Goal: Task Accomplishment & Management: Manage account settings

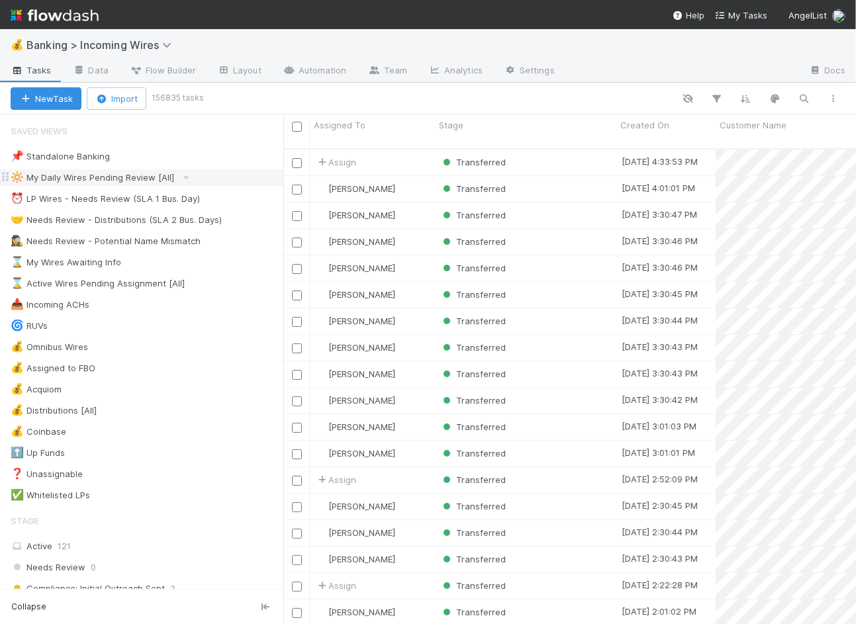
scroll to position [486, 572]
click at [811, 101] on button "button" at bounding box center [804, 98] width 24 height 17
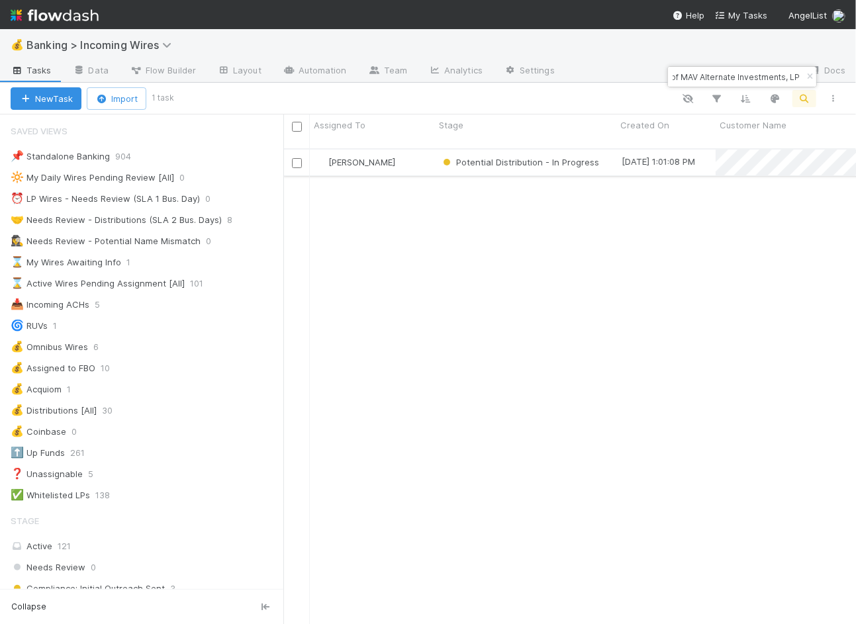
type input "Databricks MAV Alternate Fund I, a series of MAV Alternate Investments, LP"
click at [427, 150] on div "[PERSON_NAME]" at bounding box center [372, 163] width 125 height 26
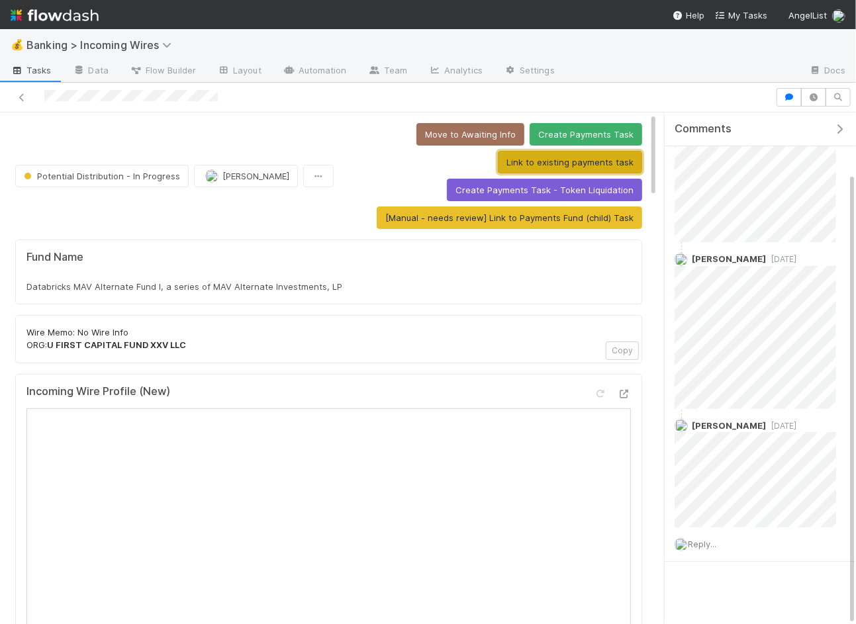
click at [571, 160] on button "Link to existing payments task" at bounding box center [570, 162] width 144 height 22
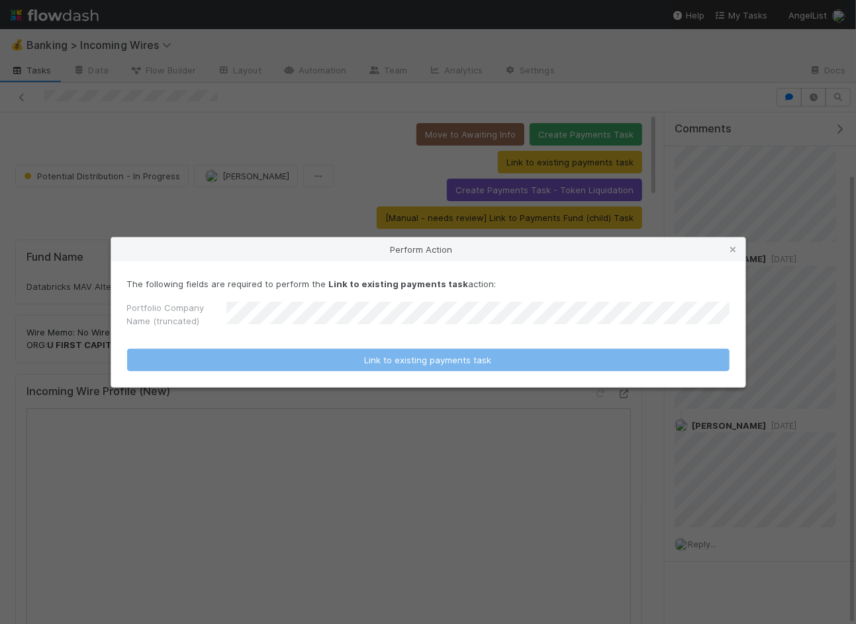
click at [310, 340] on form "The following fields are required to perform the Link to existing payments task…" at bounding box center [428, 324] width 602 height 94
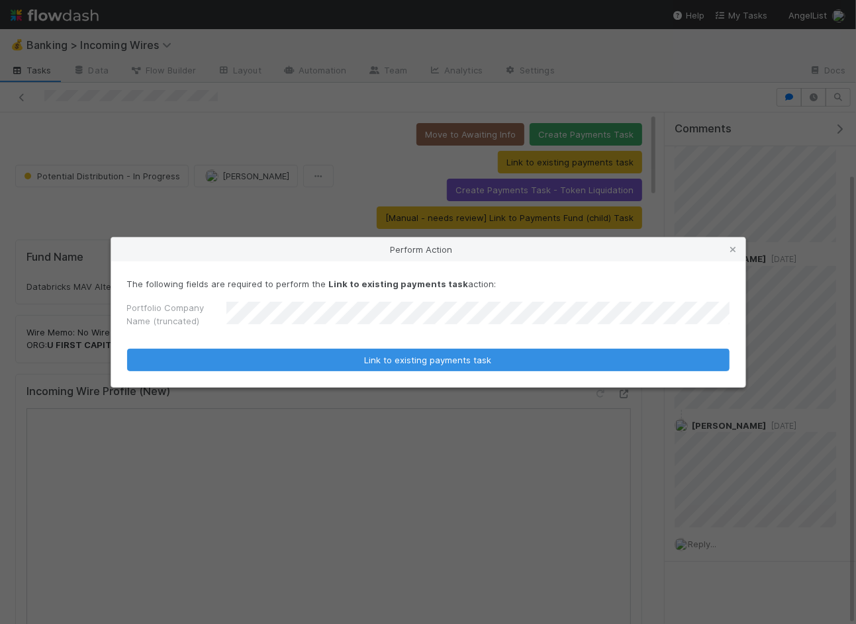
click at [127, 349] on button "Link to existing payments task" at bounding box center [428, 360] width 602 height 22
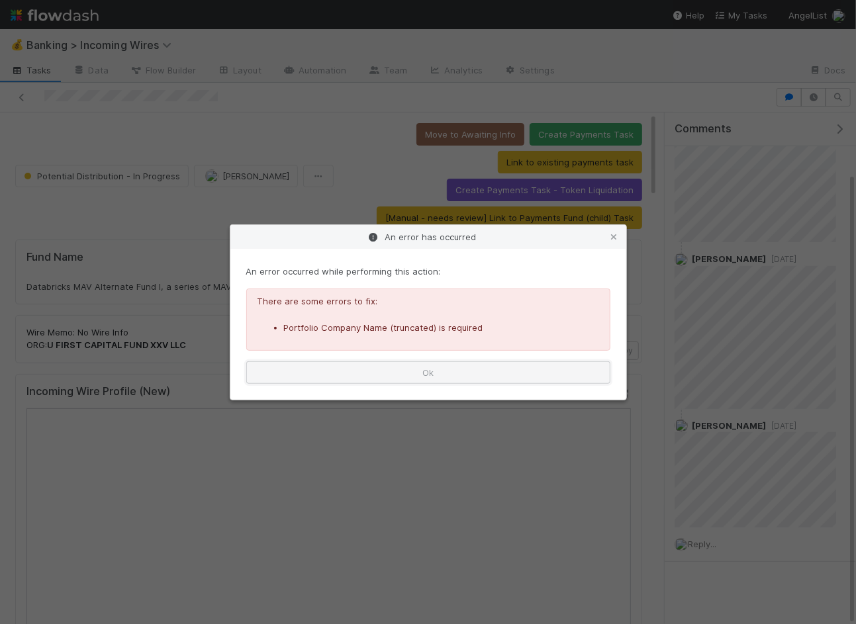
click at [441, 375] on button "Ok" at bounding box center [428, 372] width 364 height 22
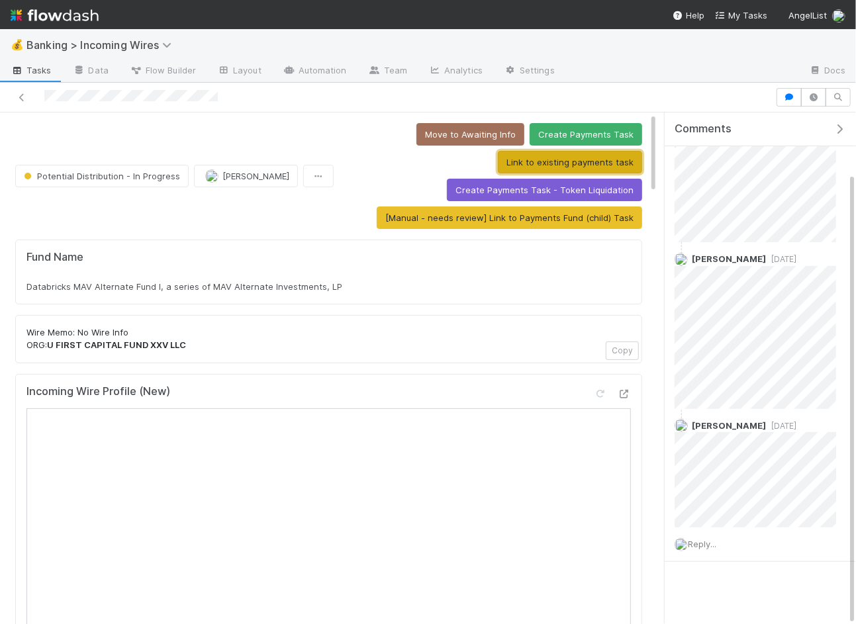
click at [564, 161] on button "Link to existing payments task" at bounding box center [570, 162] width 144 height 22
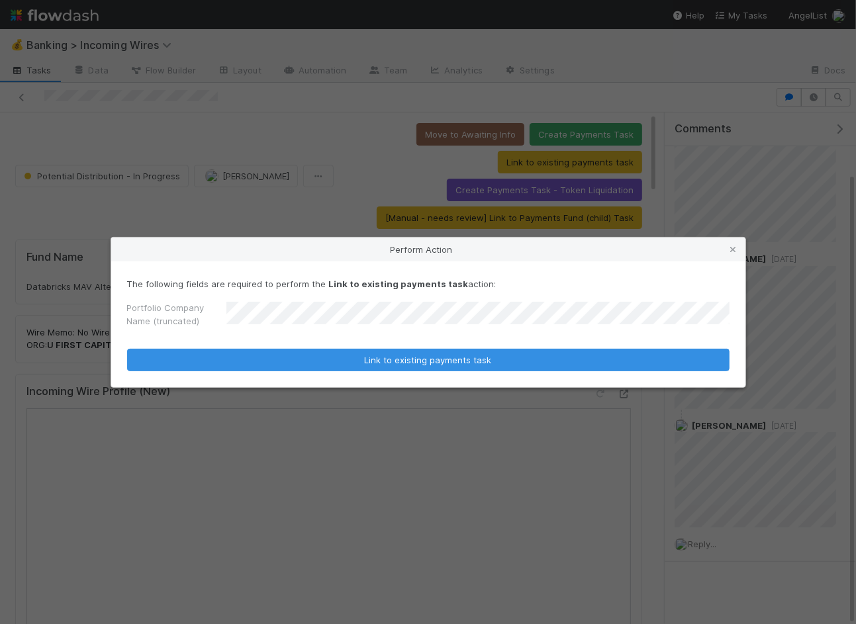
click at [127, 349] on button "Link to existing payments task" at bounding box center [428, 360] width 602 height 22
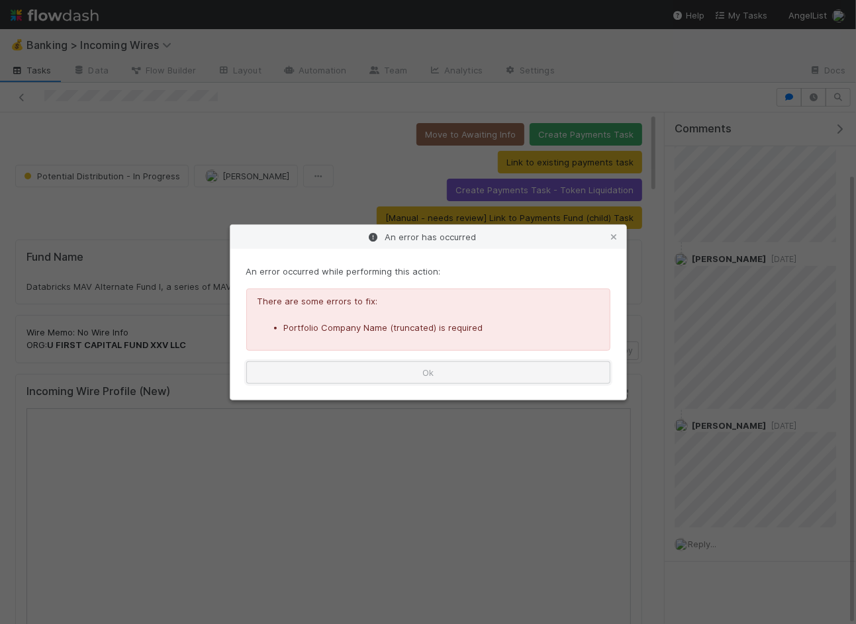
click at [445, 371] on button "Ok" at bounding box center [428, 372] width 364 height 22
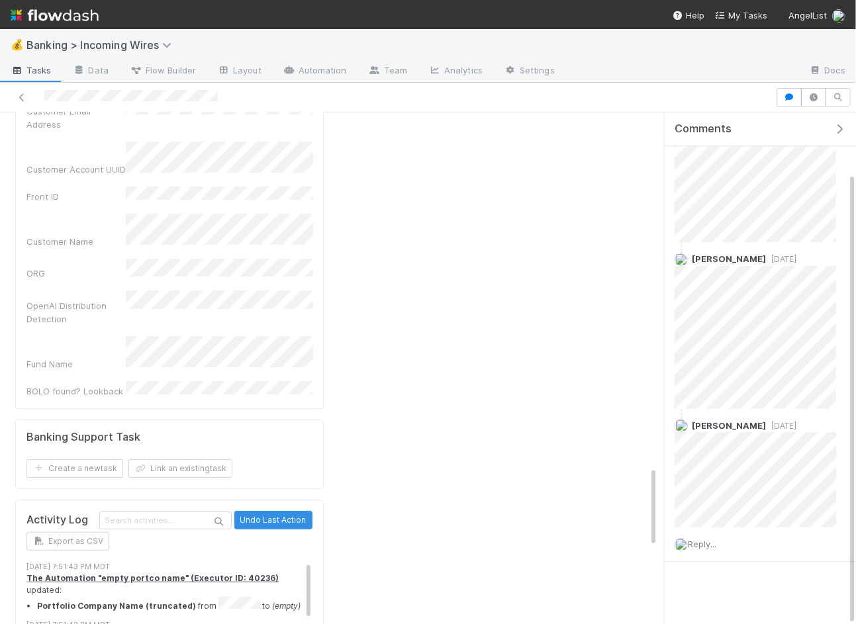
scroll to position [2219, 0]
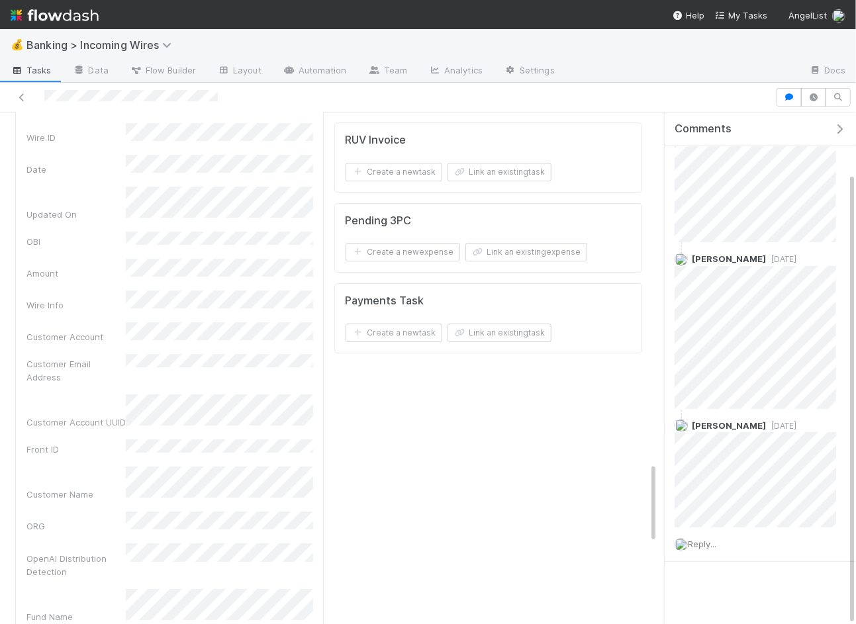
click at [486, 322] on div "Payments Task Create a new task Link an existing task" at bounding box center [488, 318] width 308 height 70
click at [508, 324] on button "Link an existing task" at bounding box center [499, 333] width 104 height 19
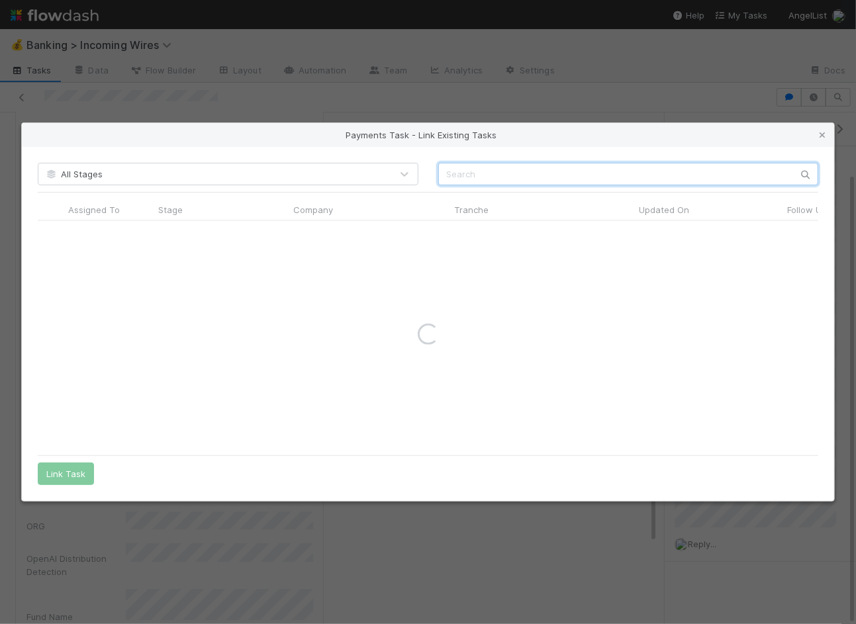
click at [488, 164] on input "text" at bounding box center [628, 174] width 380 height 22
click at [487, 179] on input "text" at bounding box center [628, 174] width 380 height 22
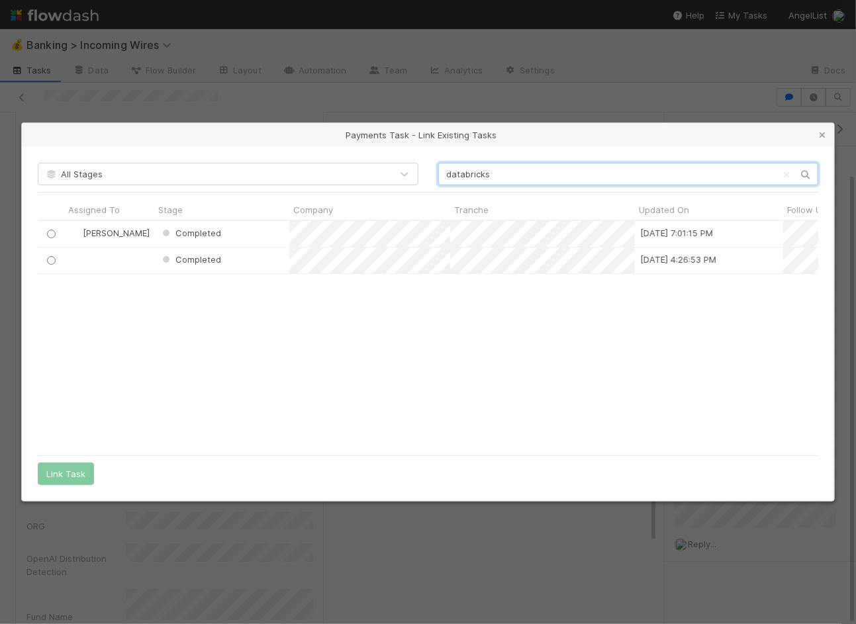
scroll to position [228, 781]
type input "databricks"
click at [823, 136] on icon at bounding box center [821, 135] width 13 height 9
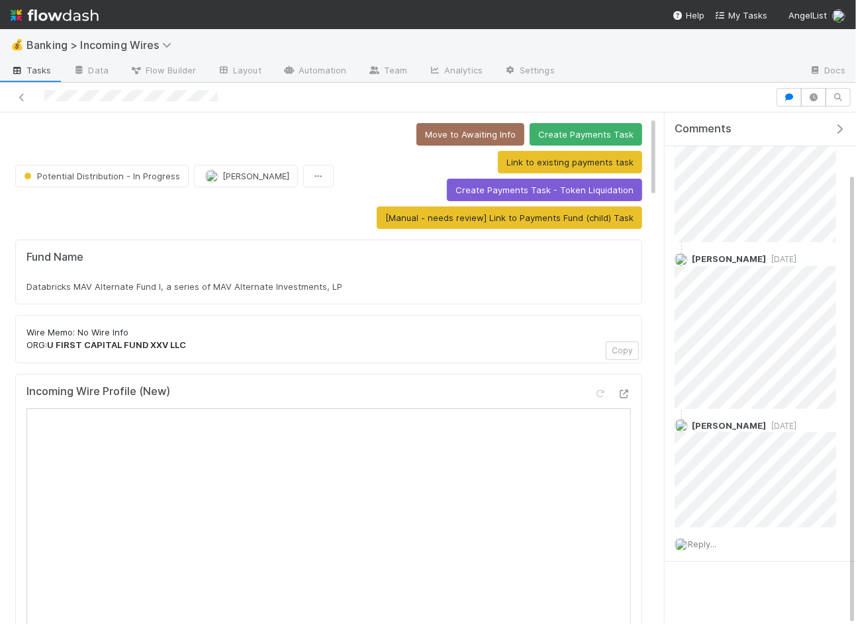
scroll to position [76, 0]
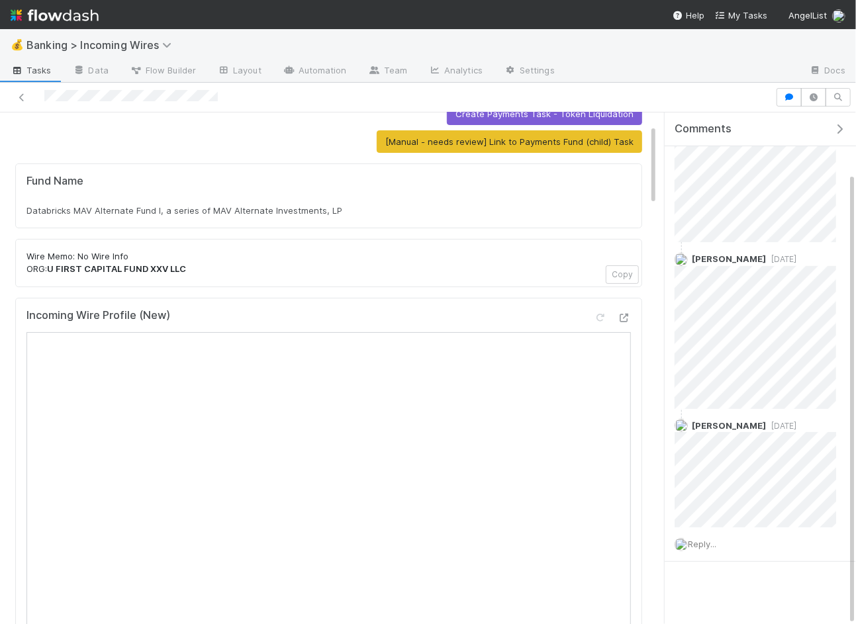
click at [571, 195] on div "Fund Name Databricks MAV Alternate Fund I, a series of MAV Alternate Investment…" at bounding box center [328, 196] width 604 height 42
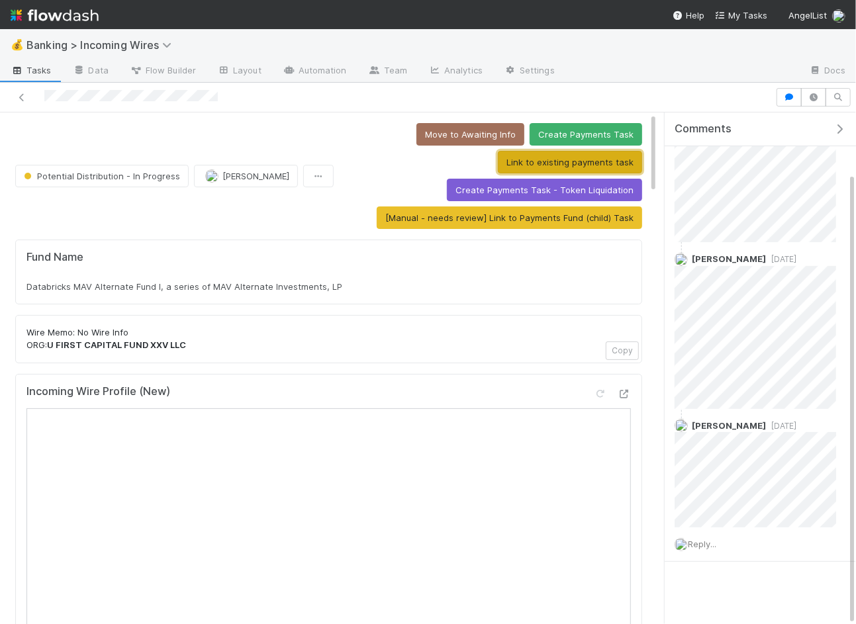
click at [548, 152] on button "Link to existing payments task" at bounding box center [570, 162] width 144 height 22
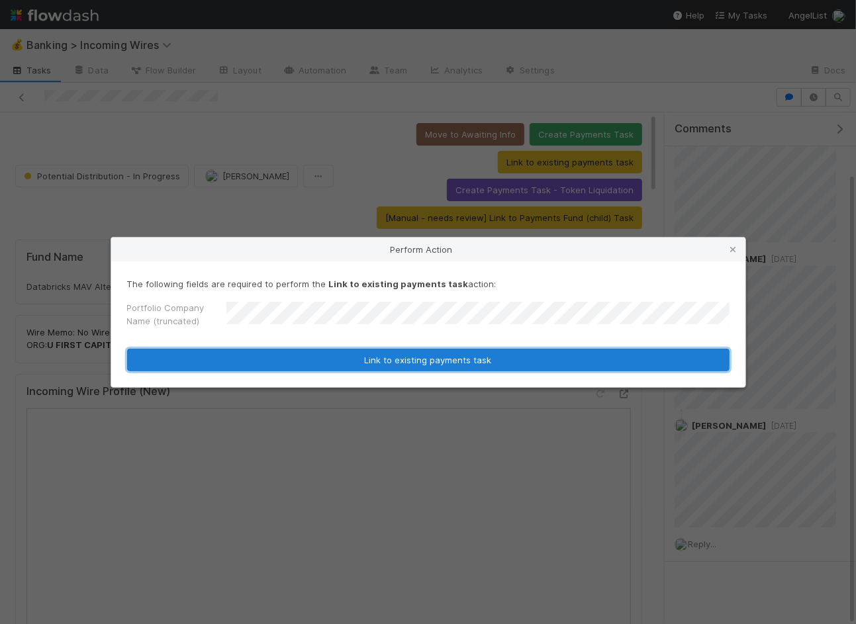
click at [350, 356] on button "Link to existing payments task" at bounding box center [428, 360] width 602 height 22
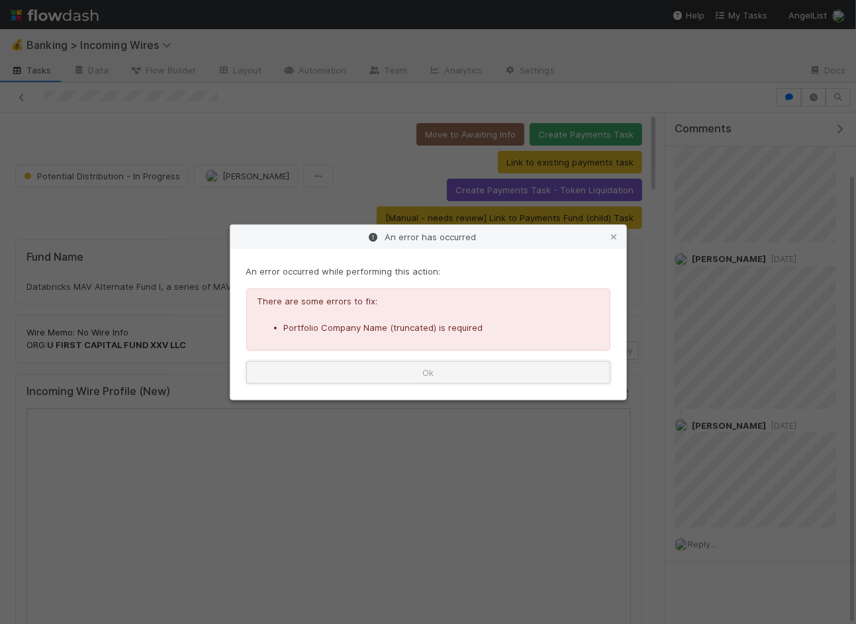
click at [427, 376] on button "Ok" at bounding box center [428, 372] width 364 height 22
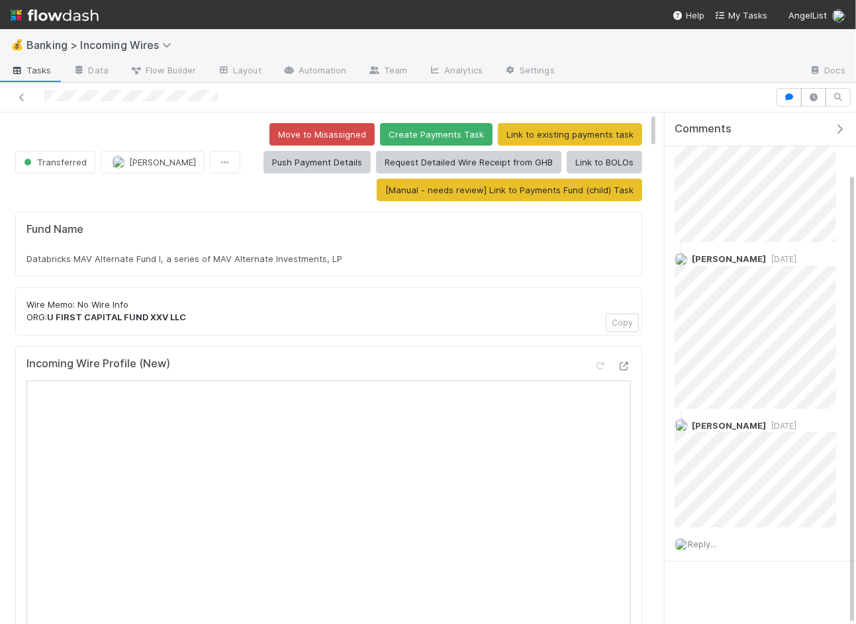
click at [317, 253] on span "Databricks MAV Alternate Fund I, a series of MAV Alternate Investments, LP" at bounding box center [184, 258] width 316 height 11
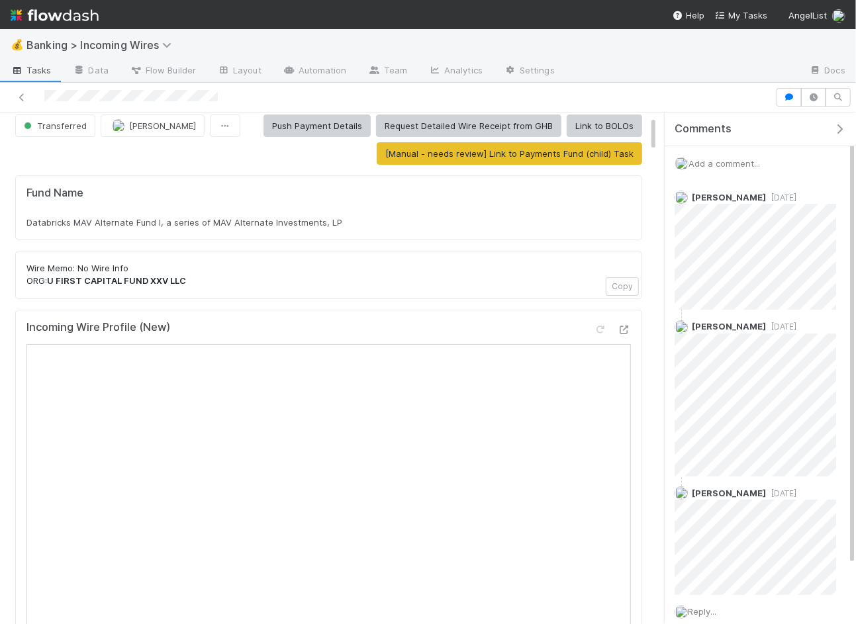
scroll to position [30, 0]
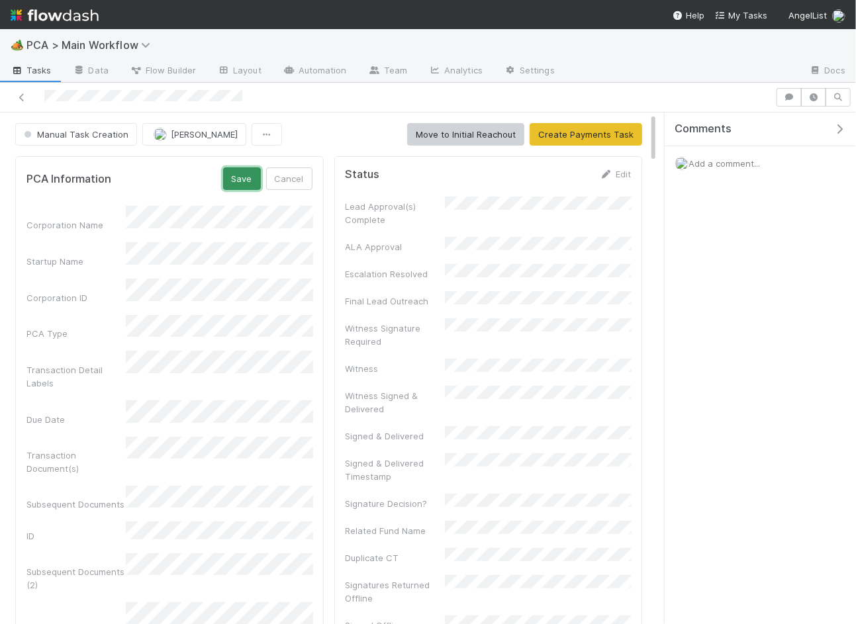
click at [247, 174] on button "Save" at bounding box center [242, 178] width 38 height 22
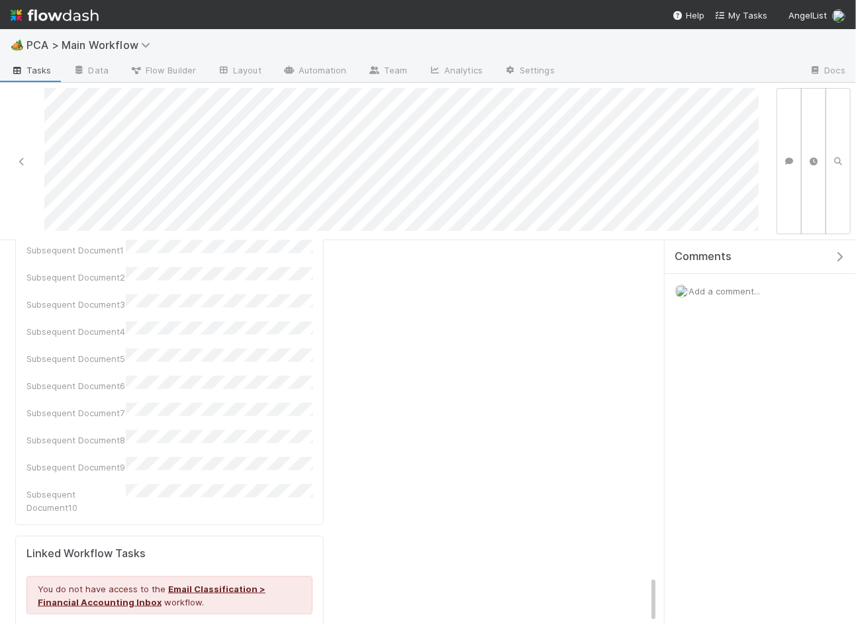
scroll to position [3813, 0]
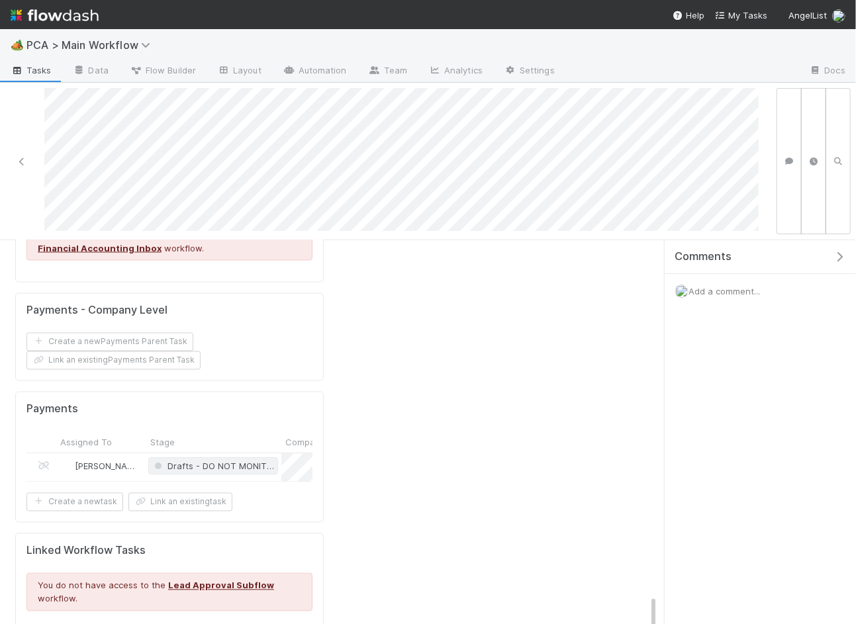
click at [148, 458] on span "Drafts - DO NOT MONITOR" at bounding box center [213, 466] width 130 height 17
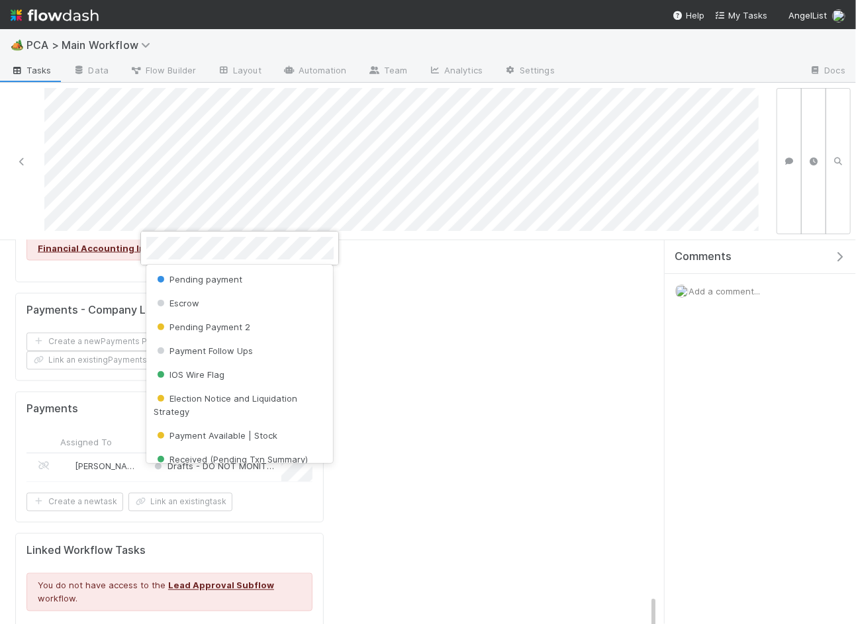
scroll to position [415, 0]
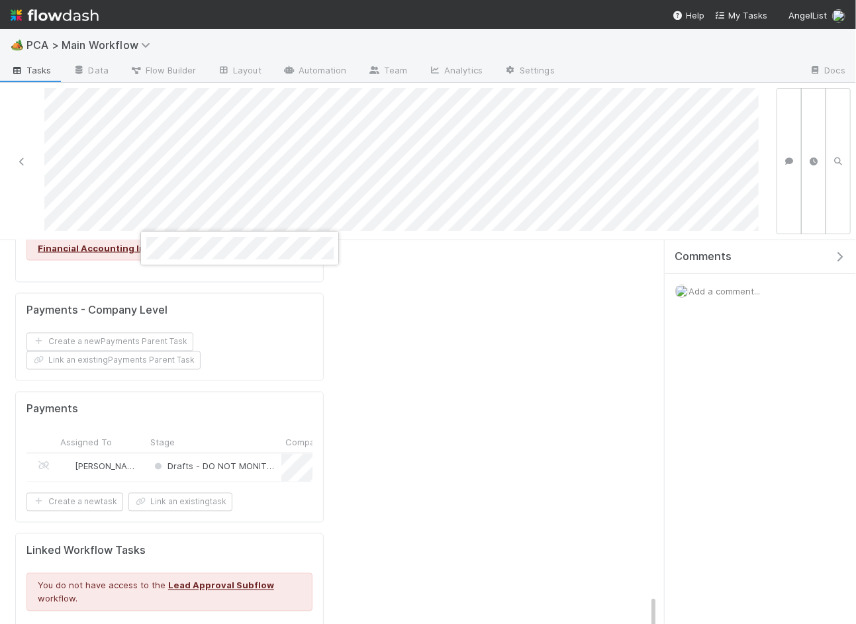
click at [122, 271] on div at bounding box center [428, 312] width 856 height 624
click at [143, 454] on div "[PERSON_NAME]" at bounding box center [101, 468] width 90 height 28
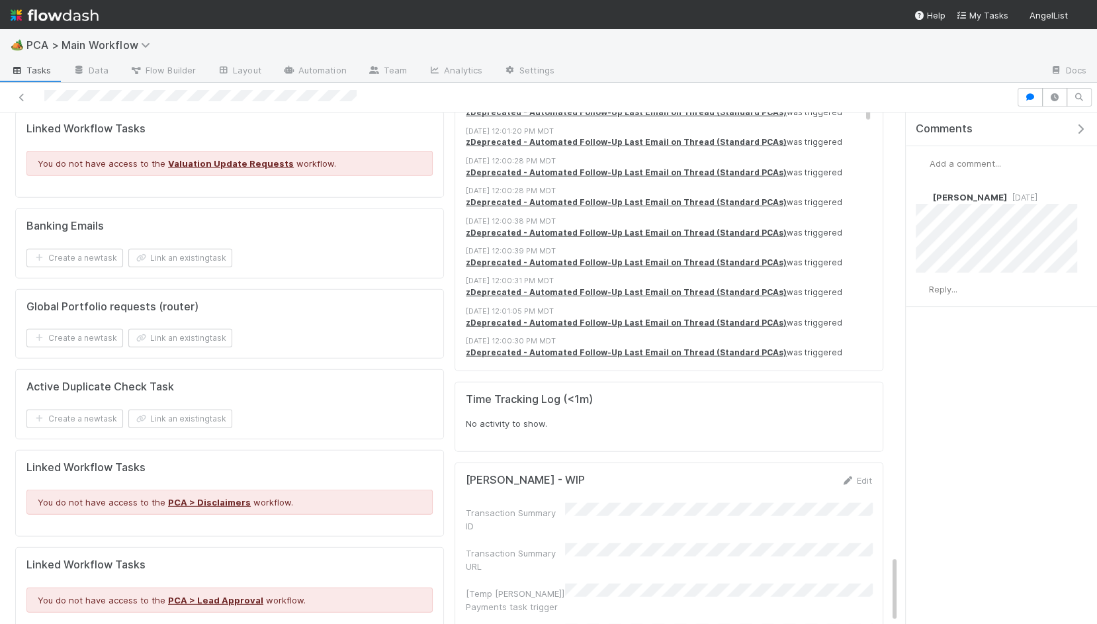
scroll to position [3398, 0]
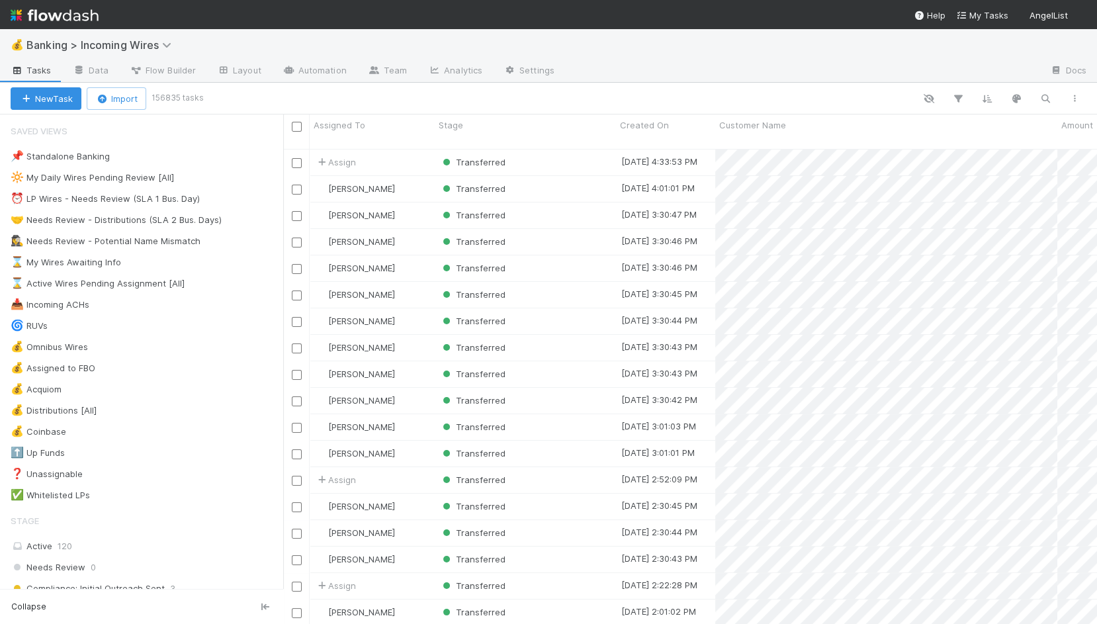
scroll to position [1, 1]
click at [157, 206] on div "📌 Standalone Banking 904 🔆 My Daily Wires Pending Review [All] 0 ⏰ LP Wires - N…" at bounding box center [141, 326] width 283 height 357
click at [156, 218] on div "🤝 Needs Review - Distributions (SLA 2 Bus. Days)" at bounding box center [116, 220] width 211 height 17
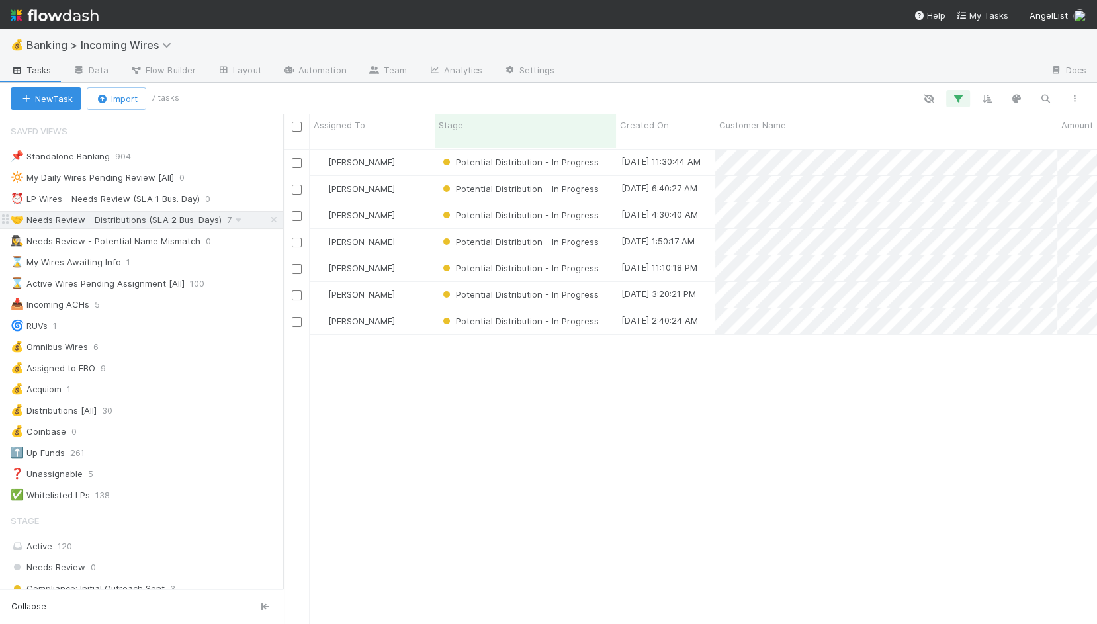
scroll to position [486, 813]
click at [422, 150] on div "[PERSON_NAME]" at bounding box center [372, 163] width 125 height 26
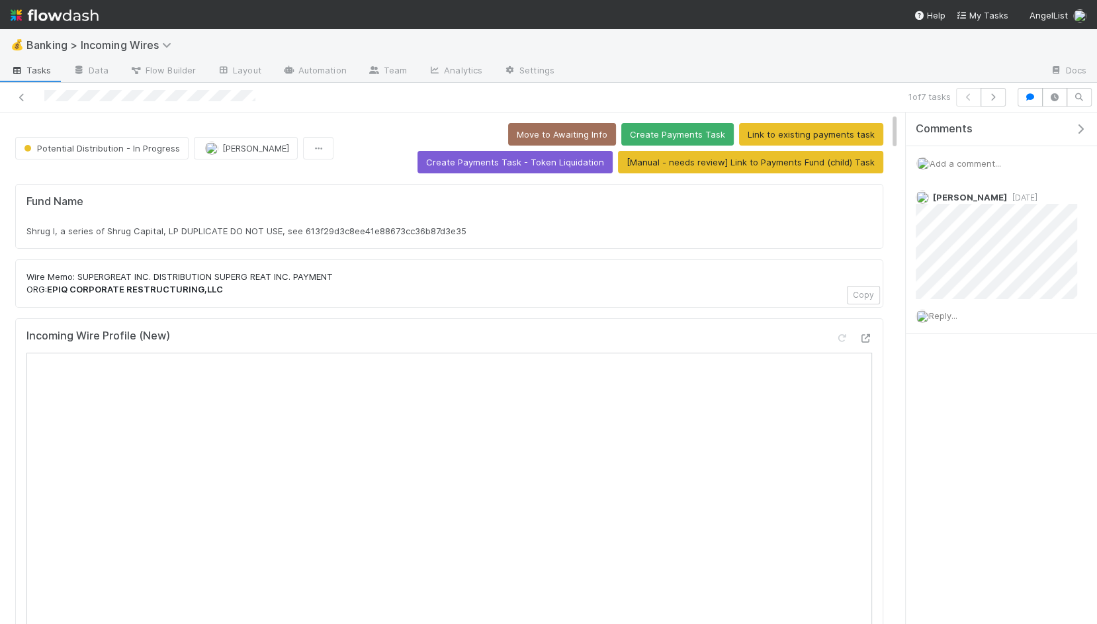
click at [234, 226] on span "Shrug I, a series of Shrug Capital, LP DUPLICATE DO NOT USE, see 613f29d3c8ee41…" at bounding box center [246, 231] width 440 height 11
click at [220, 271] on p "Wire Memo: SUPERGREAT INC. DISTRIBUTION SUPERG REAT INC. PAYMENT ORG: EPIQ CORP…" at bounding box center [449, 284] width 846 height 26
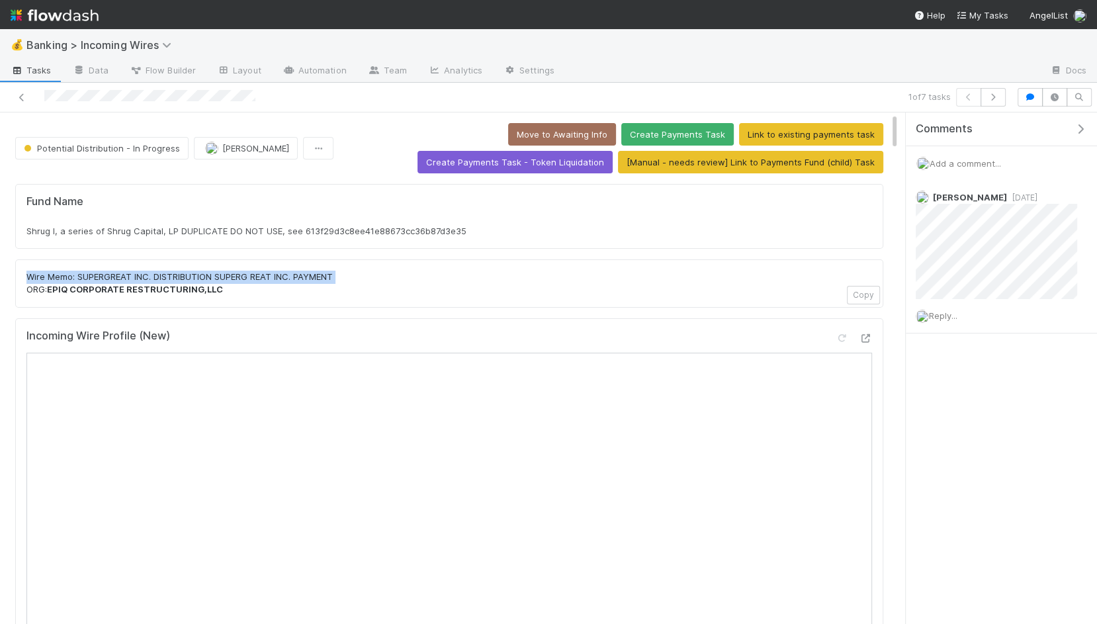
click at [220, 271] on p "Wire Memo: SUPERGREAT INC. DISTRIBUTION SUPERG REAT INC. PAYMENT ORG: EPIQ CORP…" at bounding box center [449, 284] width 846 height 26
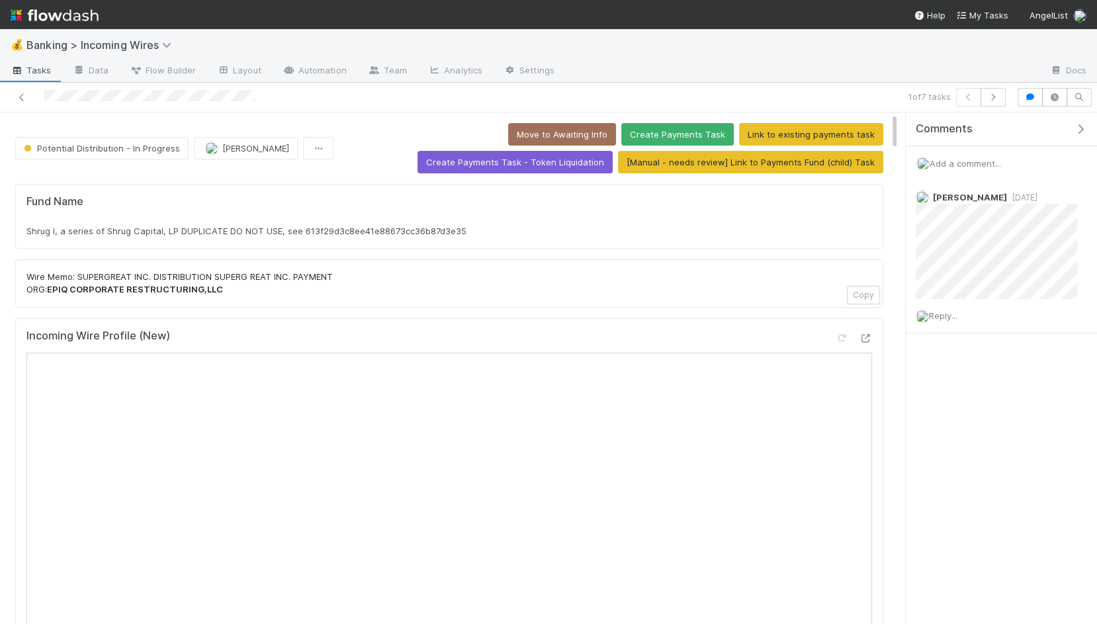
click at [185, 290] on strong "EPIQ CORPORATE RESTRUCTURING,LLC" at bounding box center [135, 289] width 176 height 11
click at [262, 282] on p "Wire Memo: SUPERGREAT INC. DISTRIBUTION SUPERG REAT INC. PAYMENT ORG: EPIQ CORP…" at bounding box center [449, 284] width 846 height 26
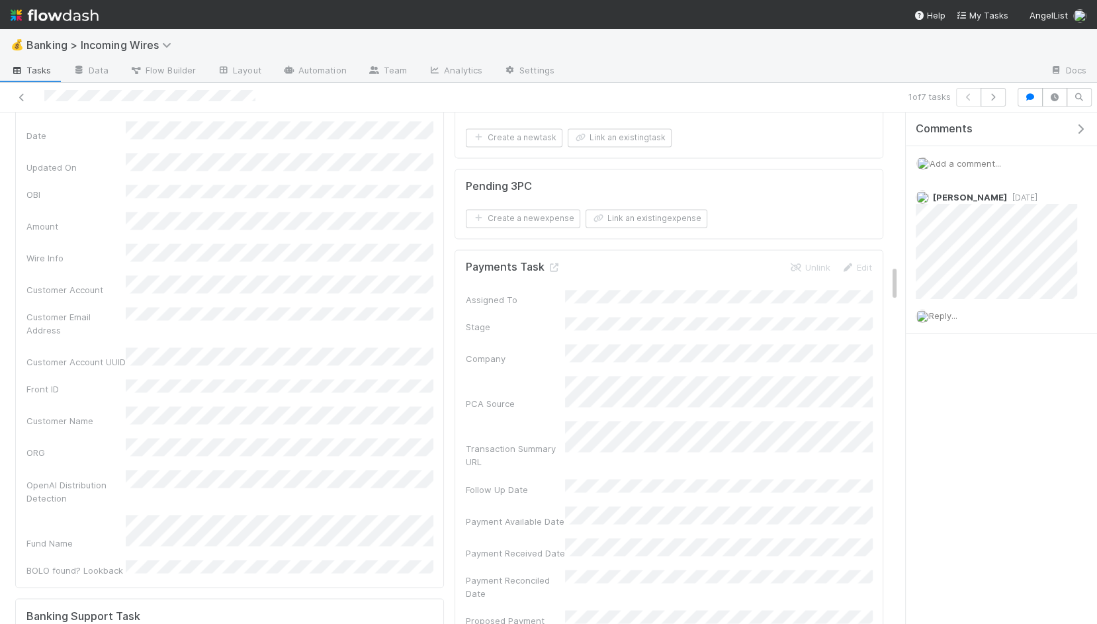
scroll to position [2205, 0]
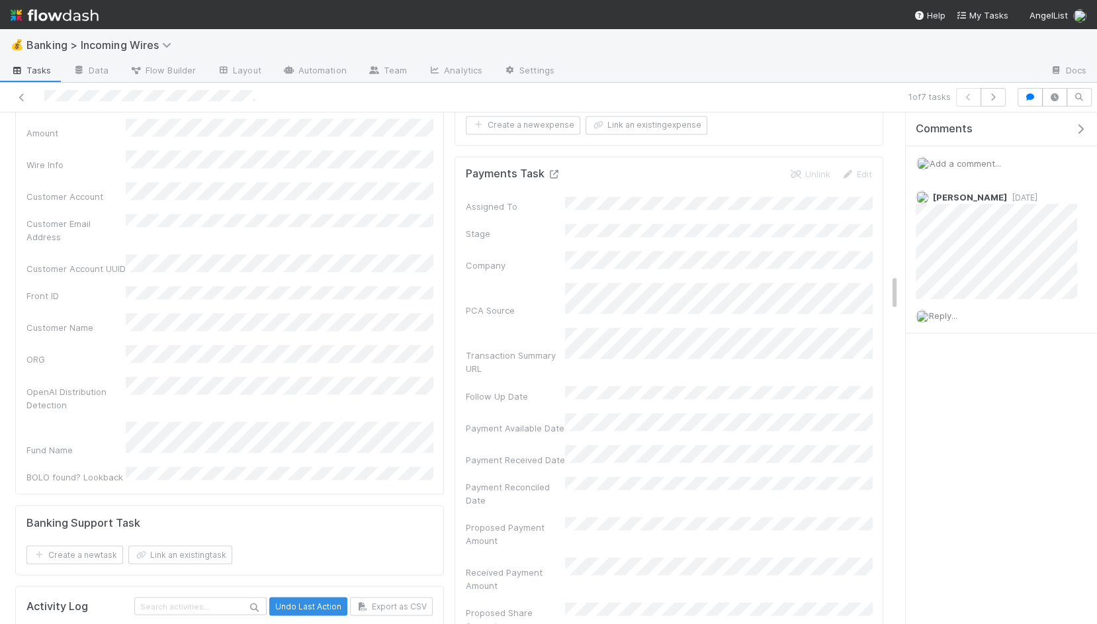
click at [551, 170] on icon at bounding box center [553, 174] width 13 height 9
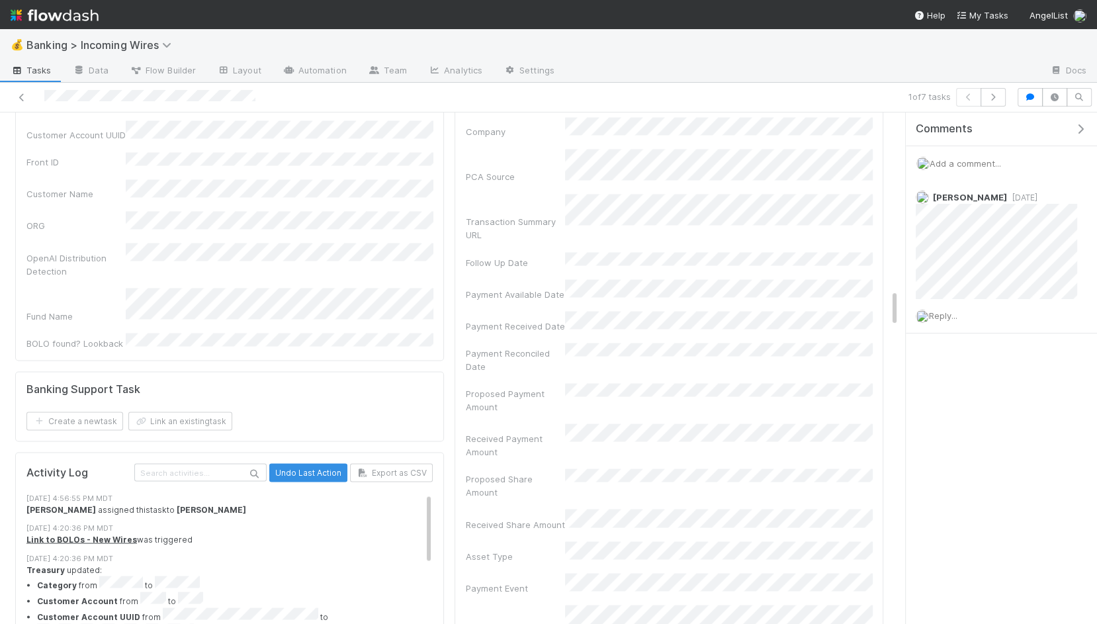
scroll to position [2051, 0]
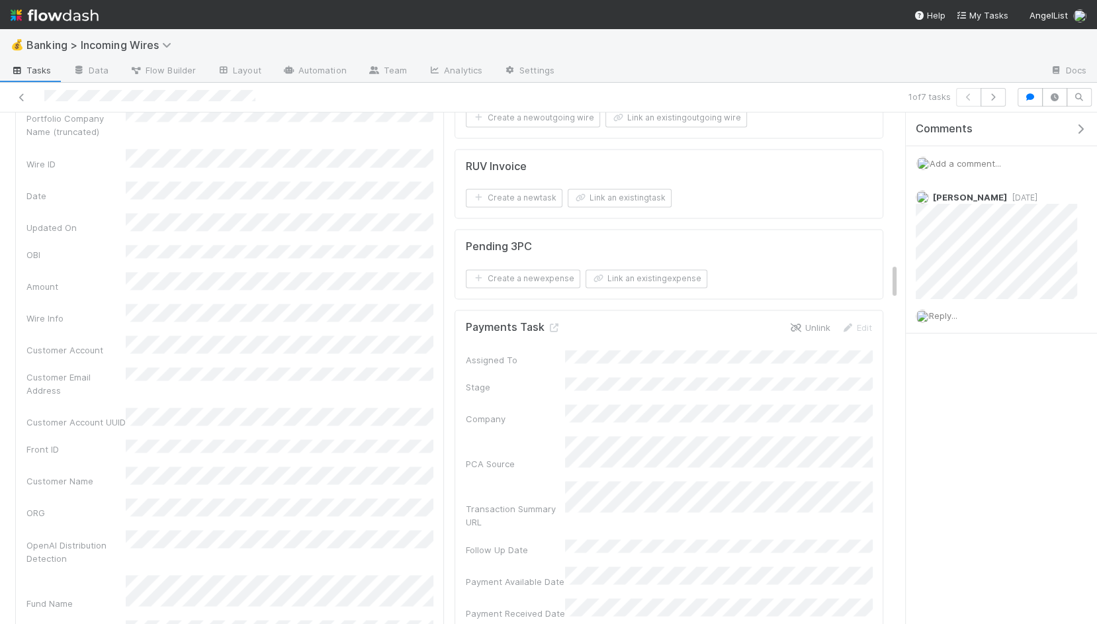
click at [799, 322] on link "Unlink" at bounding box center [809, 327] width 41 height 11
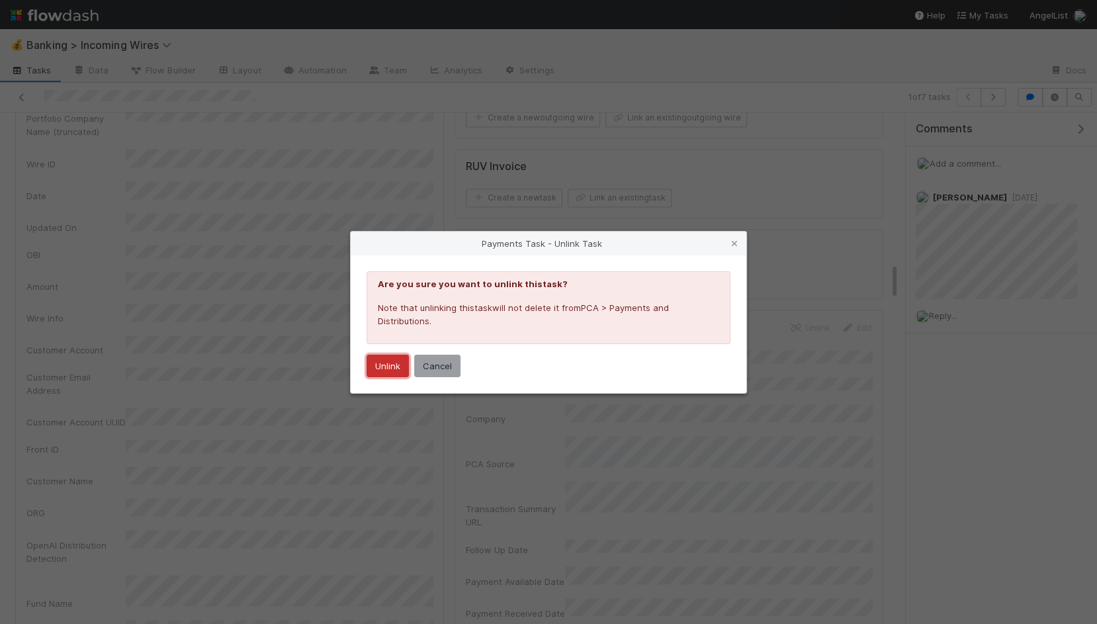
click at [388, 371] on button "Unlink" at bounding box center [388, 366] width 42 height 22
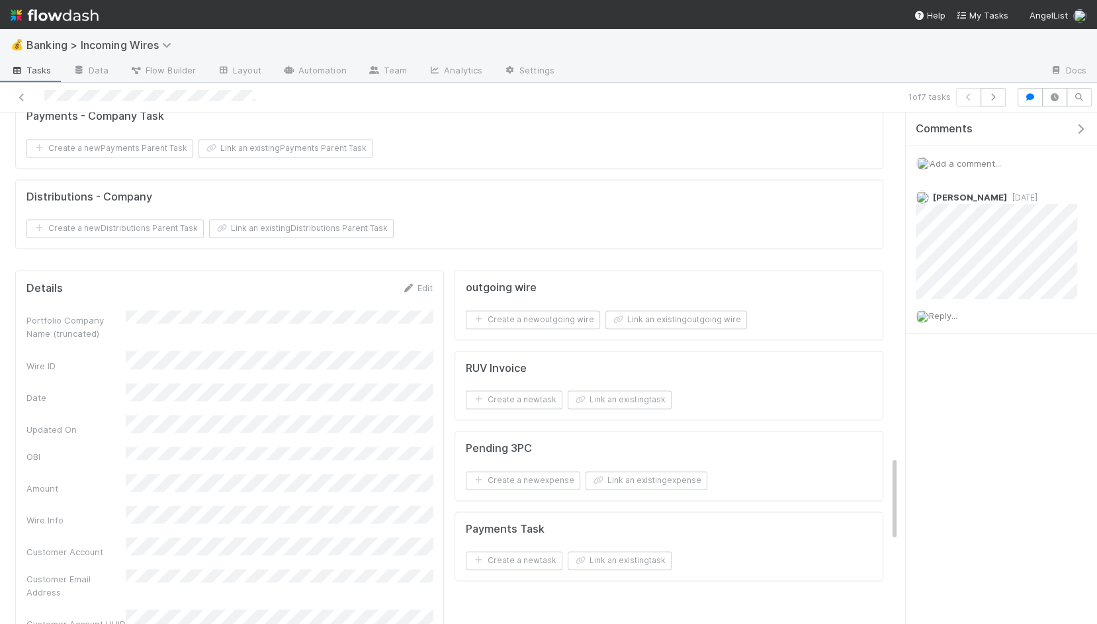
scroll to position [2049, 0]
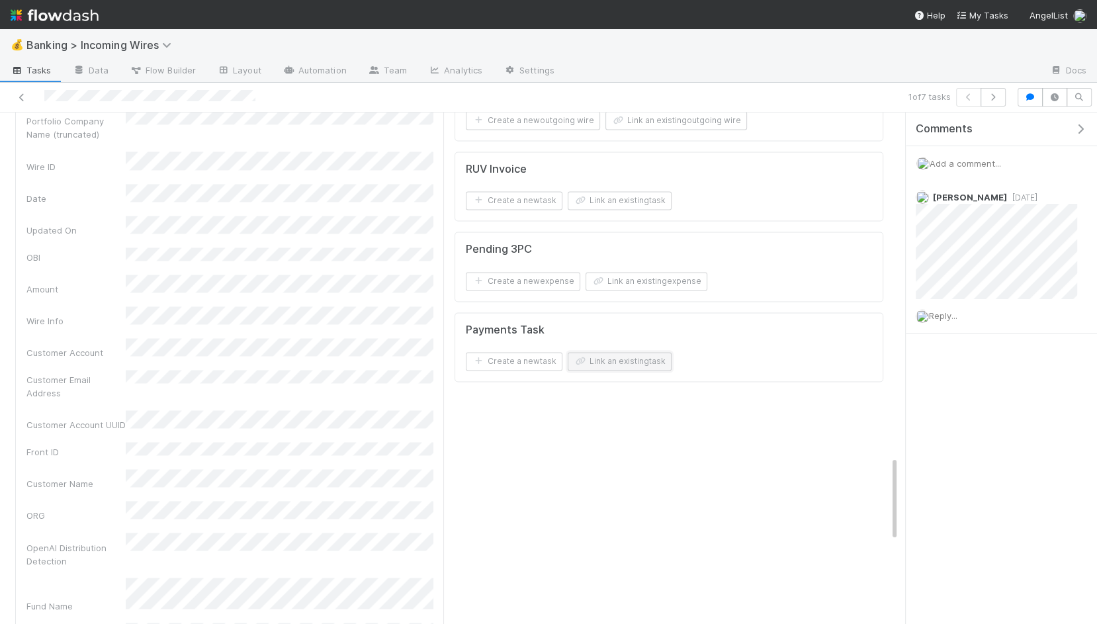
click at [656, 352] on button "Link an existing task" at bounding box center [620, 361] width 104 height 19
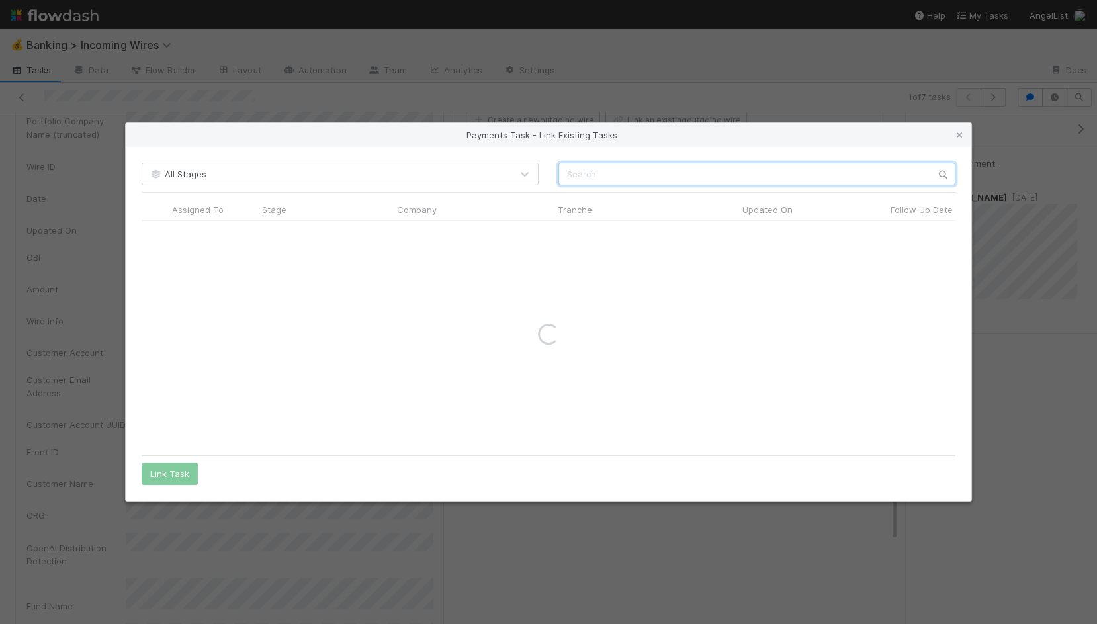
click at [662, 172] on input "text" at bounding box center [756, 174] width 397 height 22
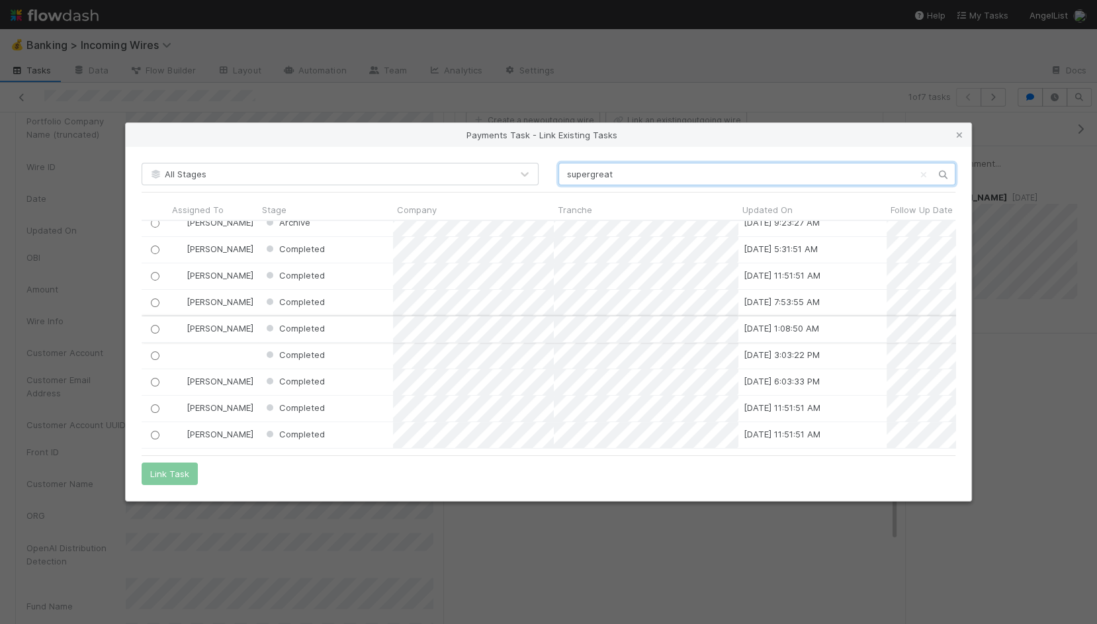
scroll to position [0, 0]
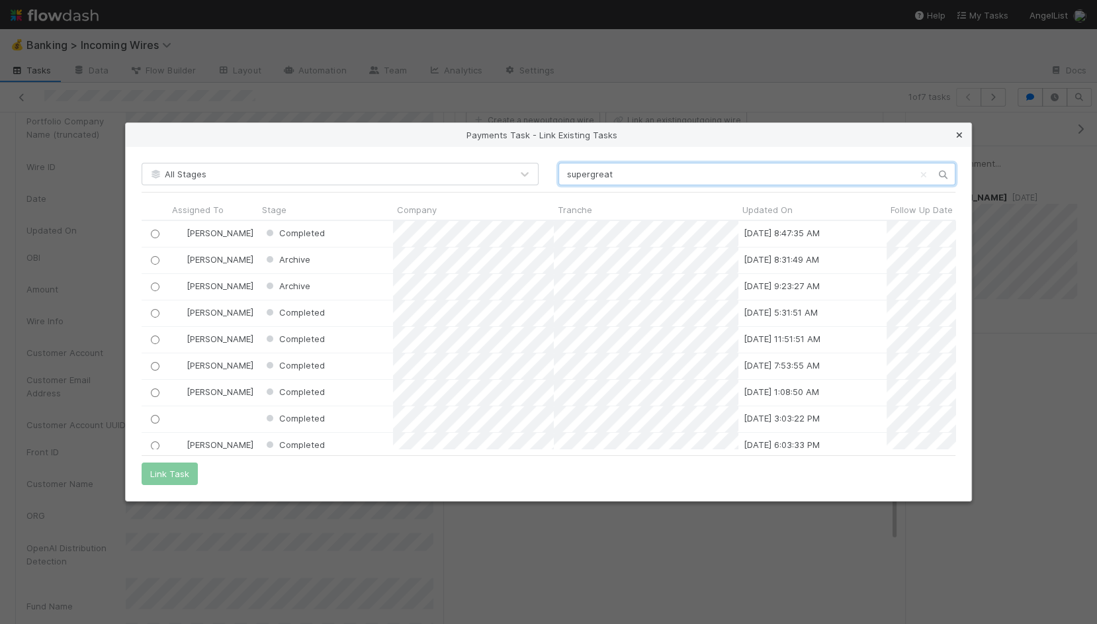
type input "supergreat"
click at [963, 136] on icon at bounding box center [959, 135] width 13 height 9
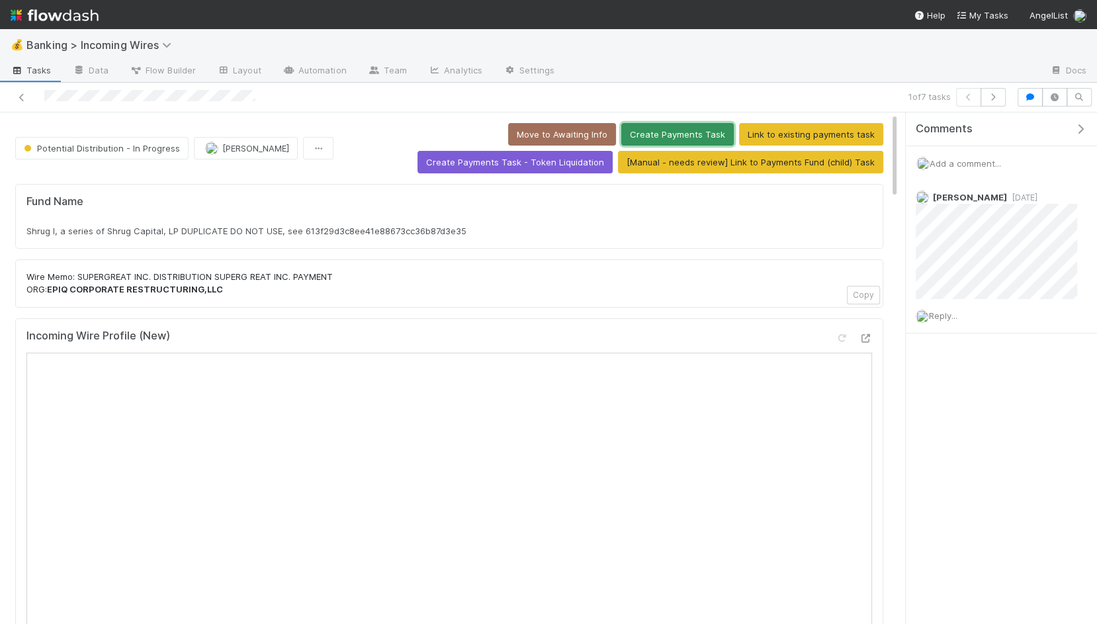
click at [688, 128] on button "Create Payments Task" at bounding box center [677, 134] width 112 height 22
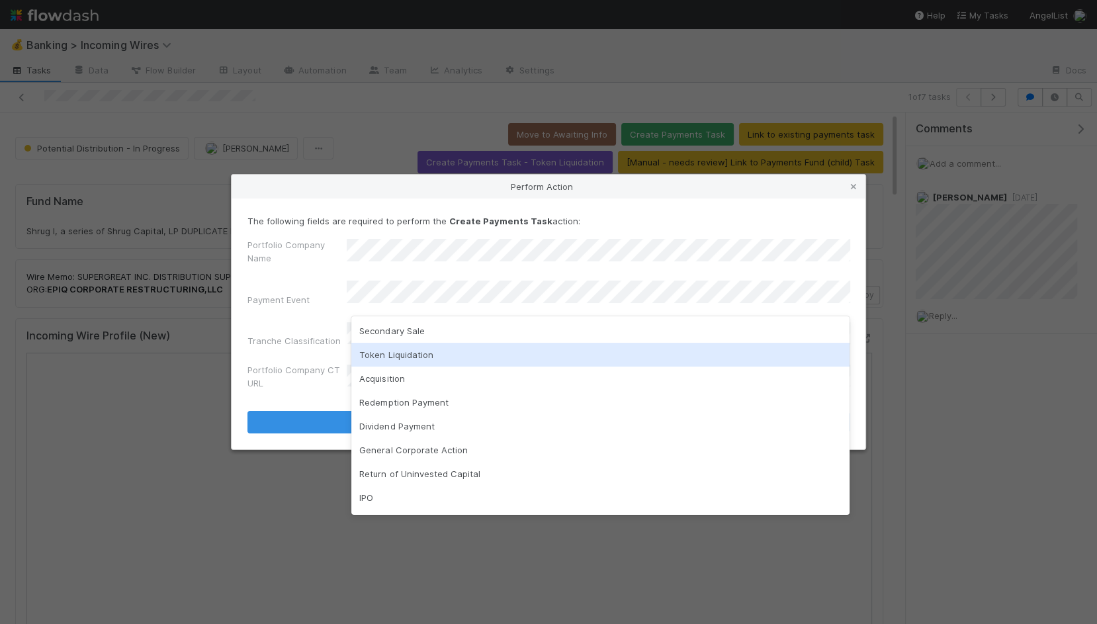
click at [423, 380] on div "Acquisition" at bounding box center [600, 379] width 498 height 24
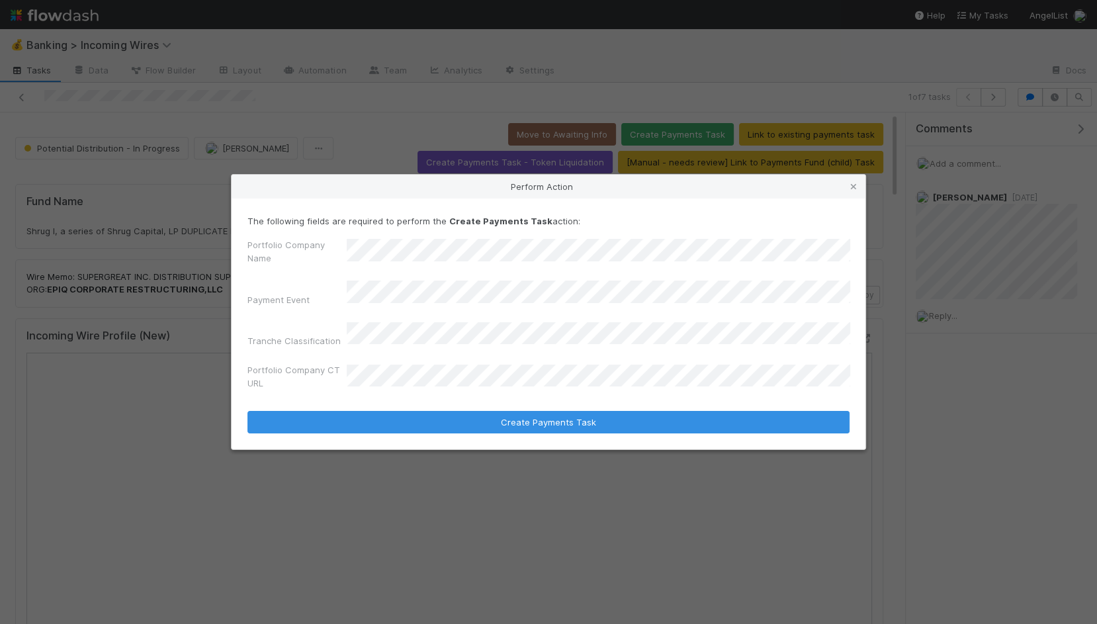
click at [425, 347] on div "Portfolio Company Name Payment Event Tranche Classification Portfolio Company C…" at bounding box center [548, 316] width 602 height 157
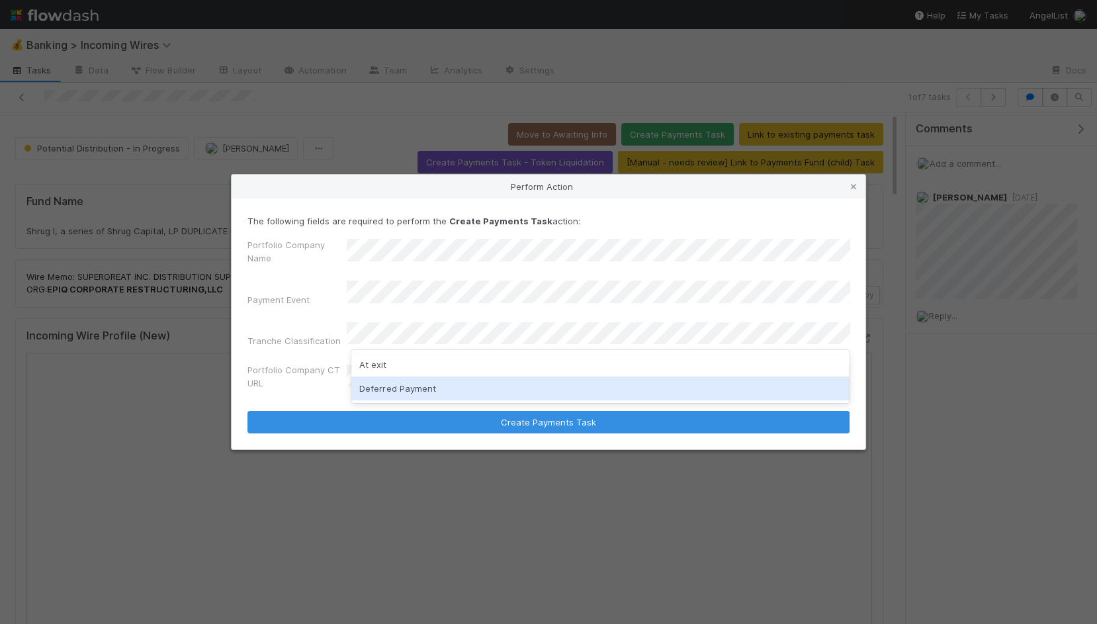
click at [425, 382] on div "Deferred Payment" at bounding box center [600, 389] width 498 height 24
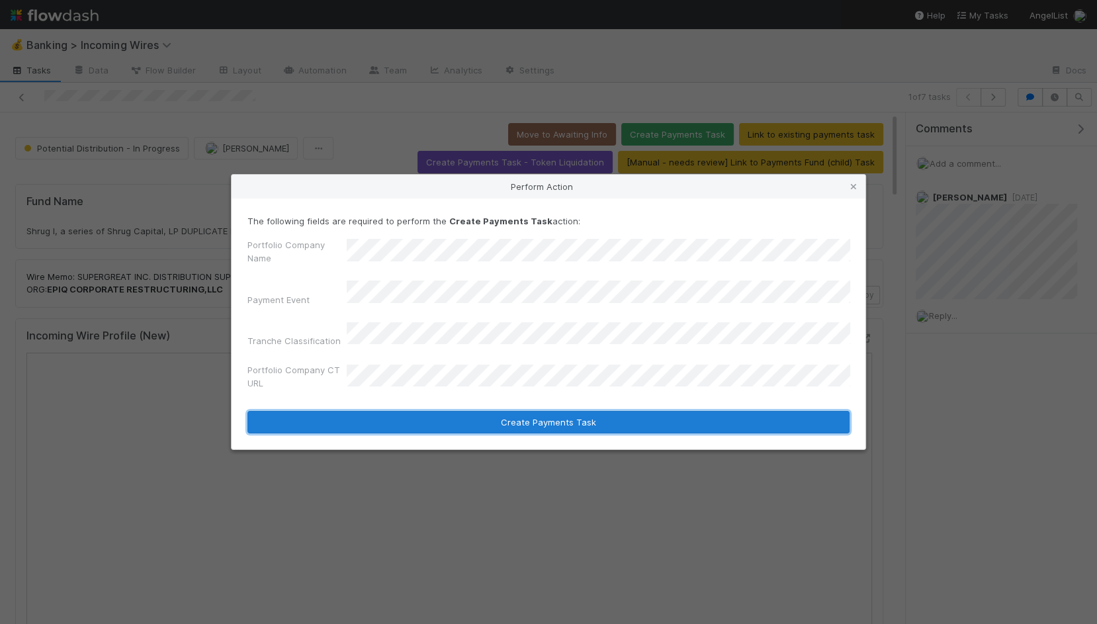
click at [504, 421] on button "Create Payments Task" at bounding box center [548, 422] width 602 height 22
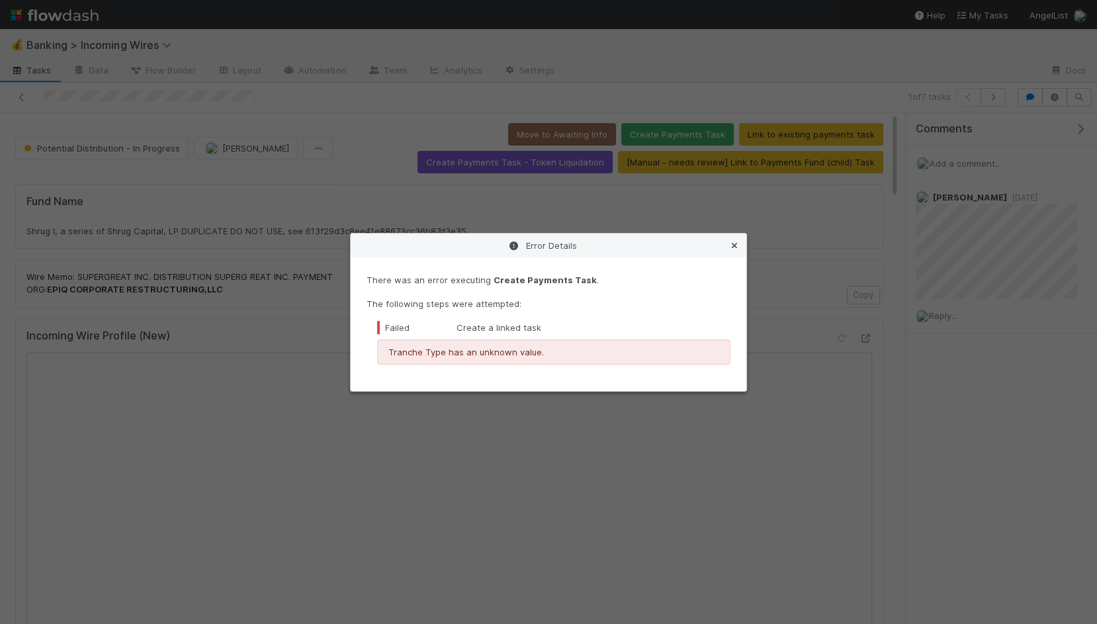
click at [736, 244] on icon at bounding box center [734, 246] width 13 height 9
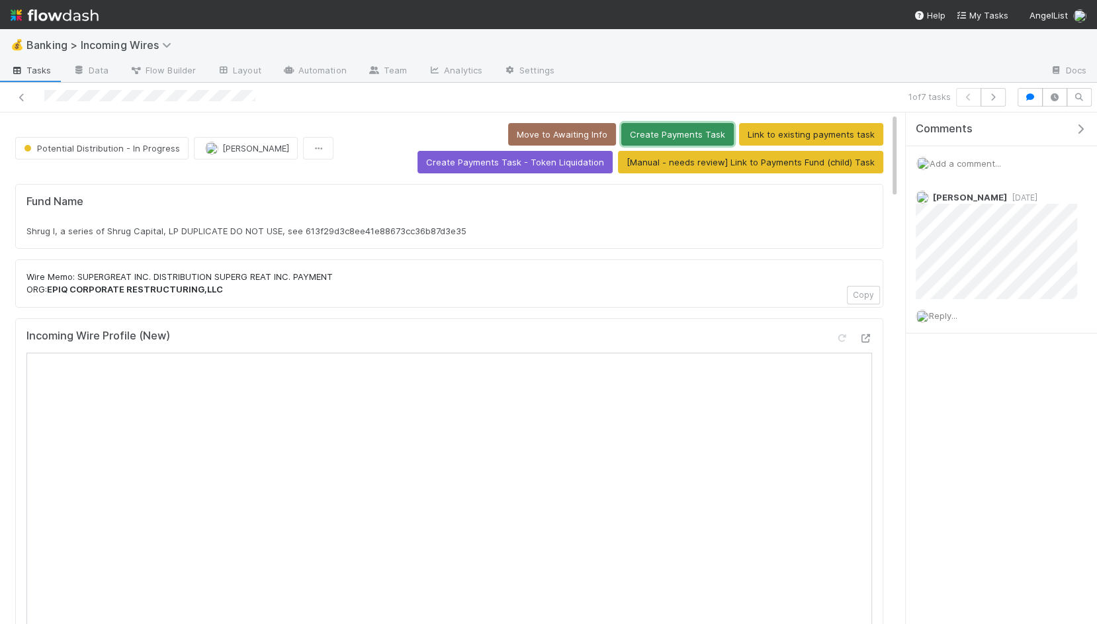
click at [695, 129] on button "Create Payments Task" at bounding box center [677, 134] width 112 height 22
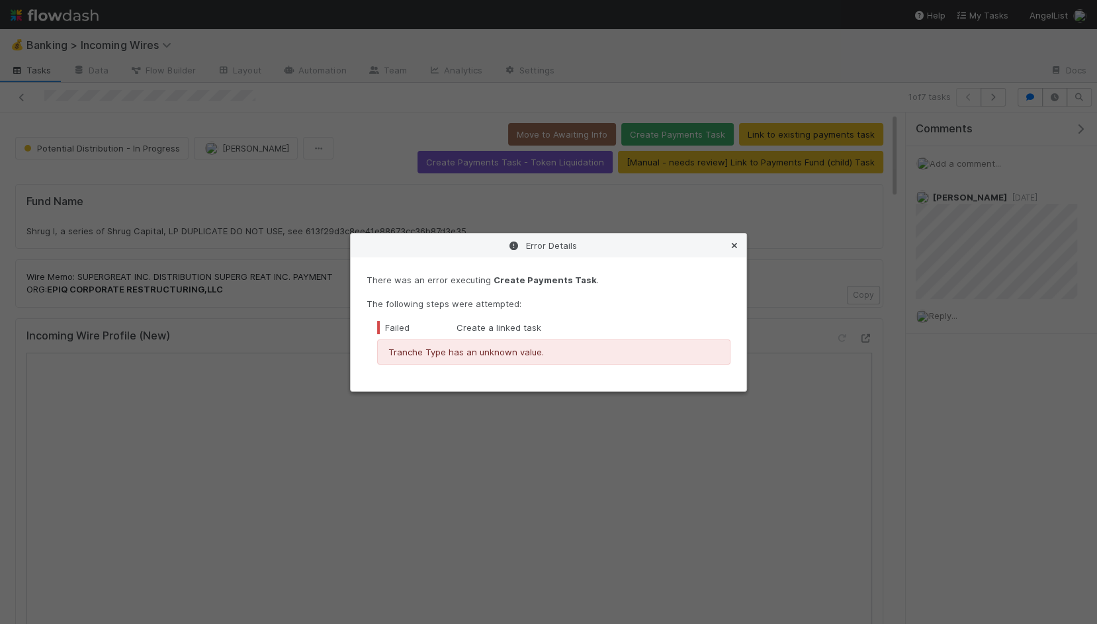
click at [734, 245] on icon at bounding box center [734, 246] width 13 height 9
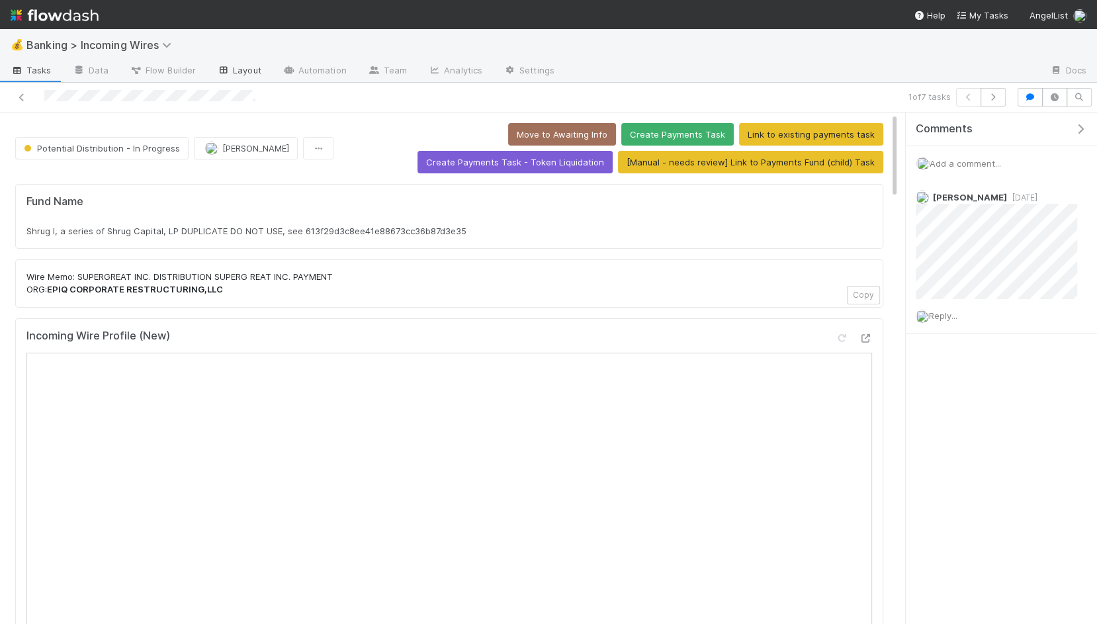
click at [244, 69] on link "Layout" at bounding box center [239, 71] width 66 height 21
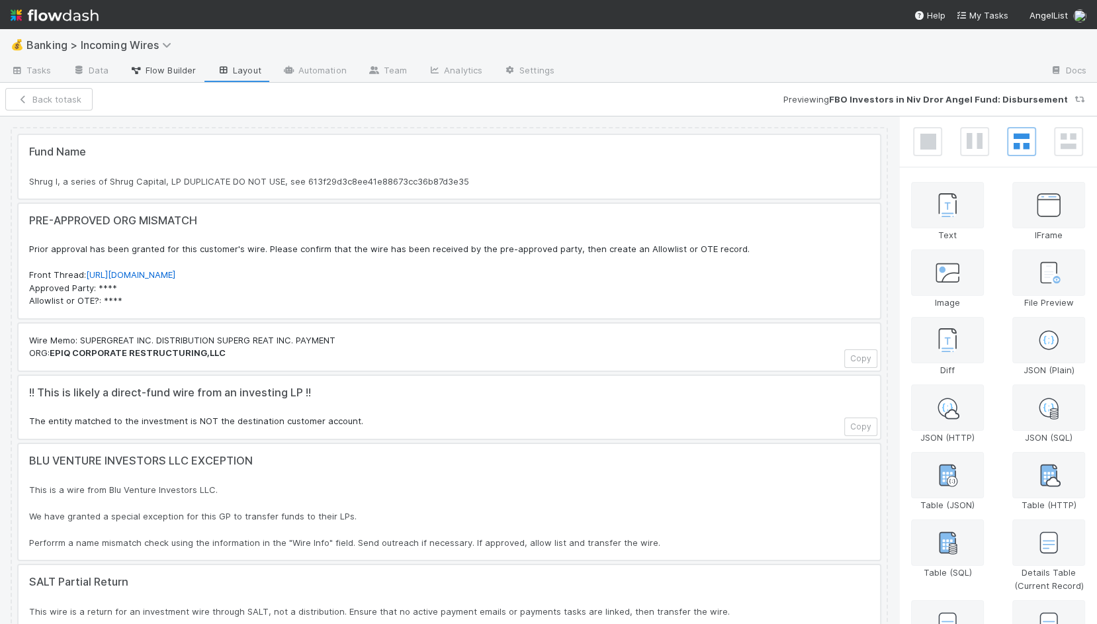
click at [161, 68] on span "Flow Builder" at bounding box center [163, 70] width 66 height 13
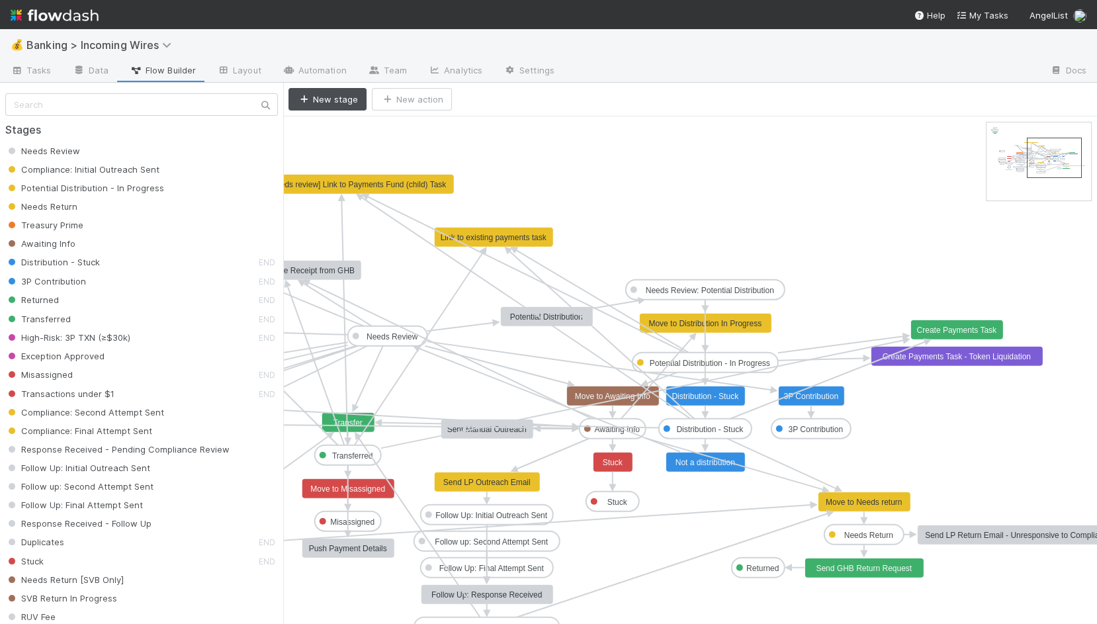
drag, startPoint x: 1016, startPoint y: 135, endPoint x: 1056, endPoint y: 148, distance: 42.5
click at [981, 338] on rect at bounding box center [957, 330] width 93 height 20
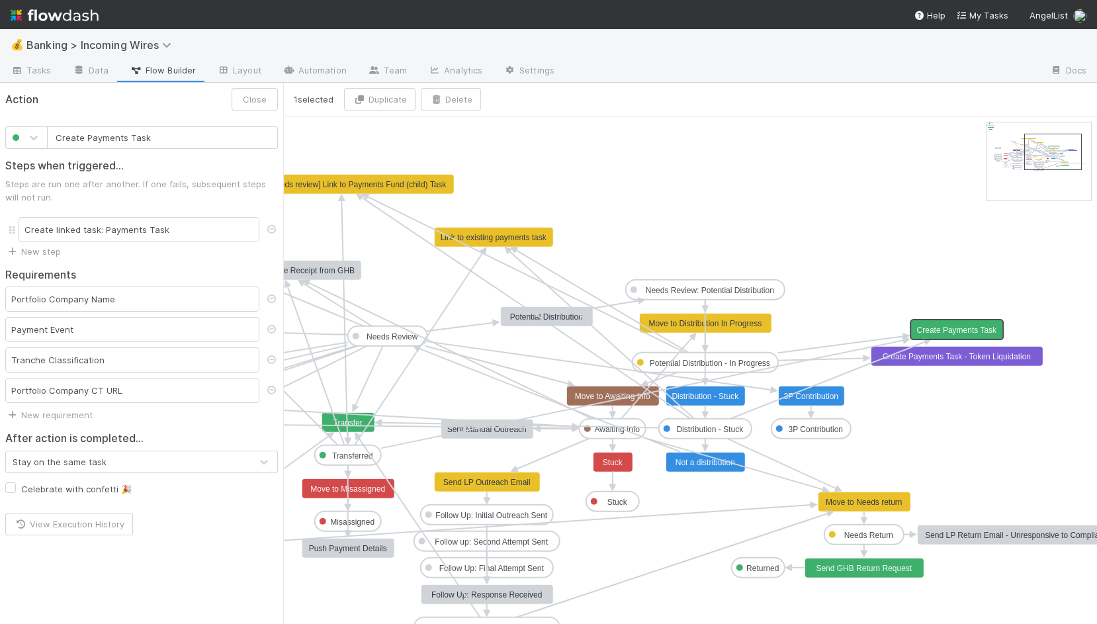
click at [183, 361] on div "Tranche Classification" at bounding box center [132, 359] width 254 height 25
click at [275, 358] on icon at bounding box center [271, 359] width 13 height 9
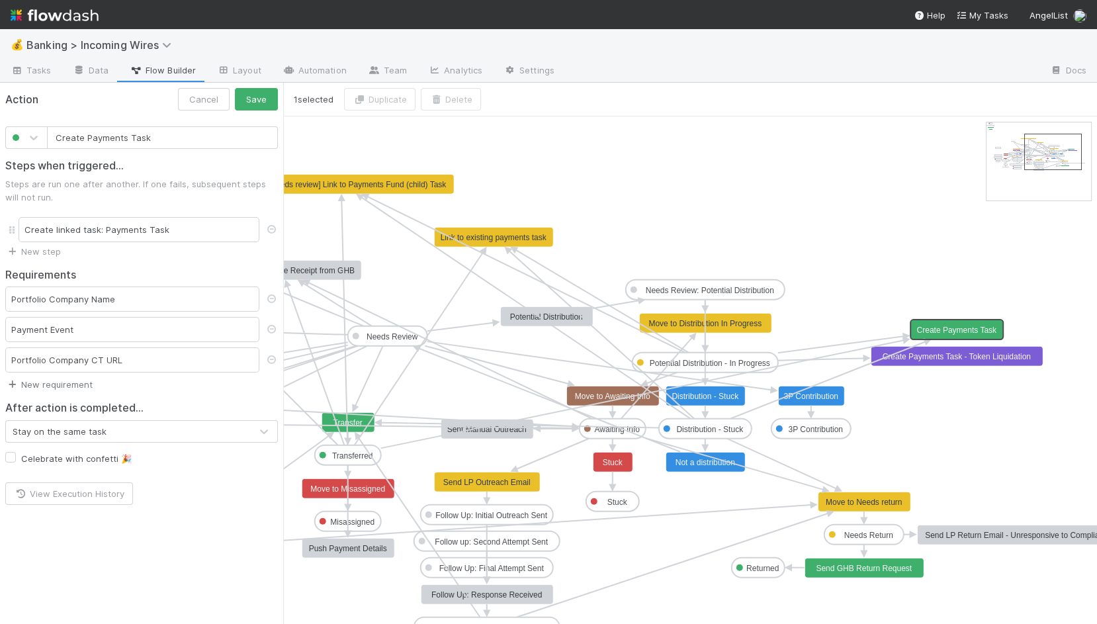
click at [85, 379] on link "New requirement" at bounding box center [48, 384] width 87 height 11
click at [150, 234] on div "User confirmation Checklist completed Task must be assigned Required fields Cus…" at bounding box center [548, 312] width 1097 height 624
click at [161, 228] on div "Create linked task: Payments Task" at bounding box center [139, 229] width 241 height 25
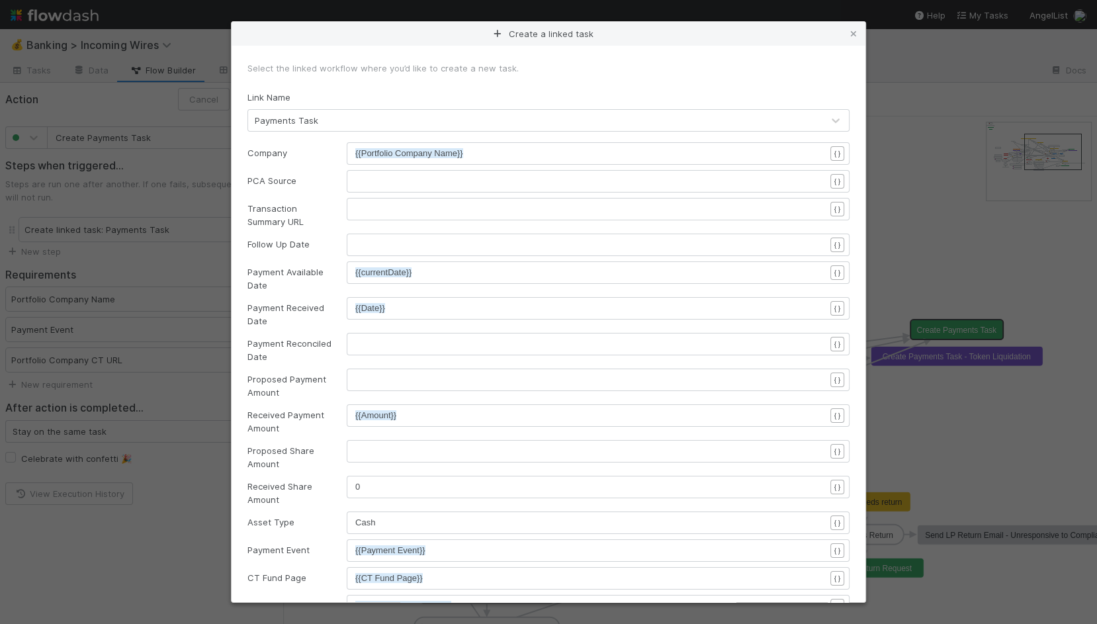
click at [785, 124] on div "Payments Task" at bounding box center [535, 120] width 574 height 21
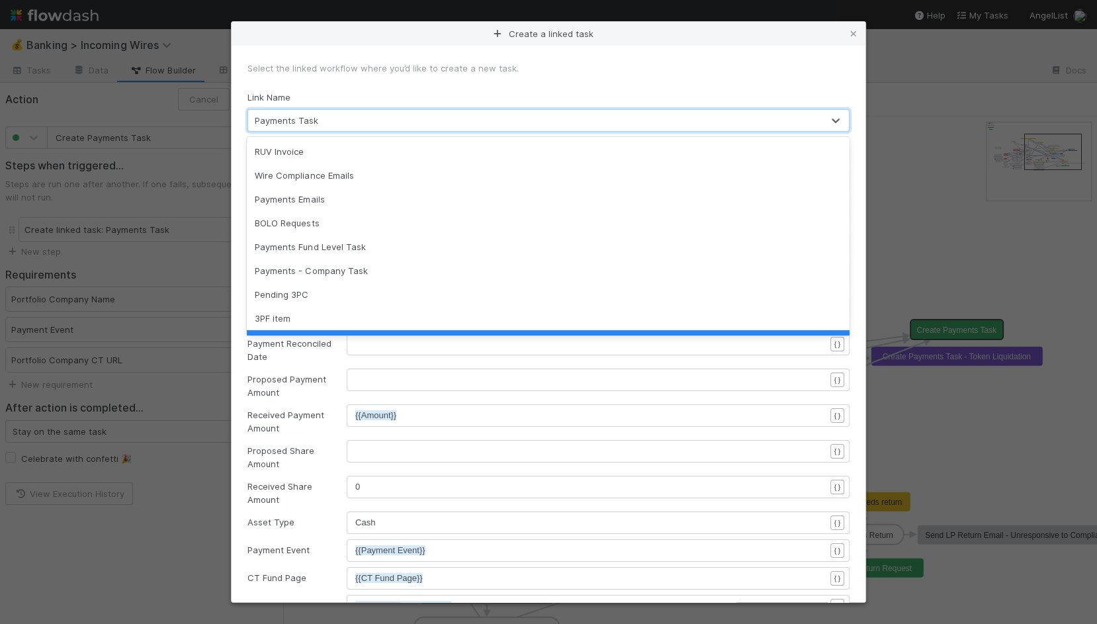
scroll to position [26, 0]
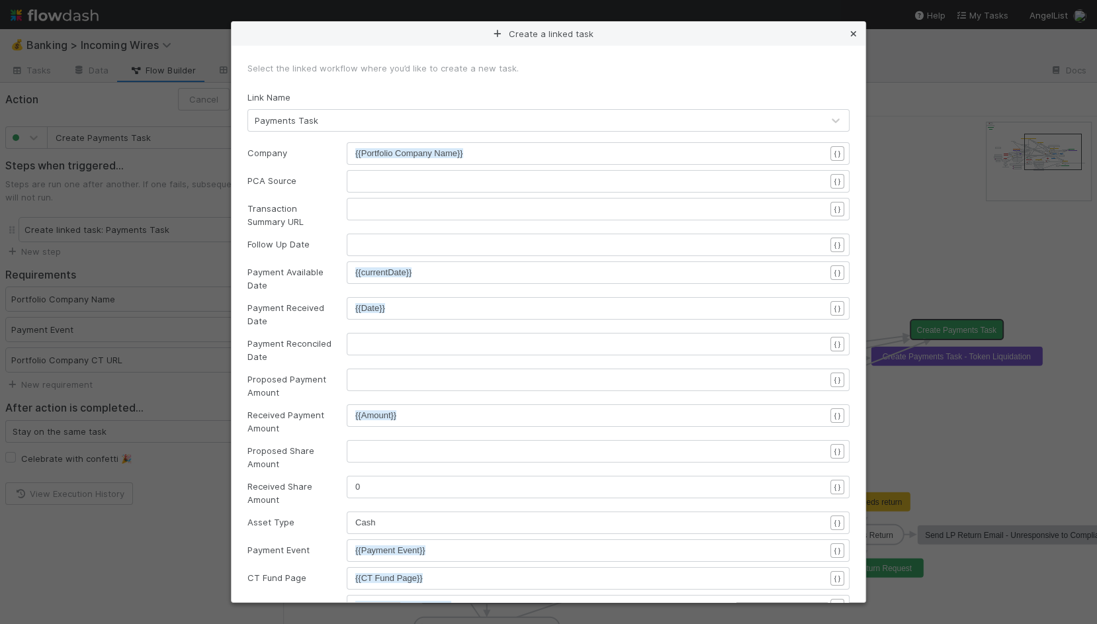
click at [850, 31] on icon at bounding box center [853, 34] width 13 height 9
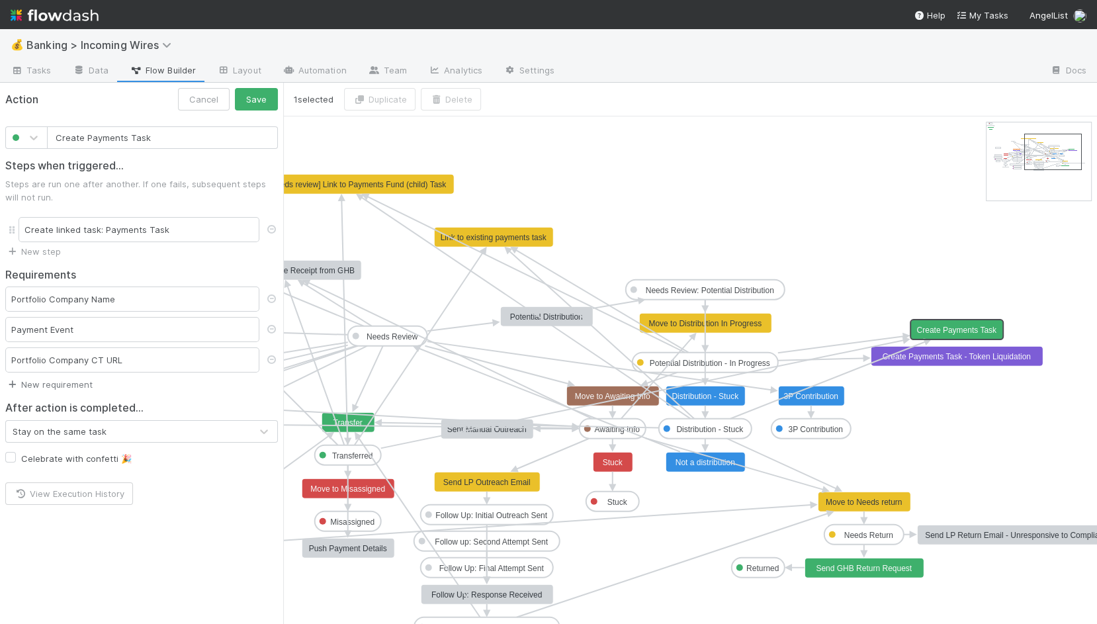
click at [77, 380] on link "New requirement" at bounding box center [48, 384] width 87 height 11
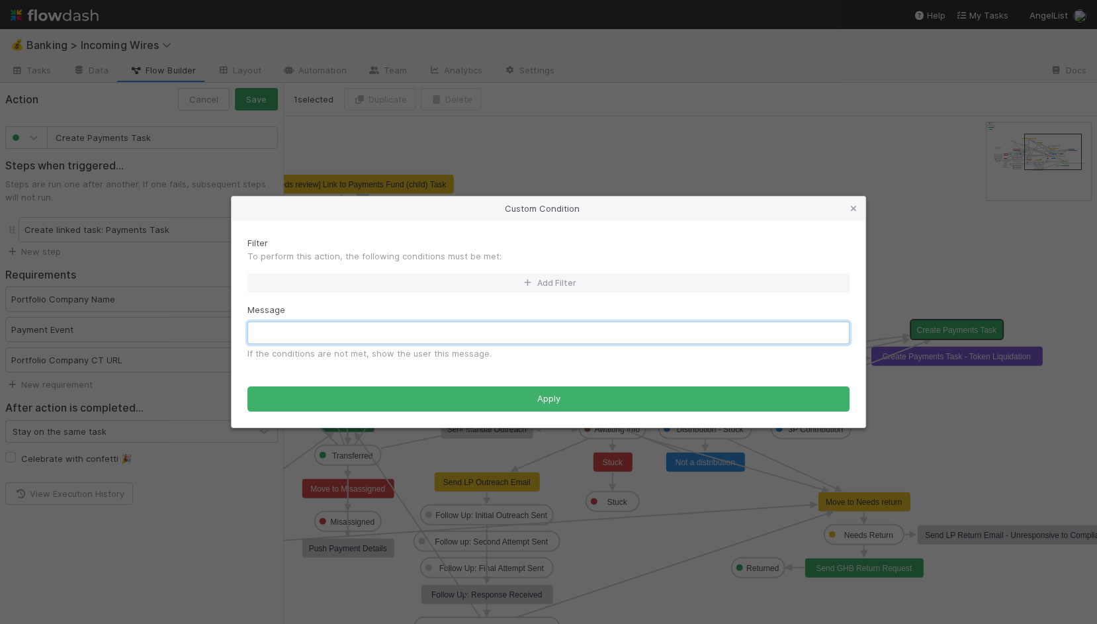
click at [290, 334] on input "text" at bounding box center [548, 333] width 602 height 22
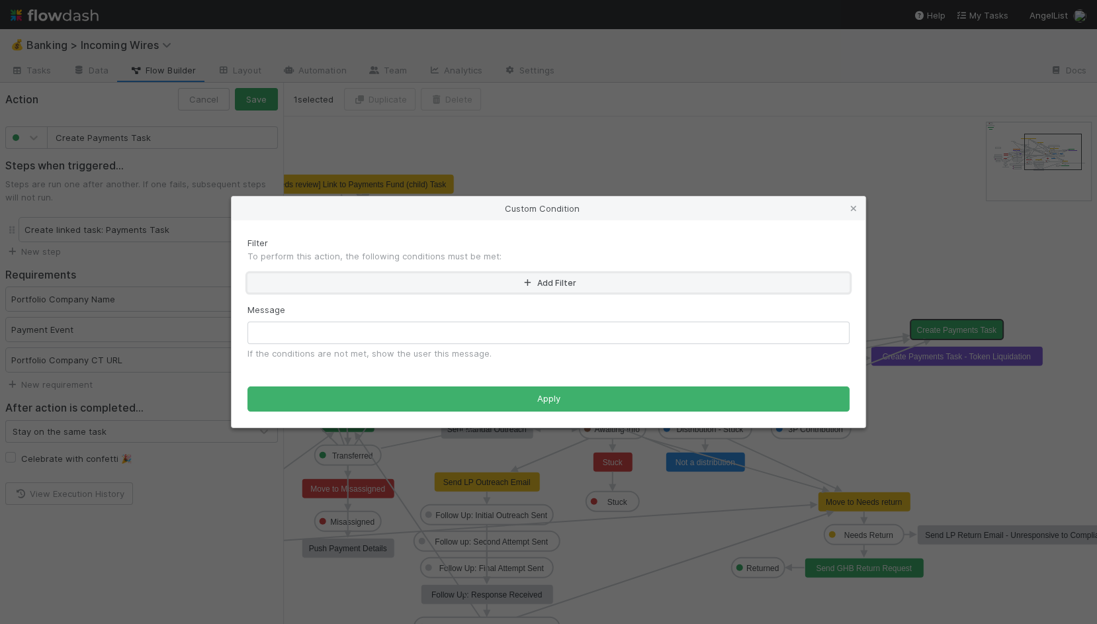
click at [339, 282] on button "Add Filter" at bounding box center [548, 282] width 602 height 19
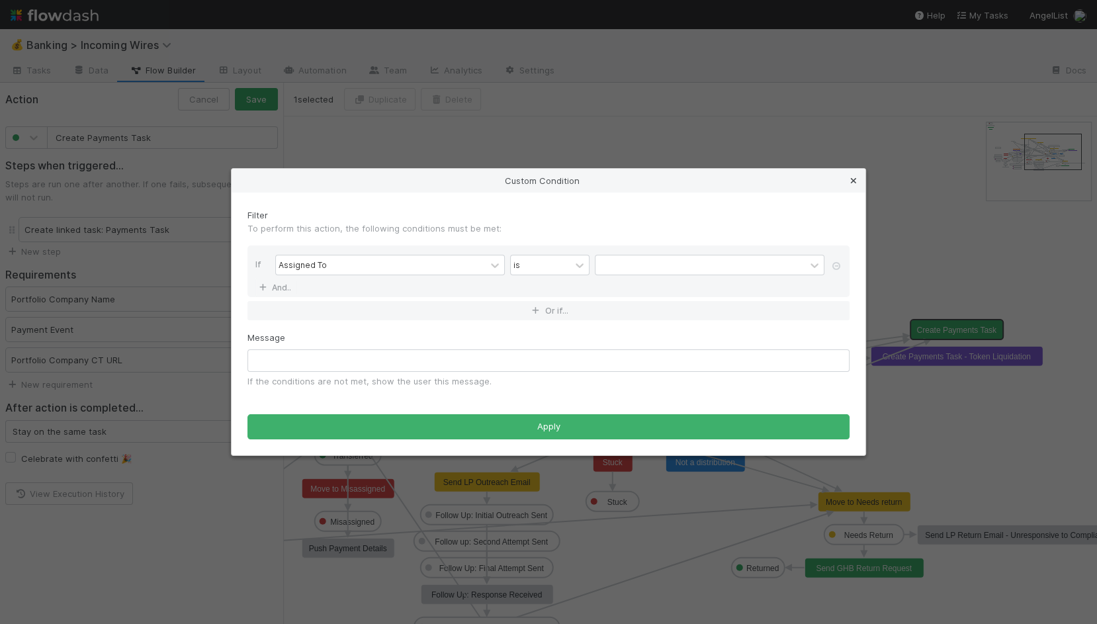
click at [852, 180] on icon at bounding box center [853, 181] width 13 height 9
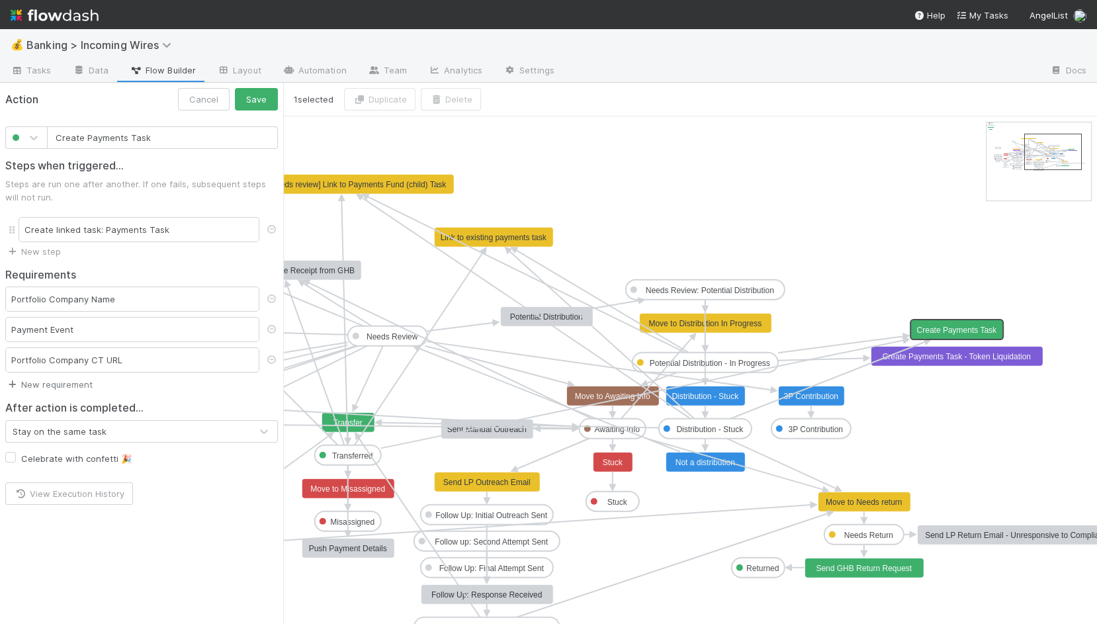
click at [64, 381] on link "New requirement" at bounding box center [48, 384] width 87 height 11
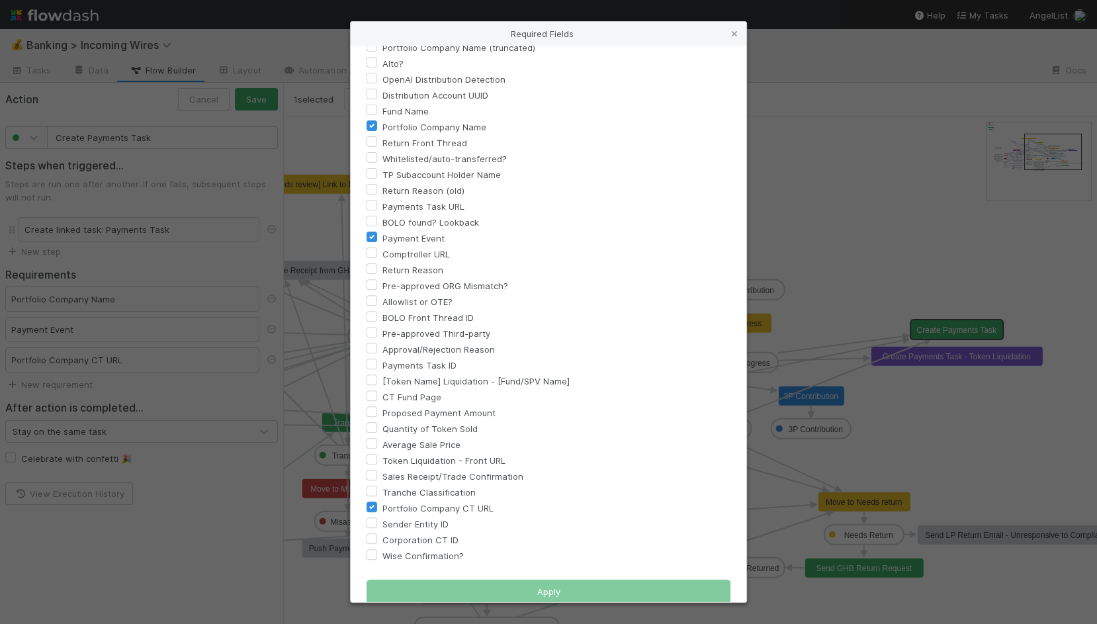
scroll to position [404, 0]
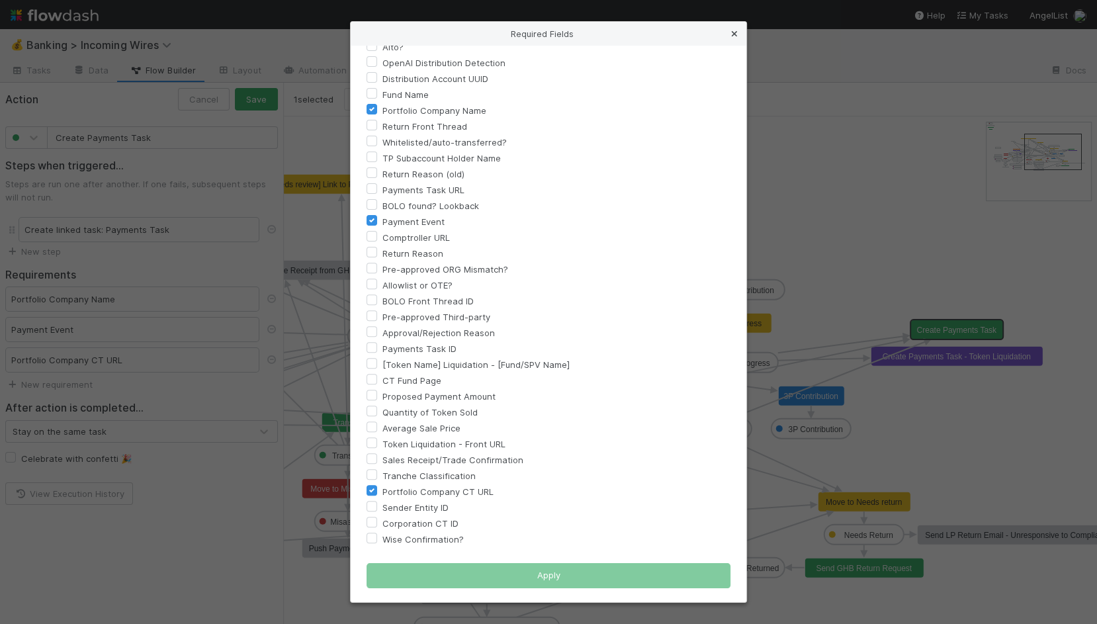
click at [740, 30] on icon at bounding box center [734, 34] width 13 height 9
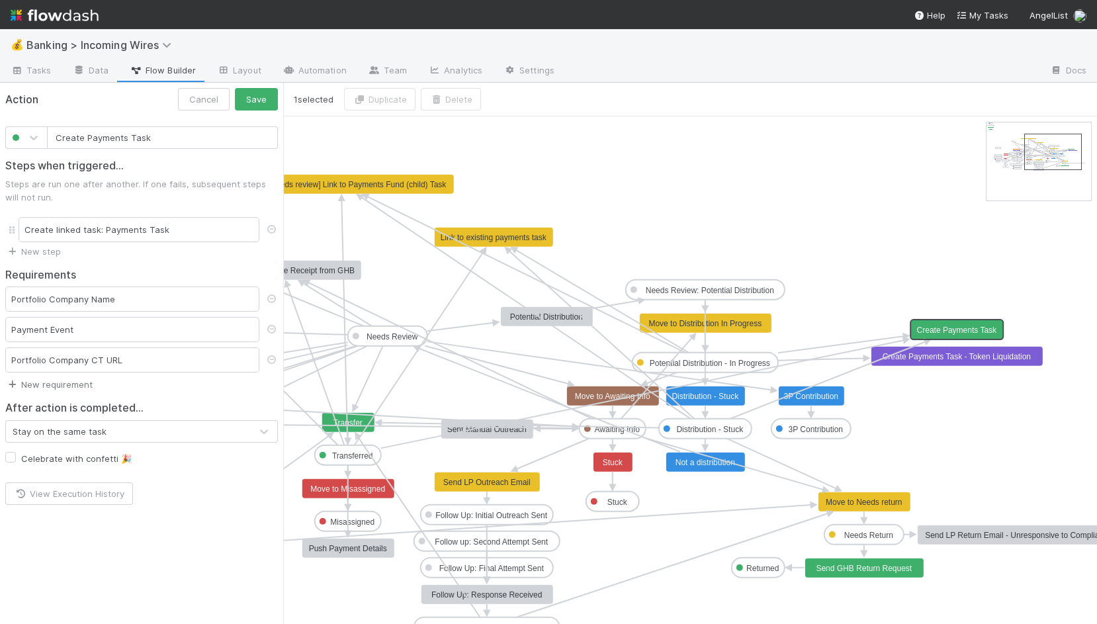
click at [75, 380] on link "New requirement" at bounding box center [48, 384] width 87 height 11
click at [207, 96] on div "User confirmation Checklist completed Task must be assigned Required fields Cus…" at bounding box center [548, 312] width 1097 height 624
click at [175, 101] on div "User confirmation Checklist completed Task must be assigned Required fields Cus…" at bounding box center [548, 312] width 1097 height 624
click at [272, 93] on button "Save" at bounding box center [256, 99] width 43 height 22
click at [85, 71] on link "Data" at bounding box center [90, 71] width 57 height 21
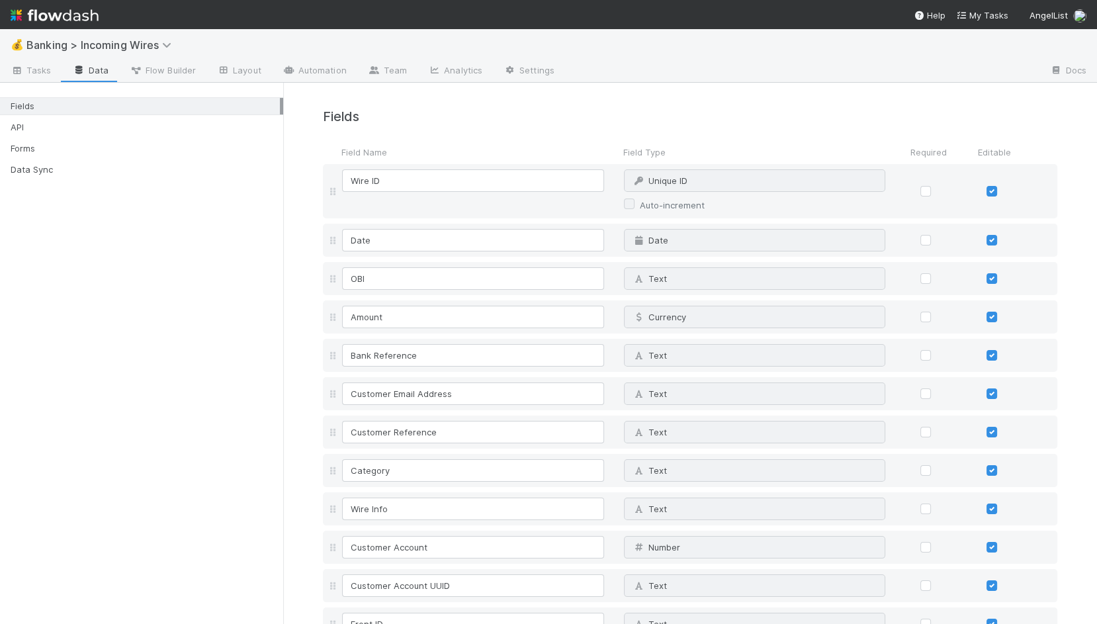
scroll to position [2198, 0]
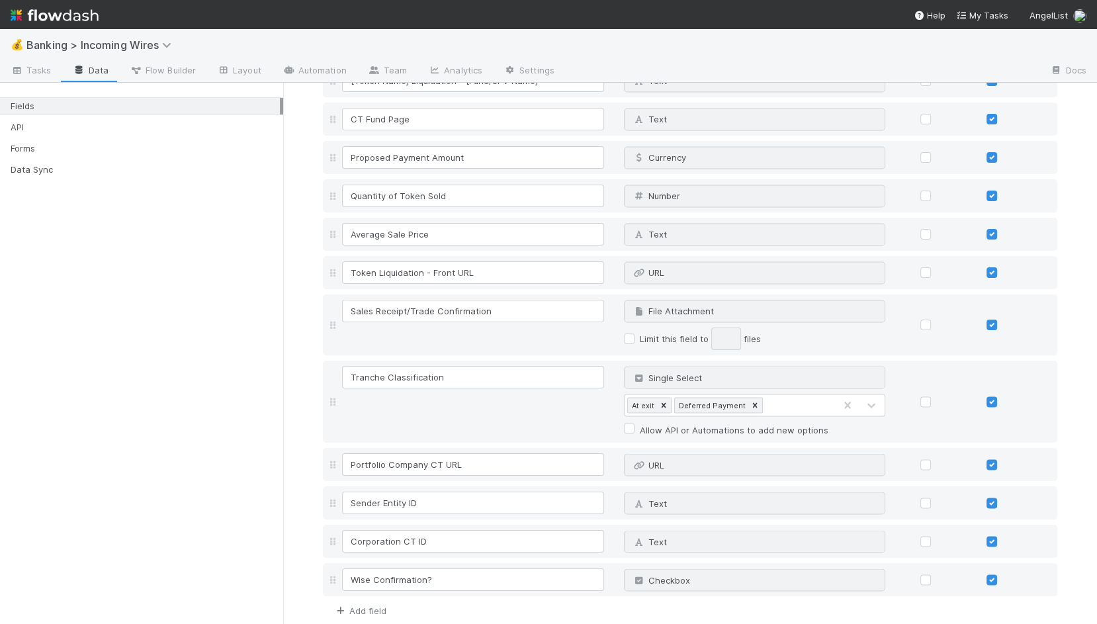
click at [381, 605] on link "Add field" at bounding box center [359, 610] width 53 height 11
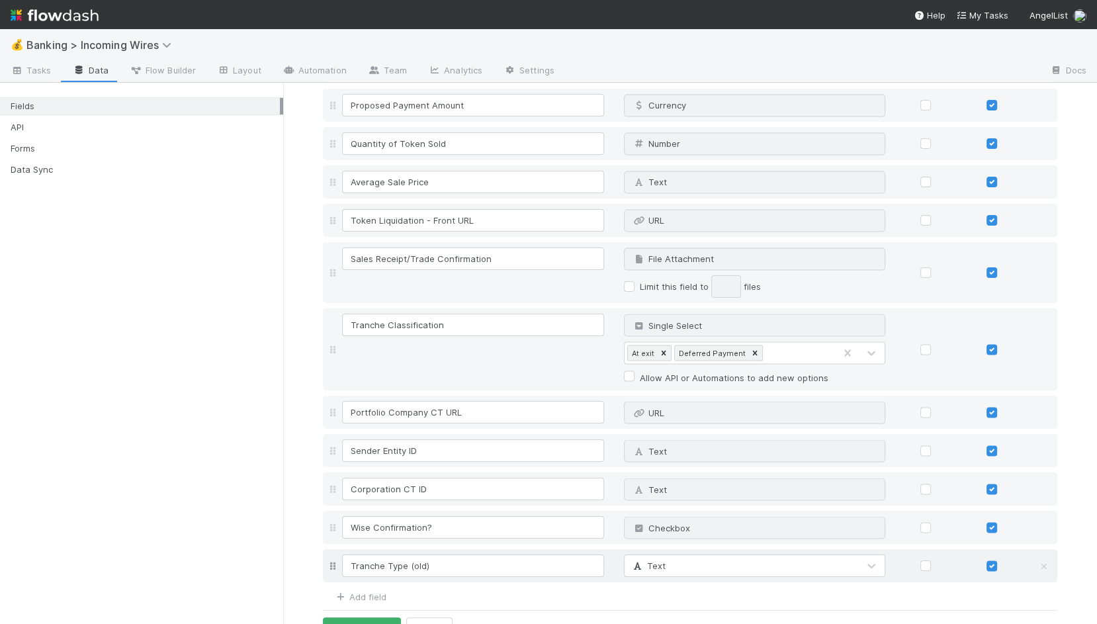
type input "Tranche Type (old)"
click at [672, 555] on div "Text" at bounding box center [742, 565] width 234 height 21
type input "sing"
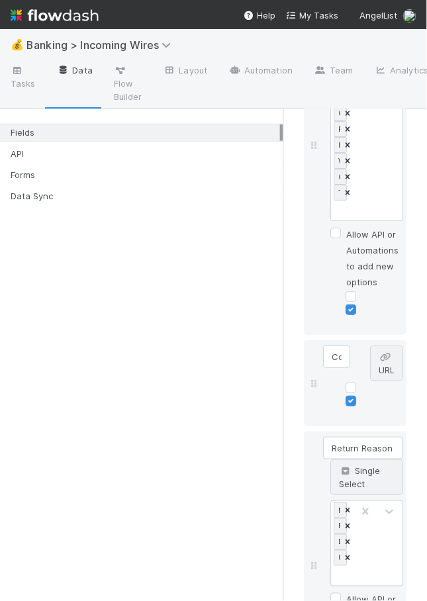
scroll to position [4122, 0]
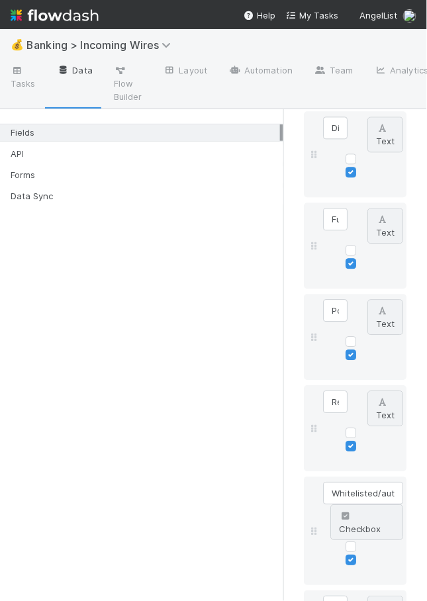
drag, startPoint x: 284, startPoint y: 363, endPoint x: 52, endPoint y: 380, distance: 232.9
click at [53, 380] on div "Fields API Forms Data Sync" at bounding box center [141, 355] width 283 height 492
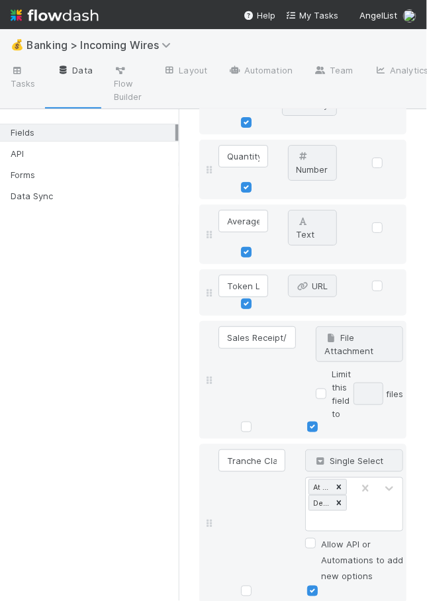
scroll to position [4257, 0]
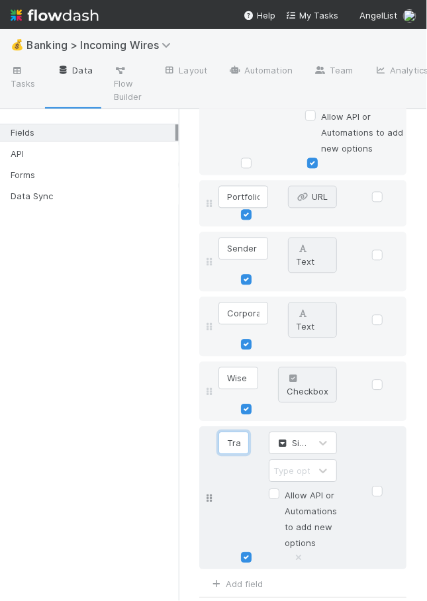
click at [238, 432] on input "Tranche Type (old)" at bounding box center [233, 443] width 30 height 22
click at [296, 461] on div "Type options…" at bounding box center [289, 471] width 40 height 21
type input "Closing"
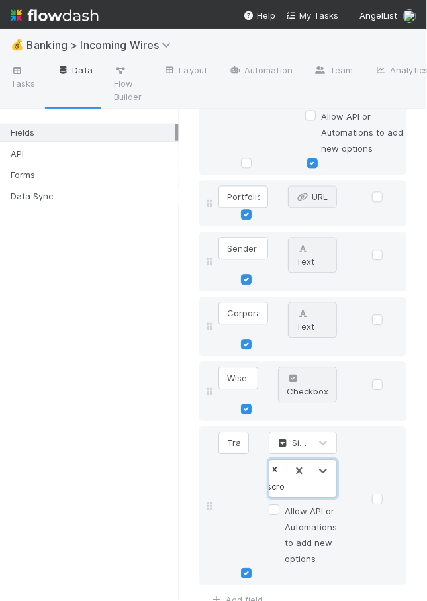
type input "Escrow"
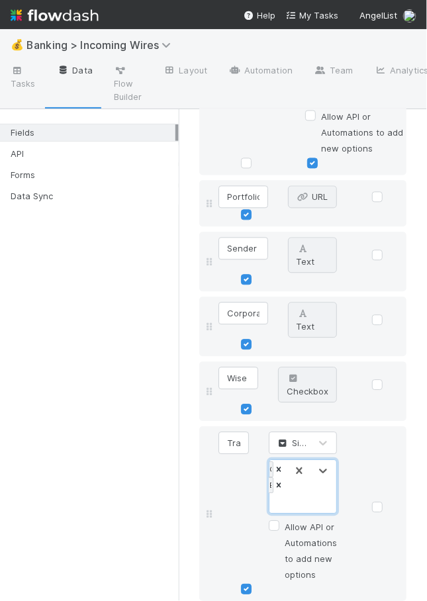
scroll to position [0, 7]
type input "Expense Fund"
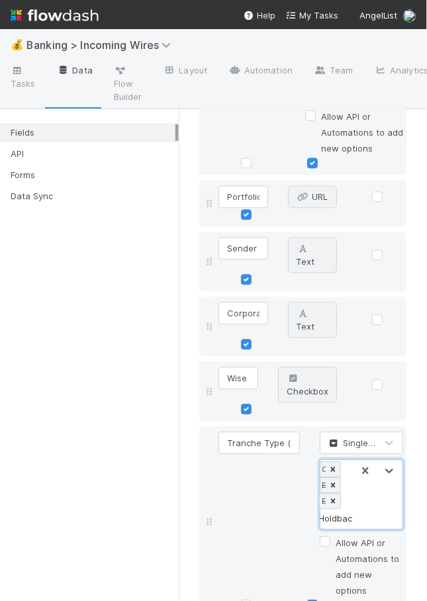
scroll to position [0, 15]
type input "Holdback"
type input "Other"
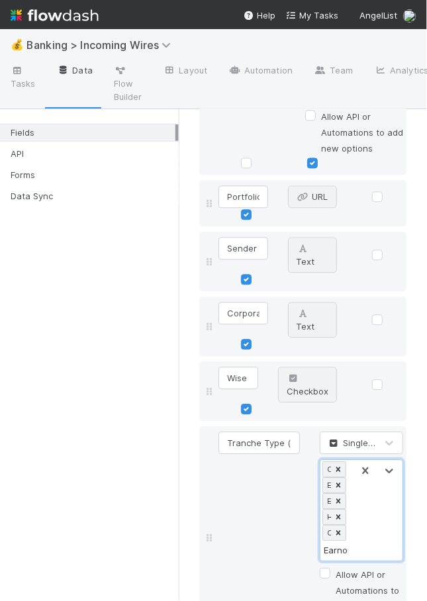
type input "Earnout"
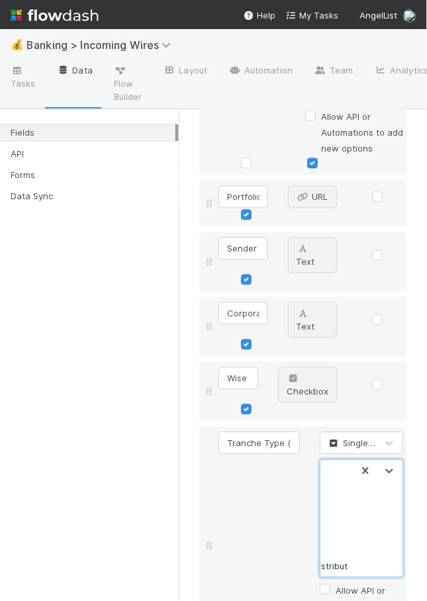
type input "Tax Distribution"
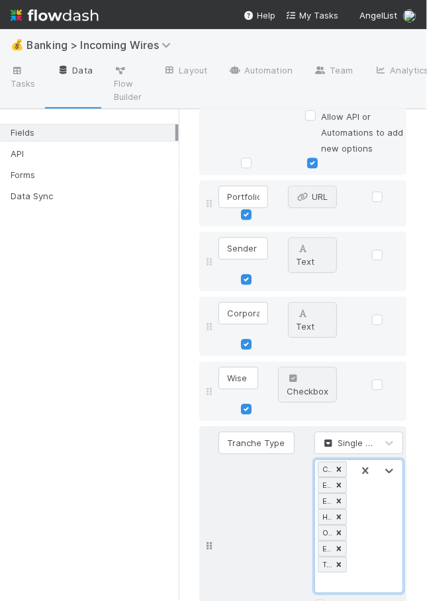
scroll to position [4352, 0]
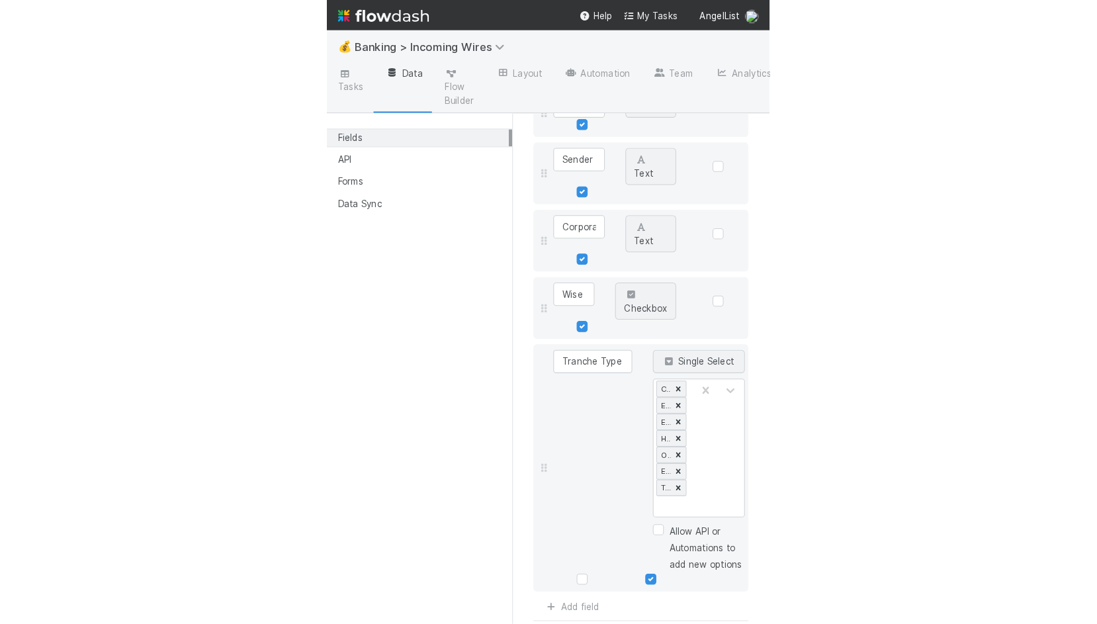
scroll to position [2364, 0]
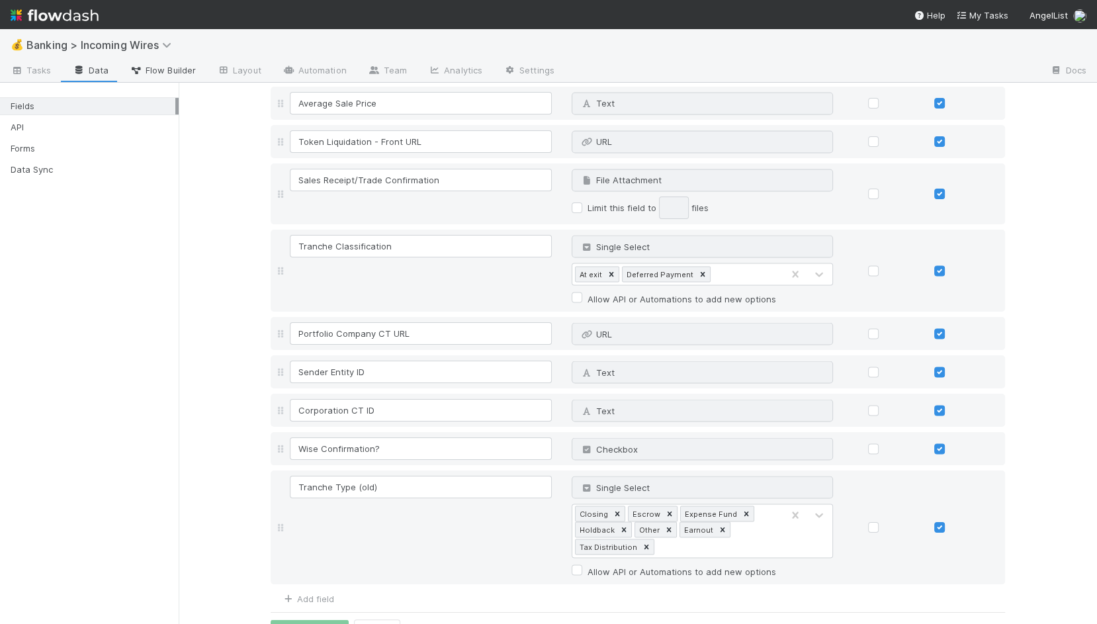
click at [130, 67] on icon at bounding box center [136, 71] width 13 height 8
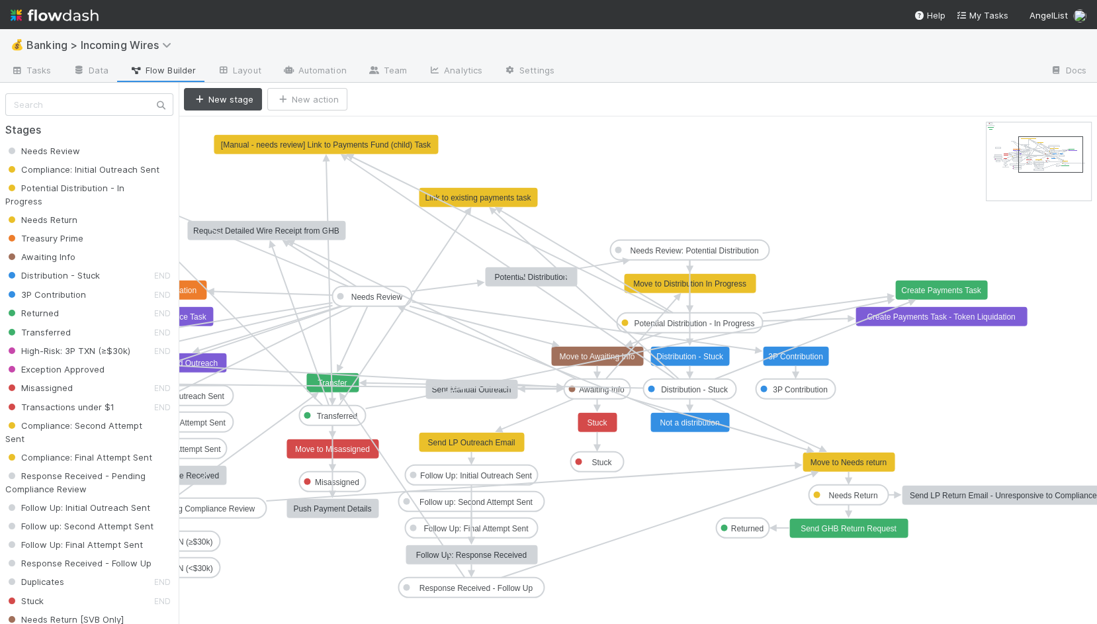
click at [946, 299] on icon "Needs Review Compliance: Initial Outreach Sent Potential Distribution - In Prog…" at bounding box center [884, 457] width 1410 height 683
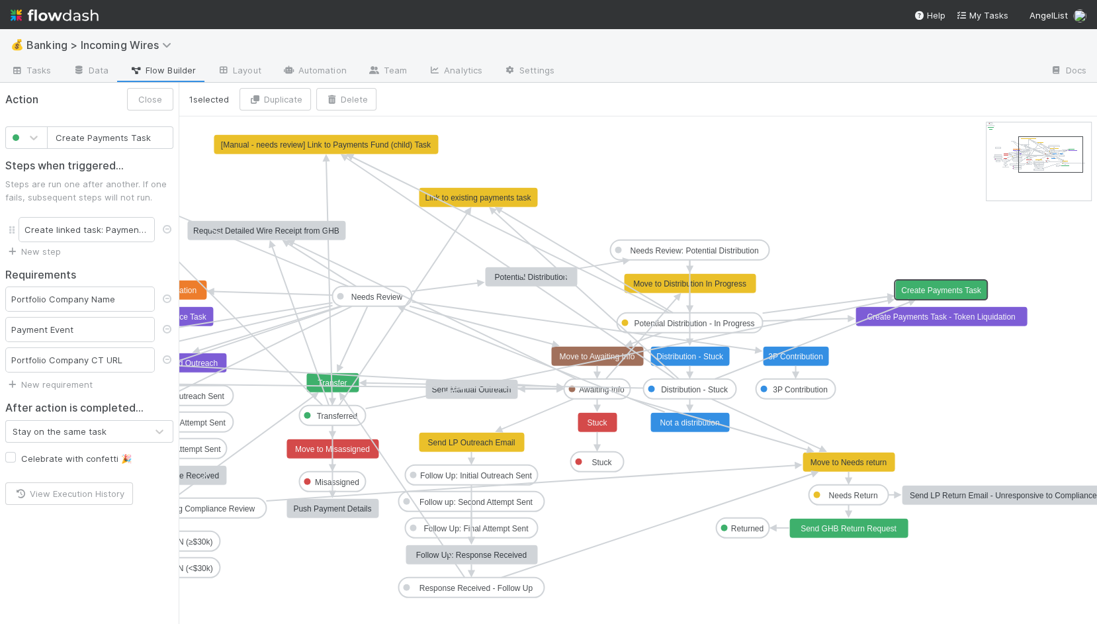
click at [965, 288] on text "Create Payments Task" at bounding box center [941, 290] width 80 height 9
click at [87, 329] on div "Payment Event" at bounding box center [80, 329] width 150 height 25
click at [66, 363] on div "Portfolio Company CT URL" at bounding box center [80, 359] width 150 height 25
click at [64, 379] on link "New requirement" at bounding box center [48, 384] width 87 height 11
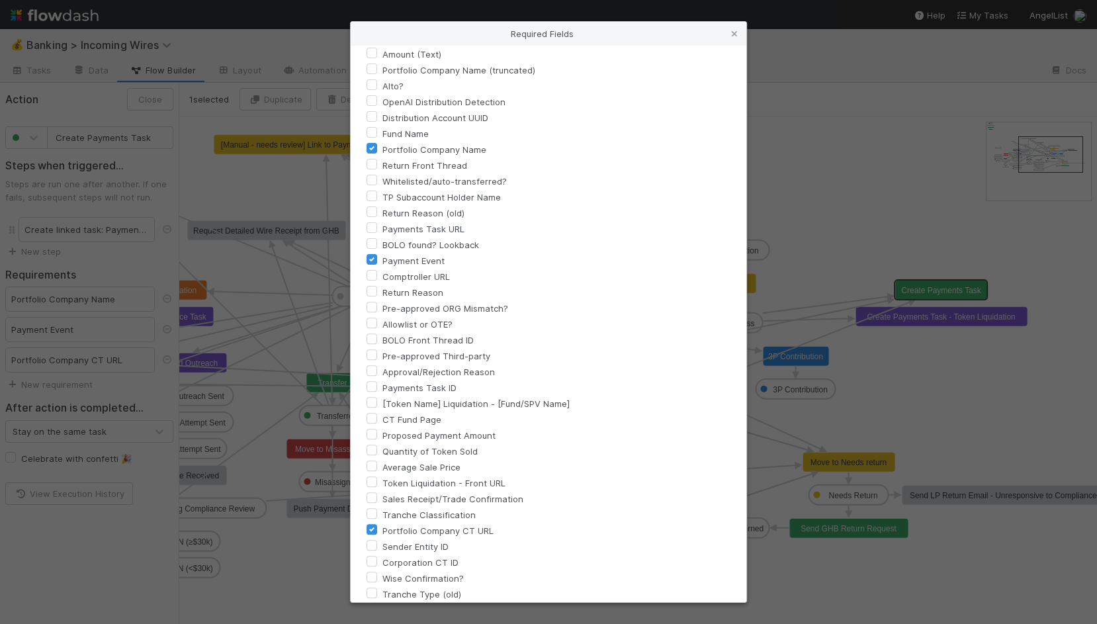
scroll to position [420, 0]
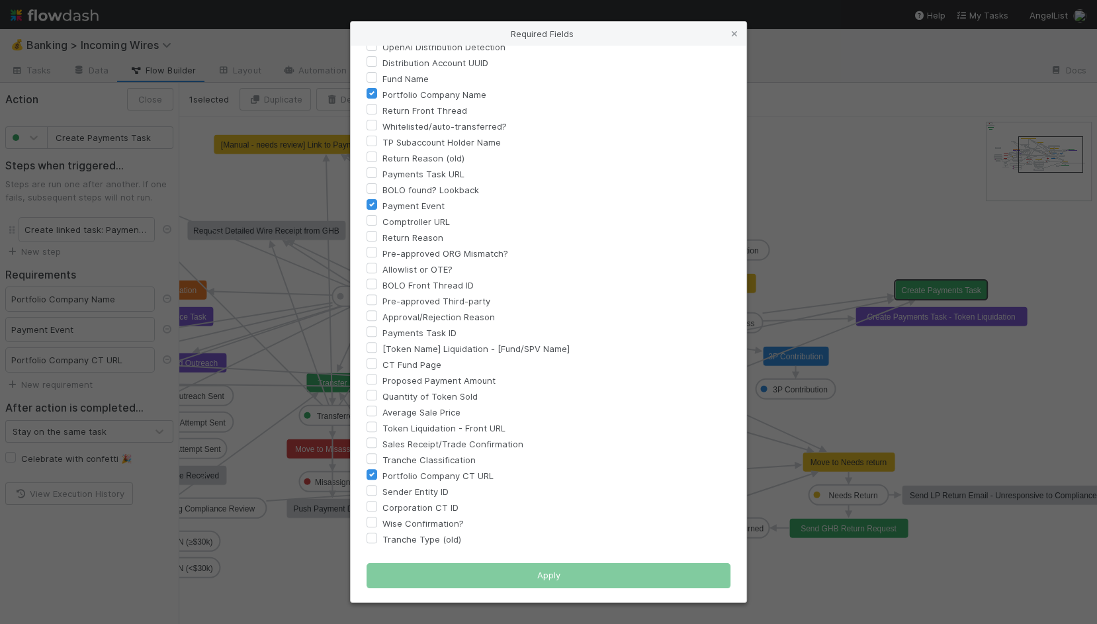
click at [382, 541] on label "Tranche Type (old)" at bounding box center [421, 539] width 79 height 16
click at [373, 541] on input "Tranche Type (old)" at bounding box center [372, 537] width 11 height 12
checkbox input "true"
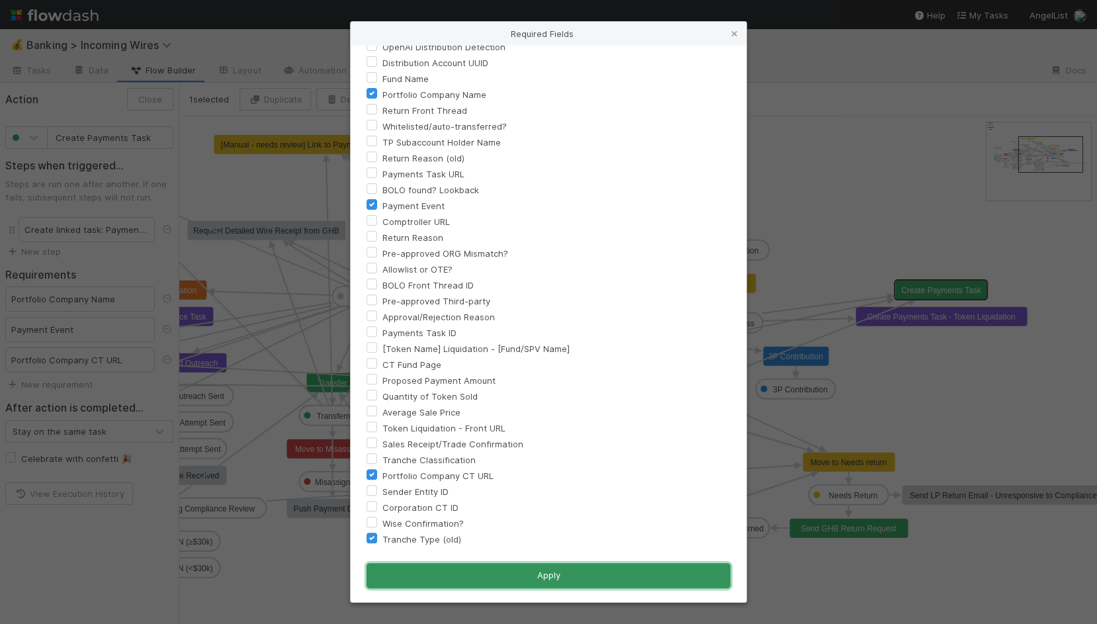
click at [394, 586] on button "Apply" at bounding box center [549, 575] width 364 height 25
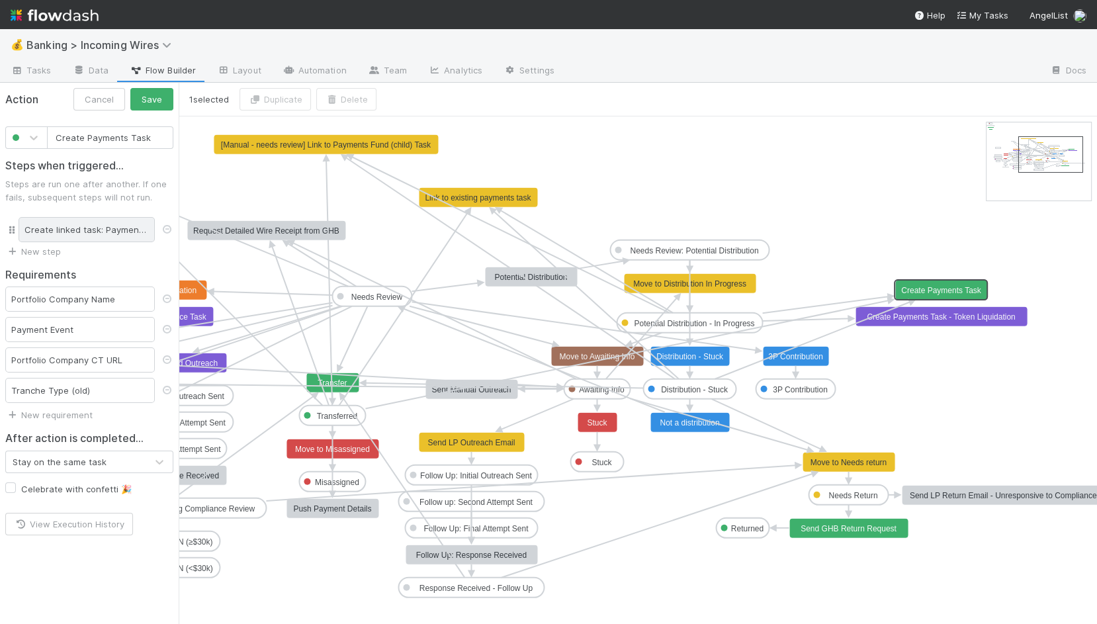
click at [79, 234] on div "Create linked task: Payments Task" at bounding box center [87, 229] width 136 height 25
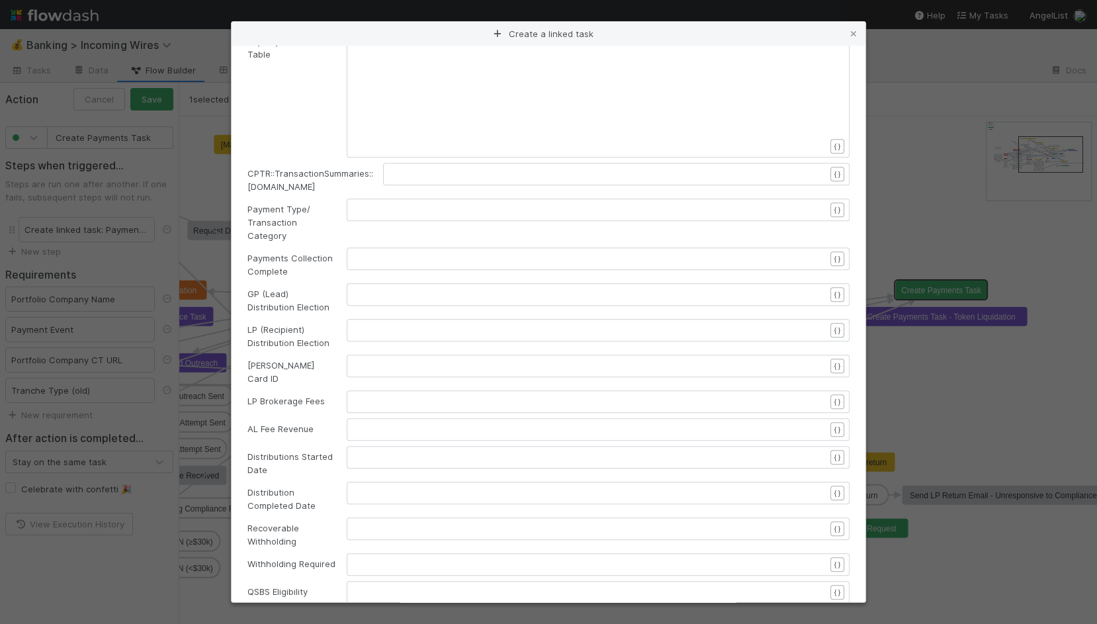
scroll to position [284, 0]
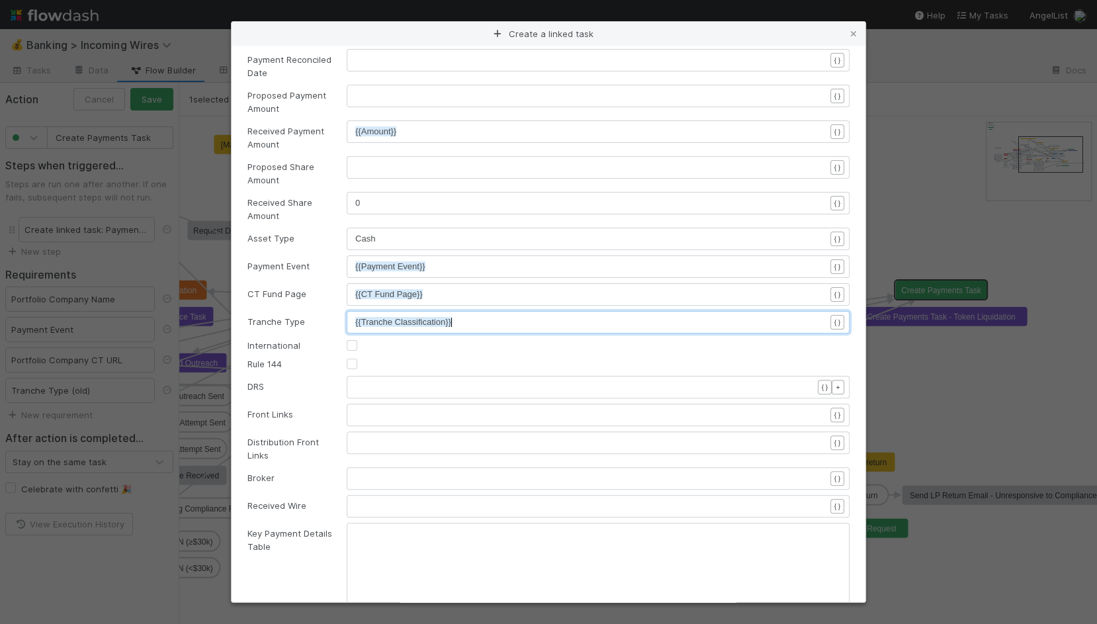
click at [480, 329] on pre "{{Tranche Classification}}" at bounding box center [590, 322] width 470 height 13
type textarea "{{tranche"
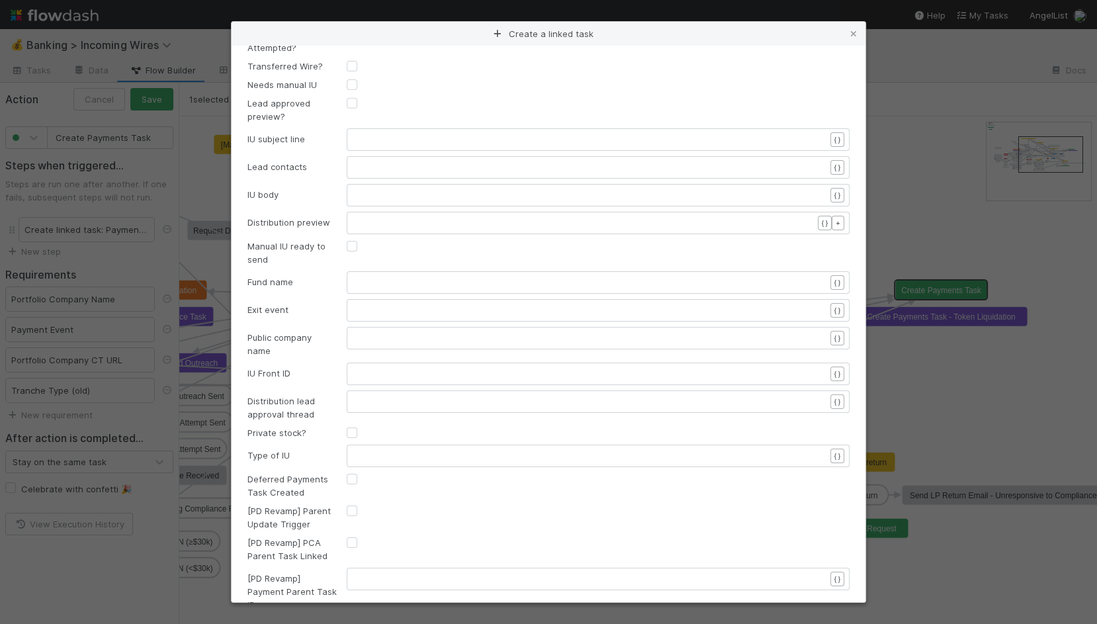
scroll to position [4447, 0]
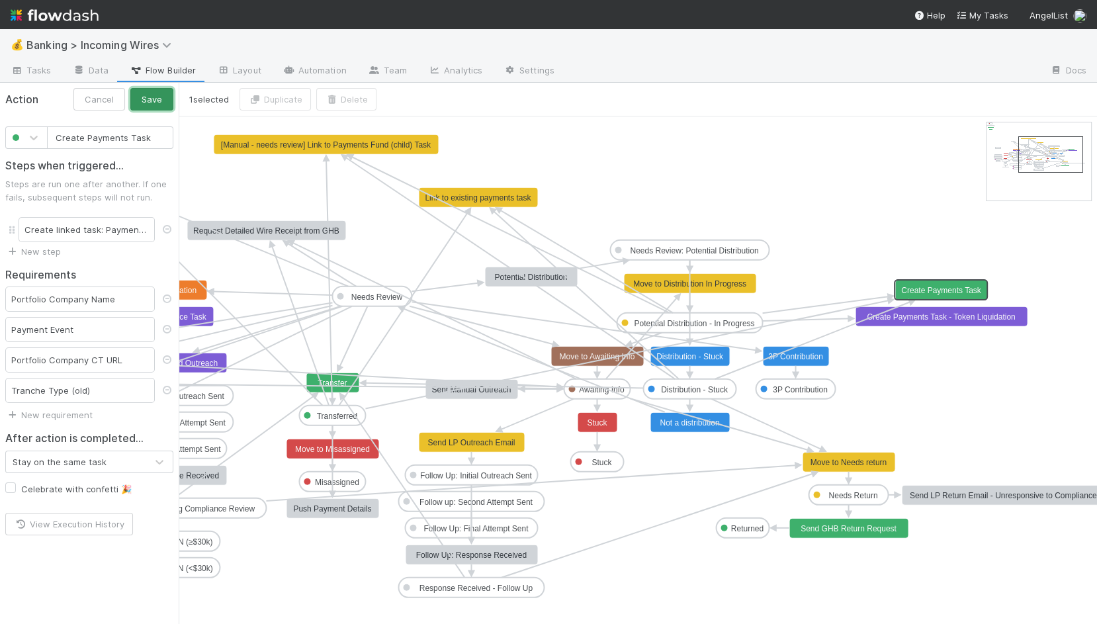
click at [164, 104] on button "Save" at bounding box center [151, 99] width 43 height 22
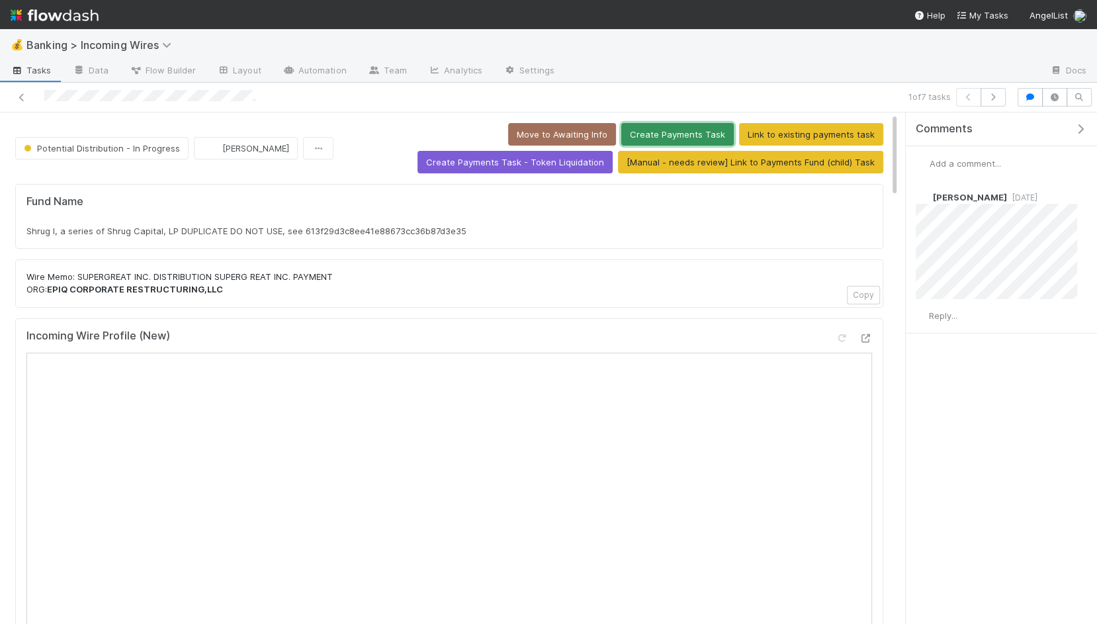
click at [675, 127] on button "Create Payments Task" at bounding box center [677, 134] width 112 height 22
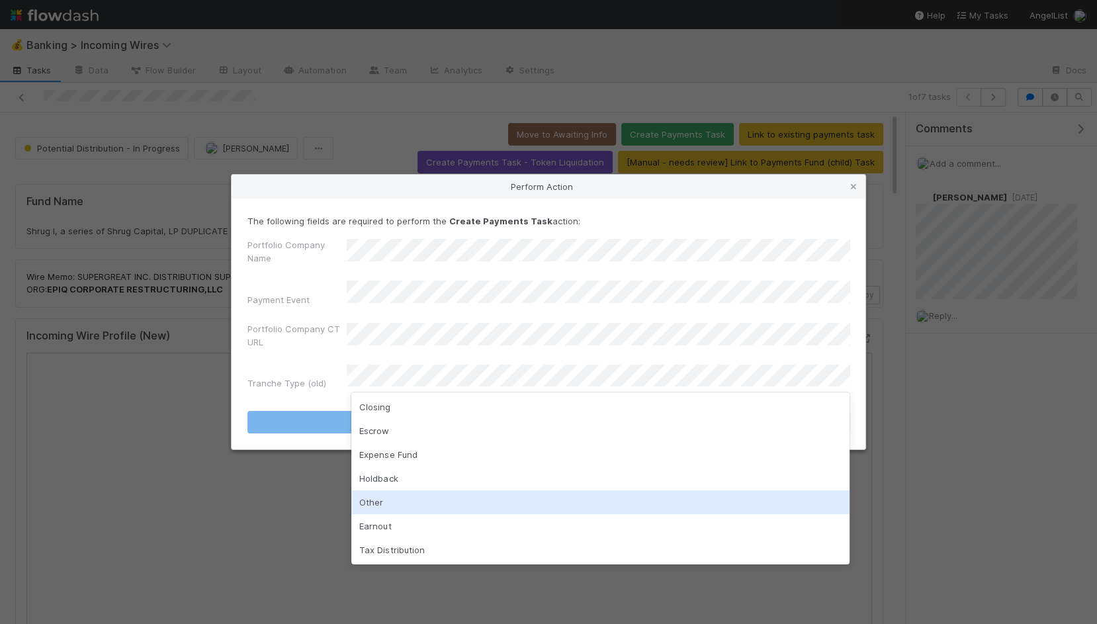
click at [406, 505] on div "Other" at bounding box center [600, 502] width 498 height 24
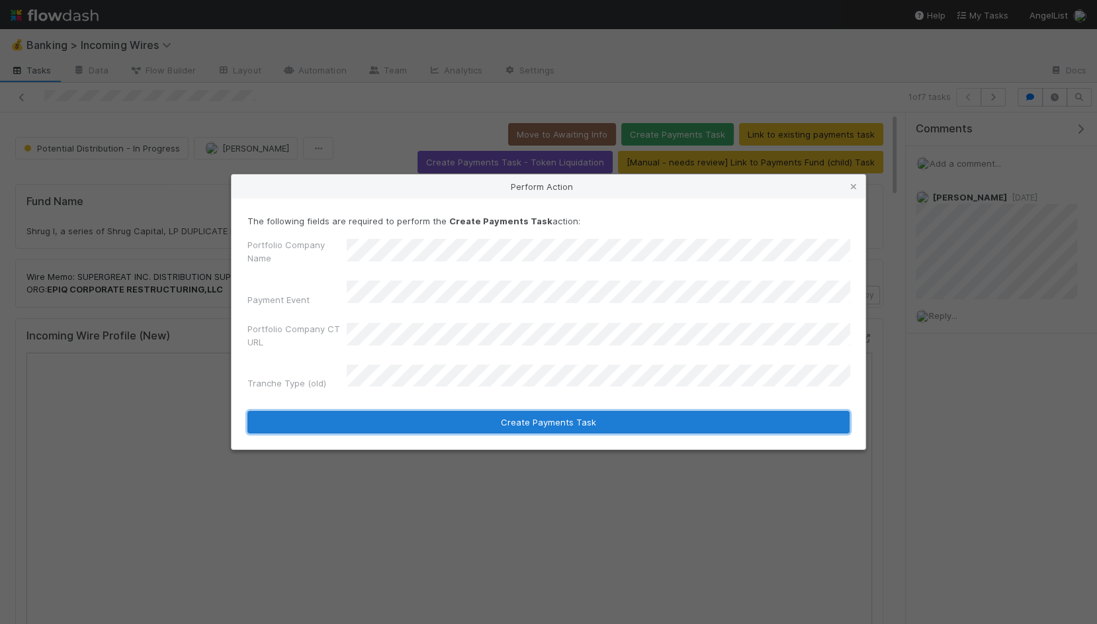
click at [453, 412] on button "Create Payments Task" at bounding box center [548, 422] width 602 height 22
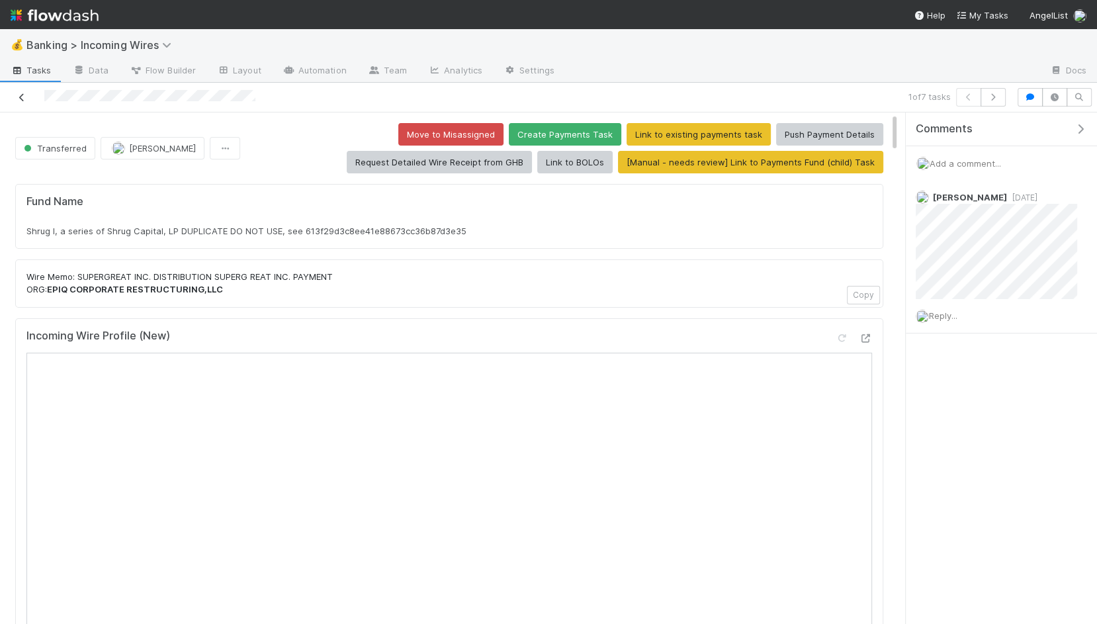
click at [19, 97] on icon at bounding box center [21, 97] width 13 height 9
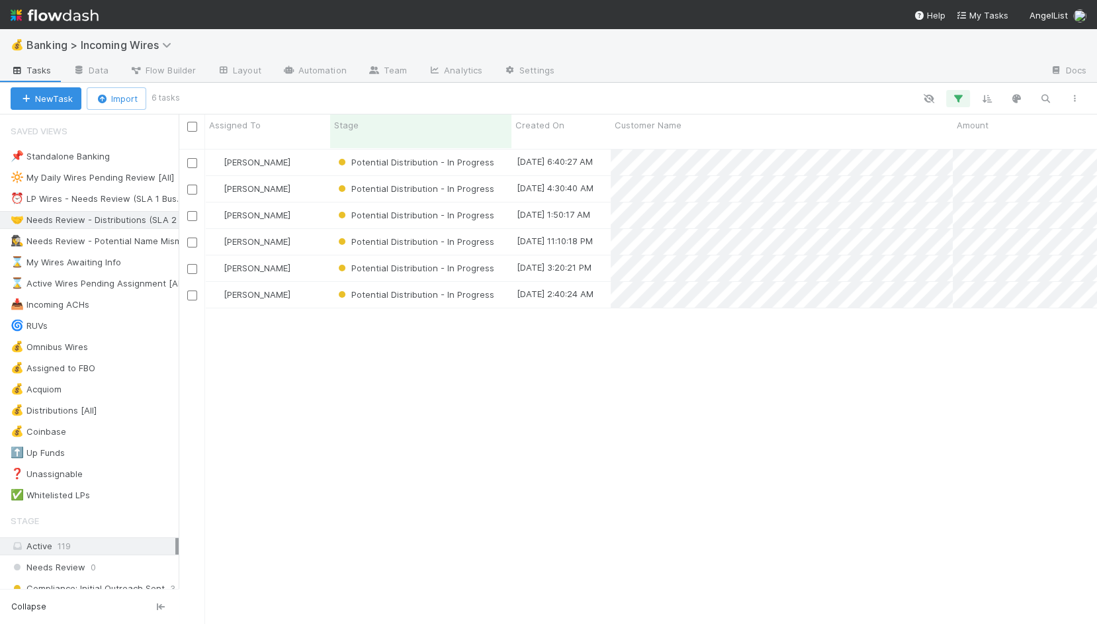
scroll to position [486, 918]
click at [314, 154] on div "[PERSON_NAME]" at bounding box center [267, 163] width 125 height 26
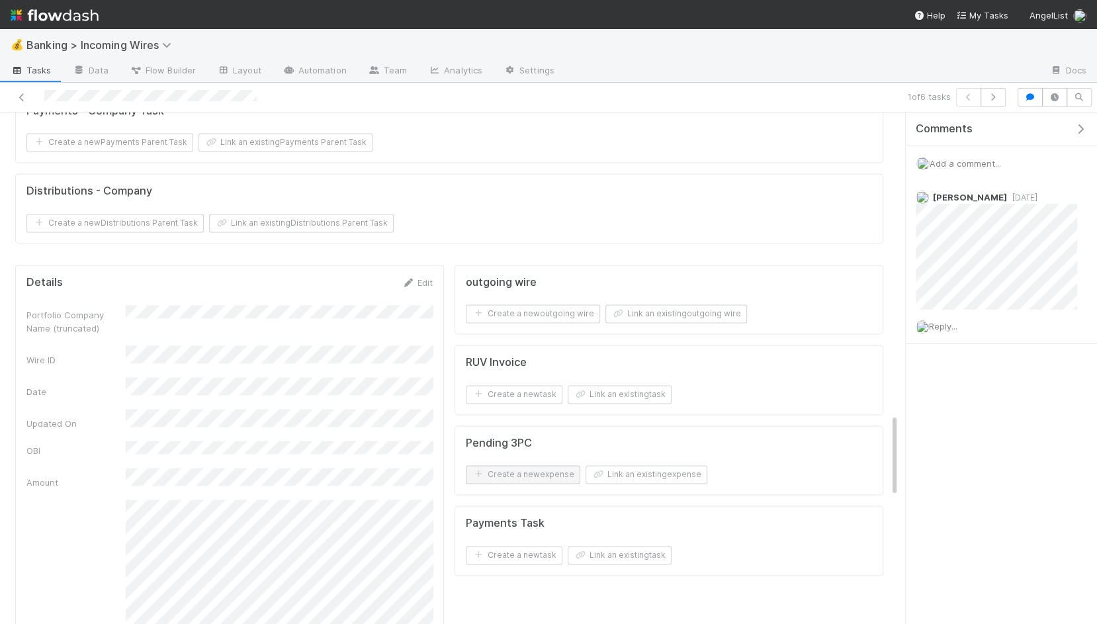
scroll to position [1848, 0]
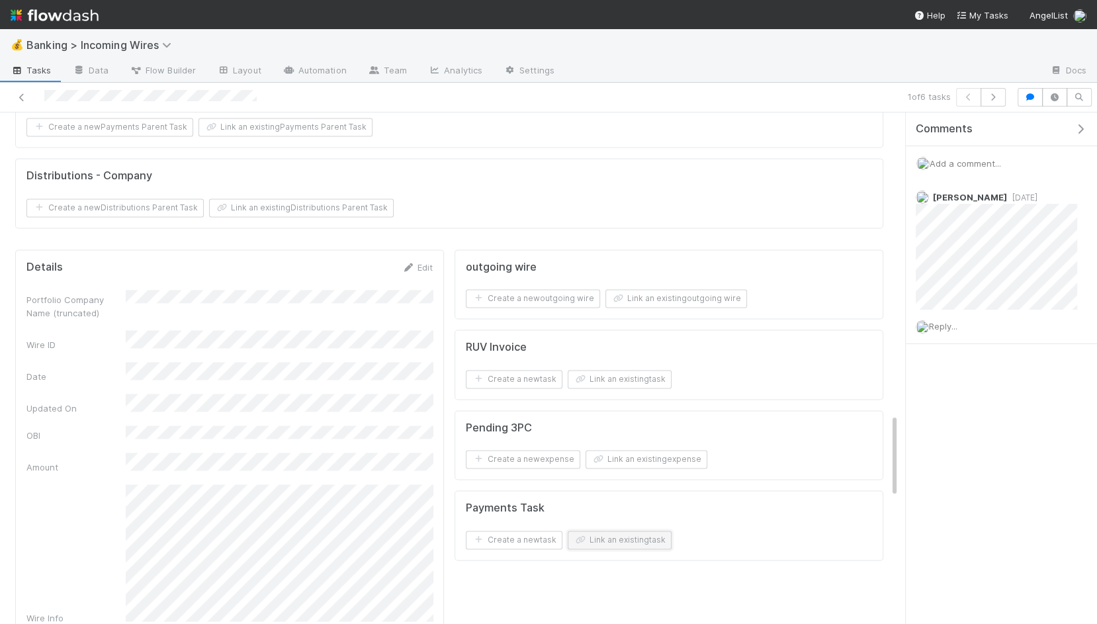
click at [589, 531] on button "Link an existing task" at bounding box center [620, 540] width 104 height 19
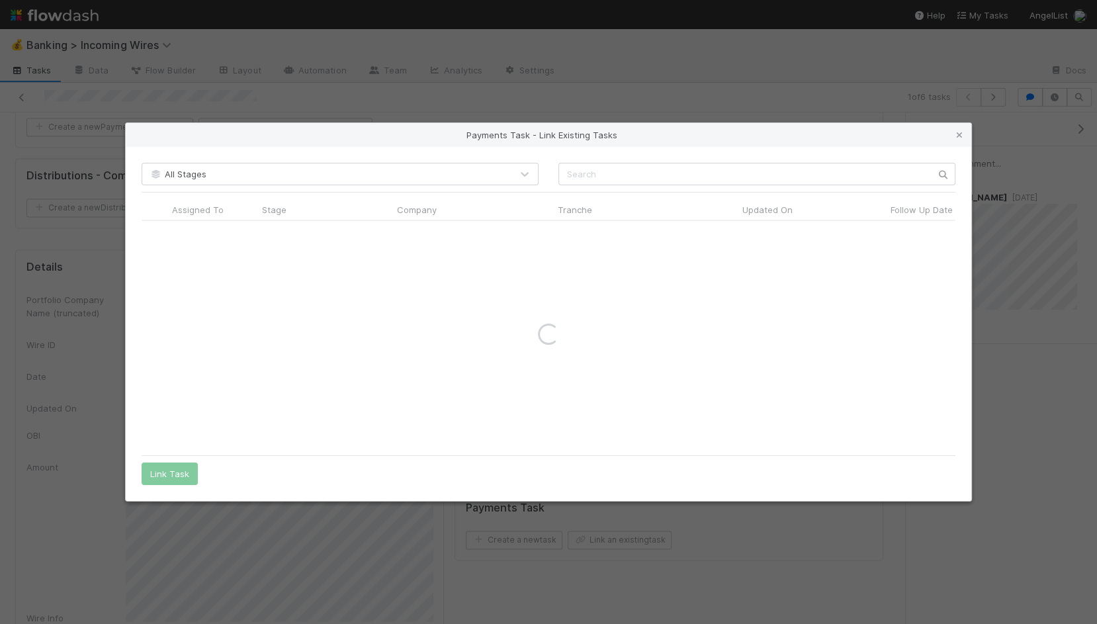
click at [600, 187] on div "All Stages Assigned To Stage Company Tranche Updated On Follow Up Date PCA Sour…" at bounding box center [549, 324] width 846 height 354
click at [602, 179] on input "text" at bounding box center [756, 174] width 397 height 22
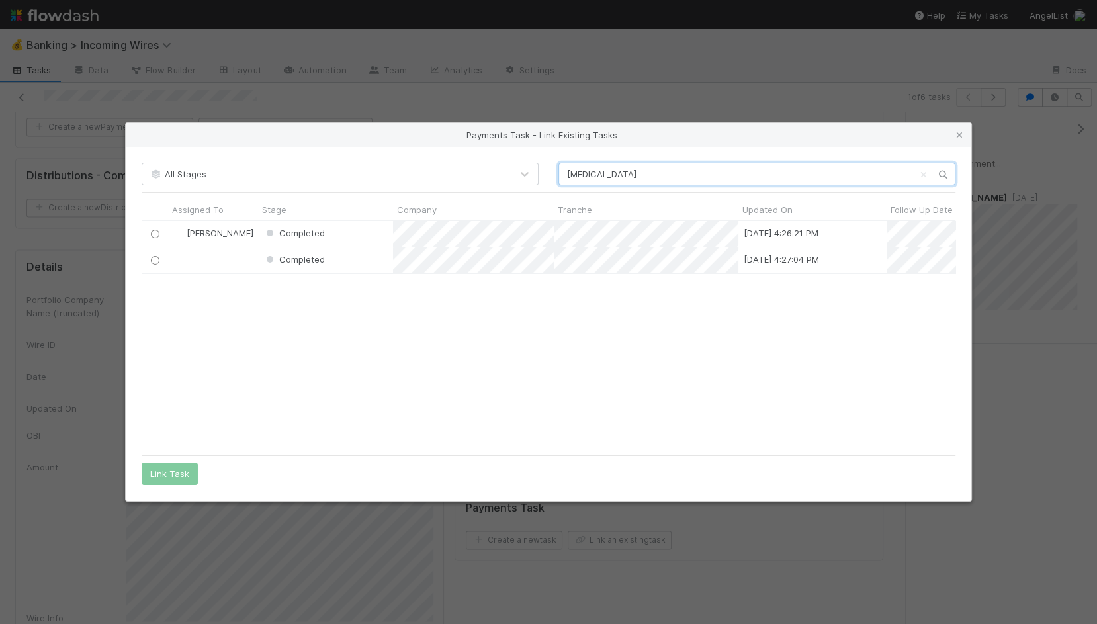
scroll to position [228, 814]
type input "capillary"
click at [962, 133] on icon at bounding box center [959, 135] width 13 height 9
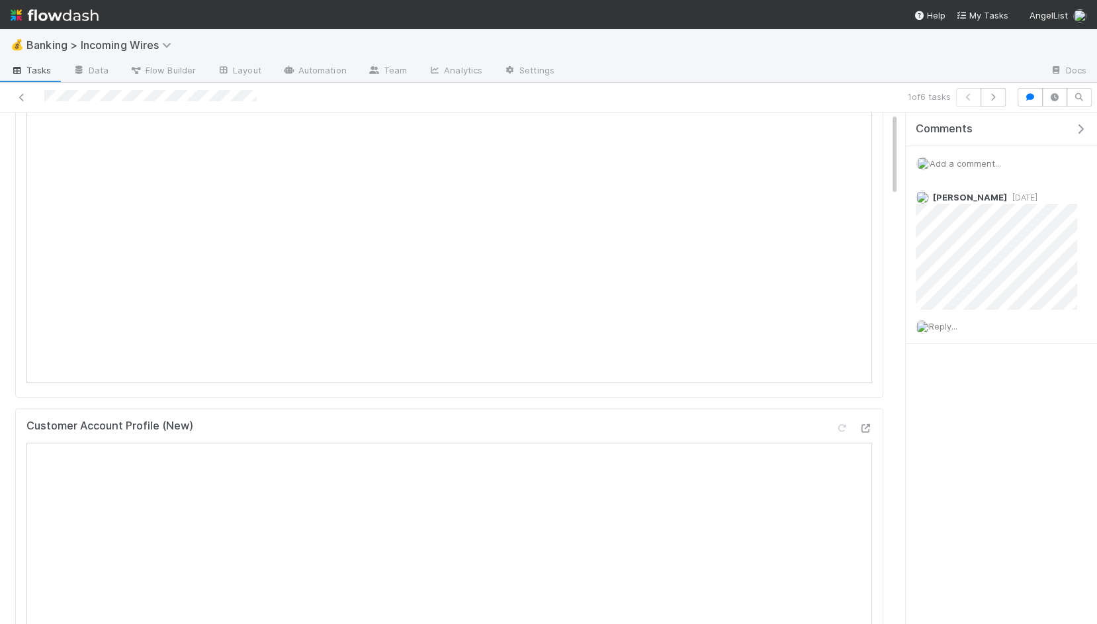
scroll to position [0, 0]
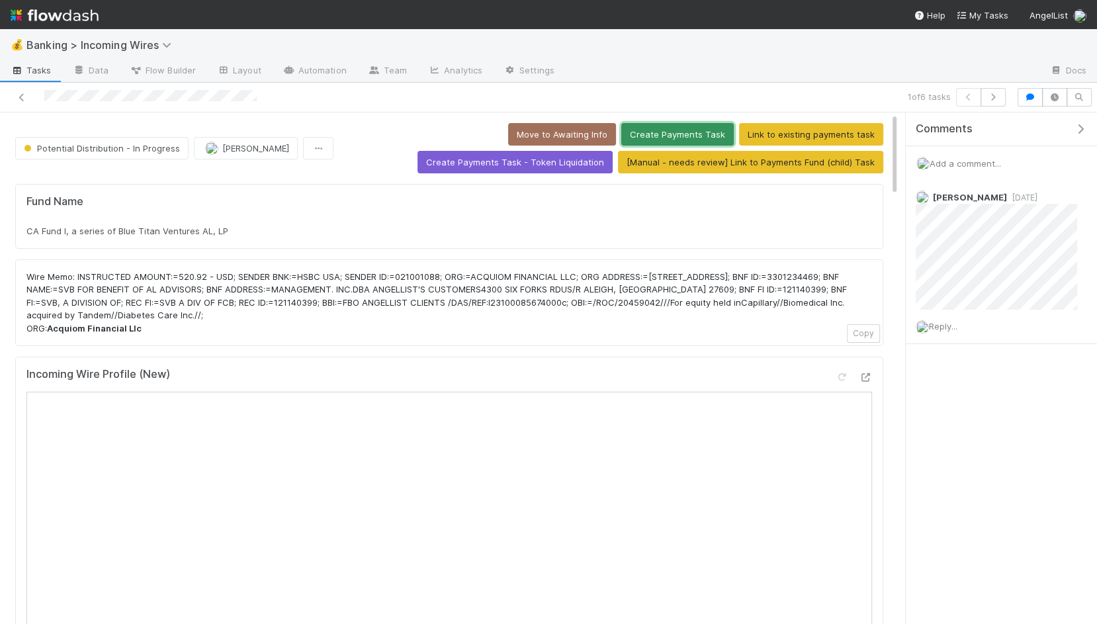
click at [686, 132] on button "Create Payments Task" at bounding box center [677, 134] width 112 height 22
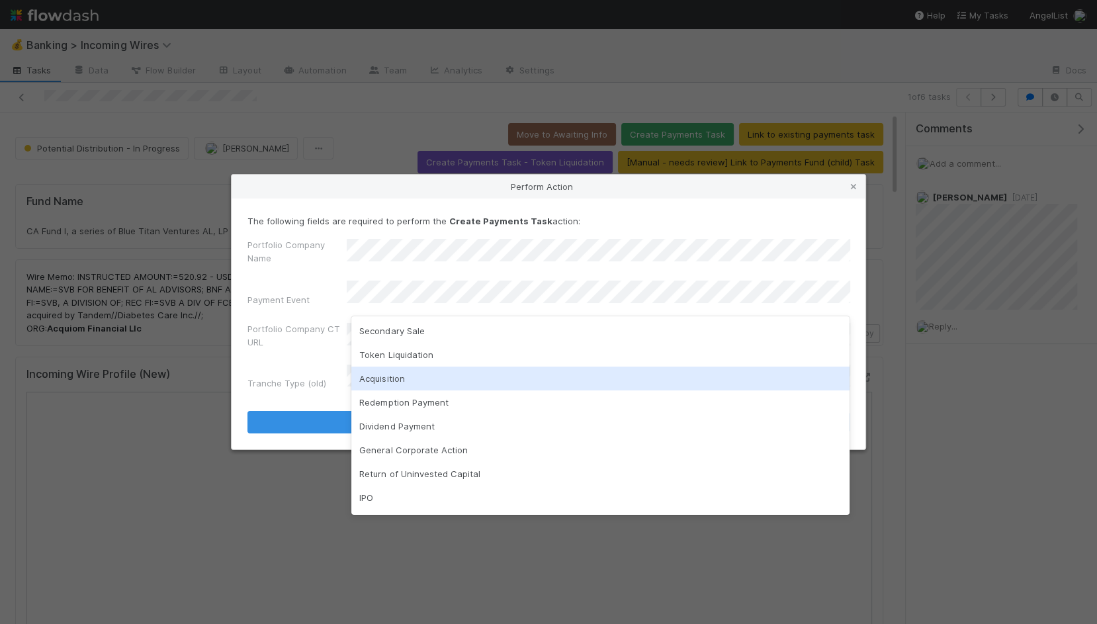
click at [435, 376] on div "Acquisition" at bounding box center [600, 379] width 498 height 24
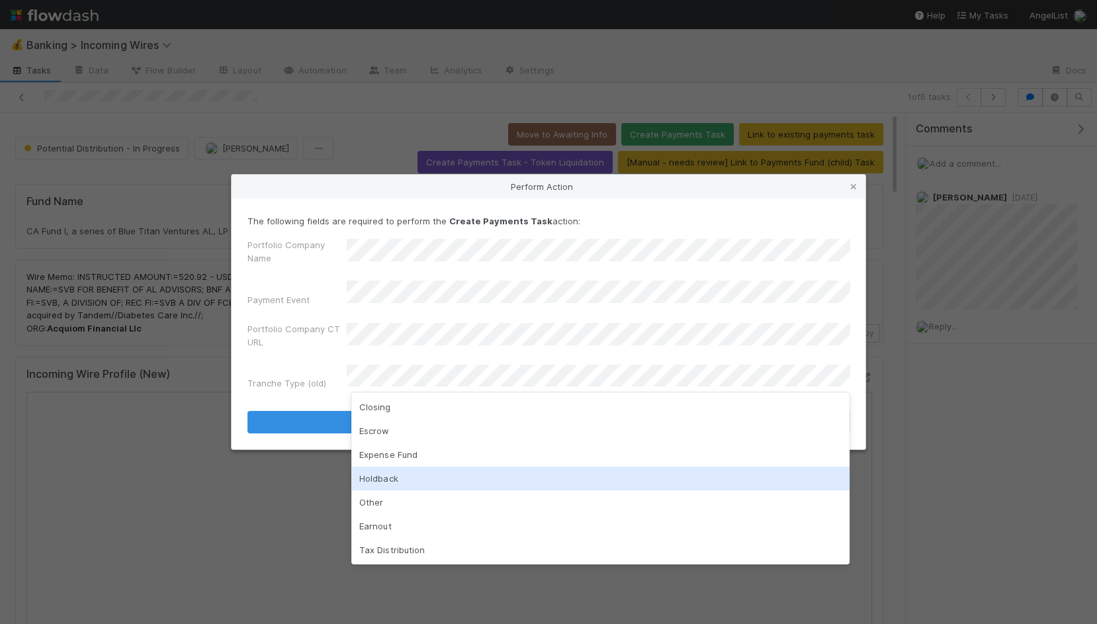
click at [432, 499] on div "Other" at bounding box center [600, 502] width 498 height 24
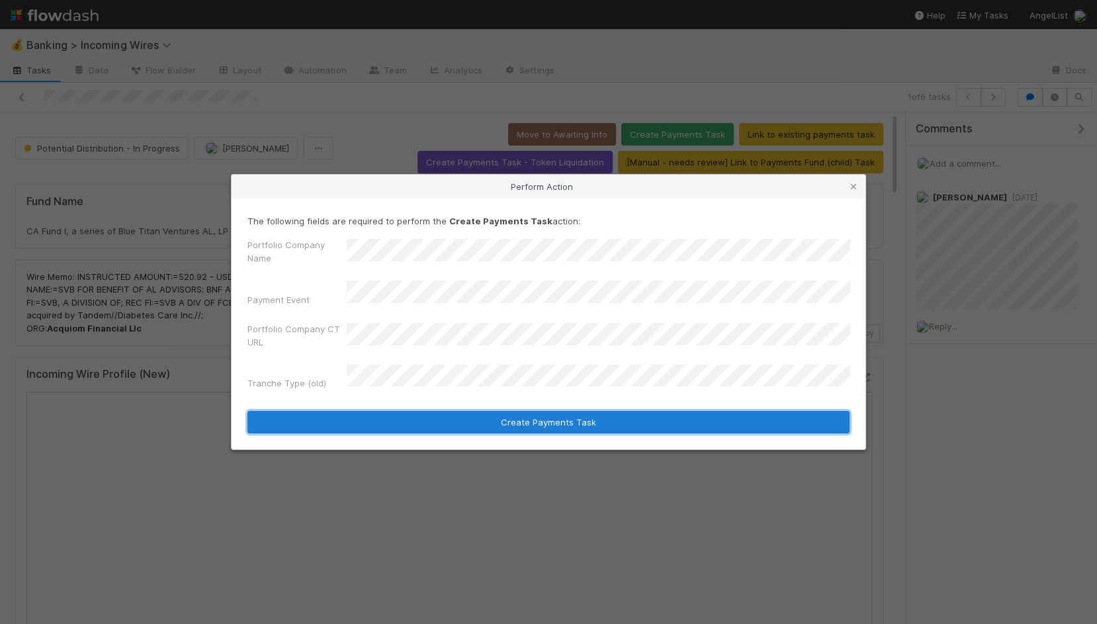
click at [477, 411] on button "Create Payments Task" at bounding box center [548, 422] width 602 height 22
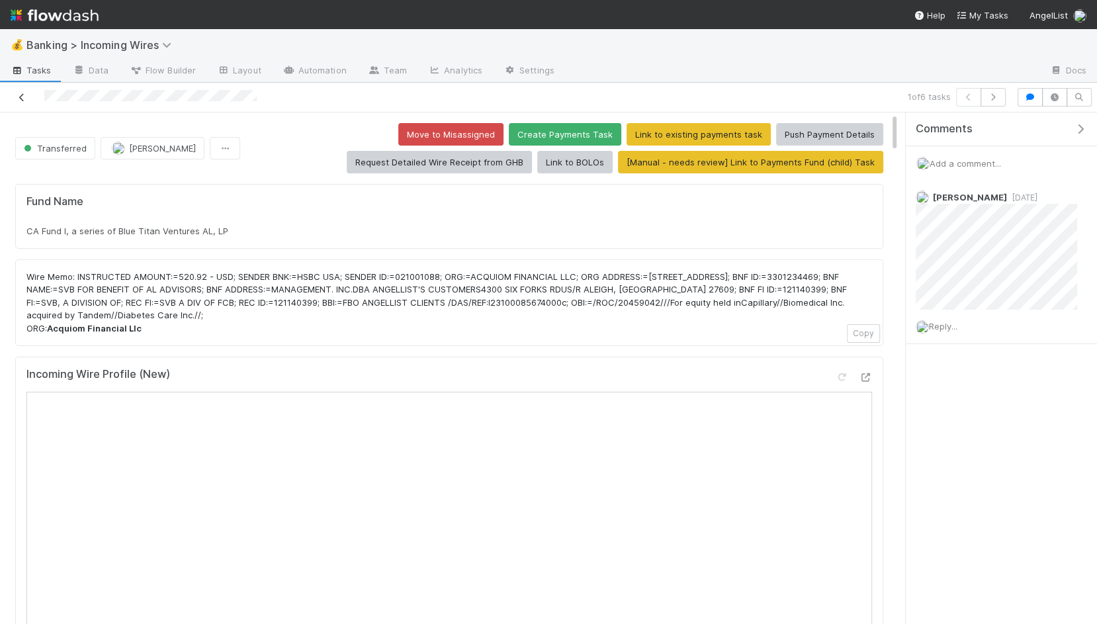
click at [20, 96] on icon at bounding box center [21, 97] width 13 height 9
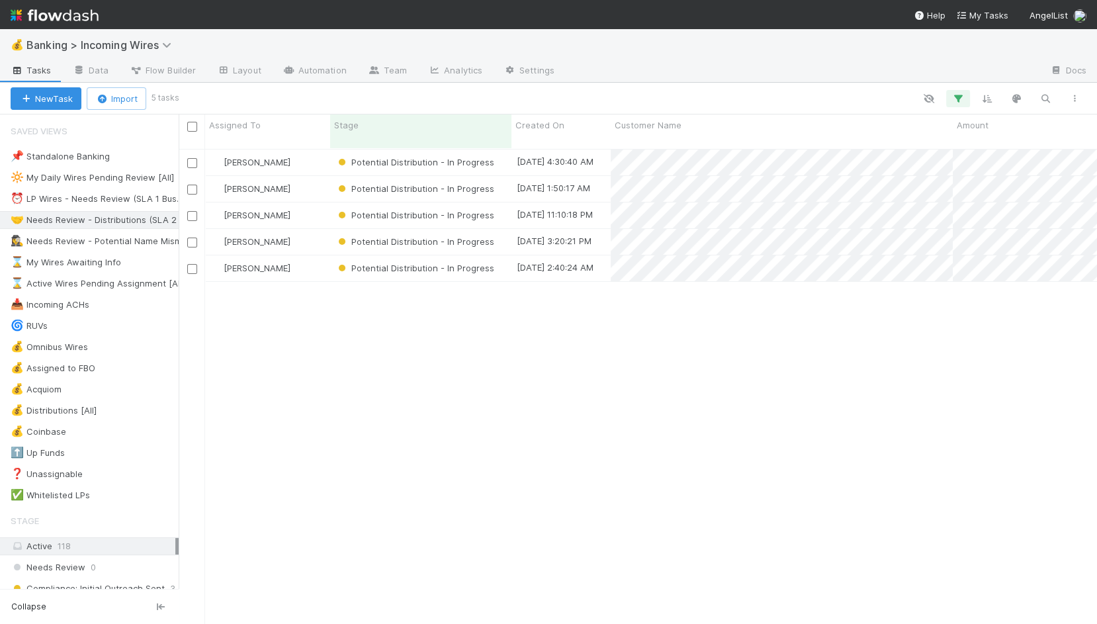
scroll to position [486, 918]
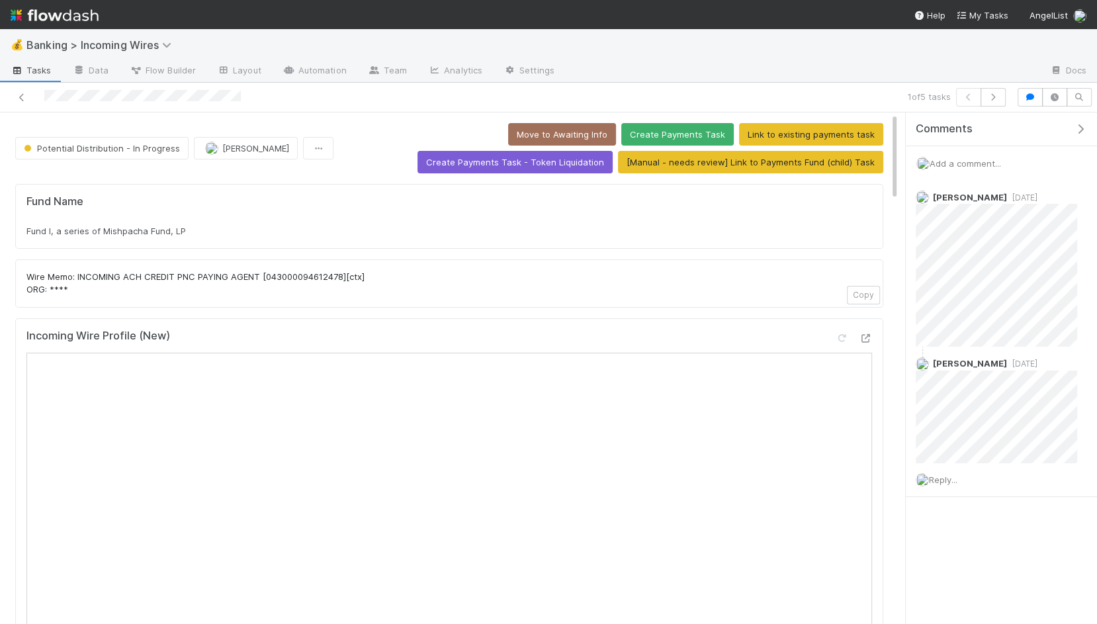
click at [114, 229] on span "Fund I, a series of Mishpacha Fund, LP" at bounding box center [105, 231] width 159 height 11
copy div "Fund I, a series of Mishpacha Fund, LP"
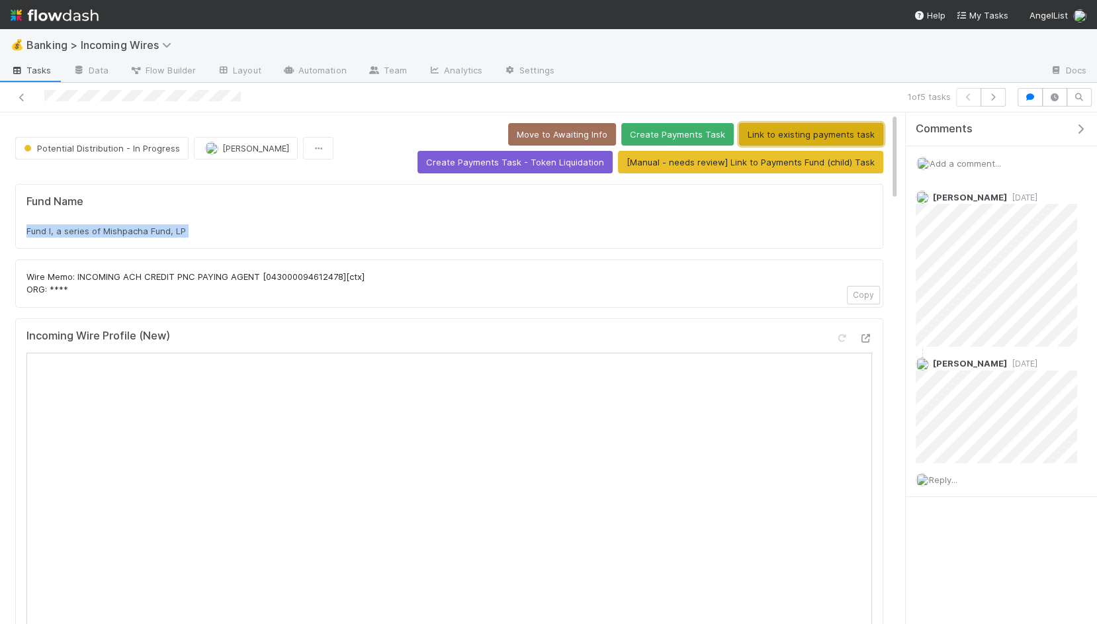
click at [794, 132] on button "Link to existing payments task" at bounding box center [811, 134] width 144 height 22
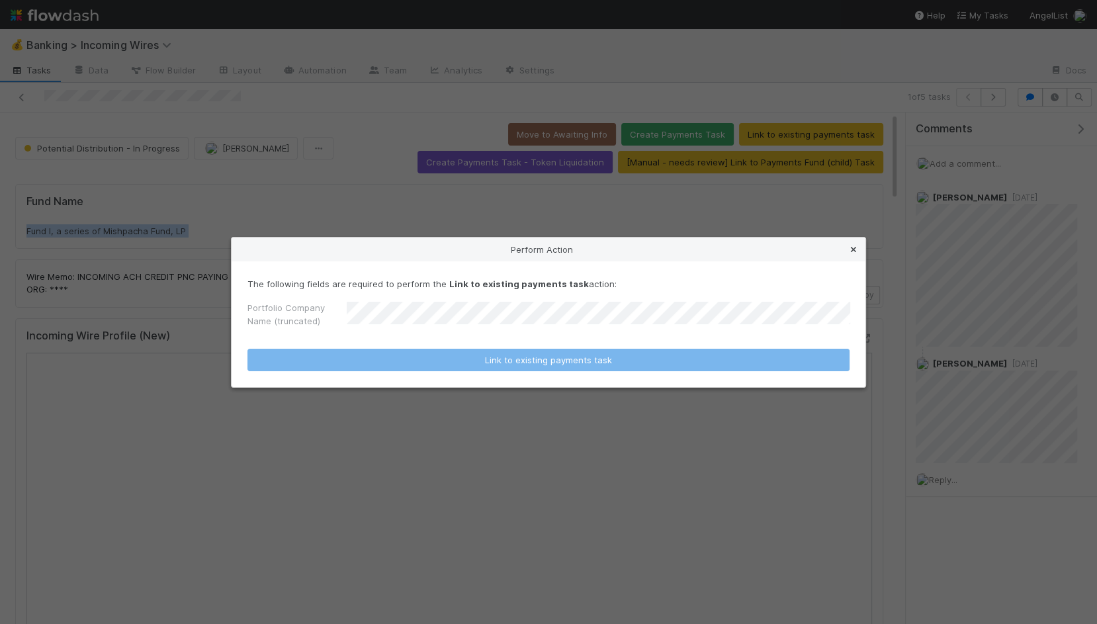
click at [855, 253] on icon at bounding box center [853, 249] width 13 height 9
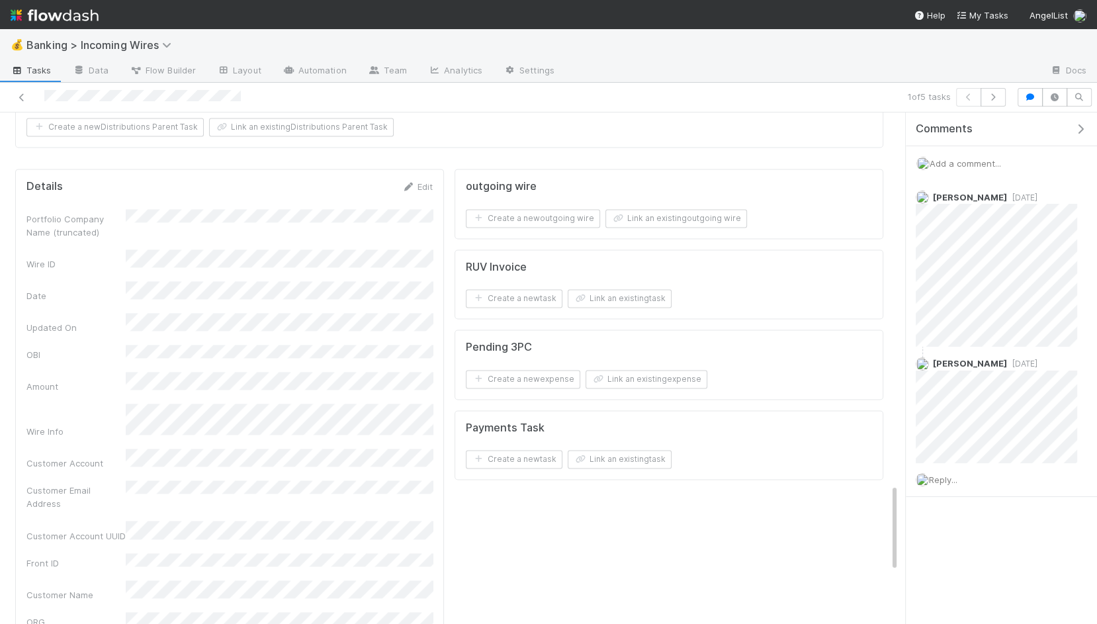
scroll to position [2168, 0]
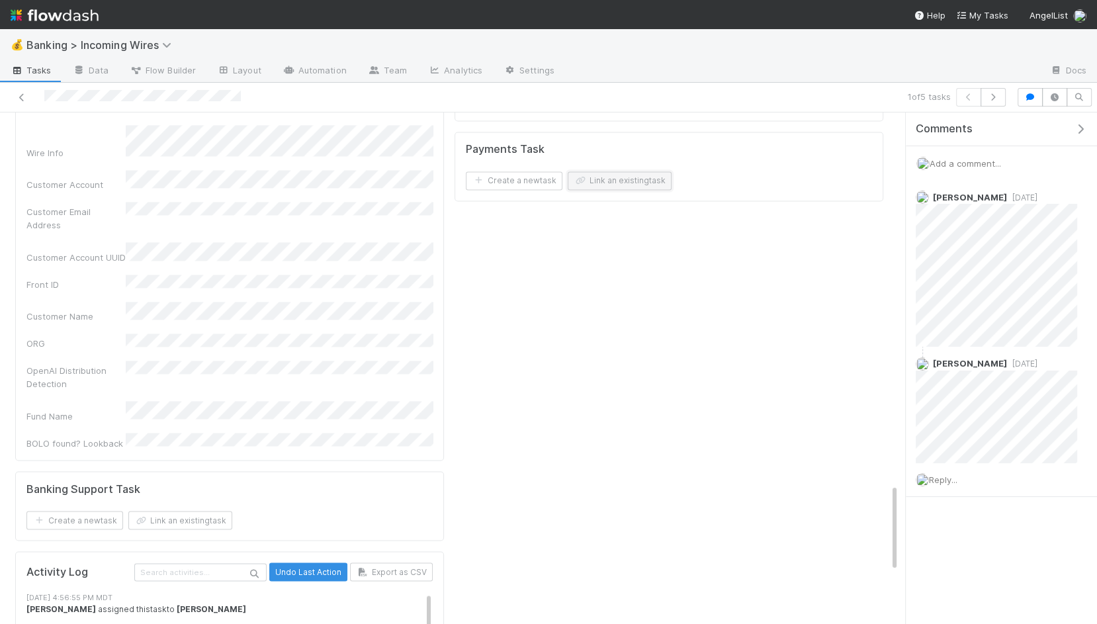
click at [637, 171] on button "Link an existing task" at bounding box center [620, 180] width 104 height 19
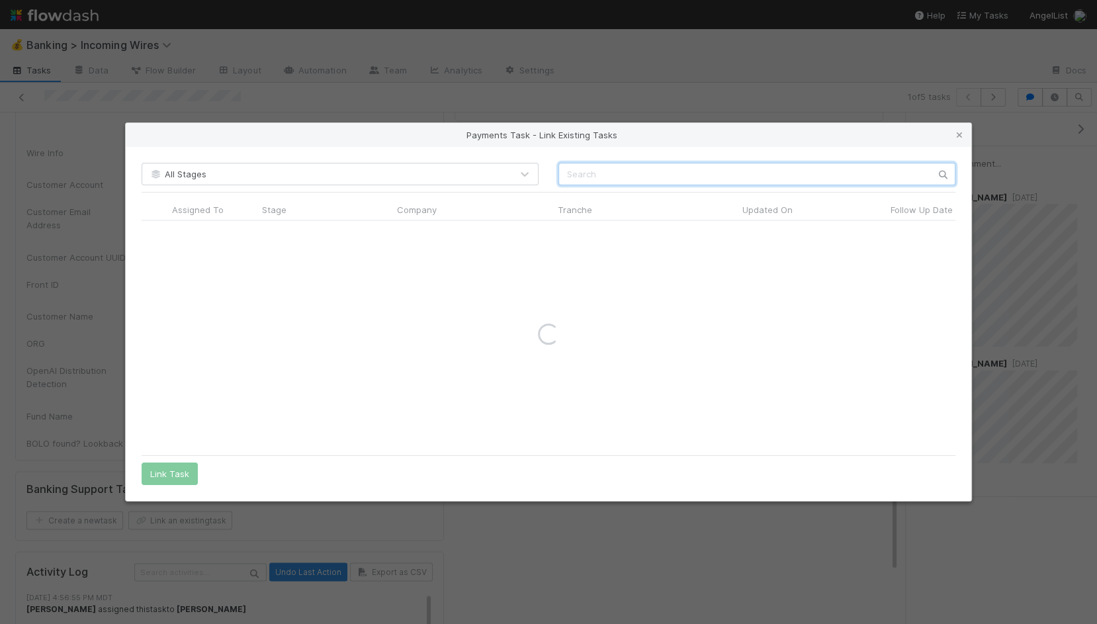
click at [676, 173] on input "text" at bounding box center [756, 174] width 397 height 22
paste input "Bridge Ventures Inc."
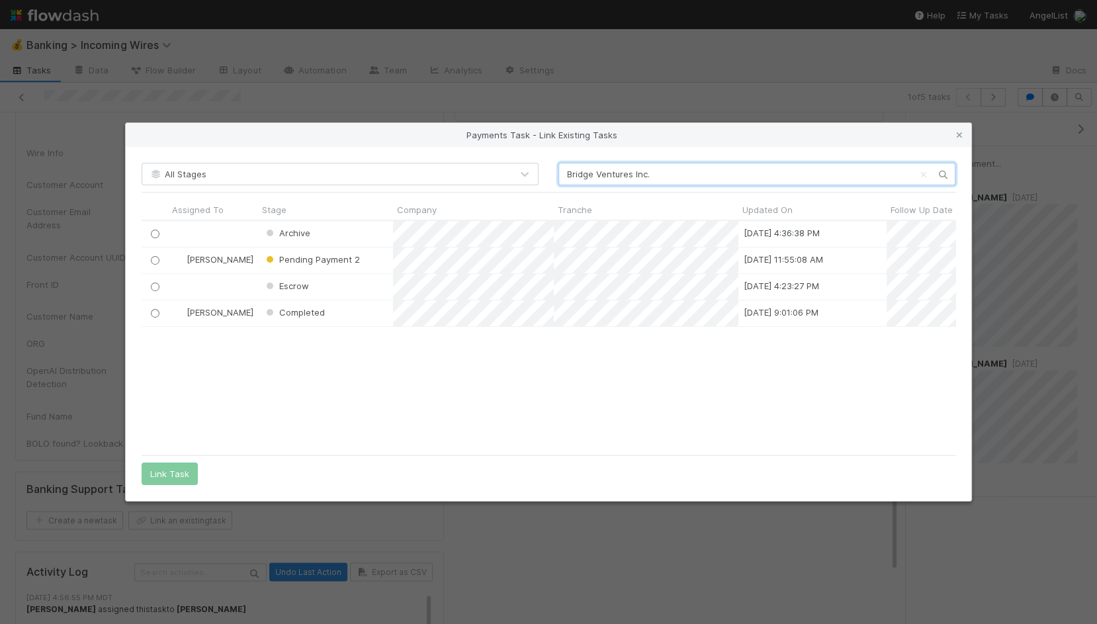
scroll to position [228, 814]
type input "Bridge Ventures Inc."
click at [151, 257] on input "radio" at bounding box center [155, 260] width 9 height 9
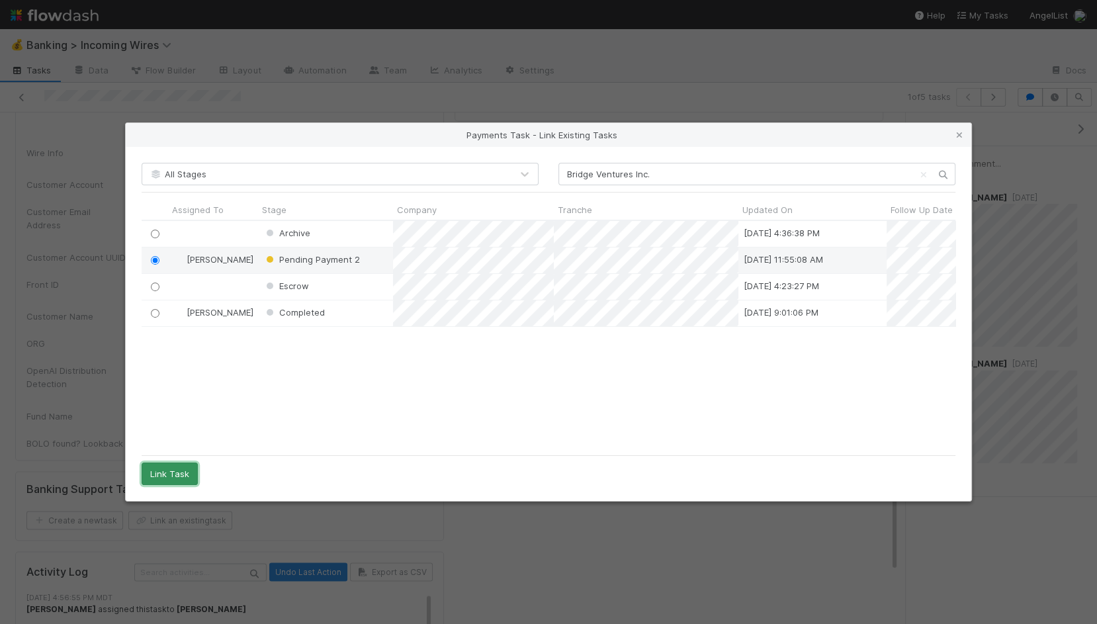
click at [168, 472] on button "Link Task" at bounding box center [170, 474] width 56 height 22
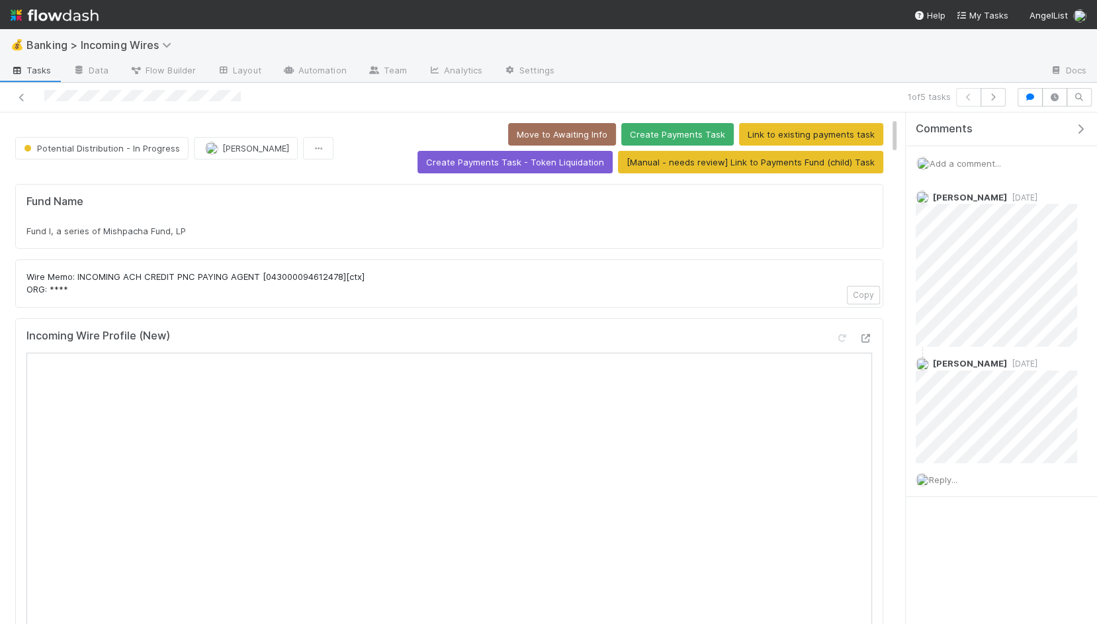
scroll to position [182, 0]
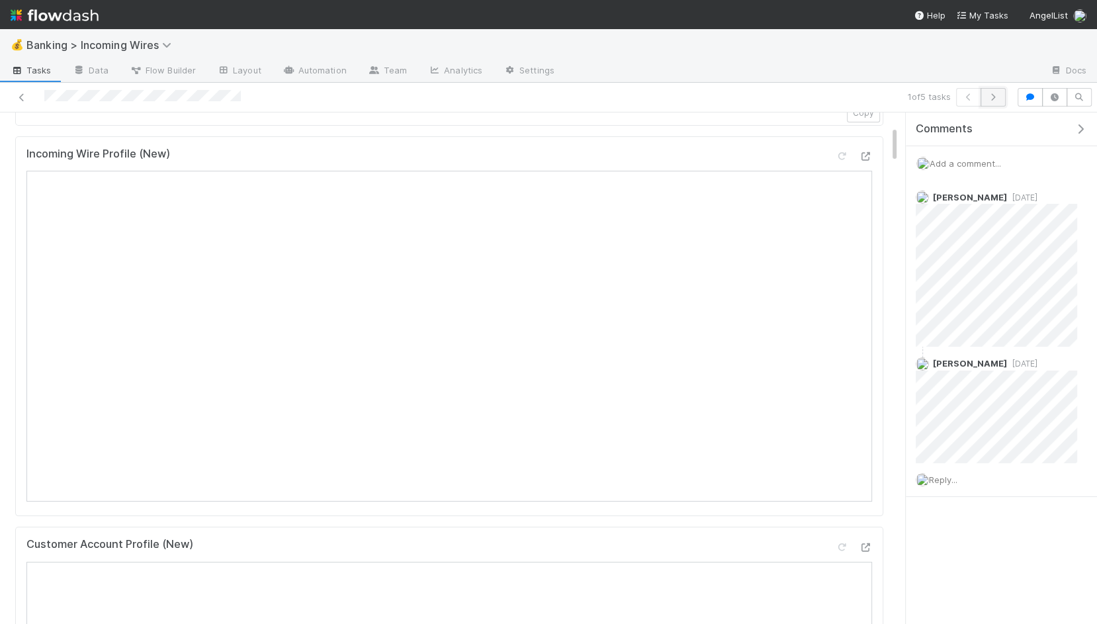
click at [999, 98] on icon "button" at bounding box center [993, 97] width 13 height 8
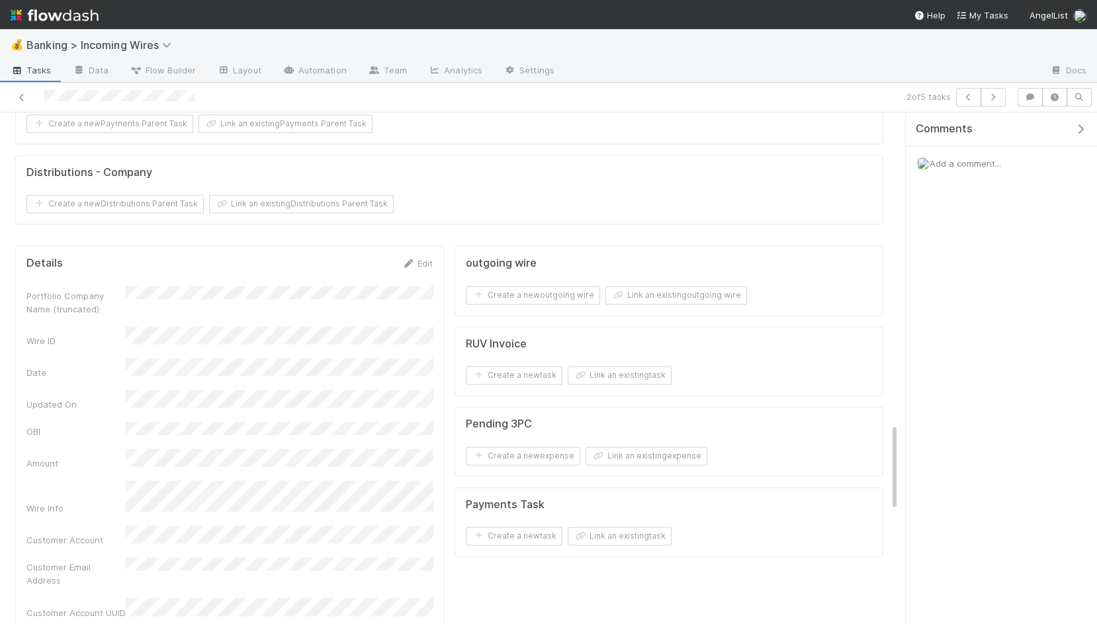
scroll to position [1814, 0]
click at [590, 504] on form "Payments Task Create a new task Link an existing task" at bounding box center [669, 521] width 406 height 48
click at [590, 525] on button "Link an existing task" at bounding box center [620, 534] width 104 height 19
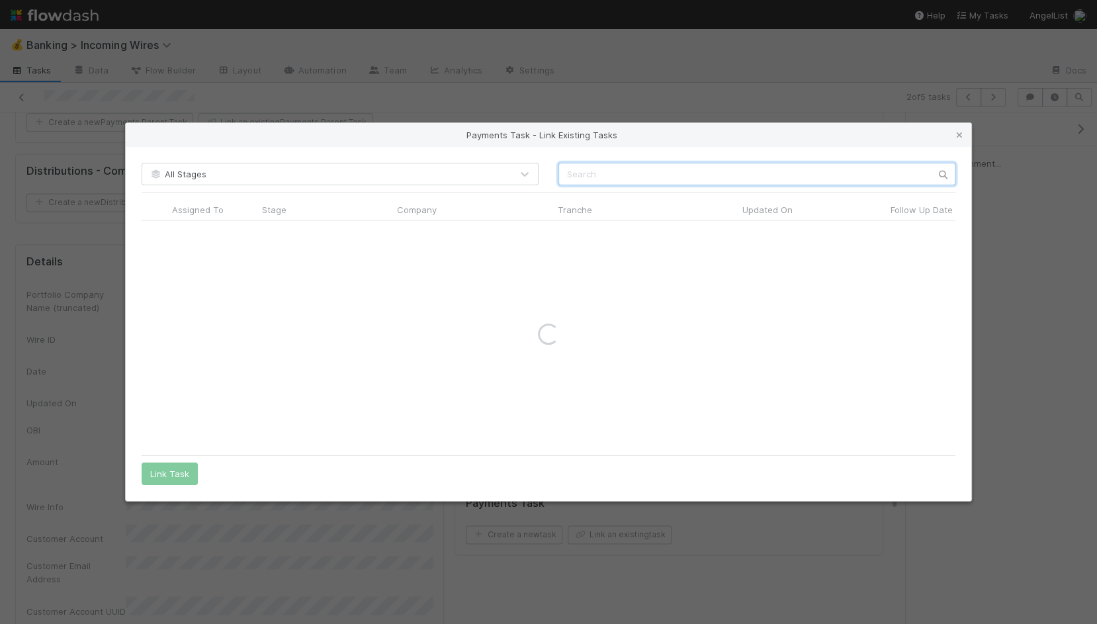
click at [623, 171] on input "text" at bounding box center [756, 174] width 397 height 22
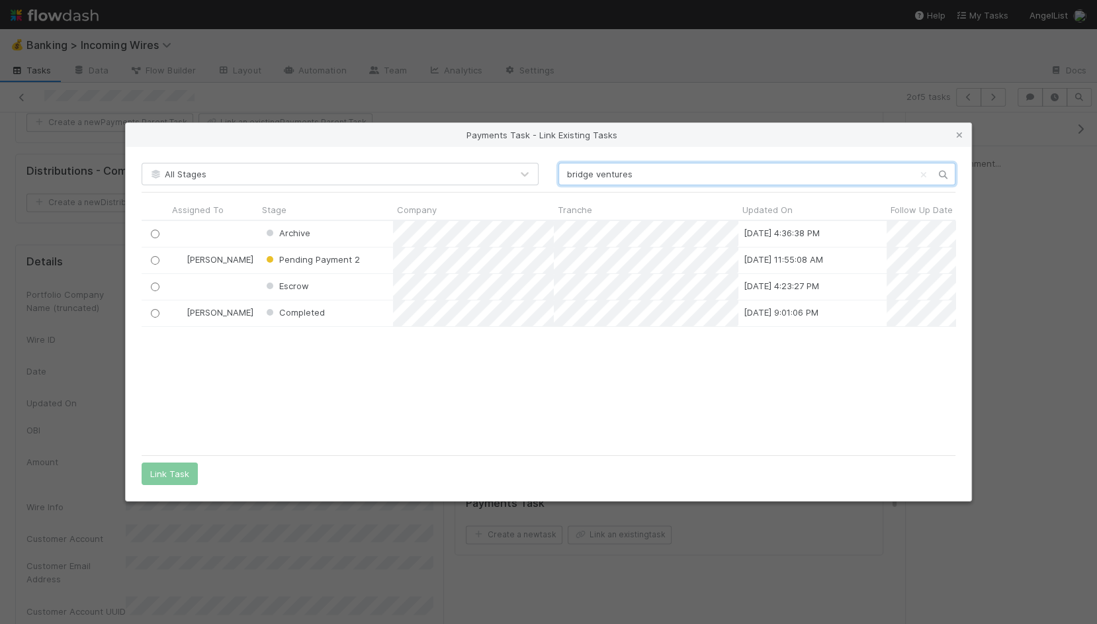
scroll to position [228, 814]
type input "bridge ventures"
click at [148, 258] on div at bounding box center [155, 260] width 16 height 15
click at [151, 259] on input "radio" at bounding box center [155, 260] width 9 height 9
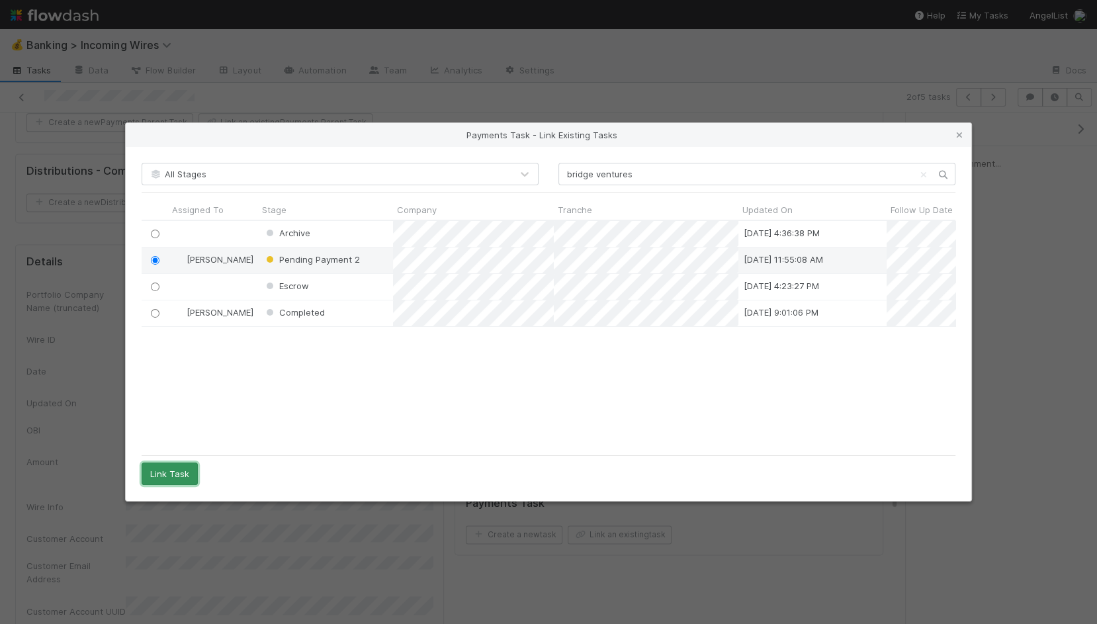
click at [168, 474] on button "Link Task" at bounding box center [170, 474] width 56 height 22
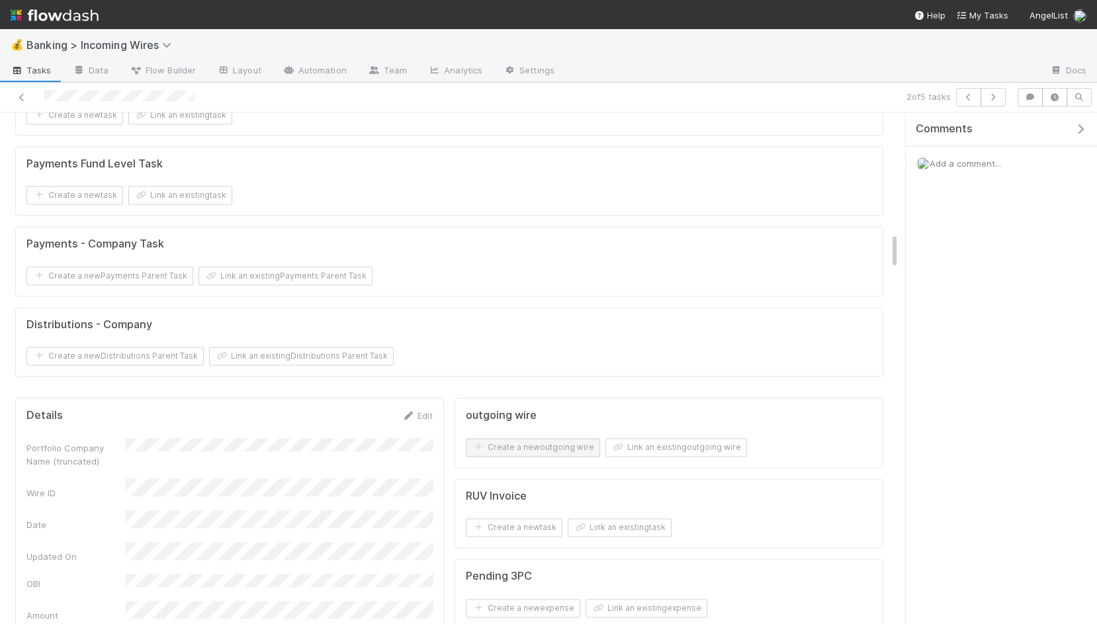
scroll to position [2095, 0]
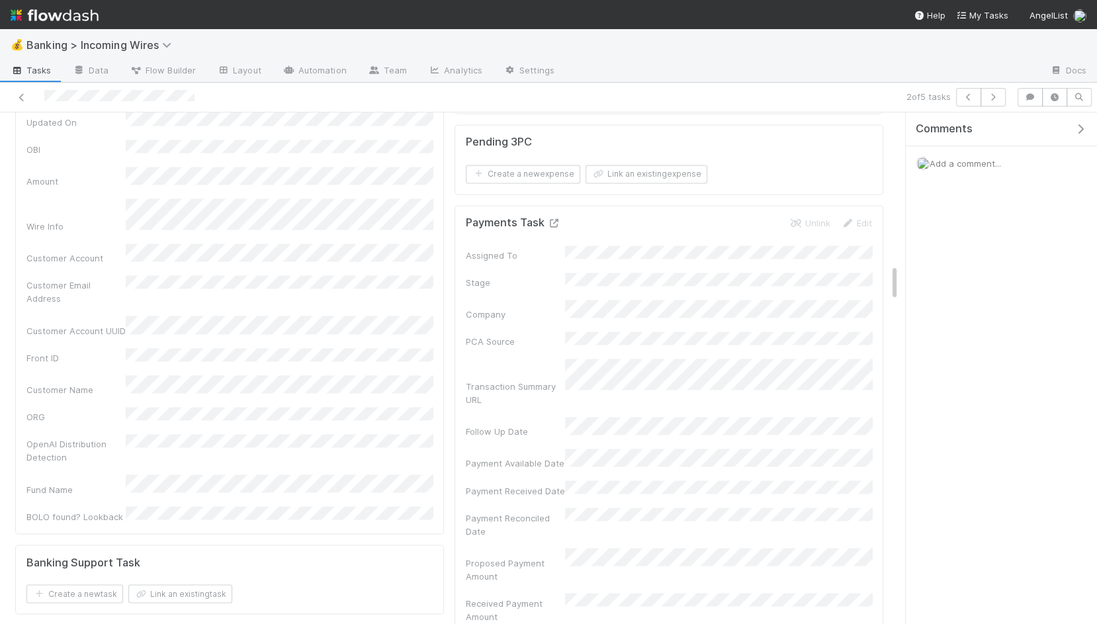
click at [550, 219] on icon at bounding box center [553, 223] width 13 height 9
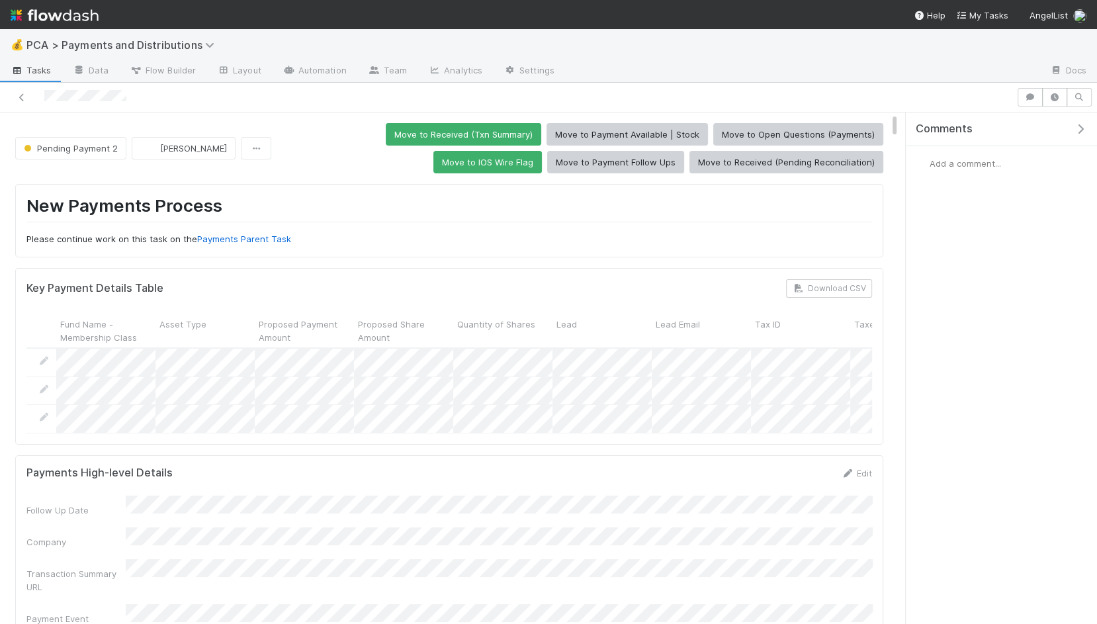
scroll to position [122, 0]
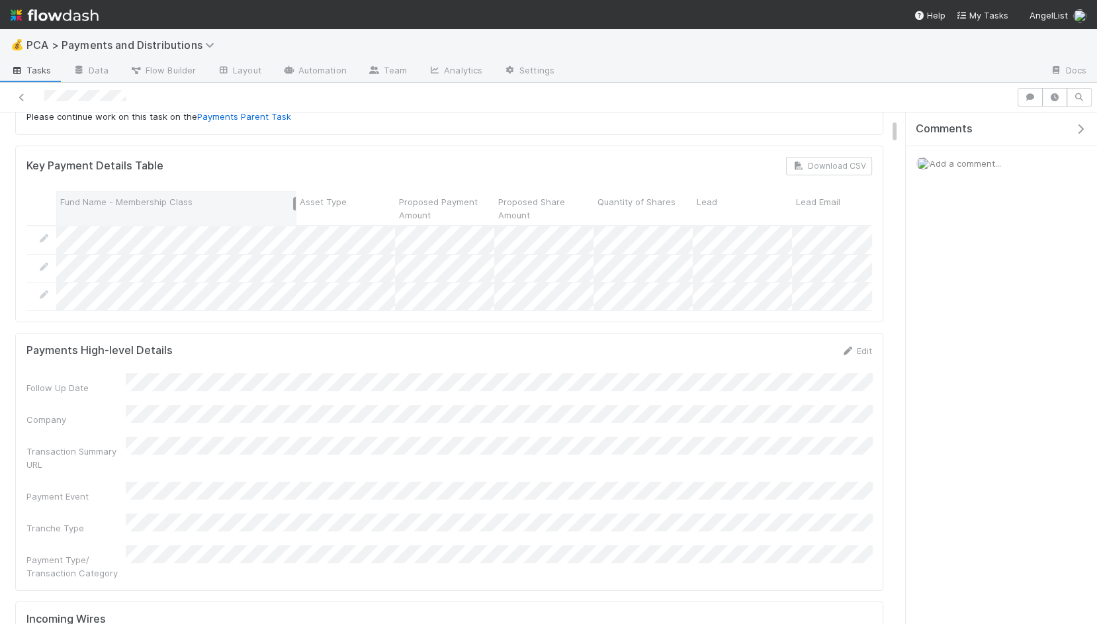
drag, startPoint x: 154, startPoint y: 197, endPoint x: 294, endPoint y: 204, distance: 140.4
click at [294, 204] on div at bounding box center [294, 203] width 3 height 13
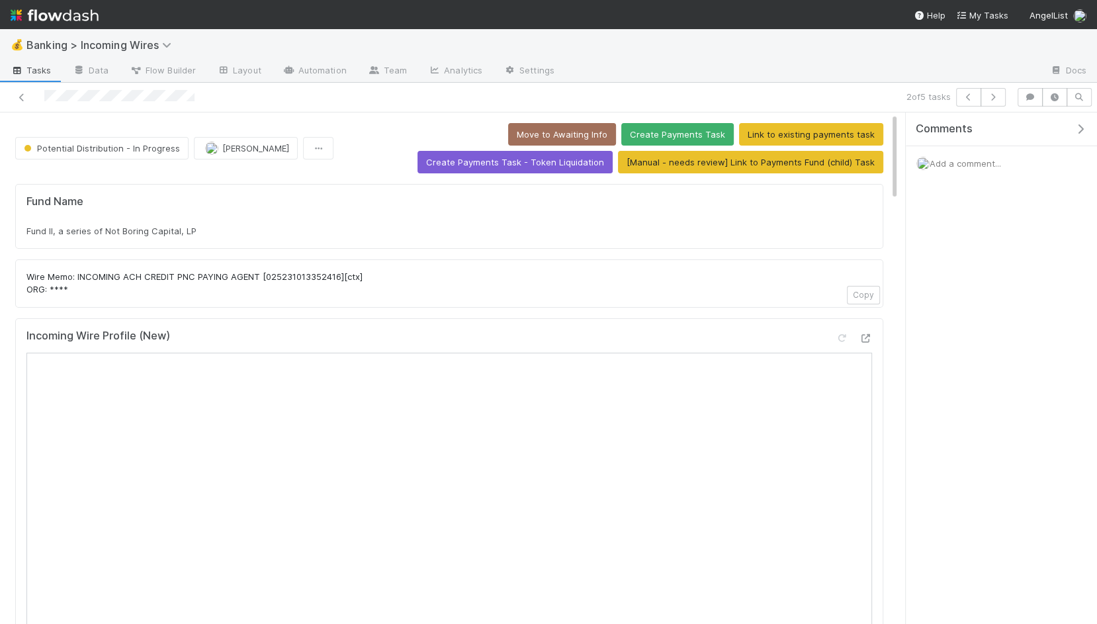
click at [987, 85] on div "2 of 5 tasks" at bounding box center [548, 98] width 1097 height 30
click at [1000, 99] on icon "button" at bounding box center [993, 97] width 13 height 8
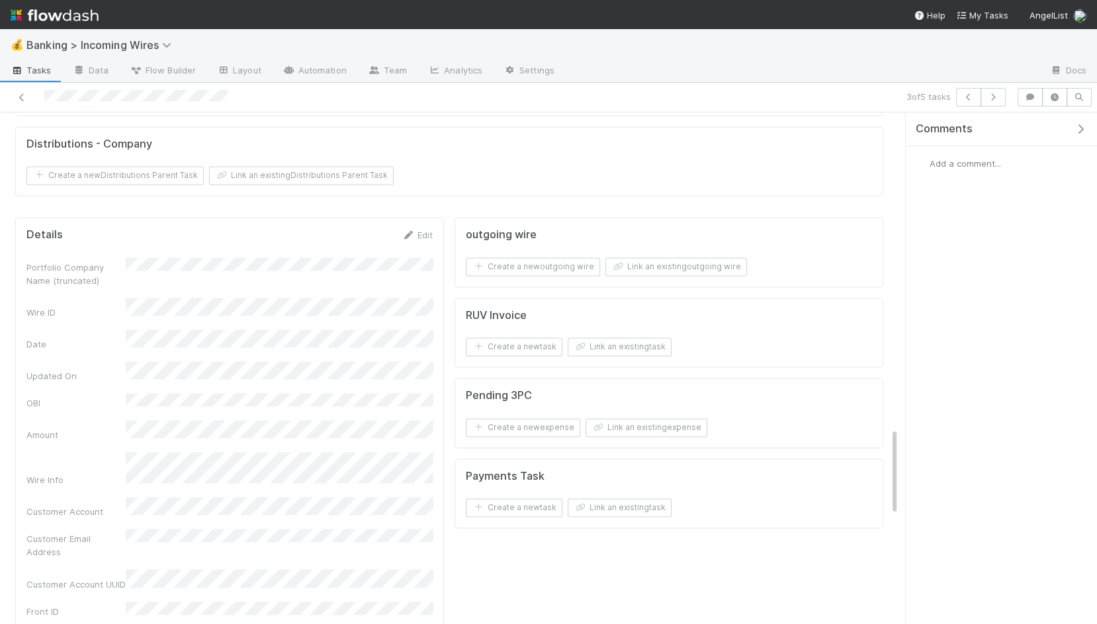
scroll to position [1989, 0]
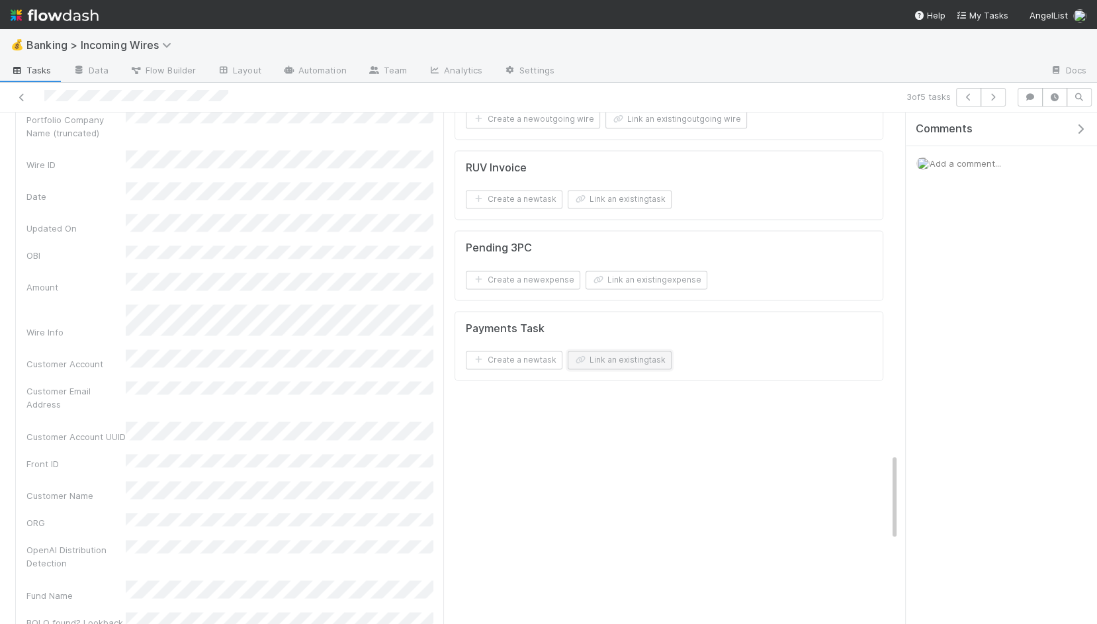
click at [623, 351] on button "Link an existing task" at bounding box center [620, 360] width 104 height 19
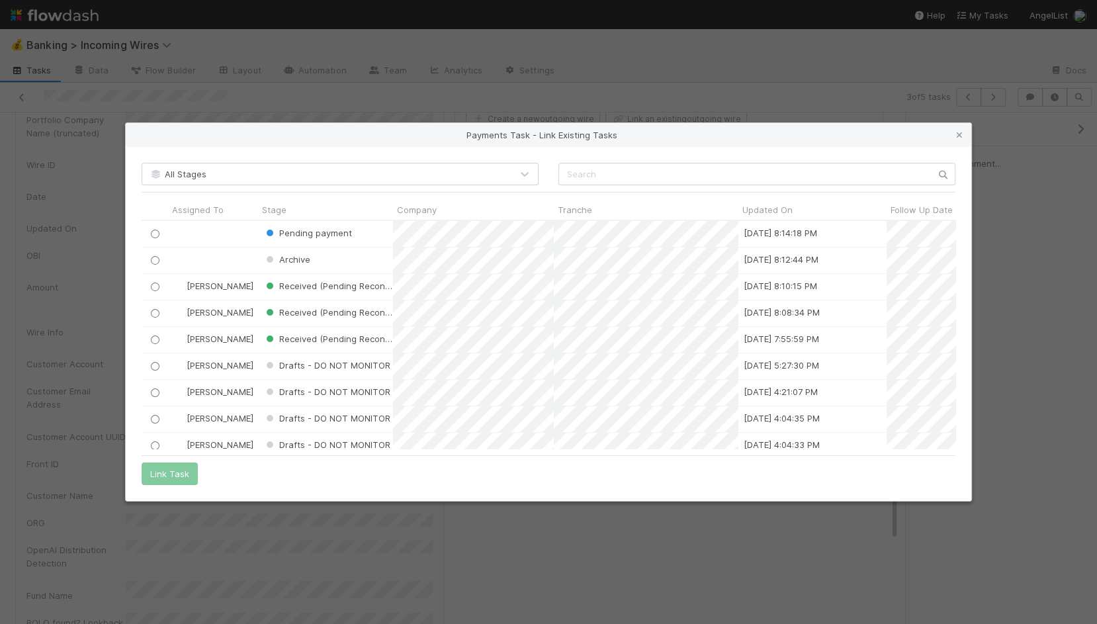
scroll to position [228, 814]
click at [629, 172] on input "text" at bounding box center [756, 174] width 397 height 22
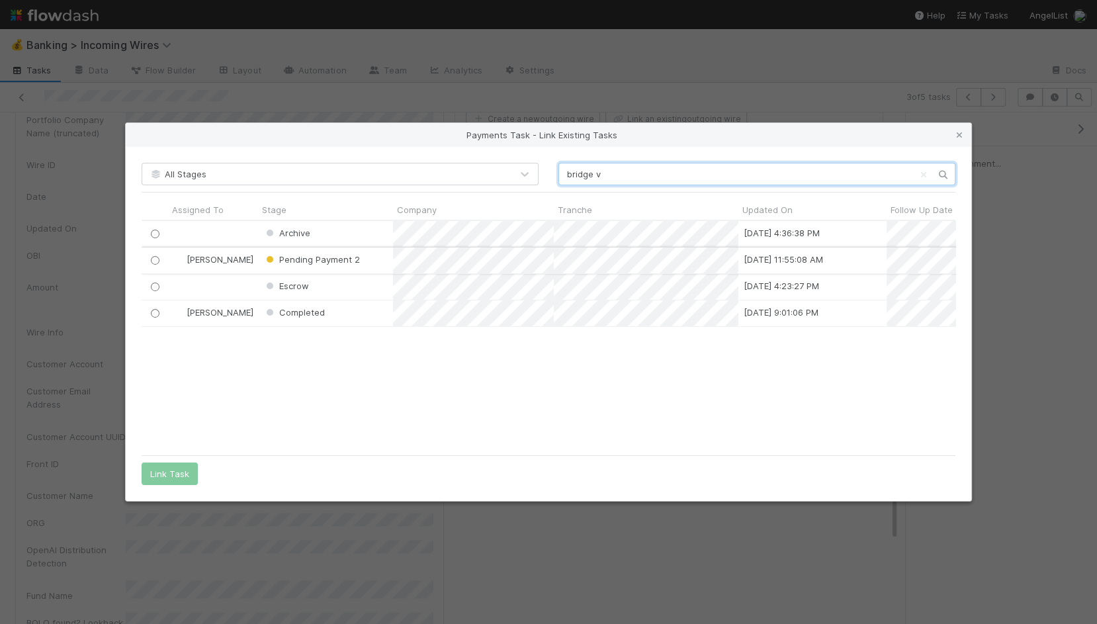
type input "bridge v"
click at [157, 259] on input "radio" at bounding box center [155, 260] width 9 height 9
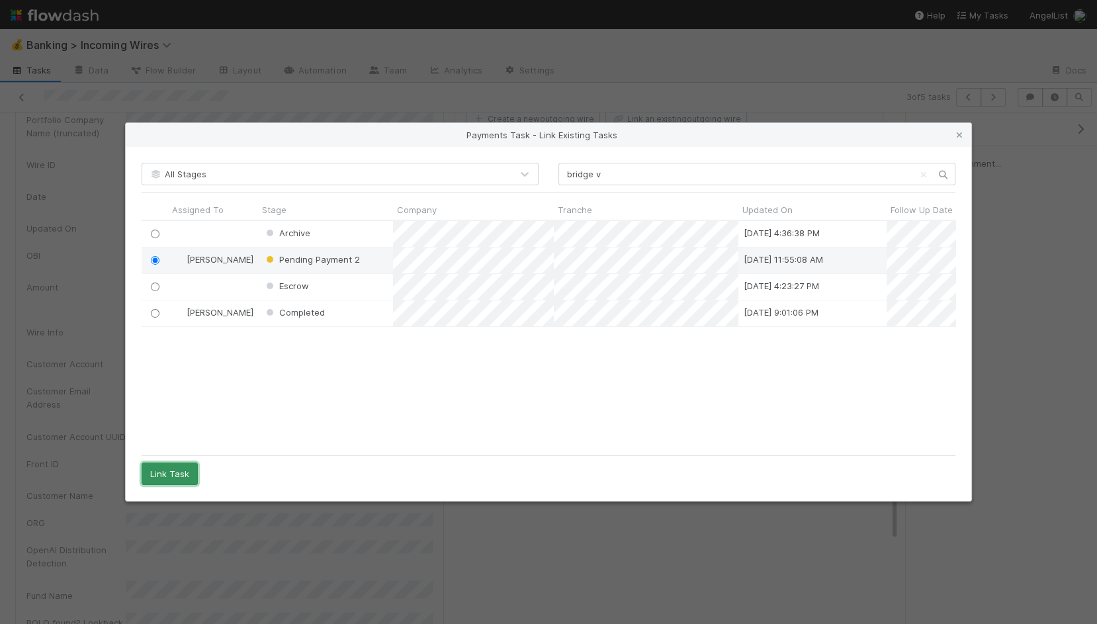
click at [169, 474] on button "Link Task" at bounding box center [170, 474] width 56 height 22
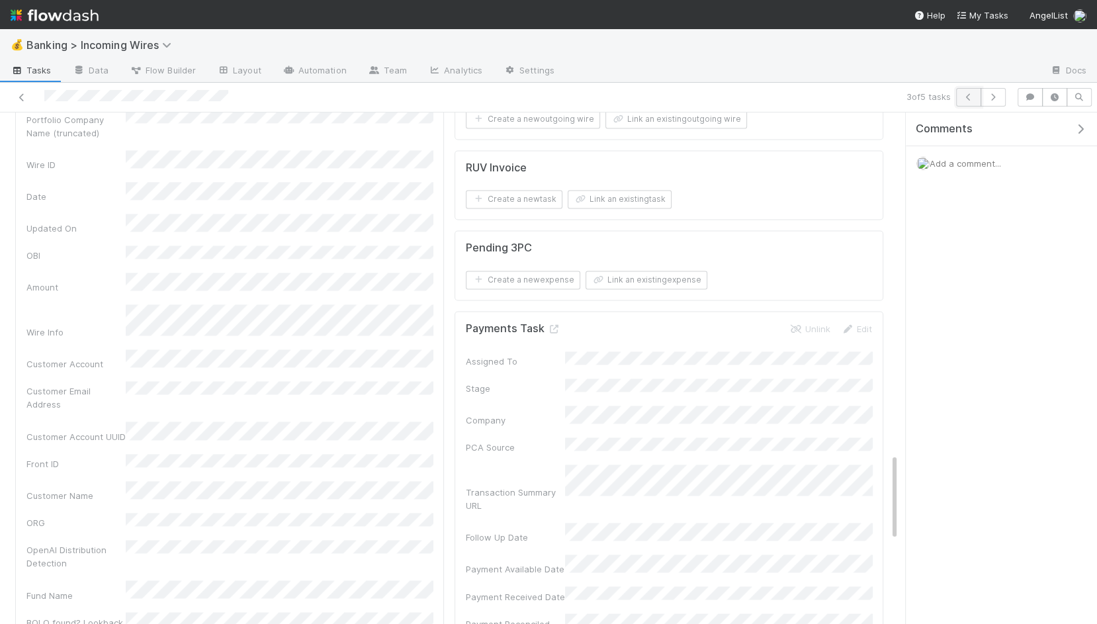
click at [969, 96] on icon "button" at bounding box center [968, 97] width 13 height 8
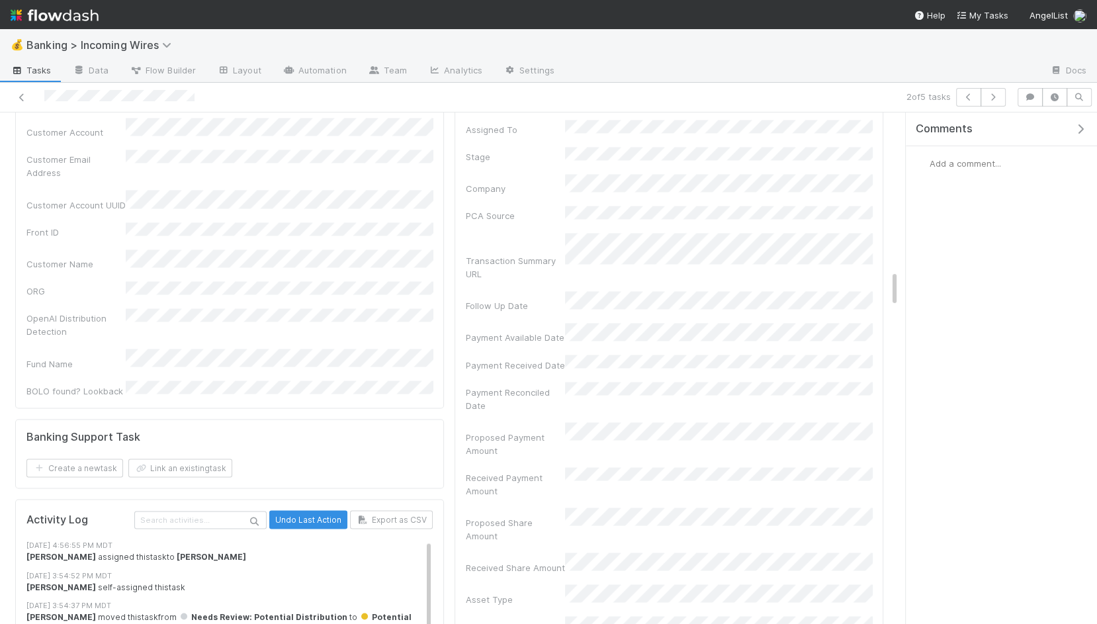
scroll to position [2134, 0]
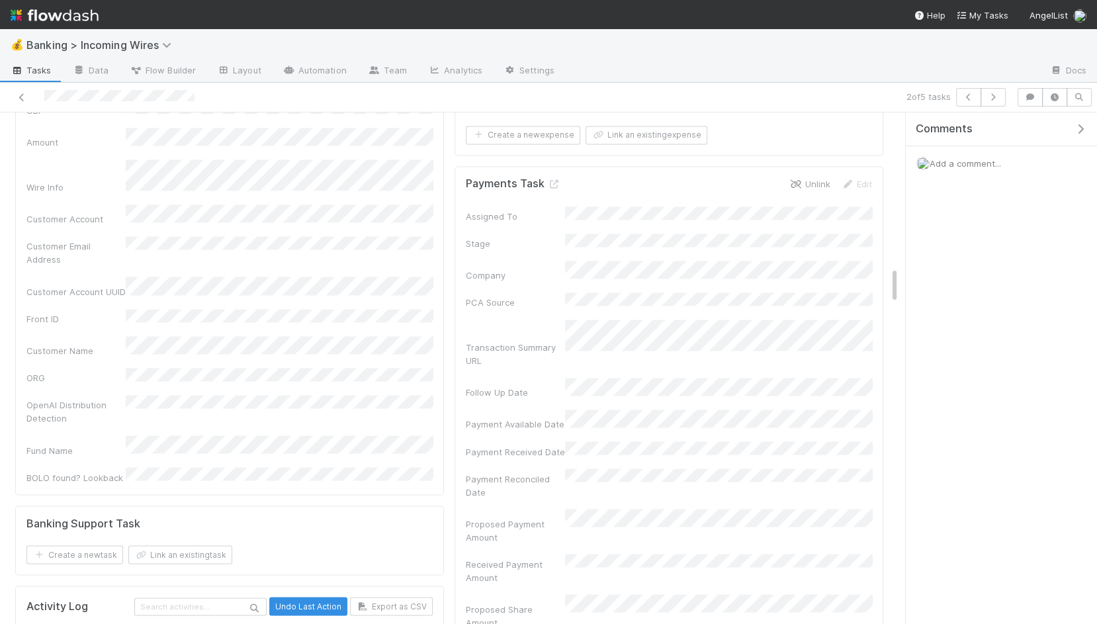
click at [795, 179] on link "Unlink" at bounding box center [809, 184] width 41 height 11
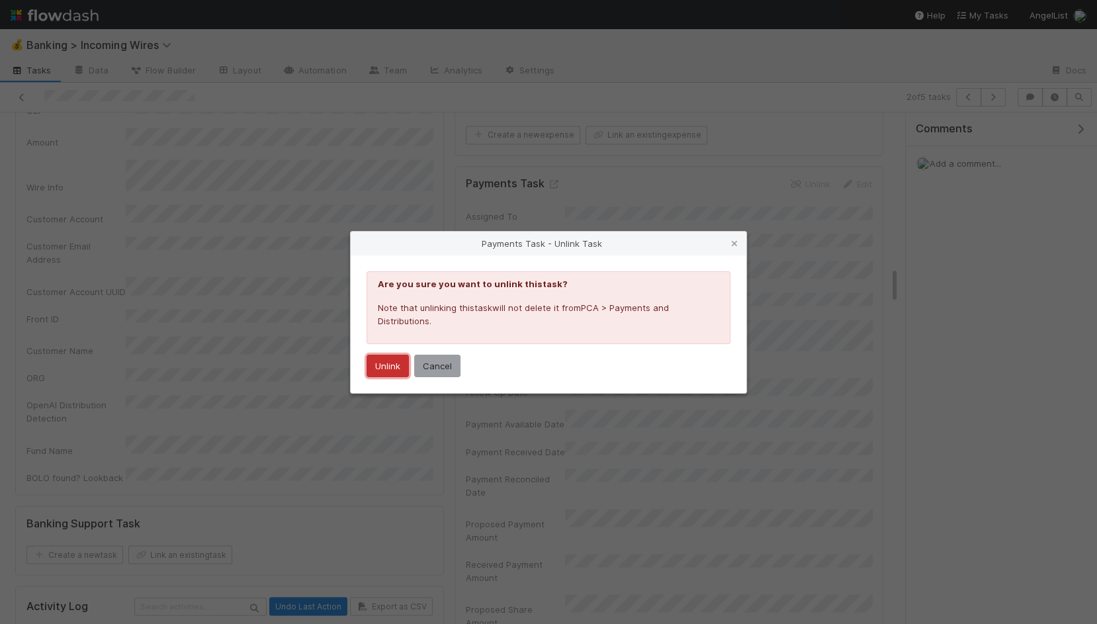
click at [384, 361] on button "Unlink" at bounding box center [388, 366] width 42 height 22
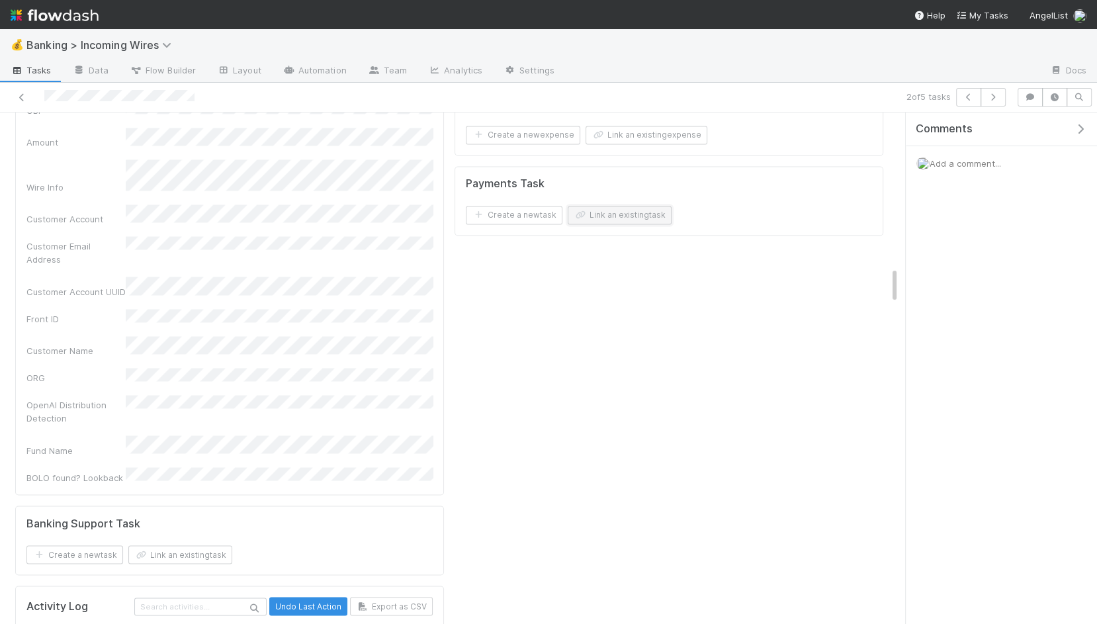
click at [609, 206] on button "Link an existing task" at bounding box center [620, 215] width 104 height 19
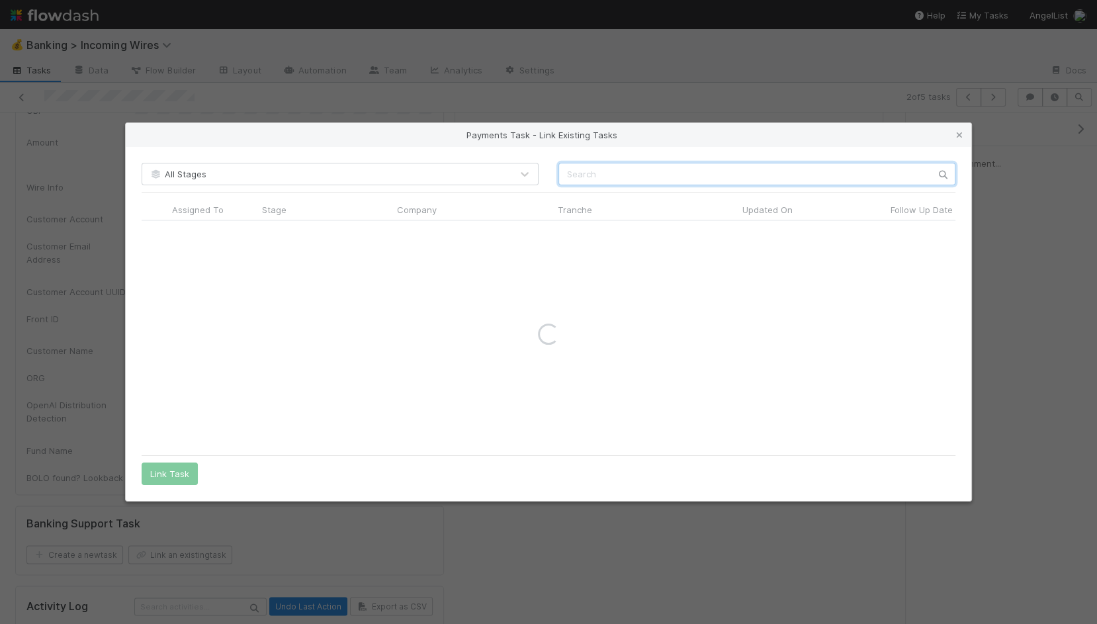
click at [660, 167] on input "text" at bounding box center [756, 174] width 397 height 22
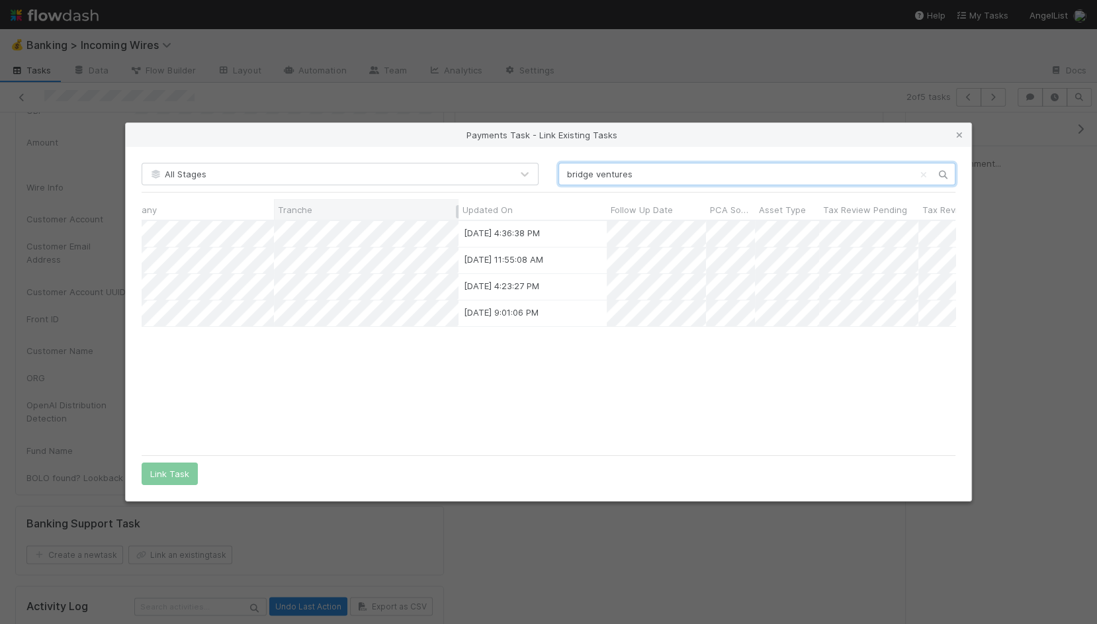
scroll to position [0, 364]
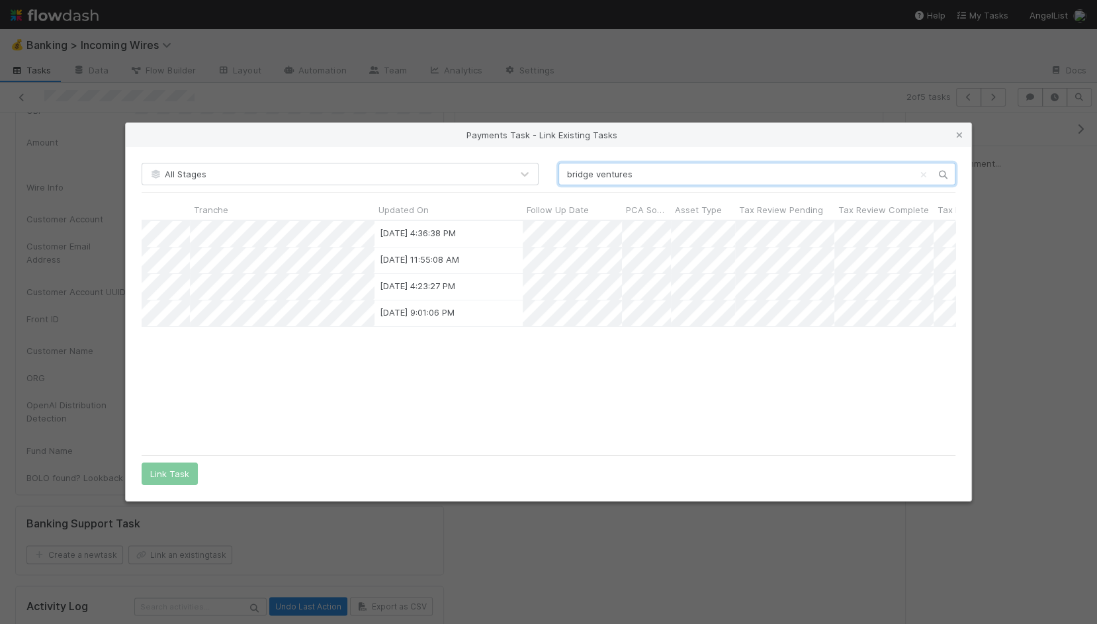
type input "bridge ventures"
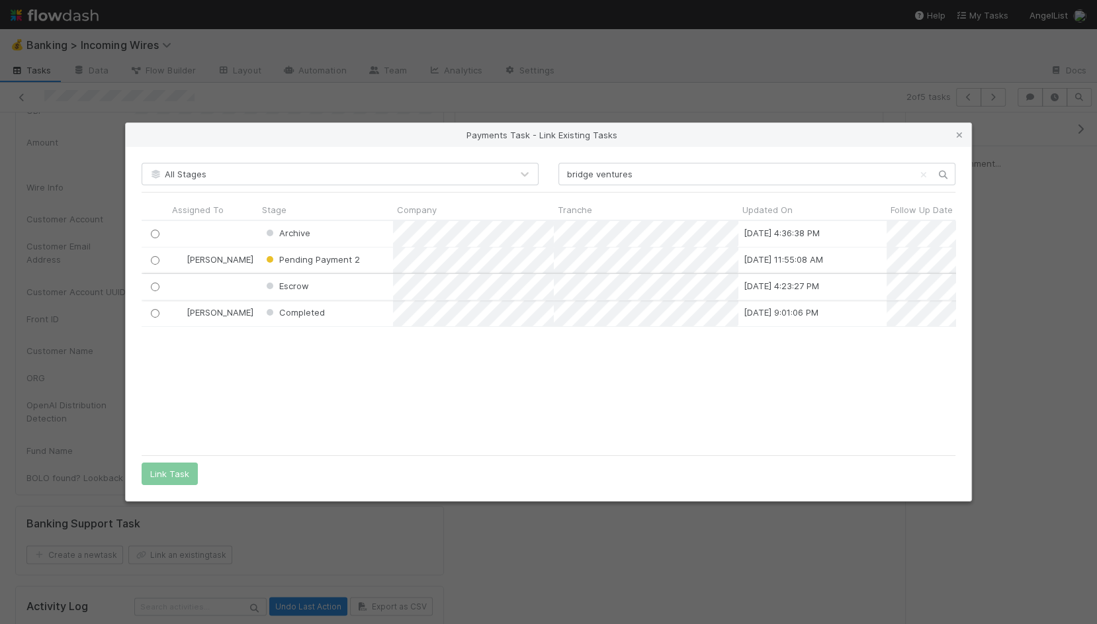
click at [157, 287] on input "radio" at bounding box center [155, 287] width 9 height 9
click at [179, 478] on button "Link Task" at bounding box center [170, 474] width 56 height 22
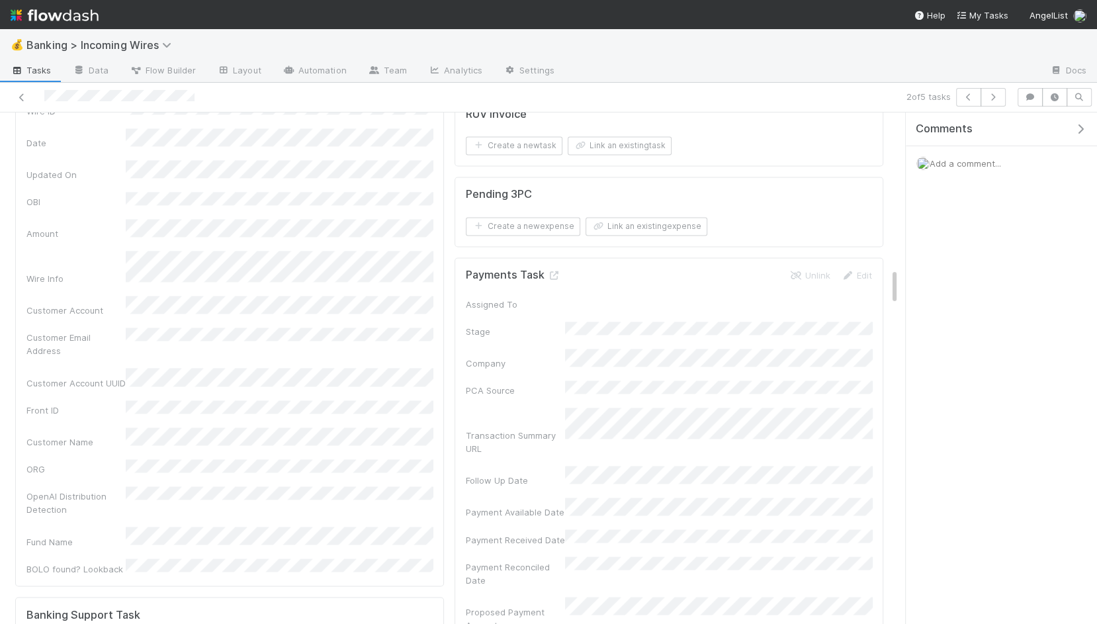
scroll to position [2162, 0]
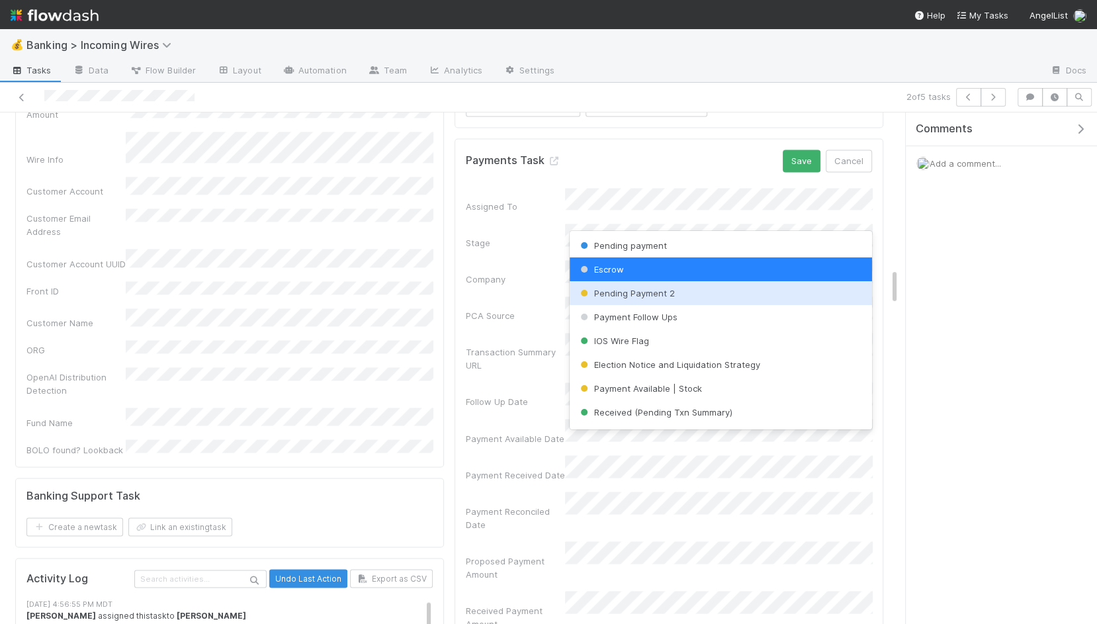
click at [610, 298] on span "Pending Payment 2" at bounding box center [626, 293] width 97 height 11
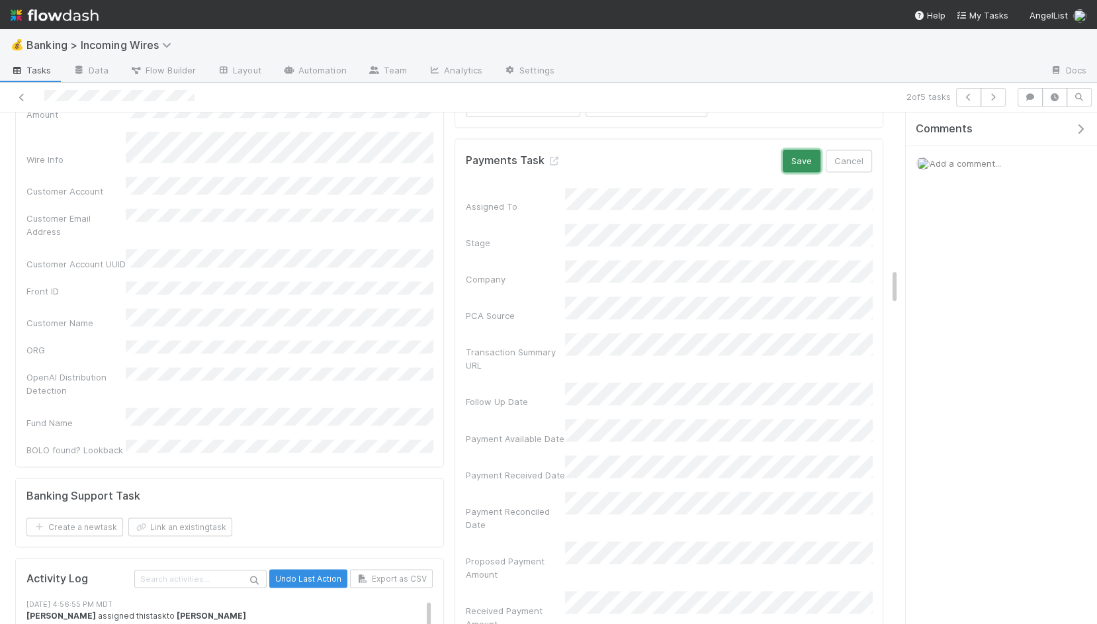
click at [821, 150] on button "Save" at bounding box center [802, 161] width 38 height 22
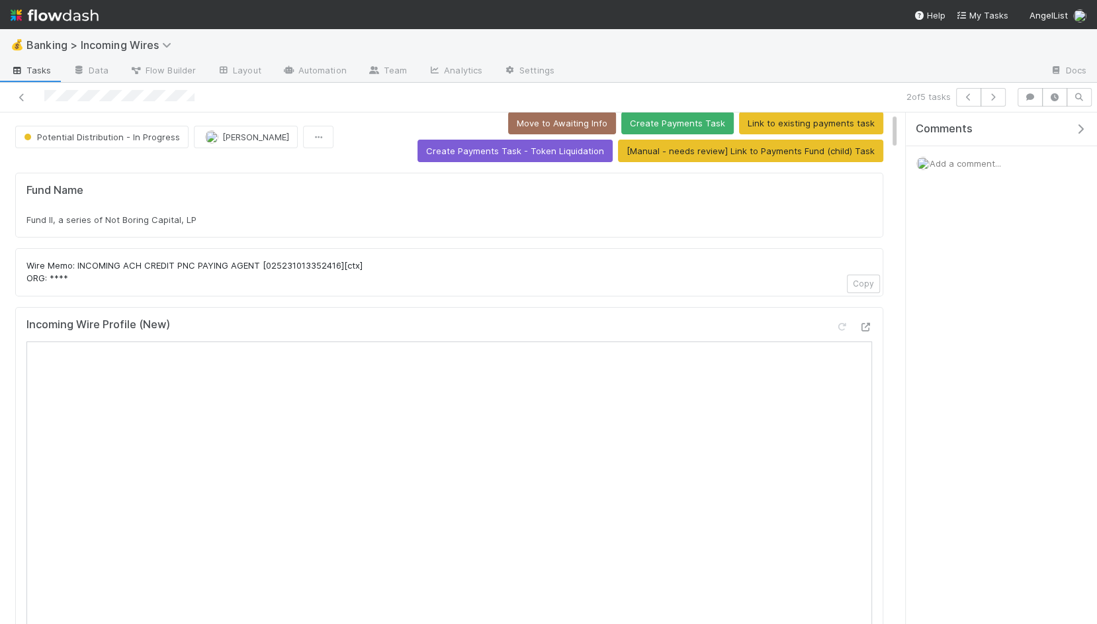
scroll to position [0, 0]
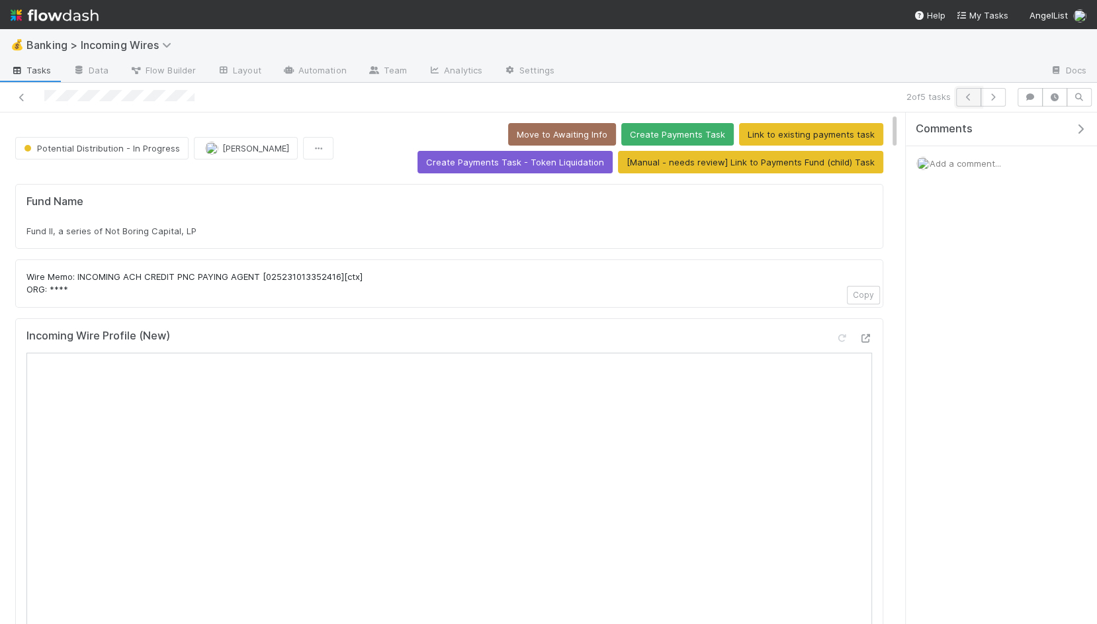
click at [981, 95] on button "button" at bounding box center [968, 97] width 25 height 19
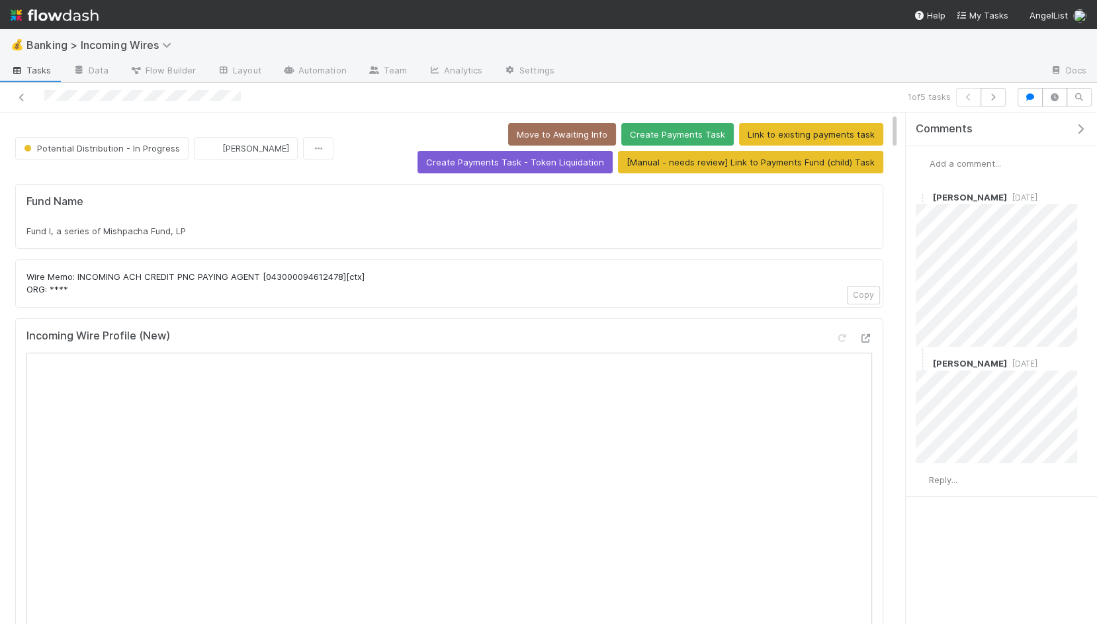
scroll to position [216, 0]
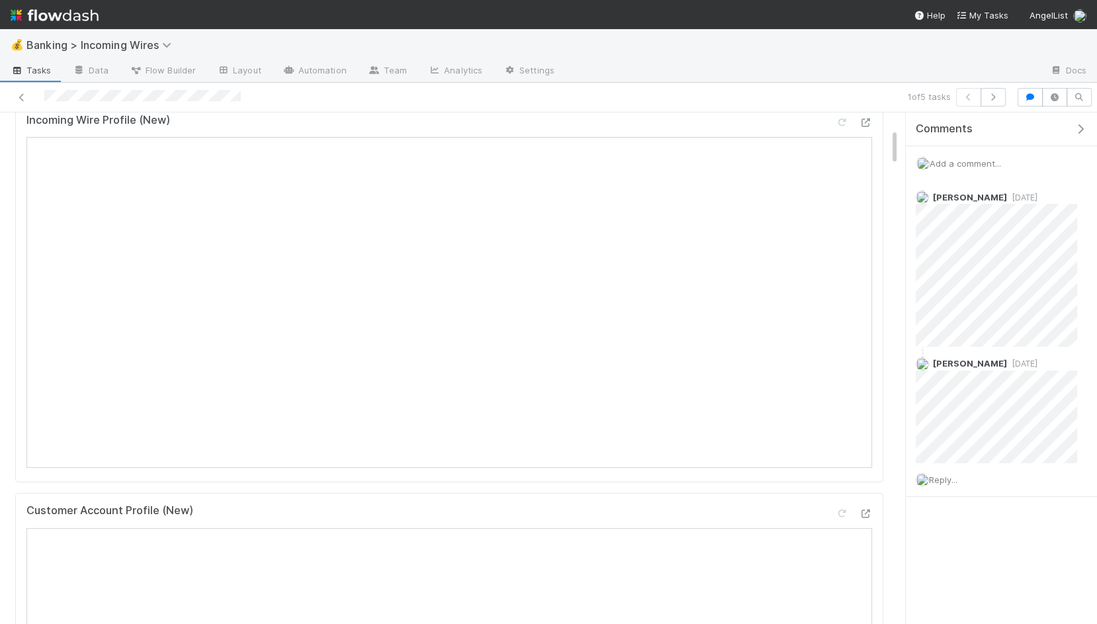
click at [1008, 97] on div "1 of 5 tasks" at bounding box center [761, 97] width 501 height 19
click at [997, 97] on icon "button" at bounding box center [993, 97] width 13 height 8
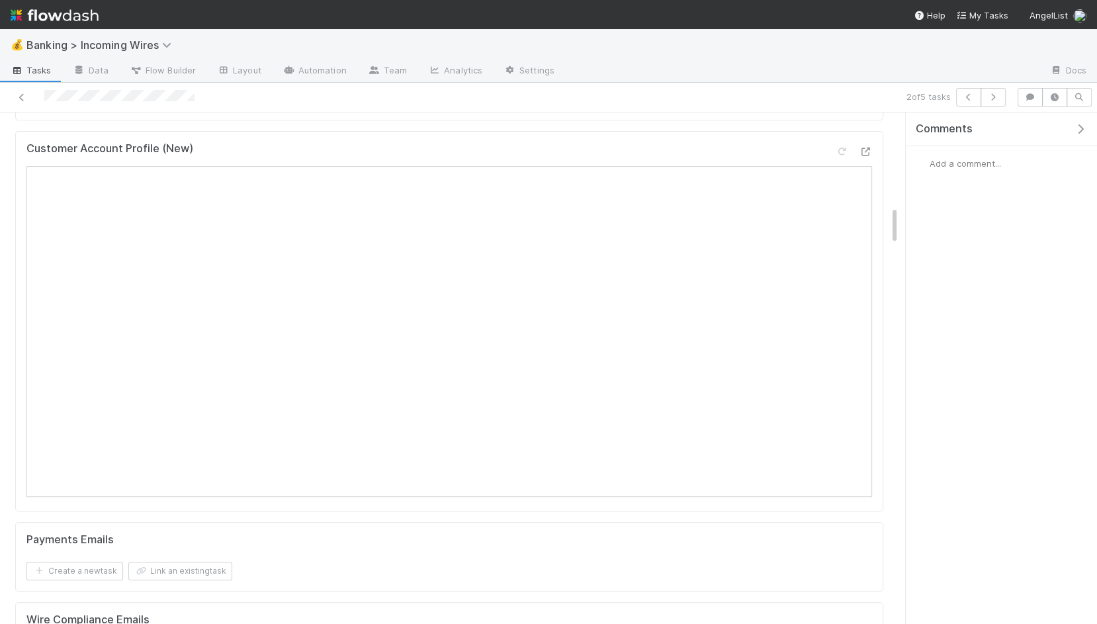
scroll to position [419, 0]
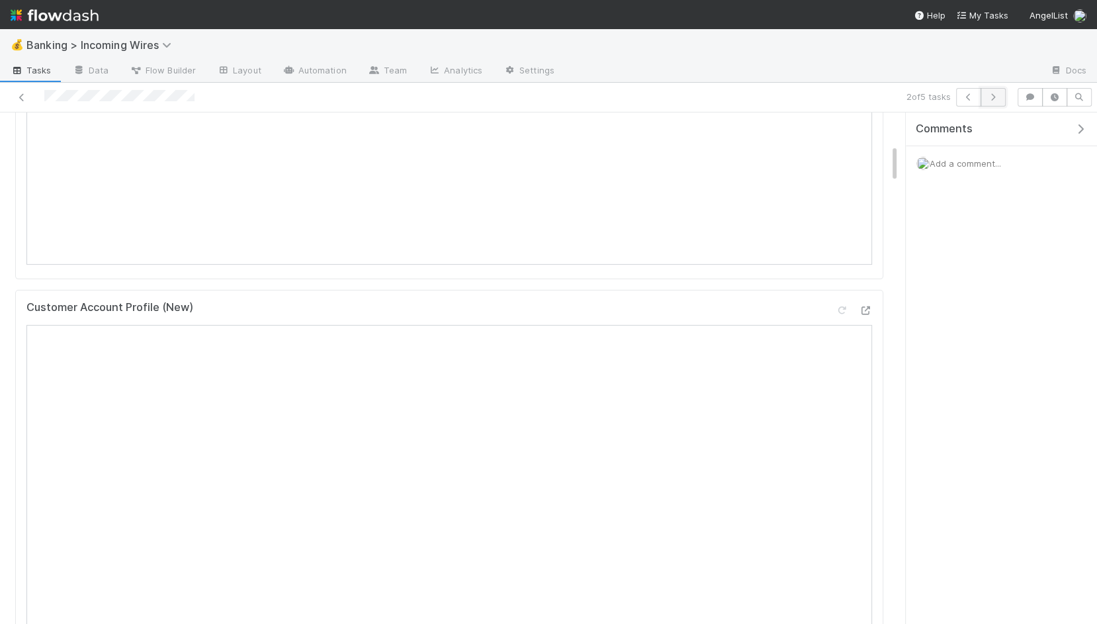
click at [994, 93] on icon "button" at bounding box center [993, 97] width 13 height 8
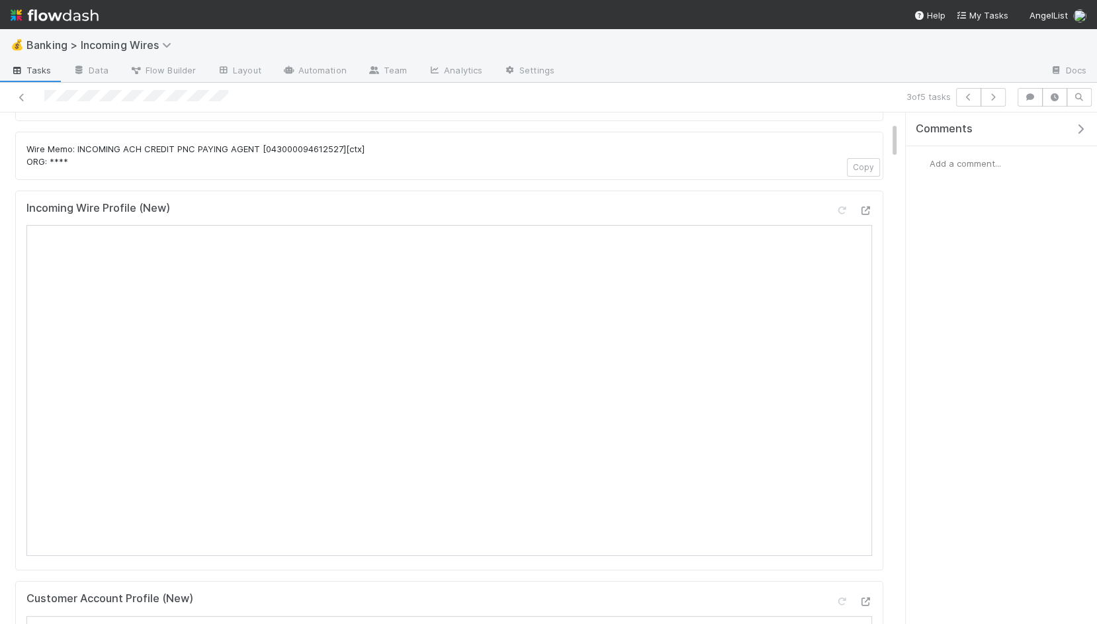
scroll to position [128, 0]
click at [26, 95] on icon at bounding box center [21, 97] width 13 height 9
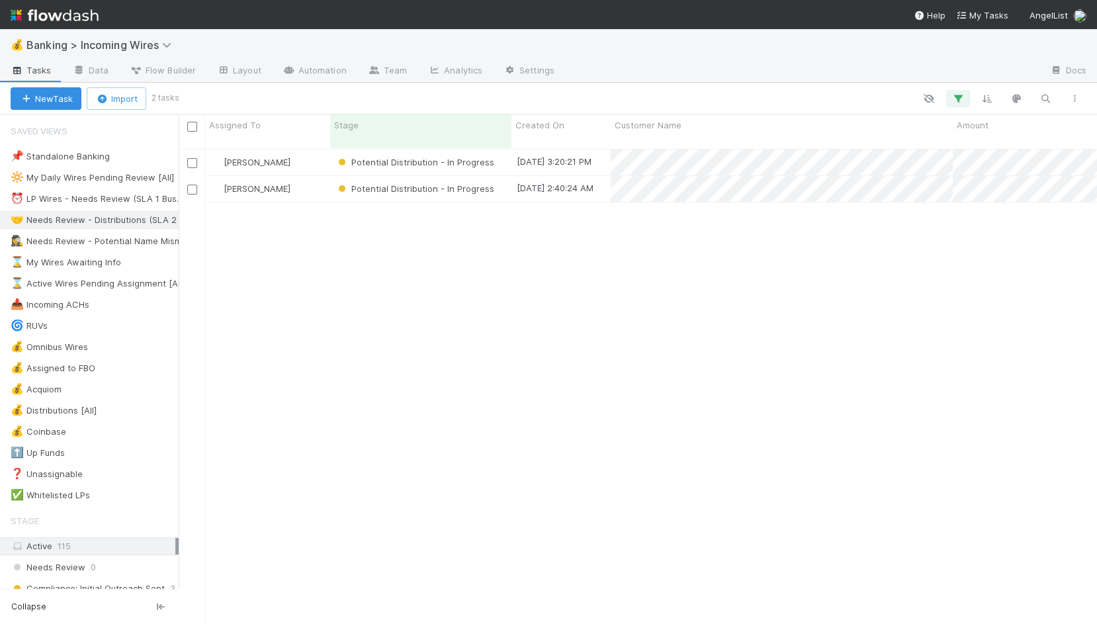
scroll to position [1, 1]
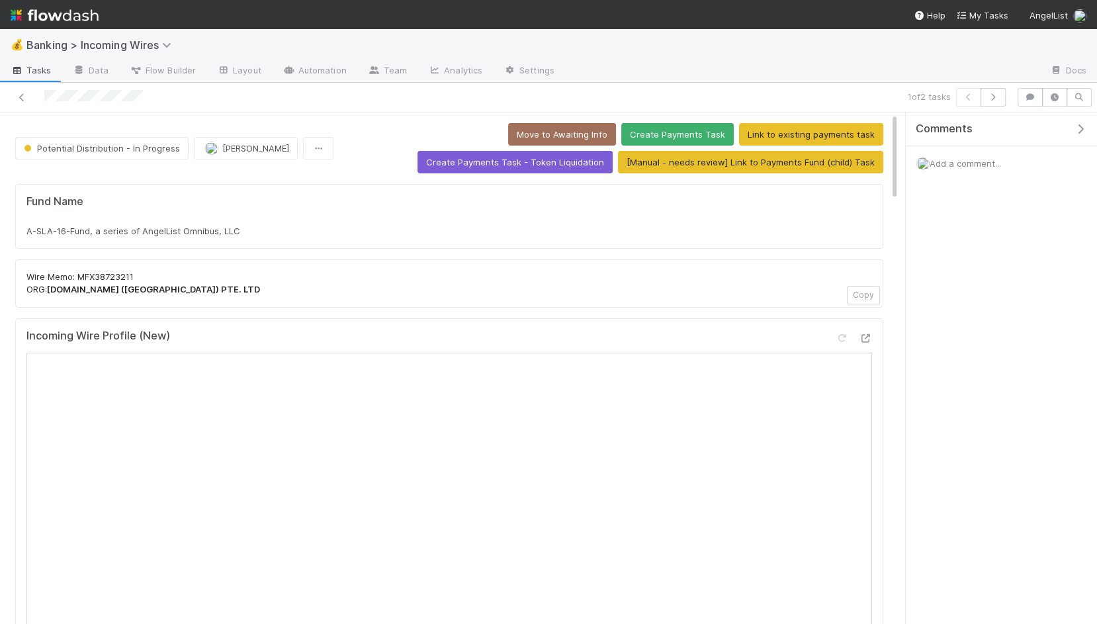
click at [159, 236] on div "Fund Name A-SLA-16-Fund, a series of AngelList Omnibus, LLC" at bounding box center [449, 216] width 868 height 65
click at [108, 232] on span "A-SLA-16-Fund, a series of AngelList Omnibus, LLC" at bounding box center [133, 231] width 214 height 11
copy div "A-SLA-16-Fund, a series of AngelList Omnibus, LLC"
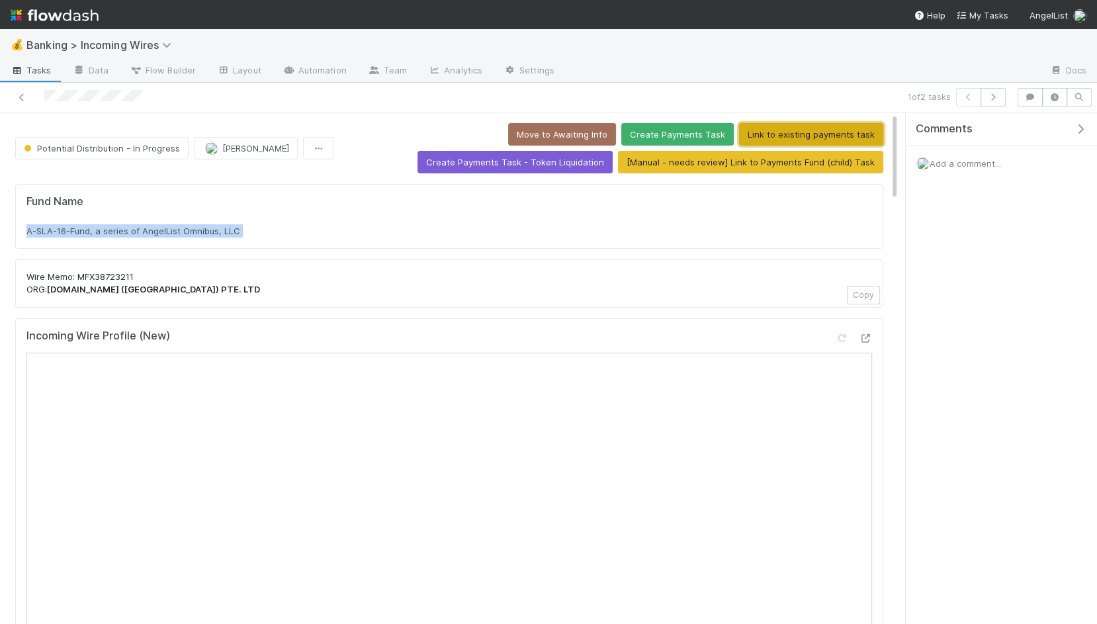
click at [847, 135] on button "Link to existing payments task" at bounding box center [811, 134] width 144 height 22
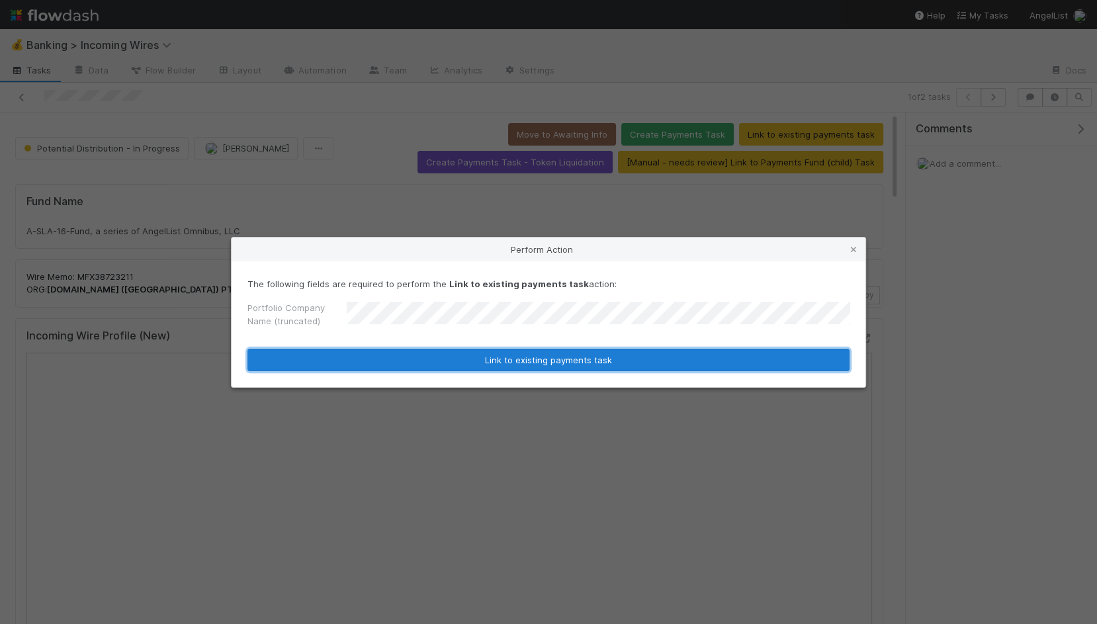
click at [365, 349] on button "Link to existing payments task" at bounding box center [548, 360] width 602 height 22
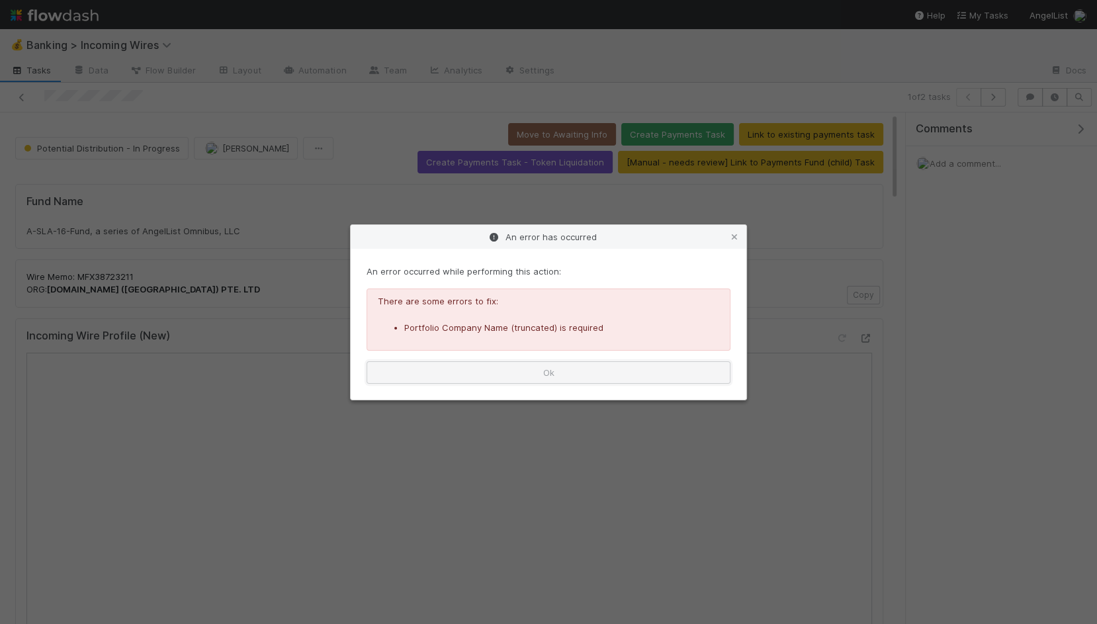
click at [564, 368] on button "Ok" at bounding box center [549, 372] width 364 height 22
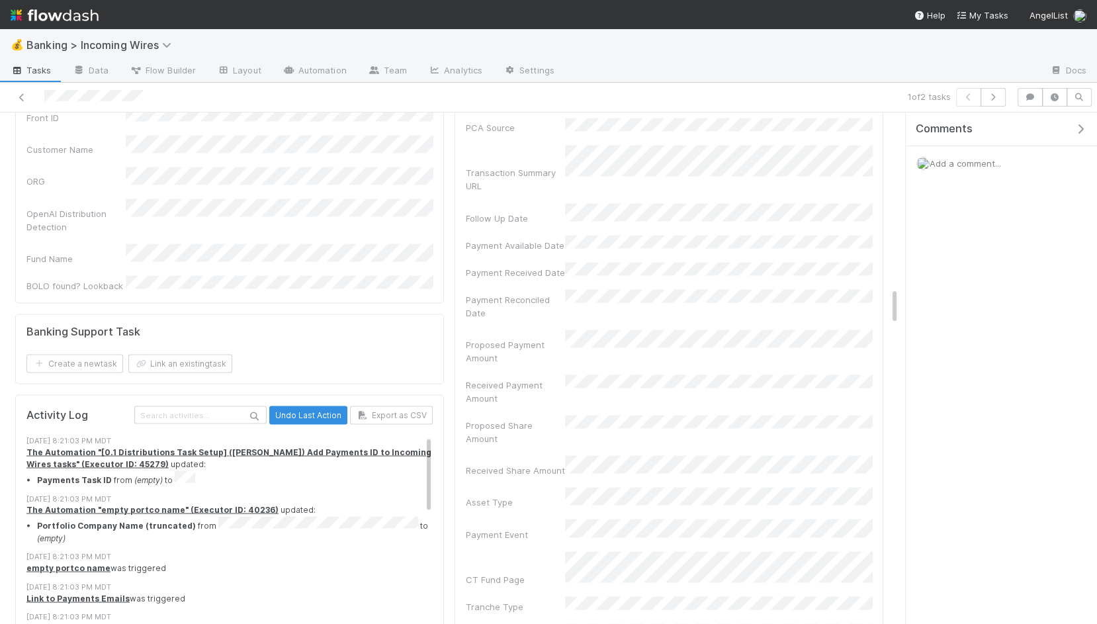
scroll to position [1828, 0]
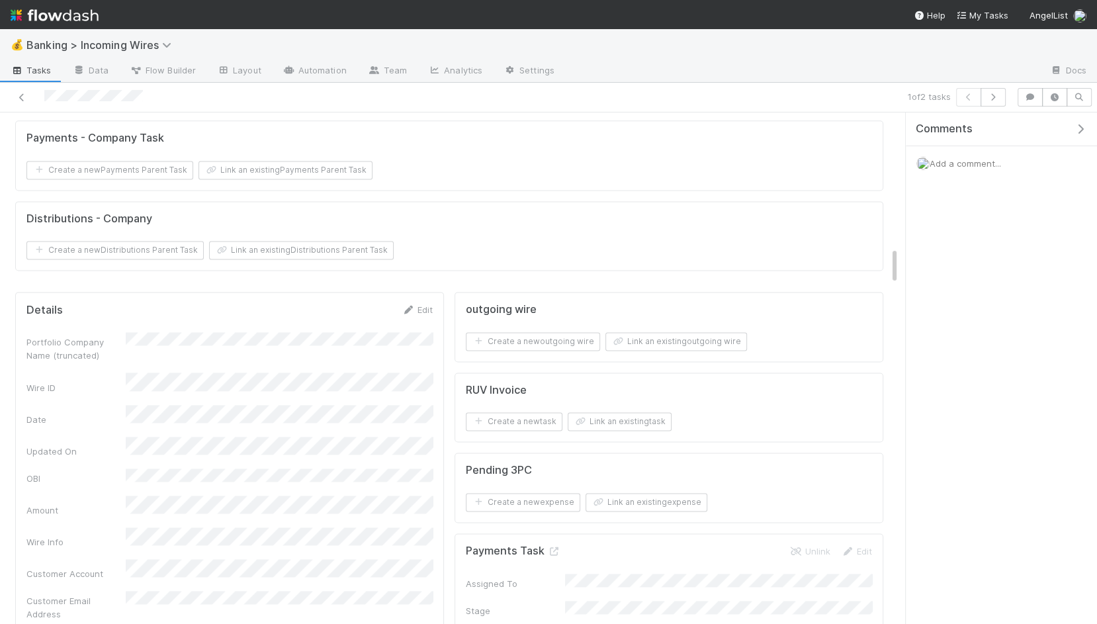
click at [549, 545] on h5 "Payments Task" at bounding box center [513, 551] width 95 height 13
click at [554, 547] on icon at bounding box center [553, 551] width 13 height 9
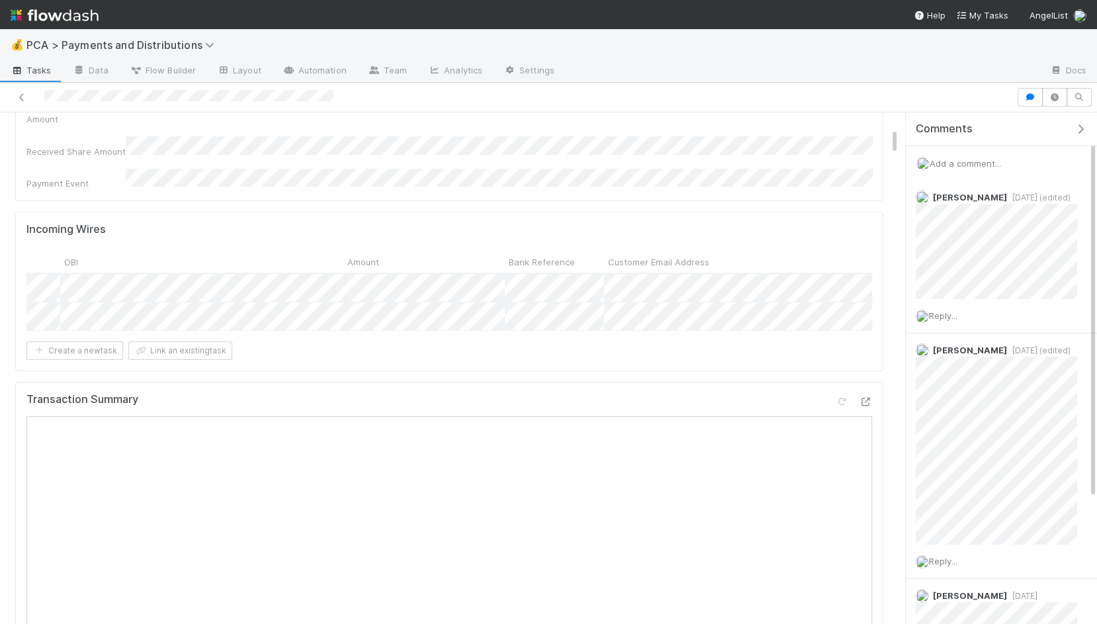
scroll to position [0, 695]
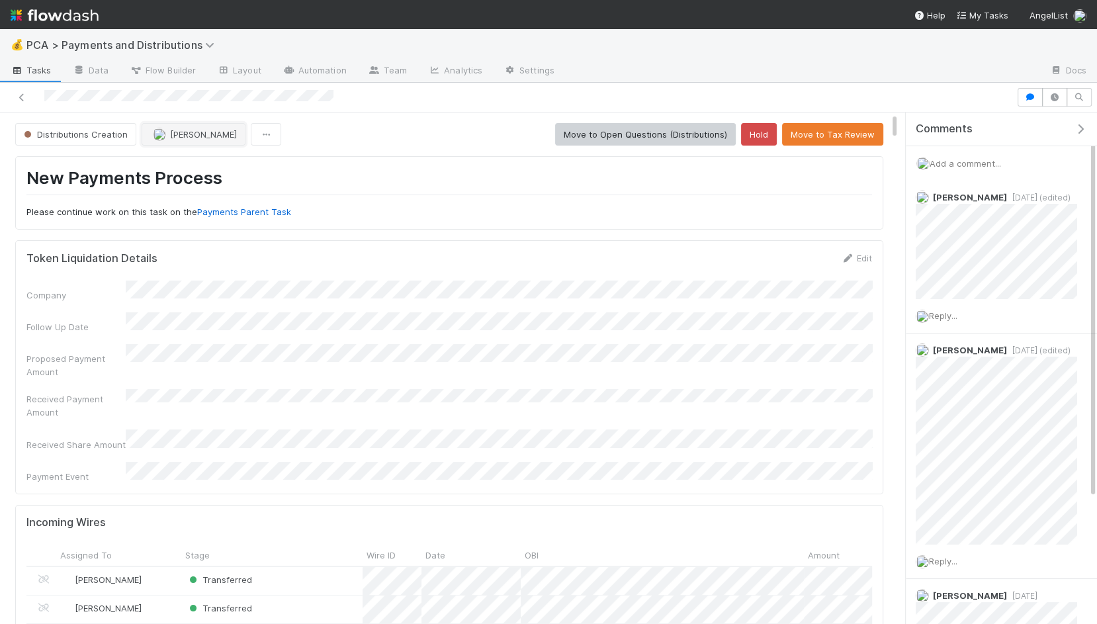
click at [197, 130] on span "Michael Guidi" at bounding box center [203, 134] width 67 height 11
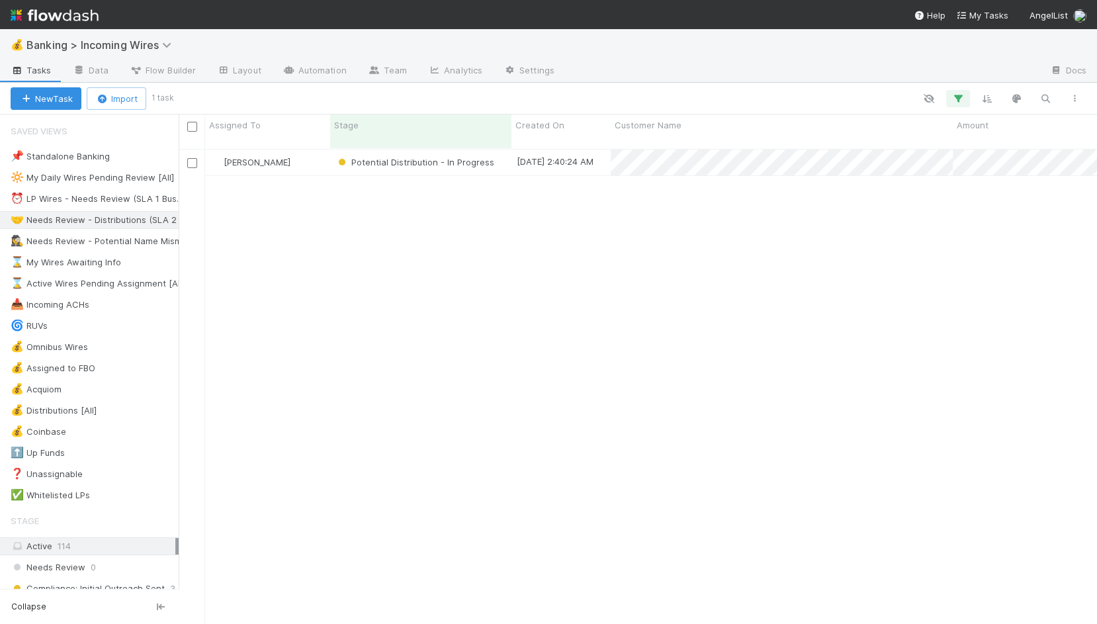
scroll to position [486, 918]
click at [506, 157] on div "Potential Distribution - In Progress" at bounding box center [420, 163] width 181 height 26
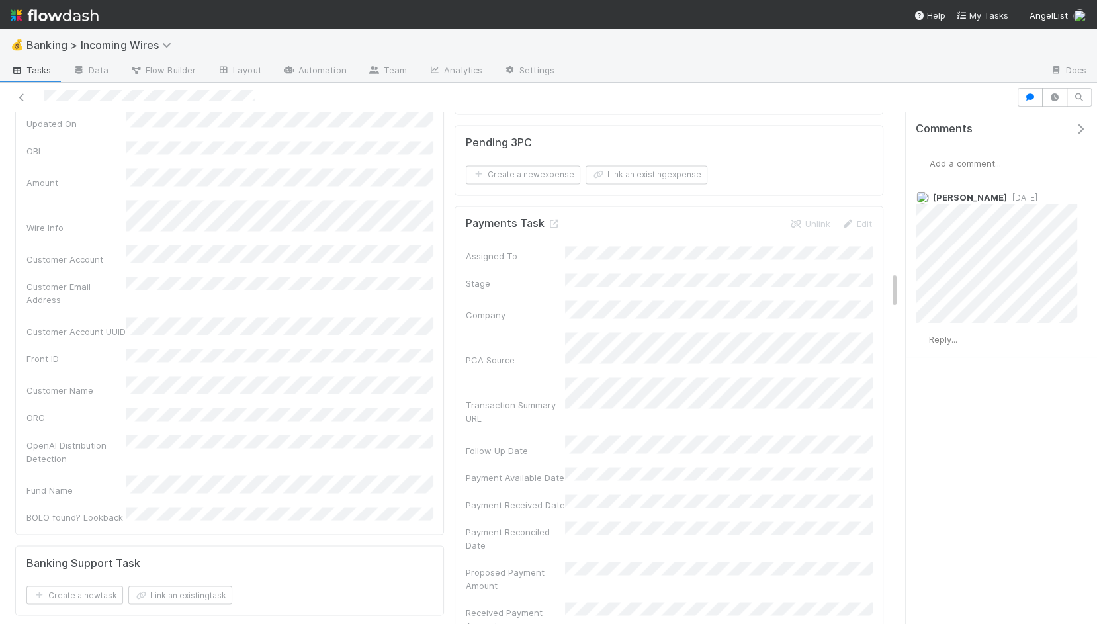
scroll to position [2158, 0]
click at [551, 217] on icon at bounding box center [553, 221] width 13 height 9
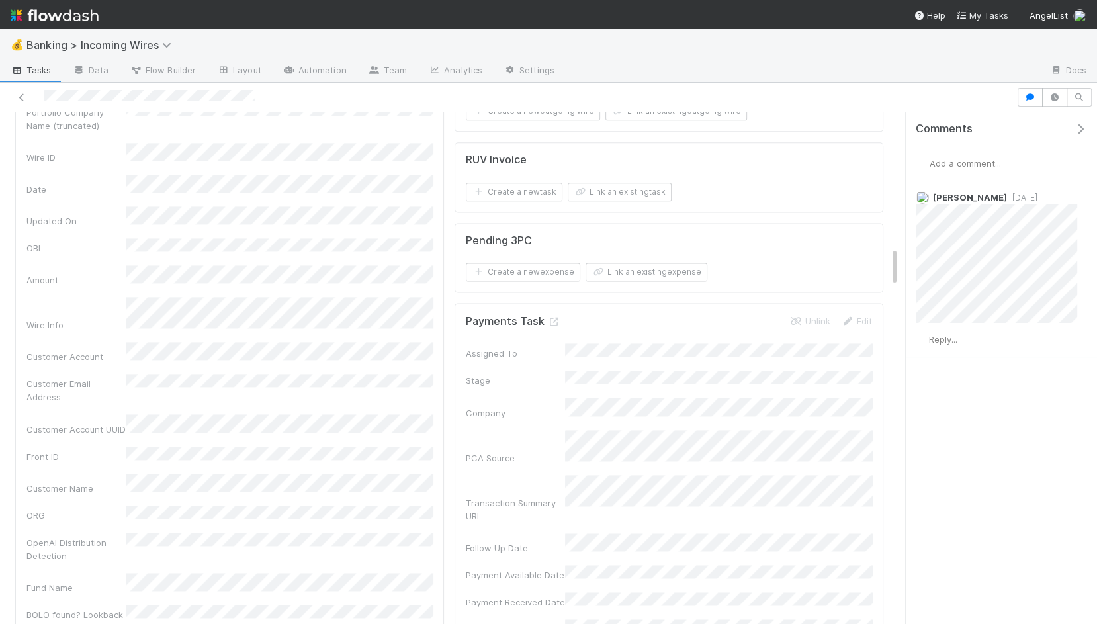
scroll to position [1779, 0]
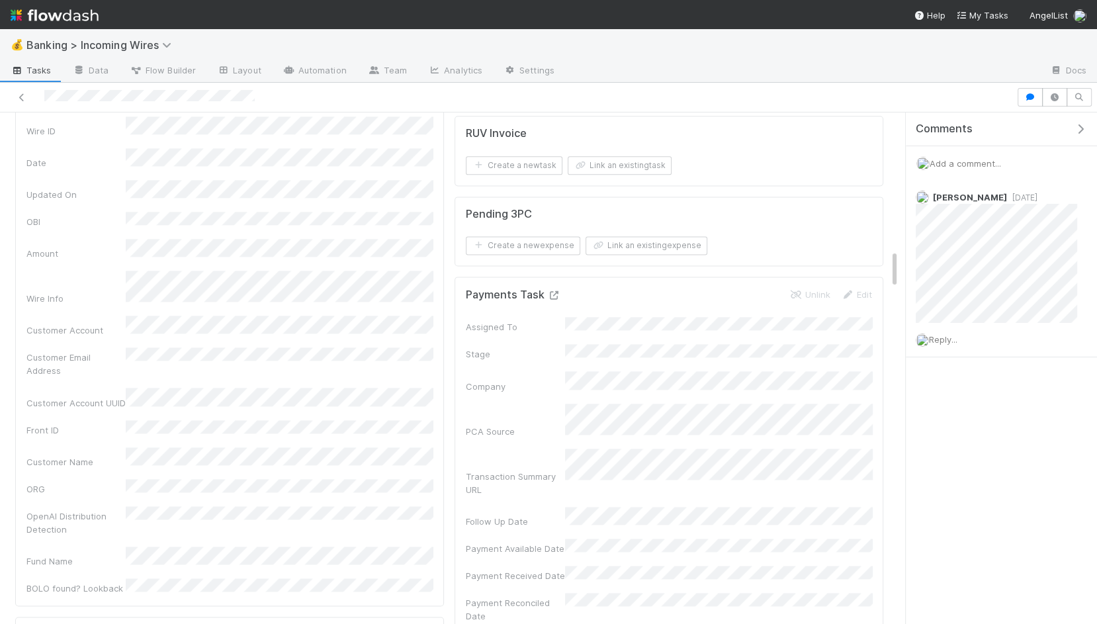
click at [556, 291] on icon at bounding box center [553, 295] width 13 height 9
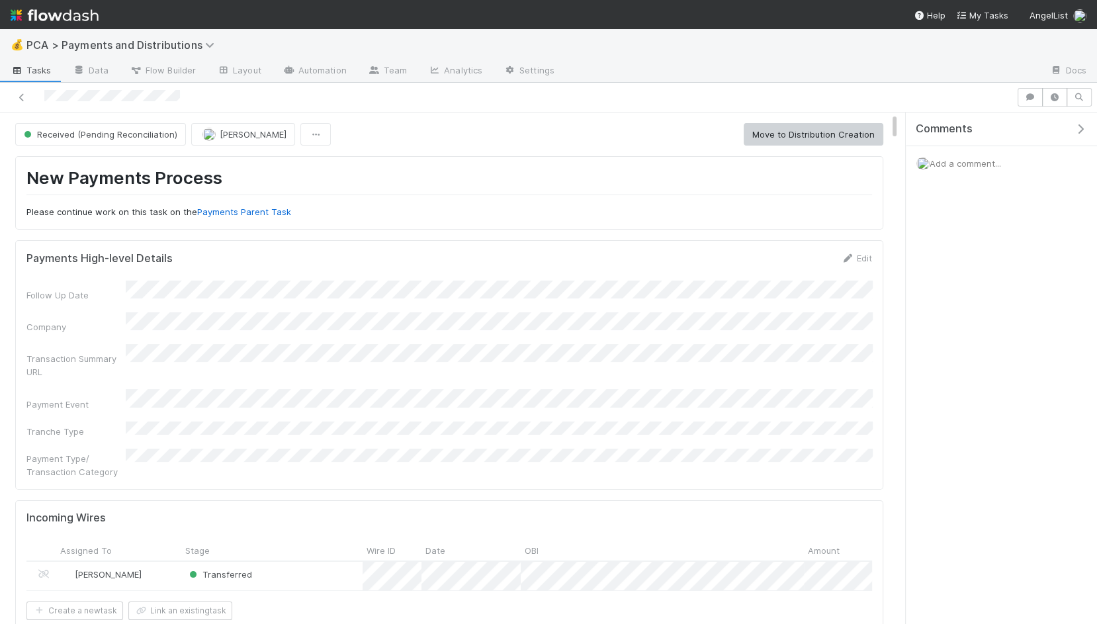
click at [953, 161] on span "Add a comment..." at bounding box center [965, 163] width 71 height 11
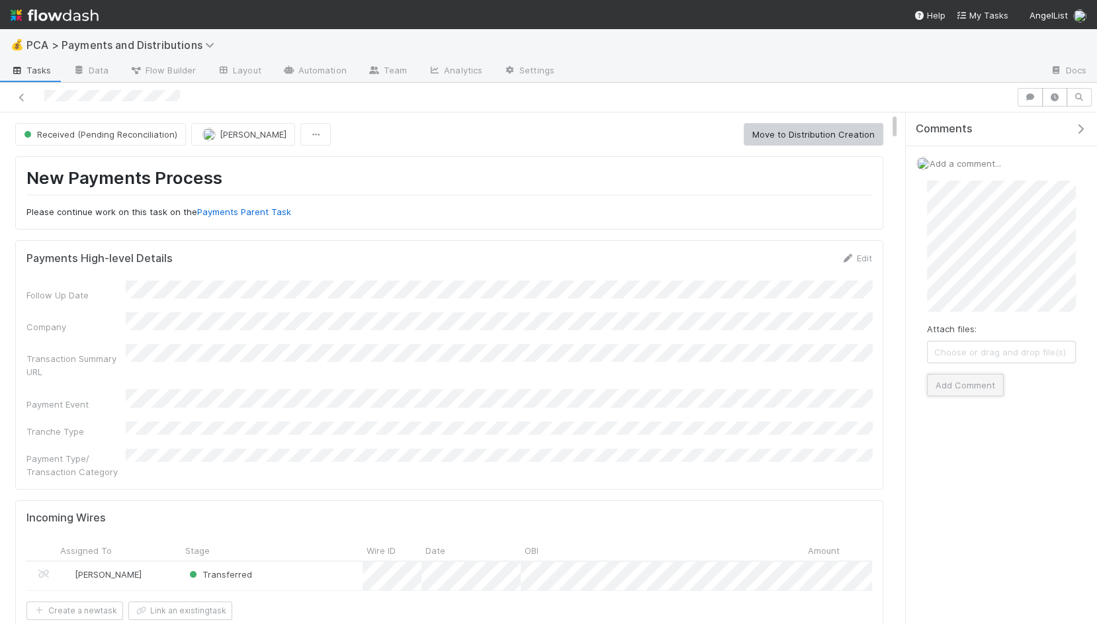
click at [963, 378] on button "Add Comment" at bounding box center [965, 385] width 77 height 22
click at [182, 44] on span "PCA > Payments and Distributions" at bounding box center [123, 44] width 195 height 13
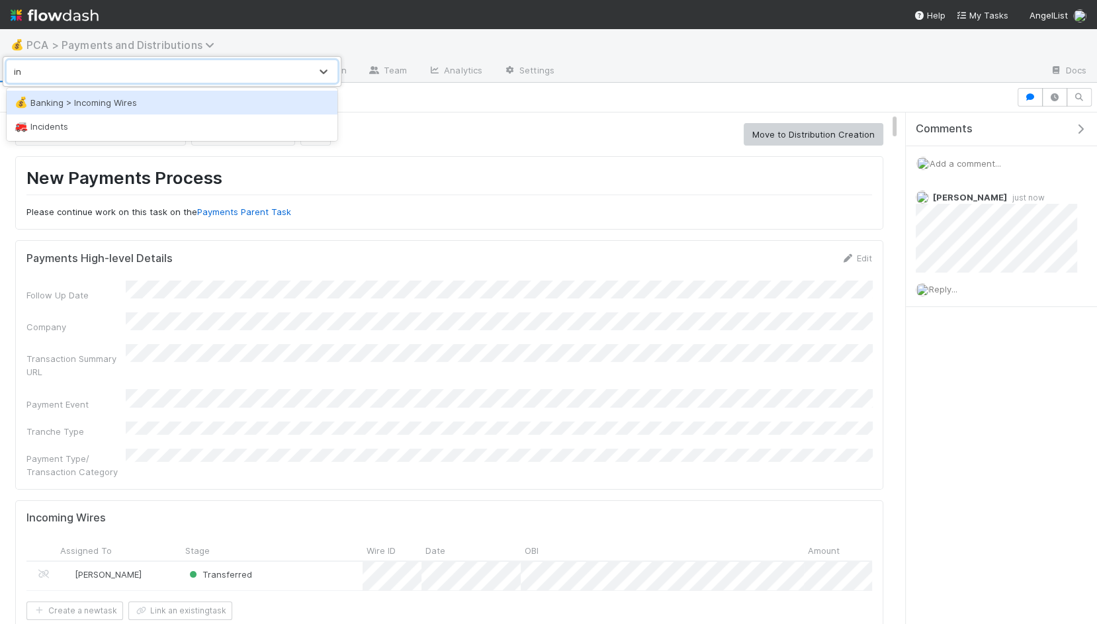
type input "i"
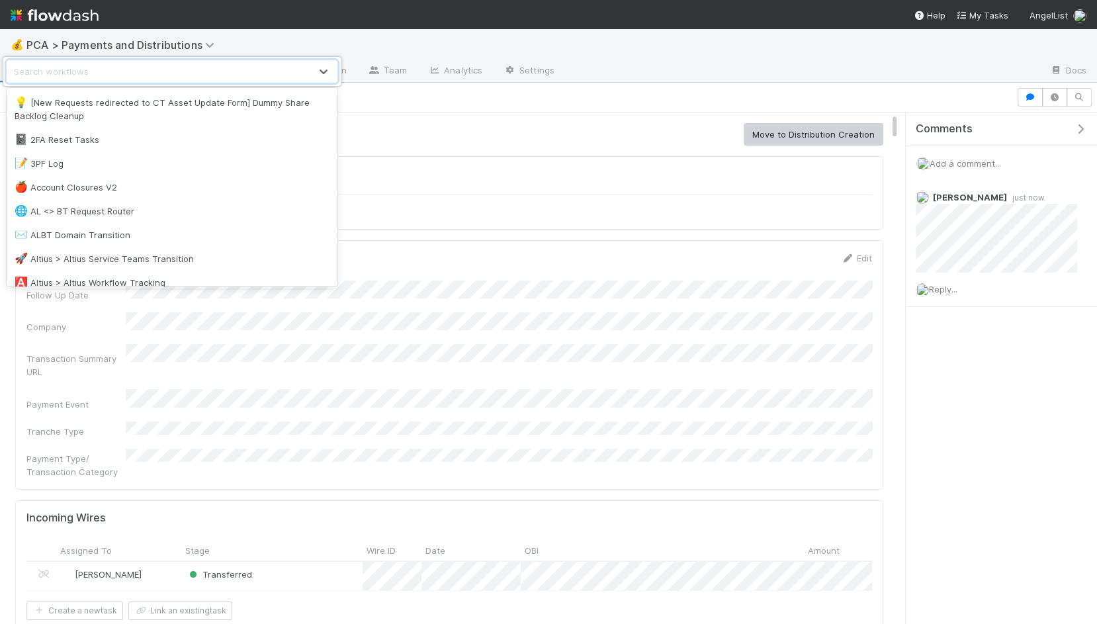
click at [574, 151] on div "option Banking > Incoming Wires focused, 16 of 100. 100 results available. Use …" at bounding box center [548, 312] width 1097 height 624
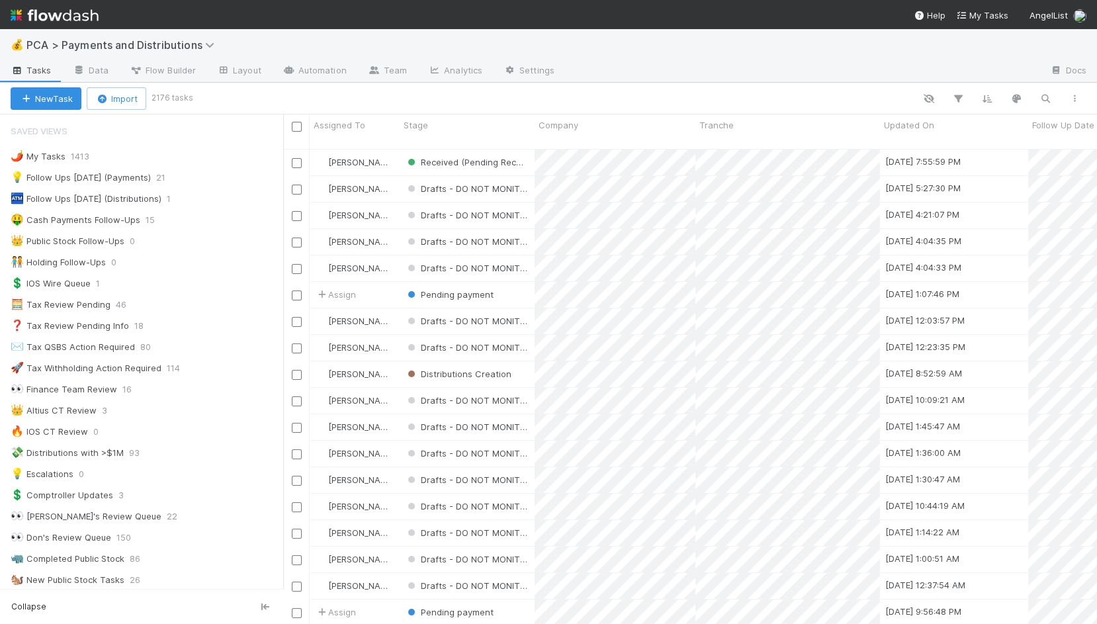
scroll to position [486, 813]
click at [1043, 90] on button "button" at bounding box center [1046, 98] width 24 height 17
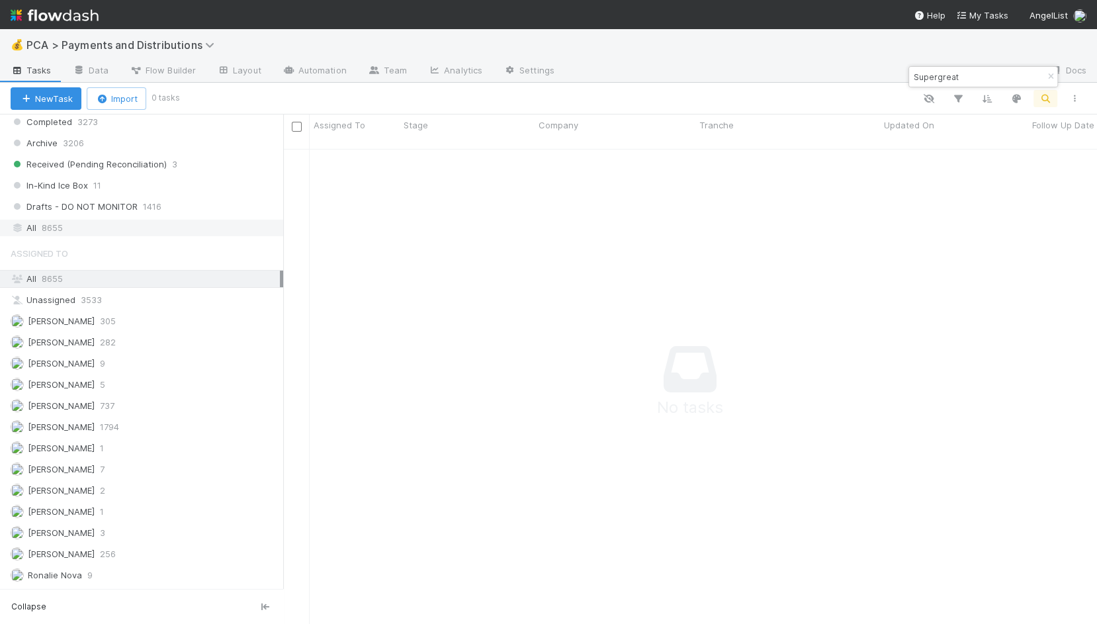
type input "Supergreat"
click at [129, 220] on div "All 8655" at bounding box center [145, 228] width 269 height 17
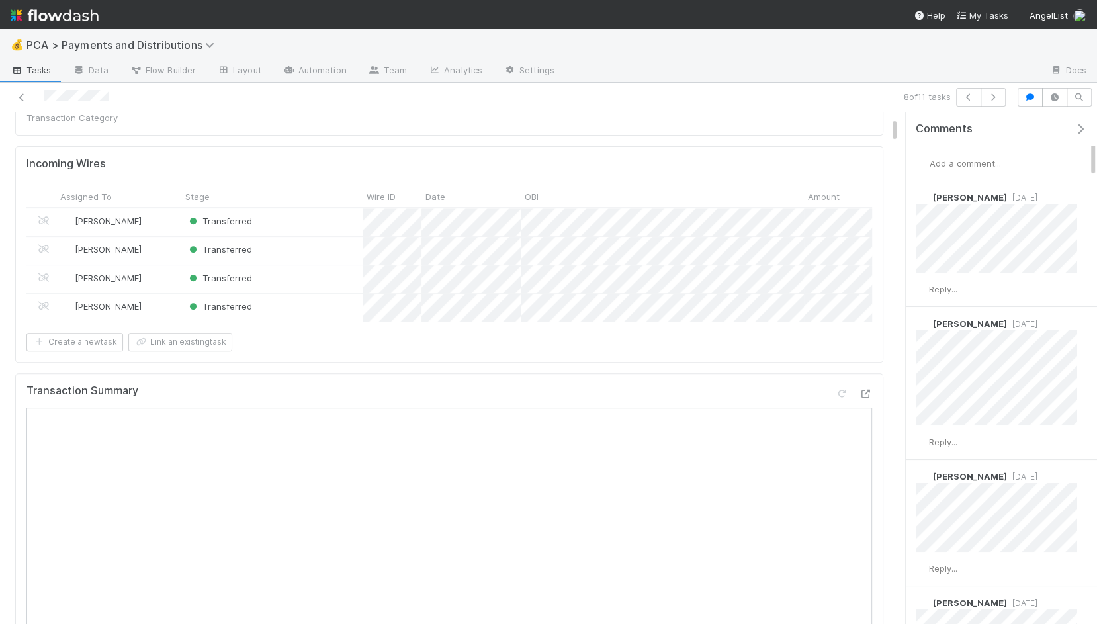
scroll to position [648, 0]
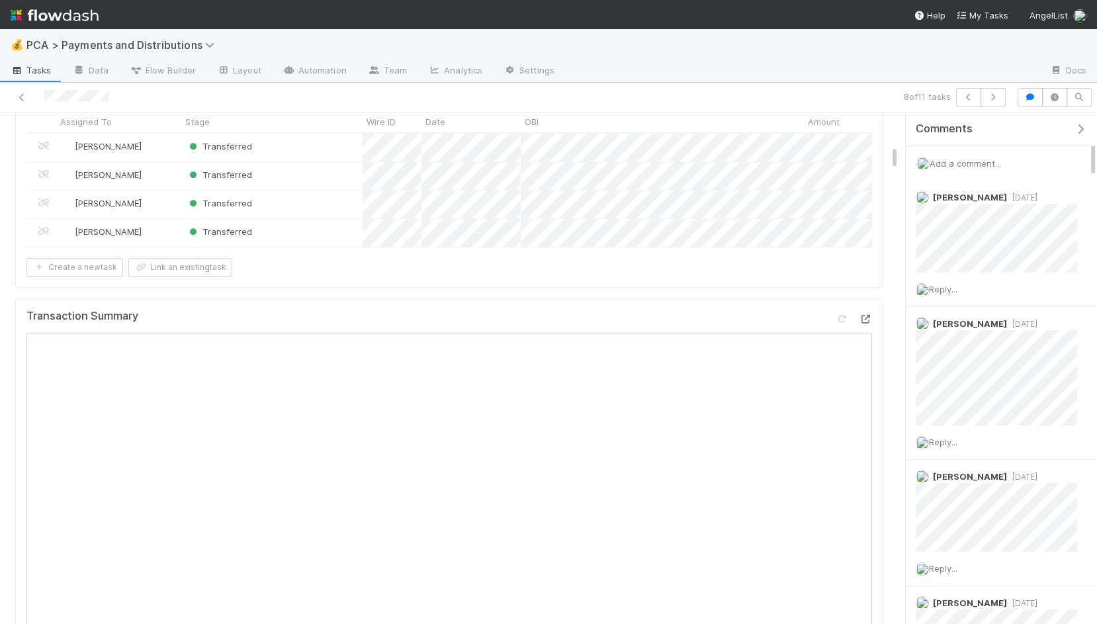
click at [869, 315] on icon at bounding box center [865, 319] width 13 height 9
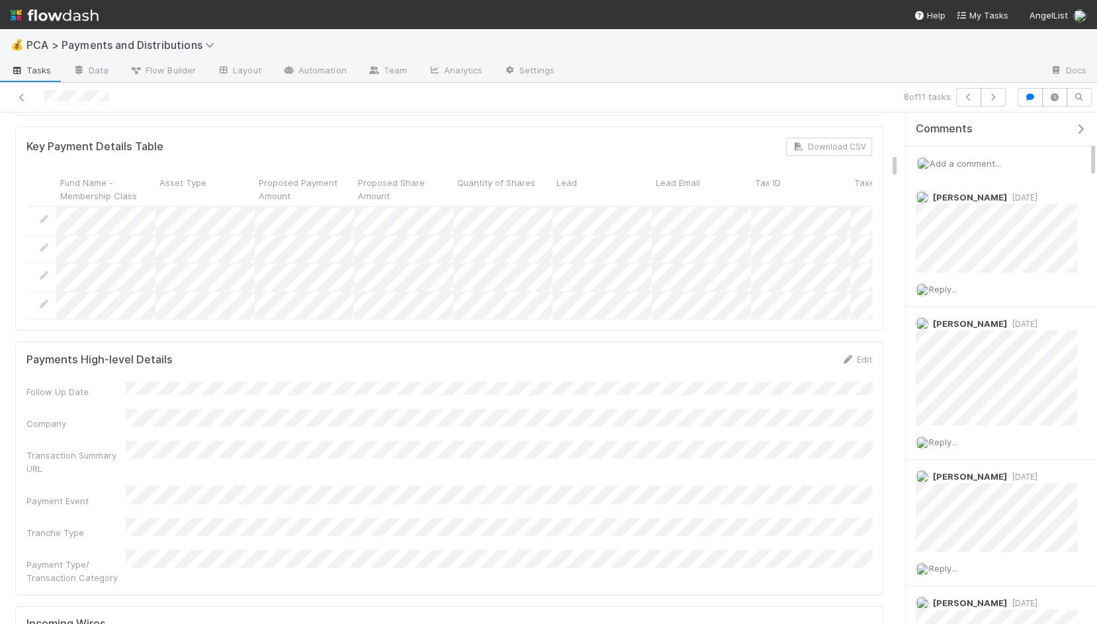
scroll to position [0, 0]
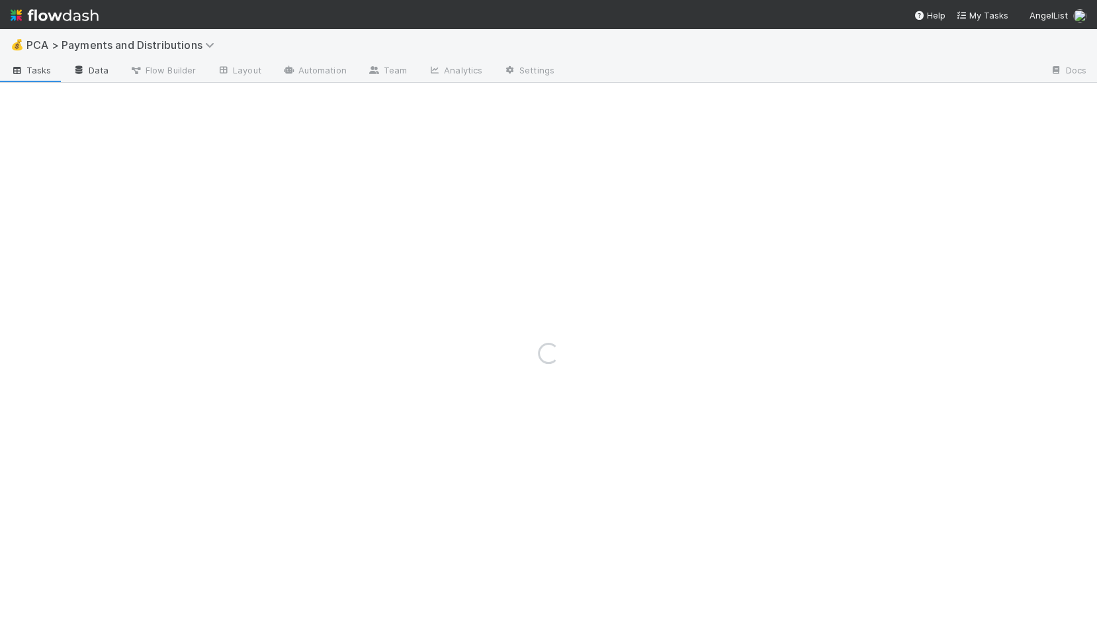
click at [91, 71] on link "Data" at bounding box center [90, 71] width 57 height 21
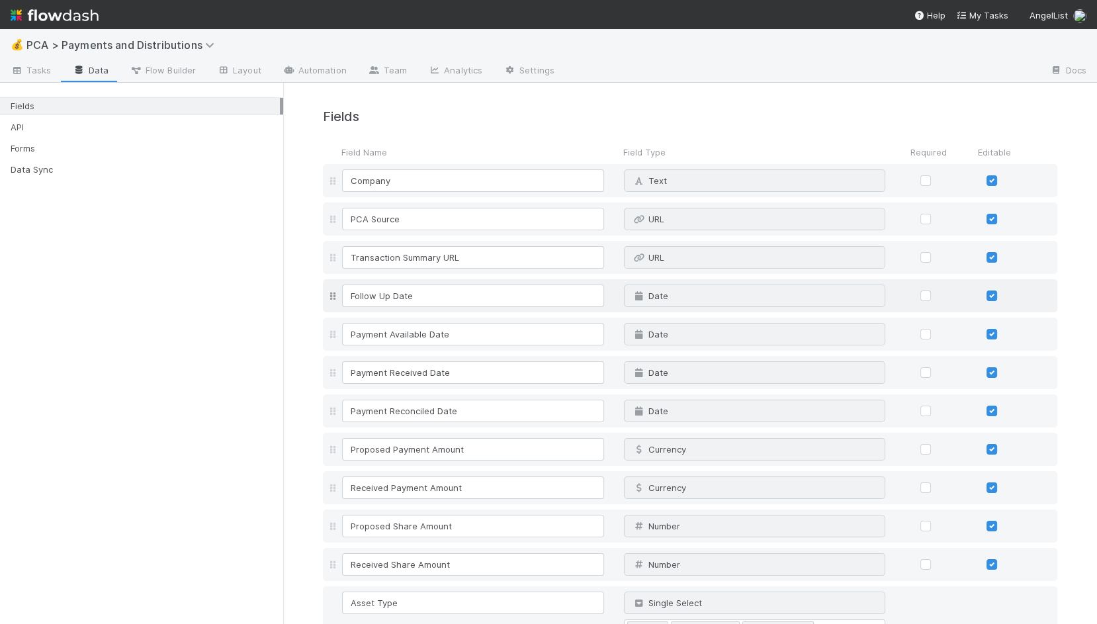
scroll to position [570, 0]
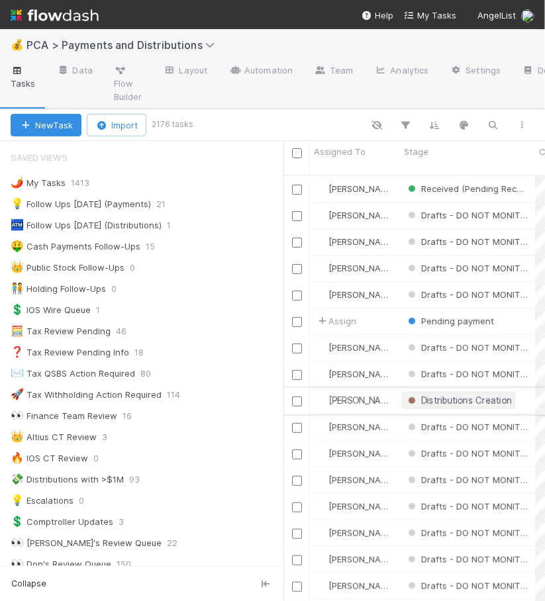
scroll to position [1, 0]
click at [83, 72] on link "Data" at bounding box center [74, 71] width 57 height 21
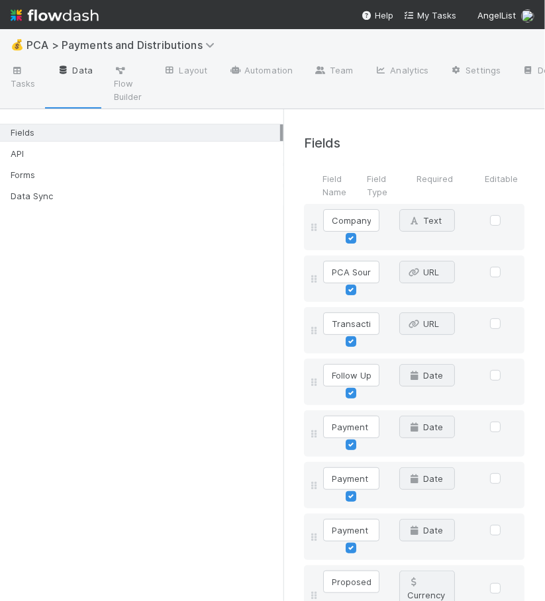
scroll to position [1096, 0]
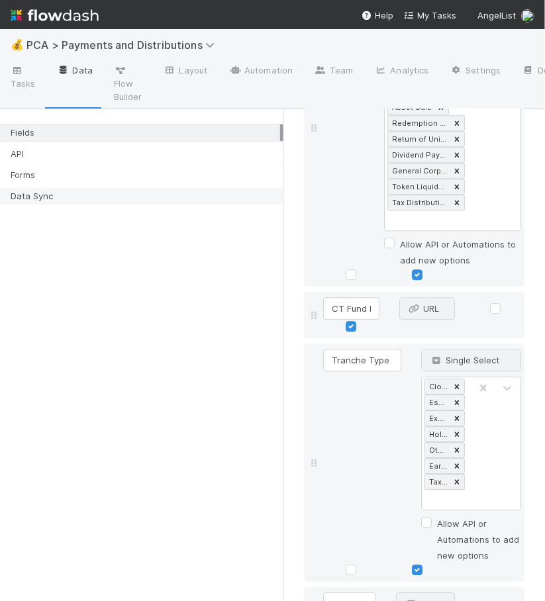
click at [283, 199] on span at bounding box center [281, 196] width 3 height 17
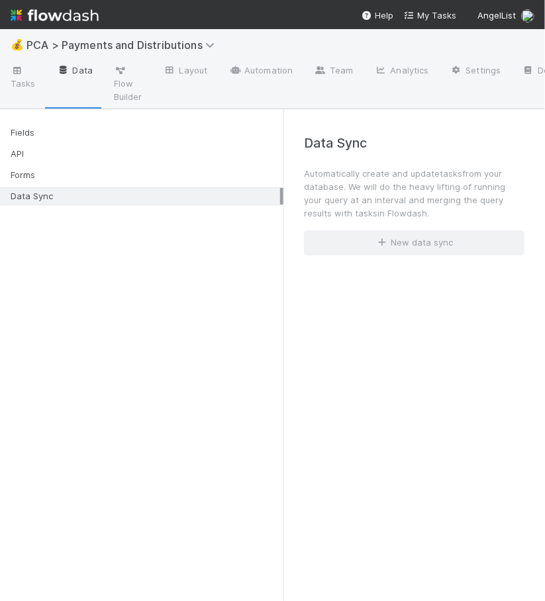
drag, startPoint x: 285, startPoint y: 199, endPoint x: 96, endPoint y: 202, distance: 189.3
click at [96, 202] on div "Fields API Forms Data Sync" at bounding box center [141, 355] width 283 height 492
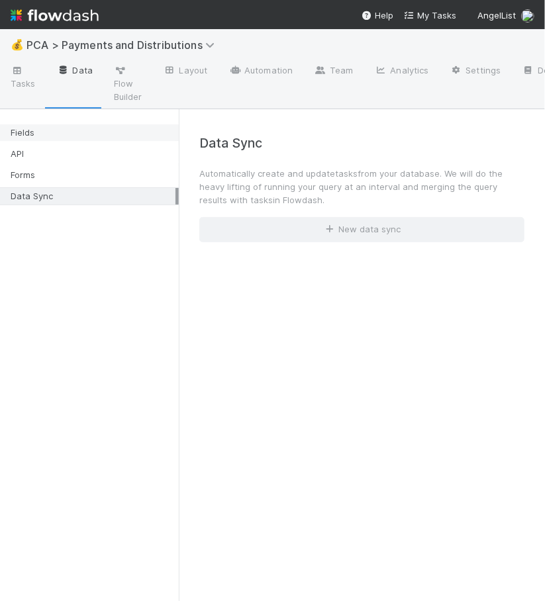
click at [99, 128] on div "Fields" at bounding box center [93, 132] width 165 height 17
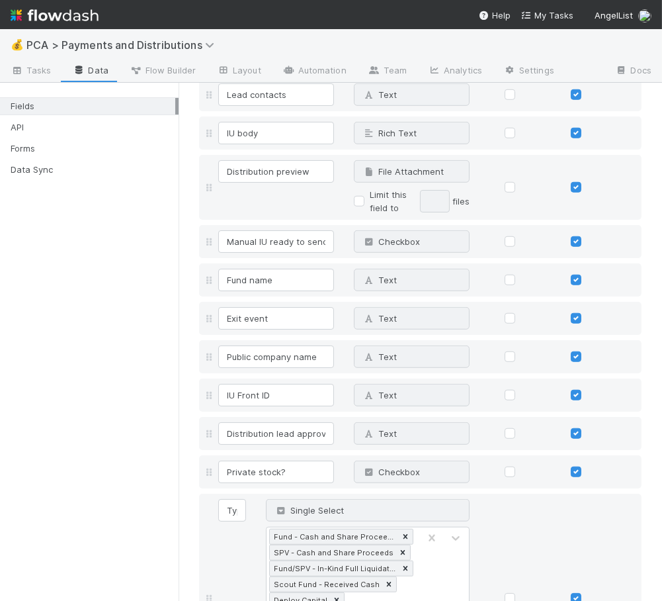
scroll to position [7631, 0]
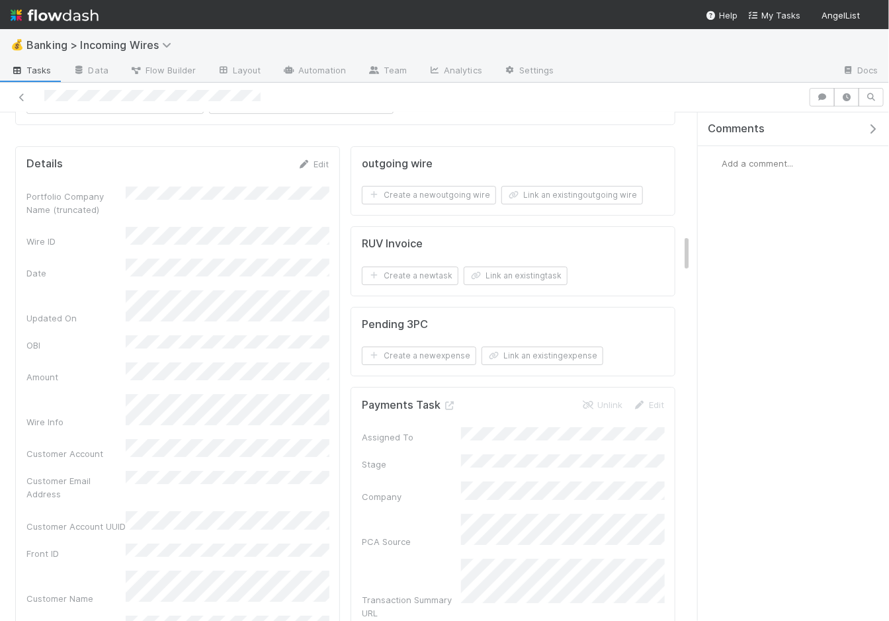
scroll to position [1803, 0]
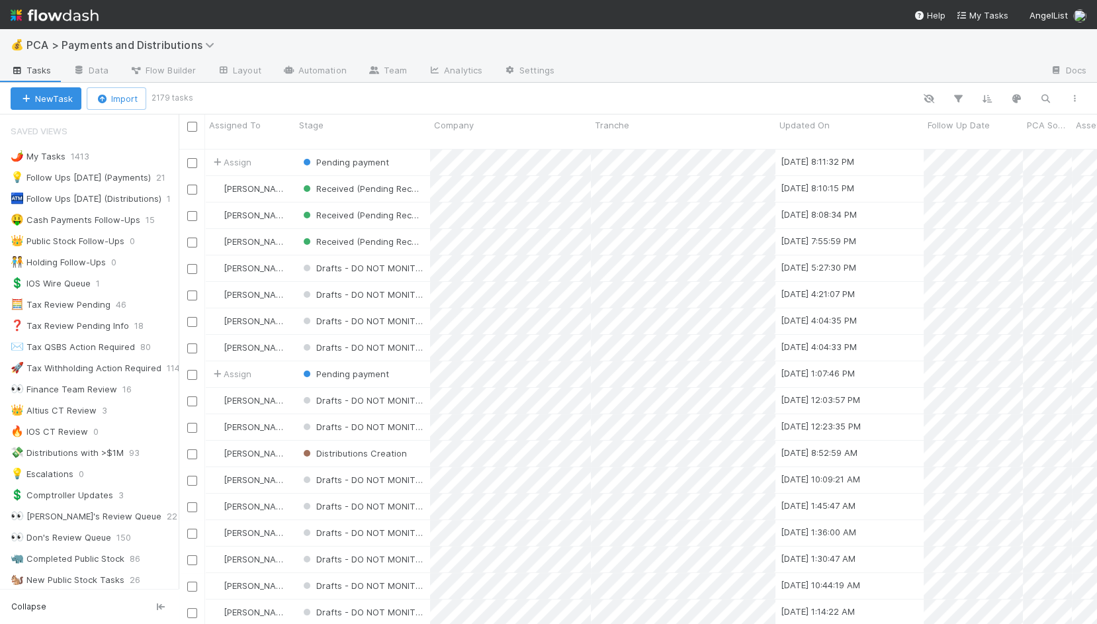
scroll to position [486, 918]
click at [1042, 95] on icon "button" at bounding box center [1045, 99] width 13 height 12
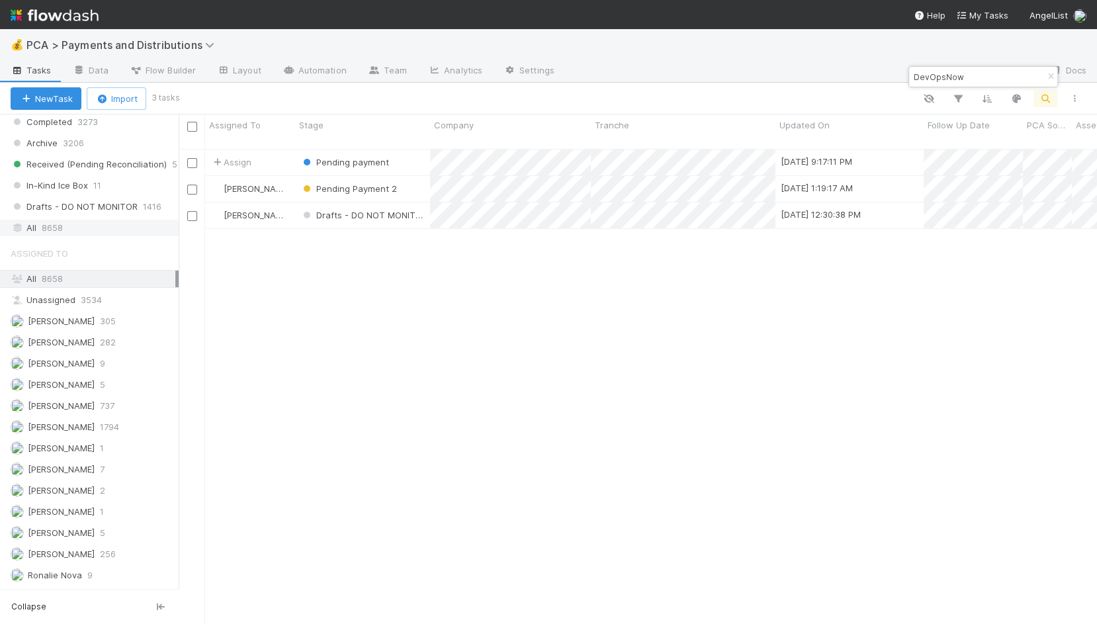
type input "DevOpsNow"
click at [89, 220] on div "All 8658" at bounding box center [93, 228] width 165 height 17
click at [420, 176] on div "Pending Payment 2" at bounding box center [362, 189] width 135 height 26
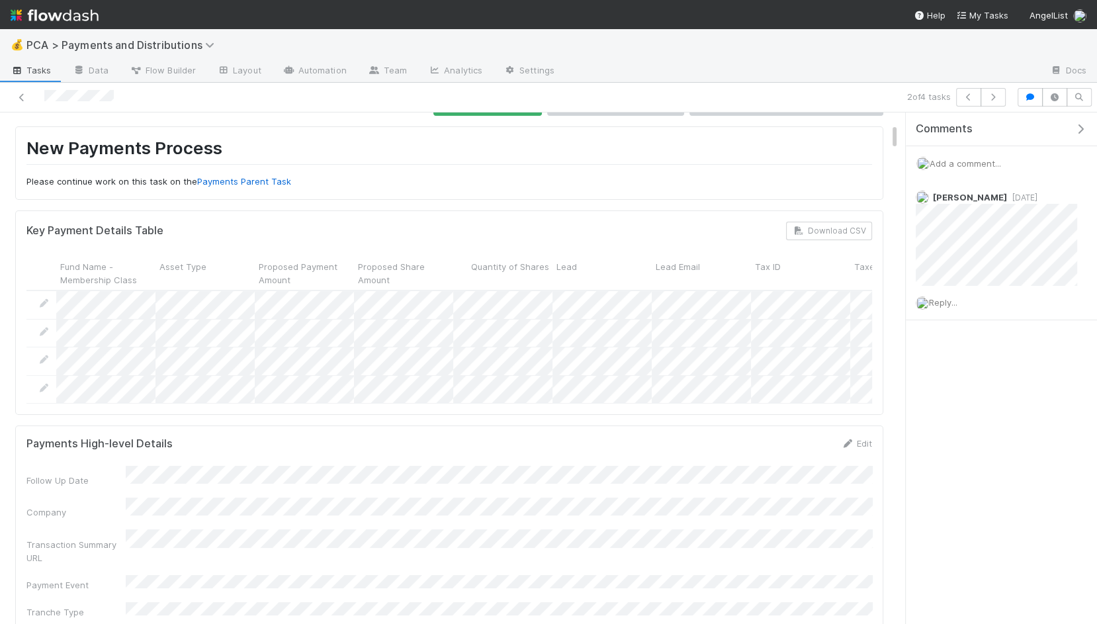
scroll to position [15, 0]
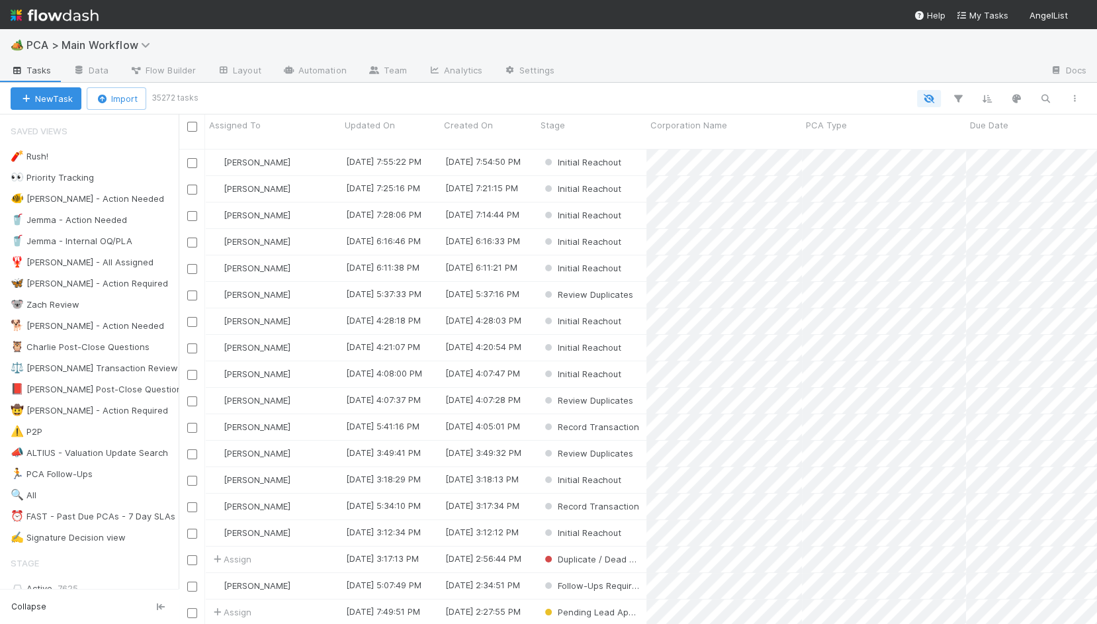
scroll to position [486, 918]
click at [1042, 100] on icon "button" at bounding box center [1045, 99] width 13 height 12
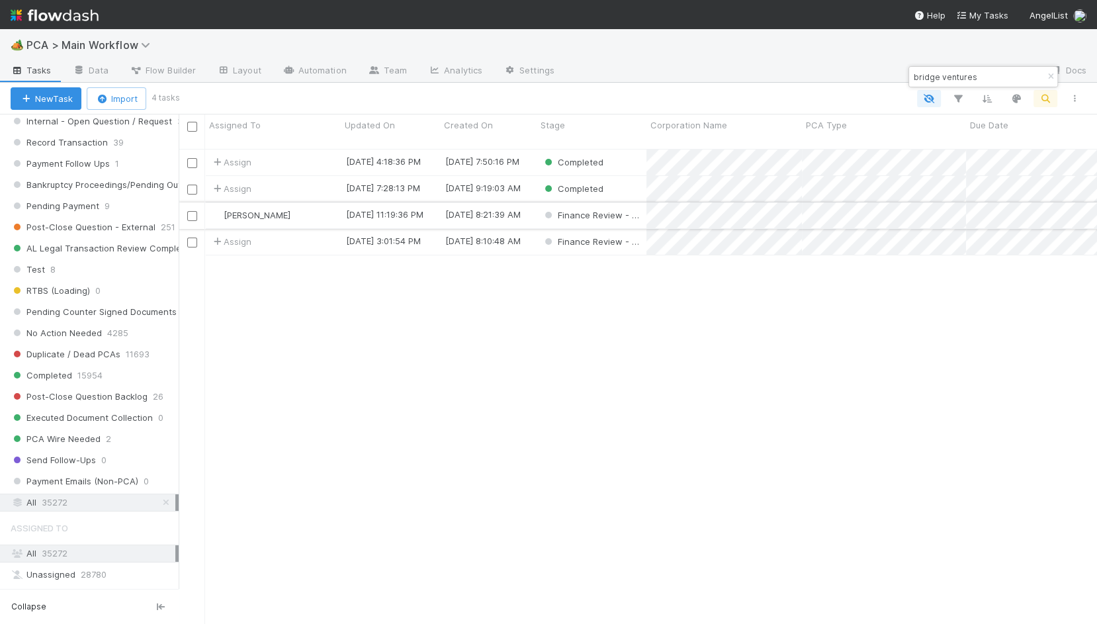
type input "bridge ventures"
click at [314, 202] on div "[PERSON_NAME]" at bounding box center [273, 215] width 136 height 26
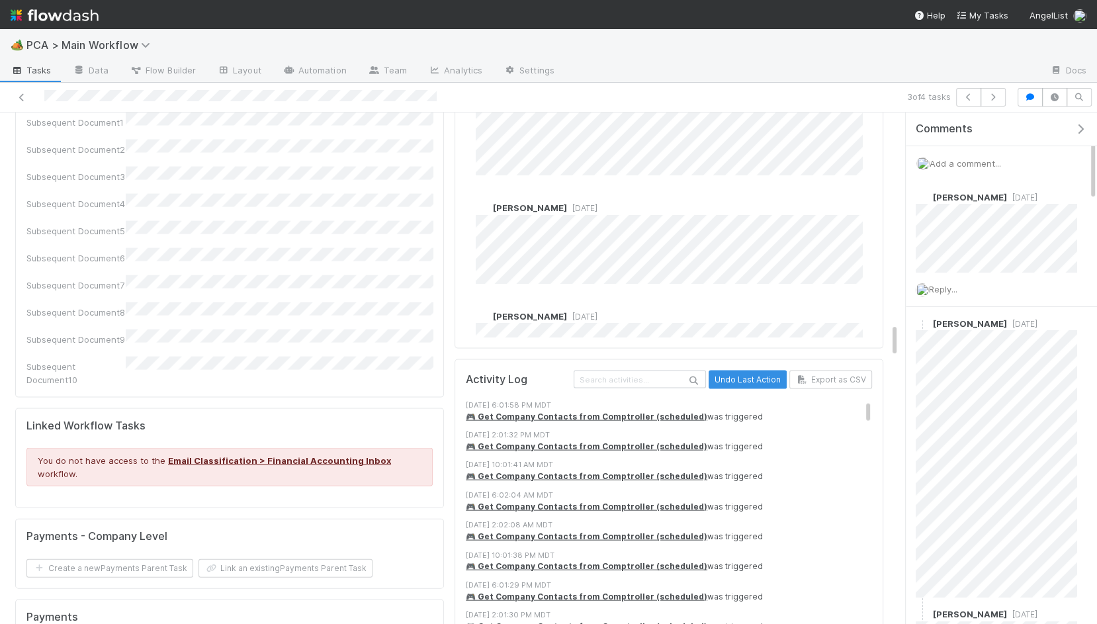
scroll to position [2647, 0]
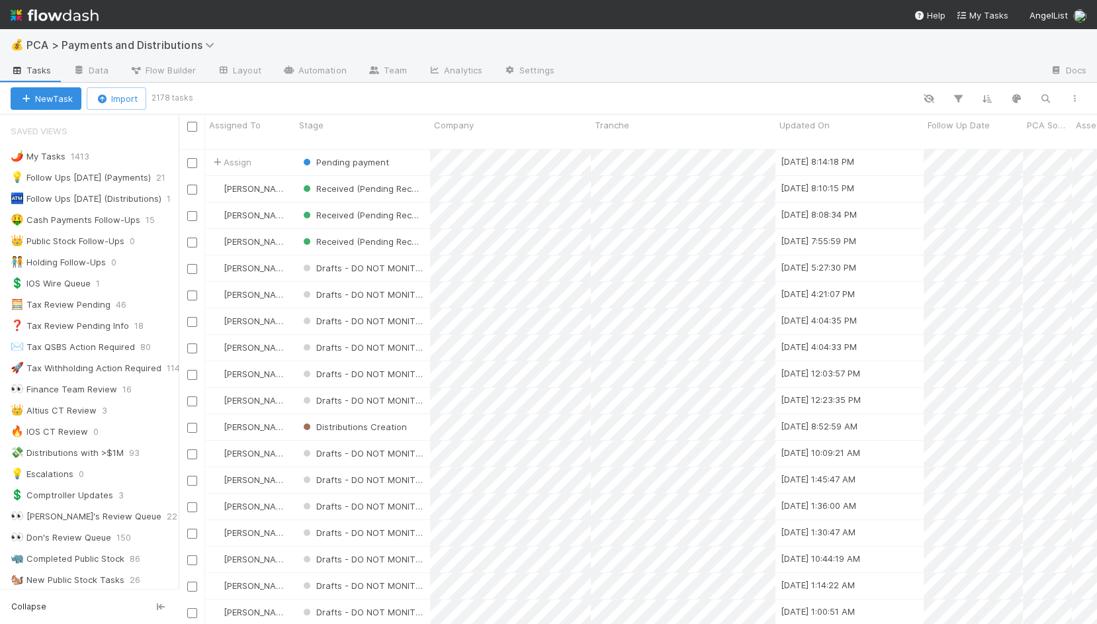
scroll to position [486, 918]
click at [1039, 98] on icon "button" at bounding box center [1045, 99] width 13 height 12
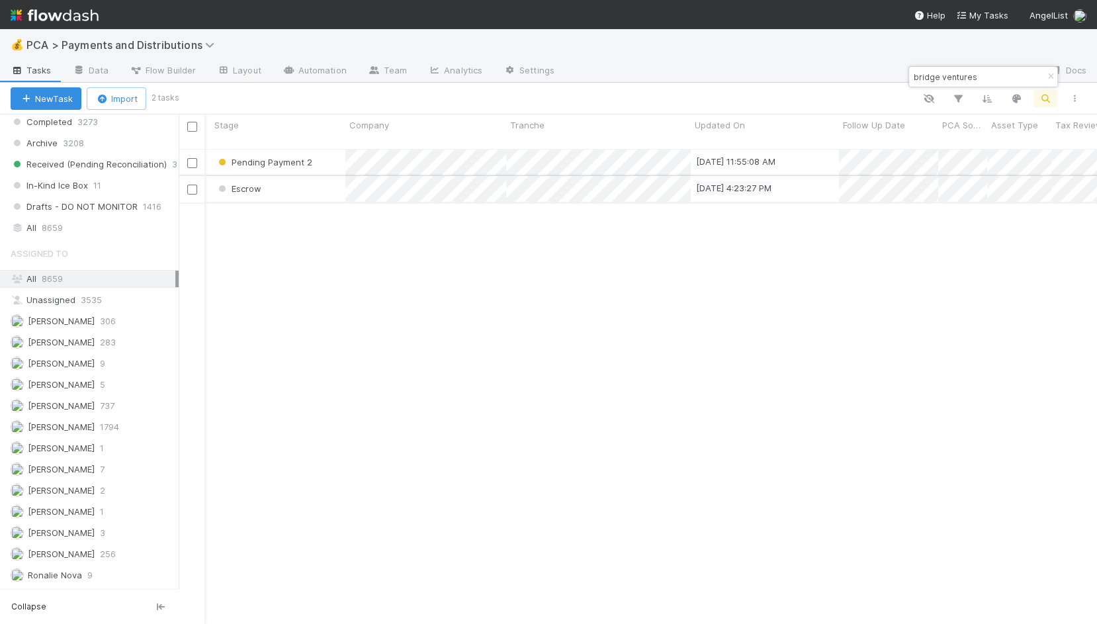
scroll to position [0, 0]
type input "bridge ventures"
click at [319, 176] on div "Escrow" at bounding box center [299, 189] width 135 height 26
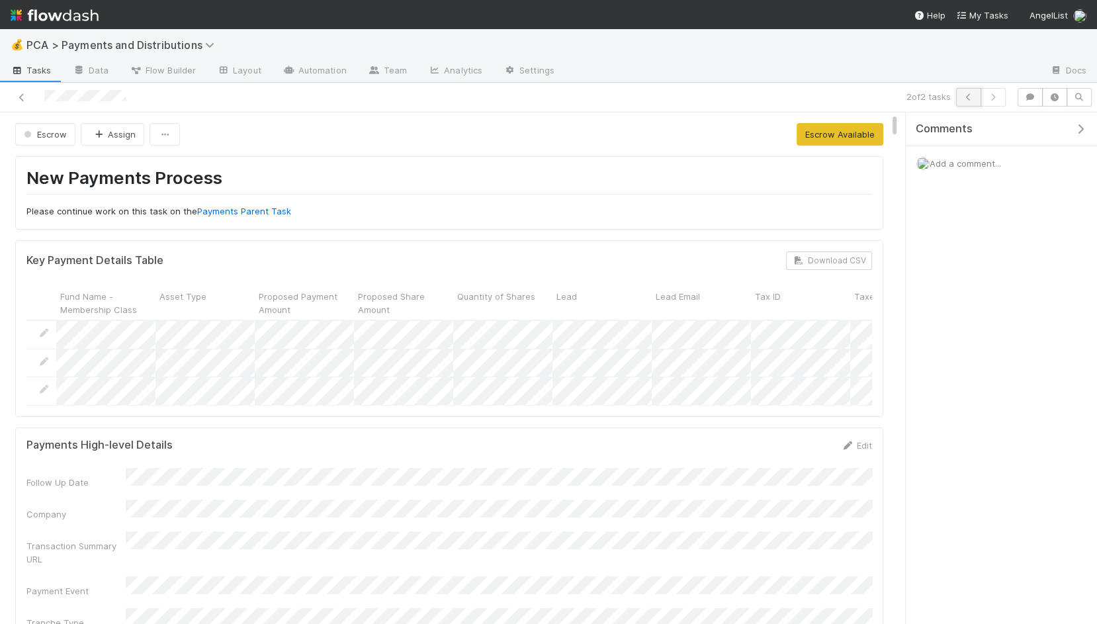
click at [970, 100] on icon "button" at bounding box center [968, 97] width 13 height 8
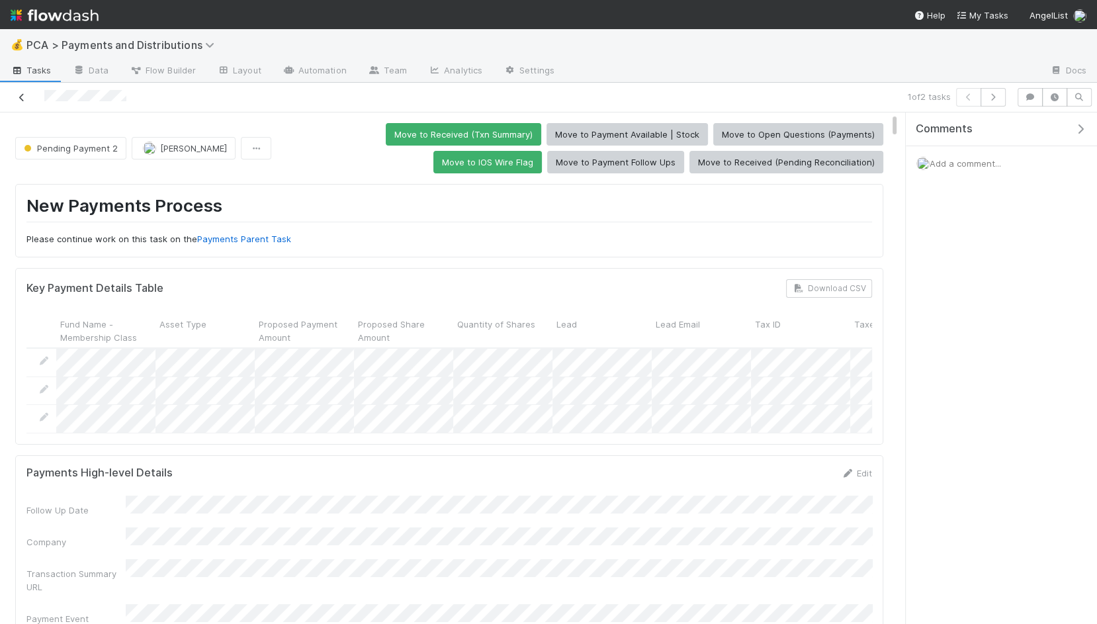
click at [24, 99] on icon at bounding box center [21, 97] width 13 height 9
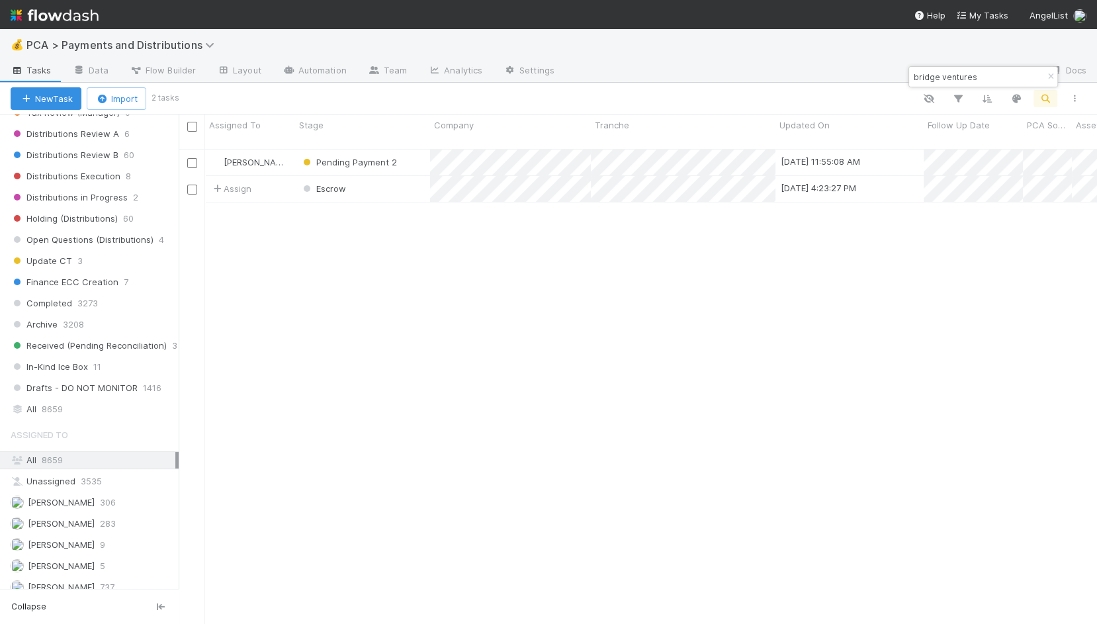
scroll to position [1017, 0]
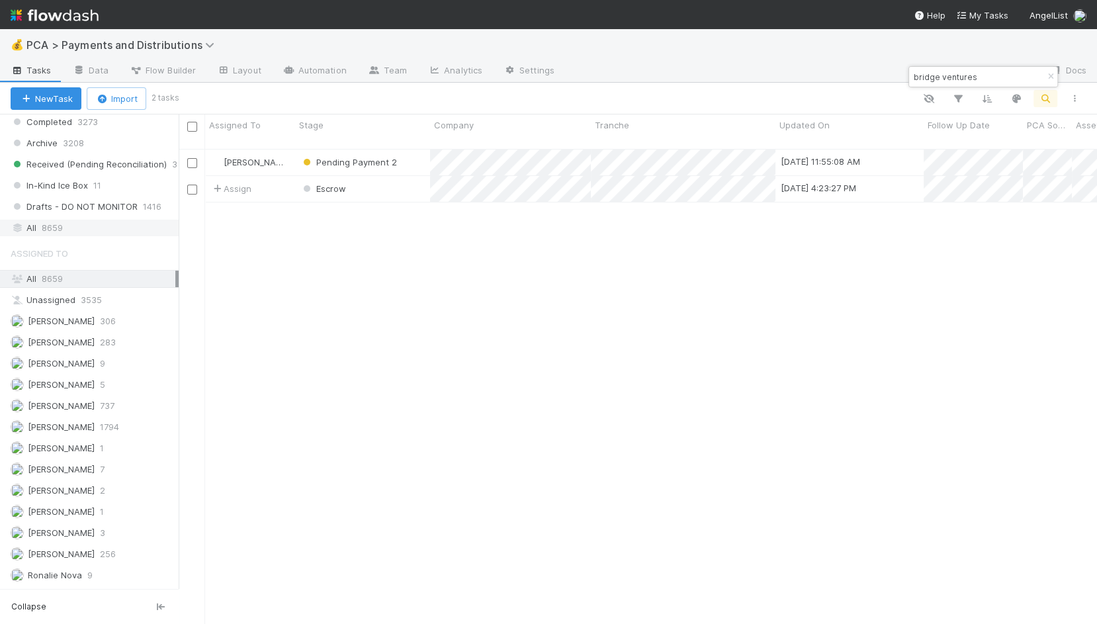
click at [90, 220] on div "All 8659" at bounding box center [93, 228] width 165 height 17
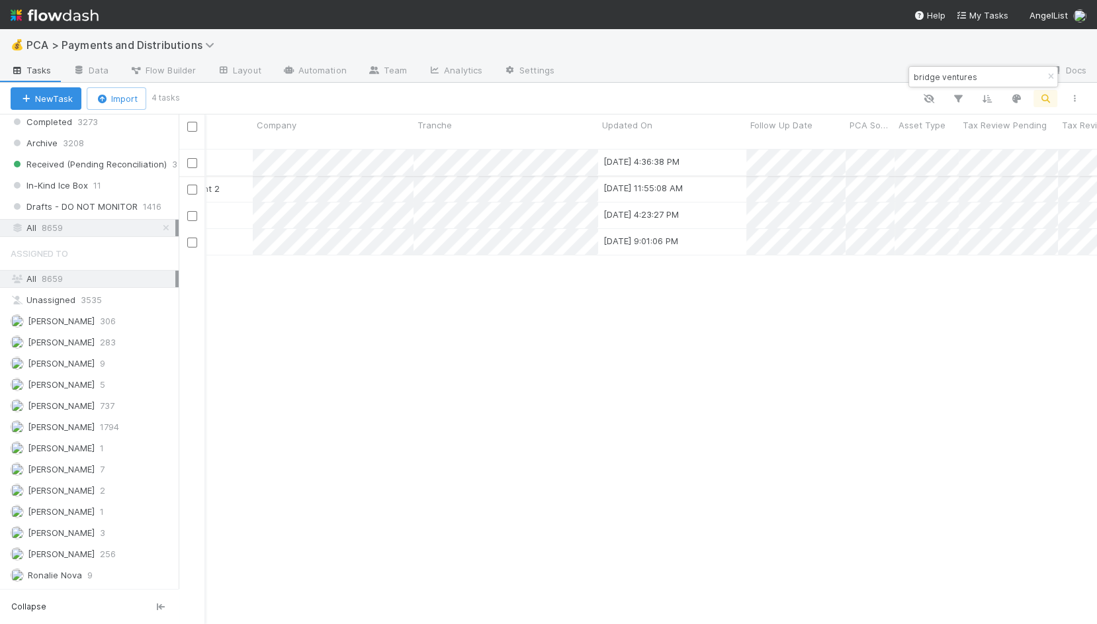
scroll to position [0, 210]
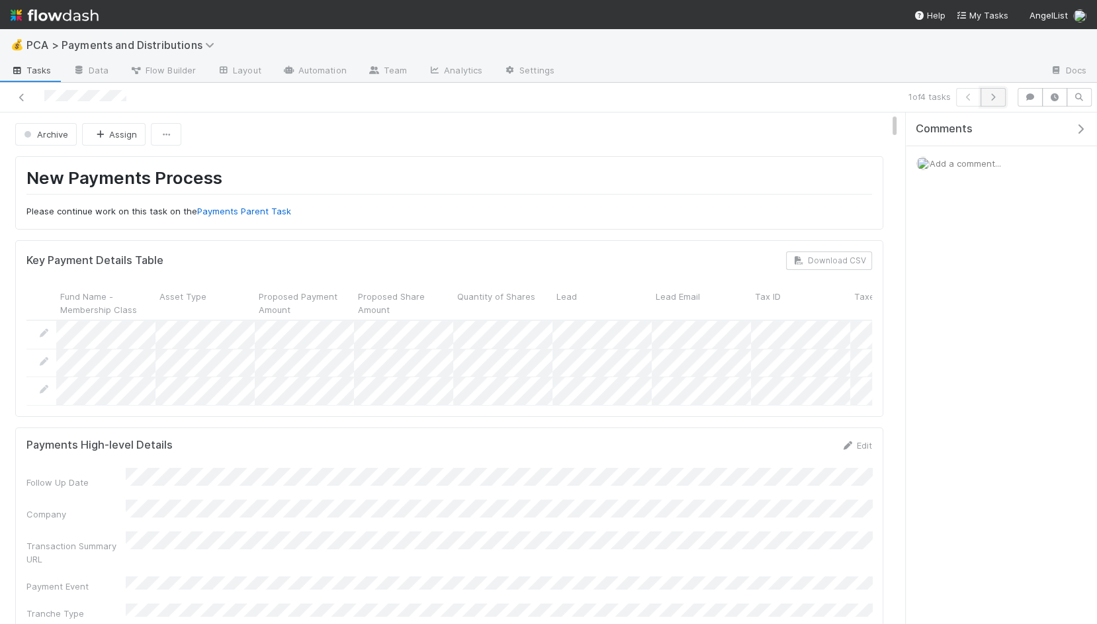
click at [986, 95] on button "button" at bounding box center [993, 97] width 25 height 19
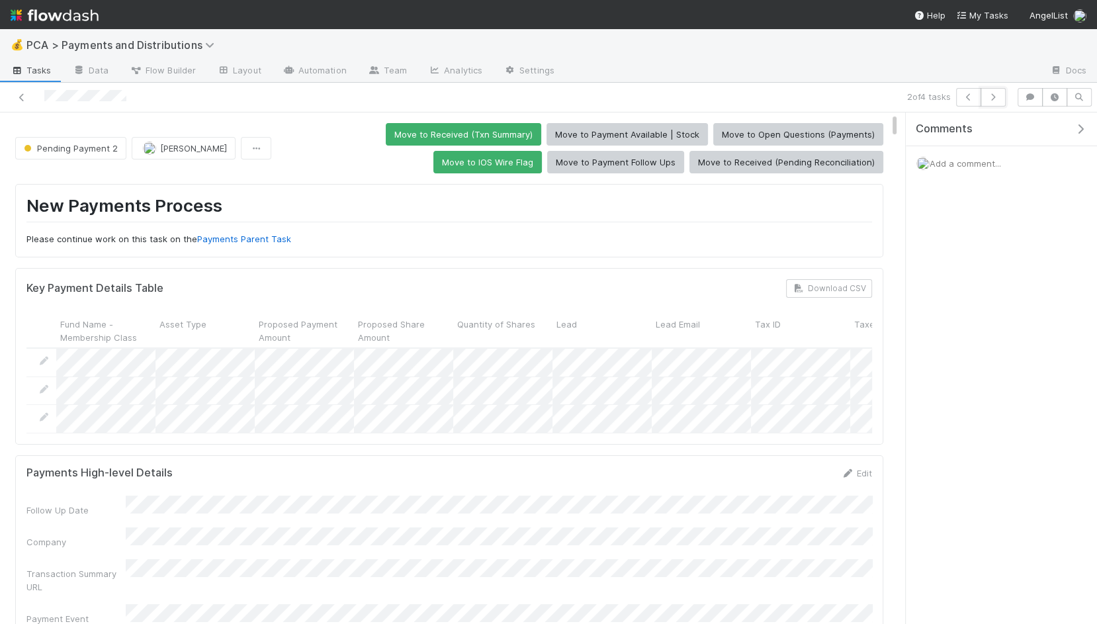
click at [1000, 98] on icon "button" at bounding box center [993, 97] width 13 height 8
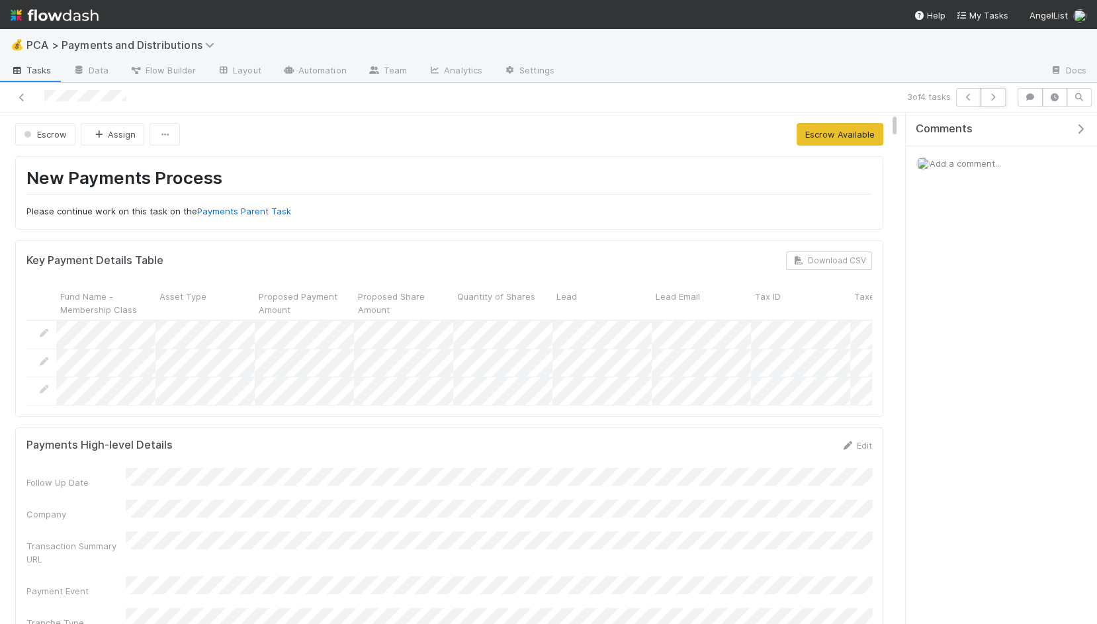
click at [1000, 98] on icon "button" at bounding box center [993, 97] width 13 height 8
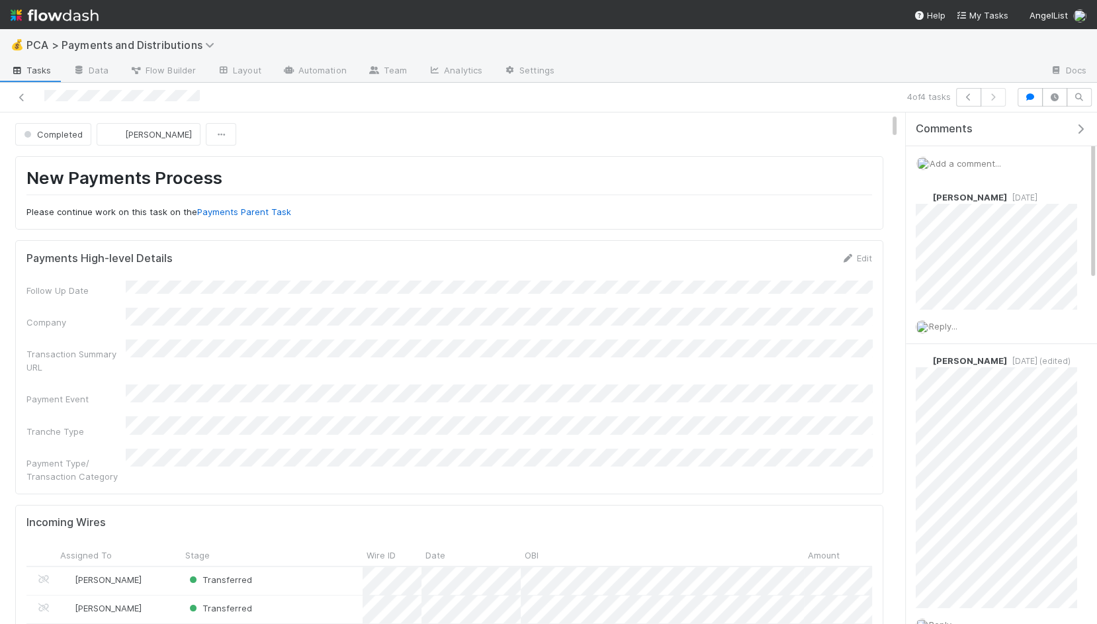
scroll to position [181, 0]
click at [969, 98] on icon "button" at bounding box center [968, 97] width 13 height 8
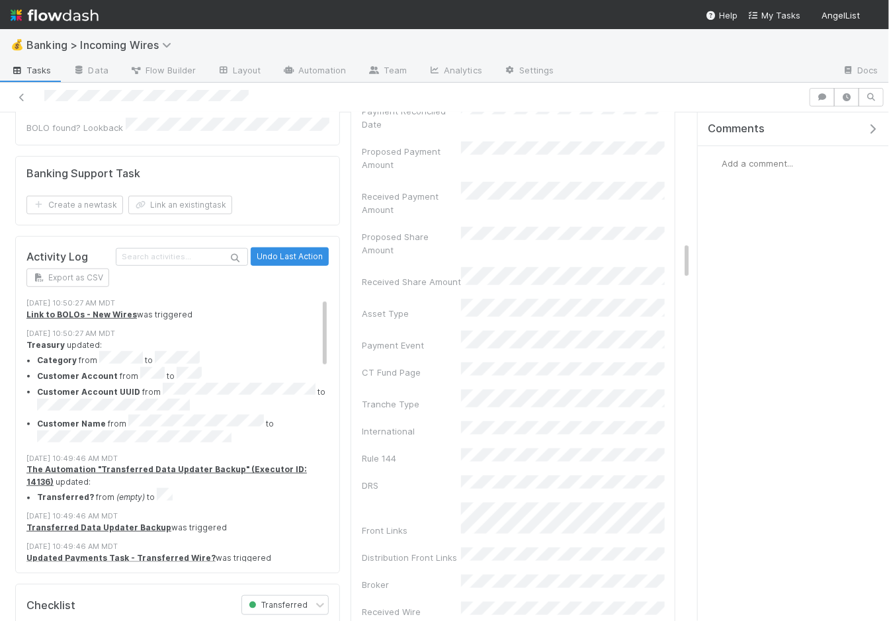
scroll to position [1568, 0]
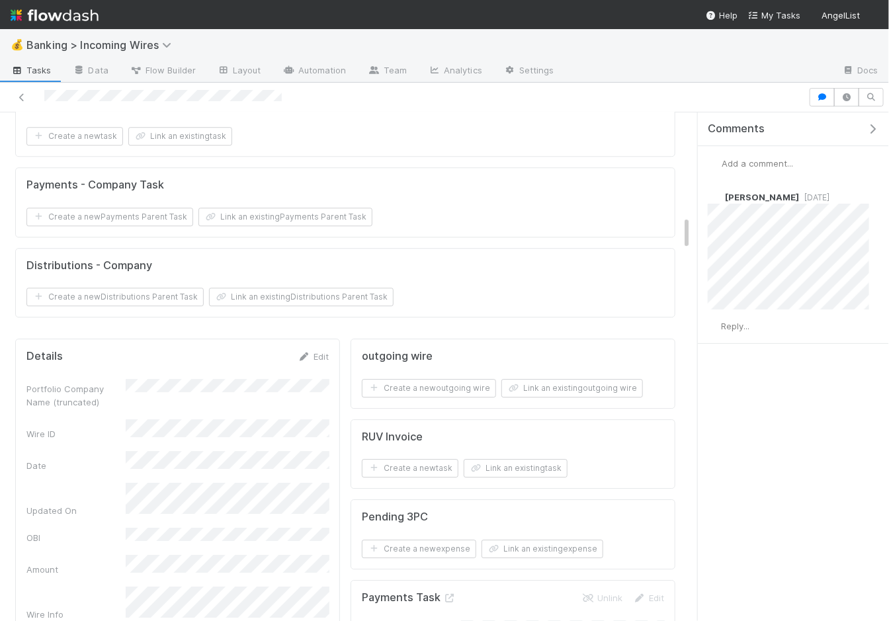
scroll to position [1769, 0]
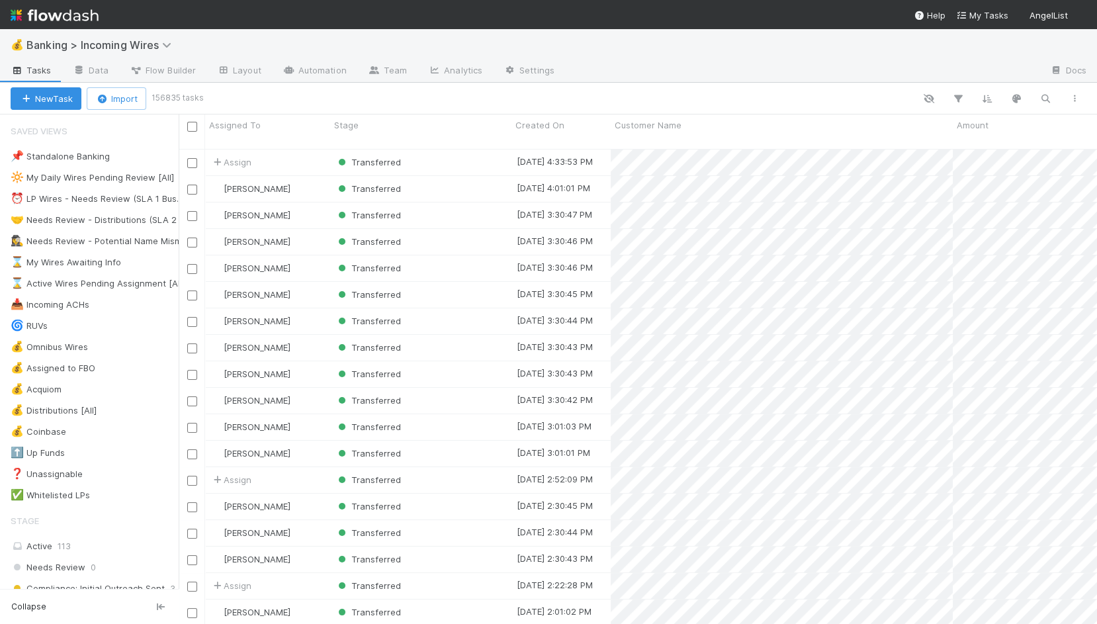
scroll to position [486, 918]
click at [1039, 97] on icon "button" at bounding box center [1045, 99] width 13 height 12
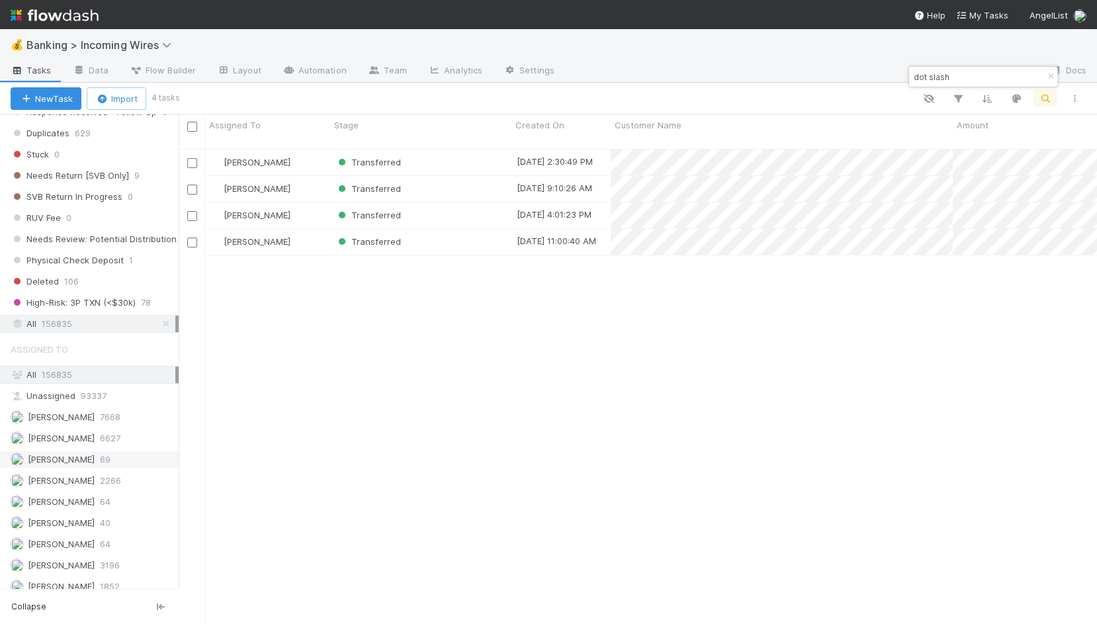
type input "dot slash"
click at [1047, 76] on icon "button" at bounding box center [1050, 77] width 13 height 8
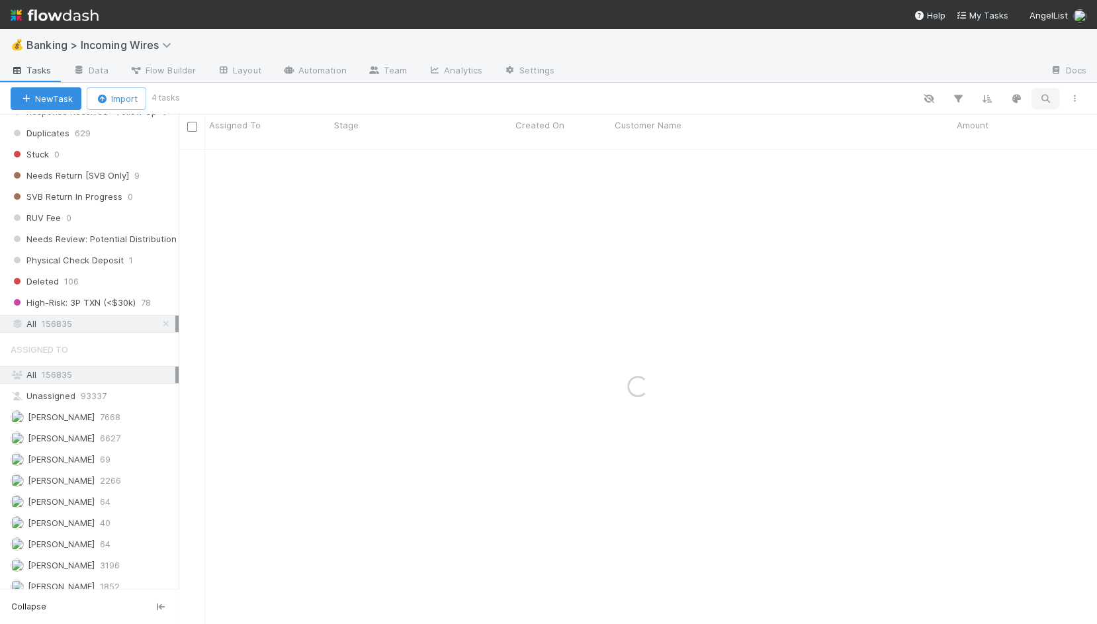
click at [1055, 92] on button "button" at bounding box center [1046, 98] width 24 height 17
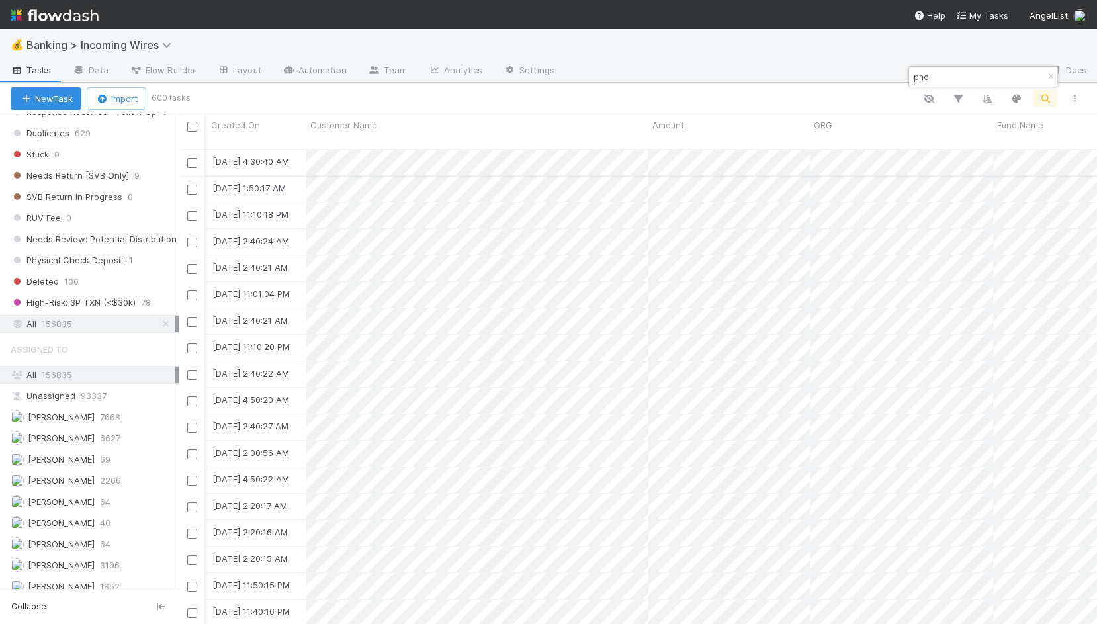
scroll to position [0, 279]
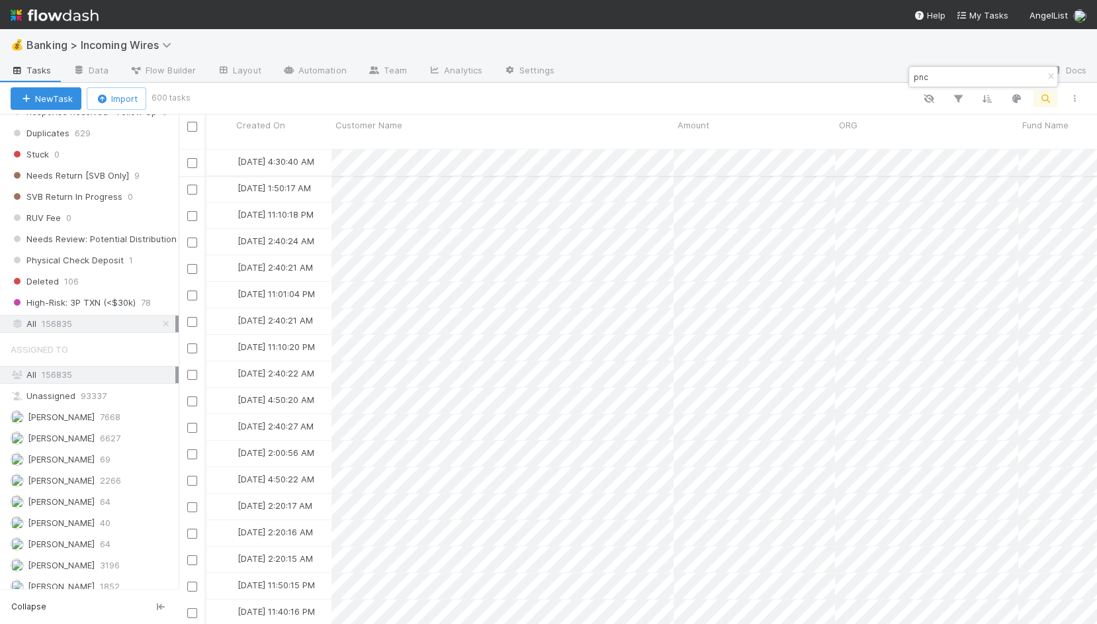
type input "pnc"
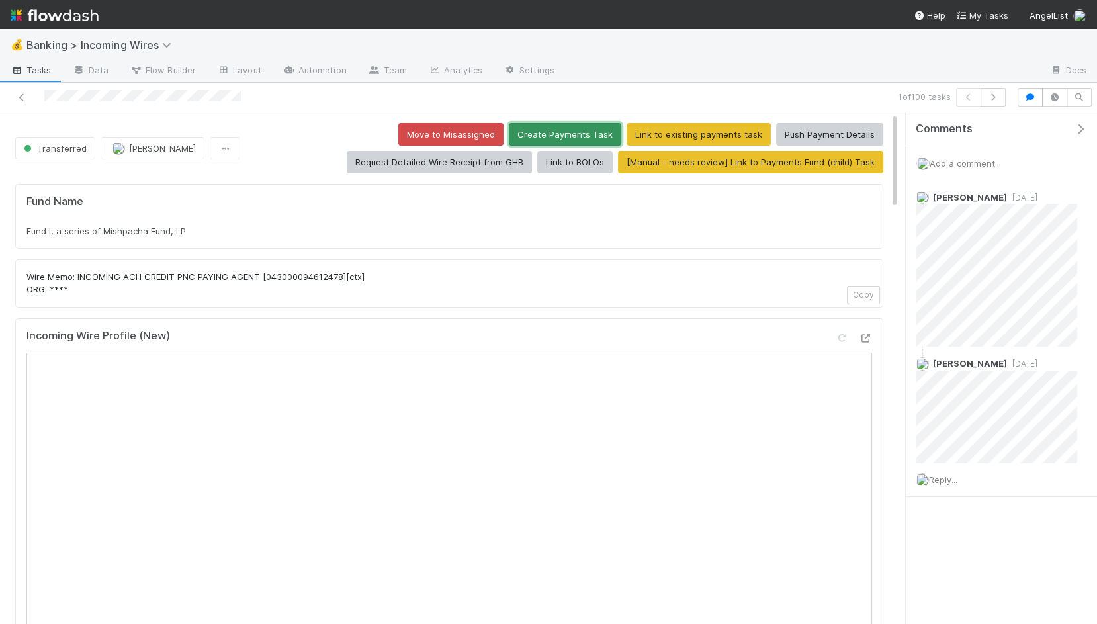
click at [561, 133] on button "Create Payments Task" at bounding box center [565, 134] width 112 height 22
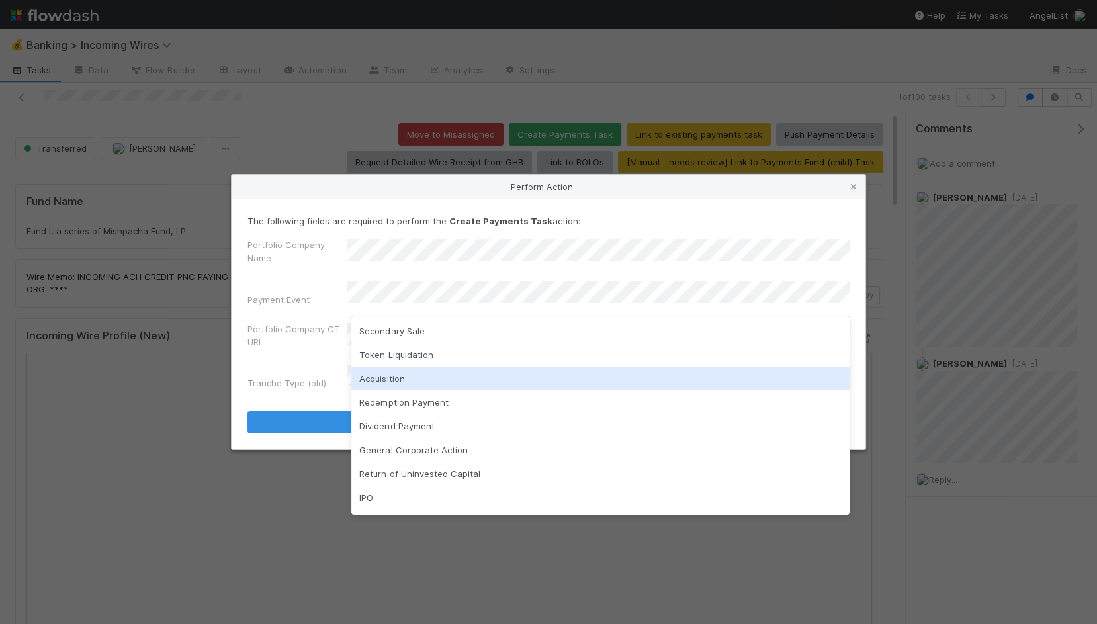
click at [400, 382] on div "Acquisition" at bounding box center [600, 379] width 498 height 24
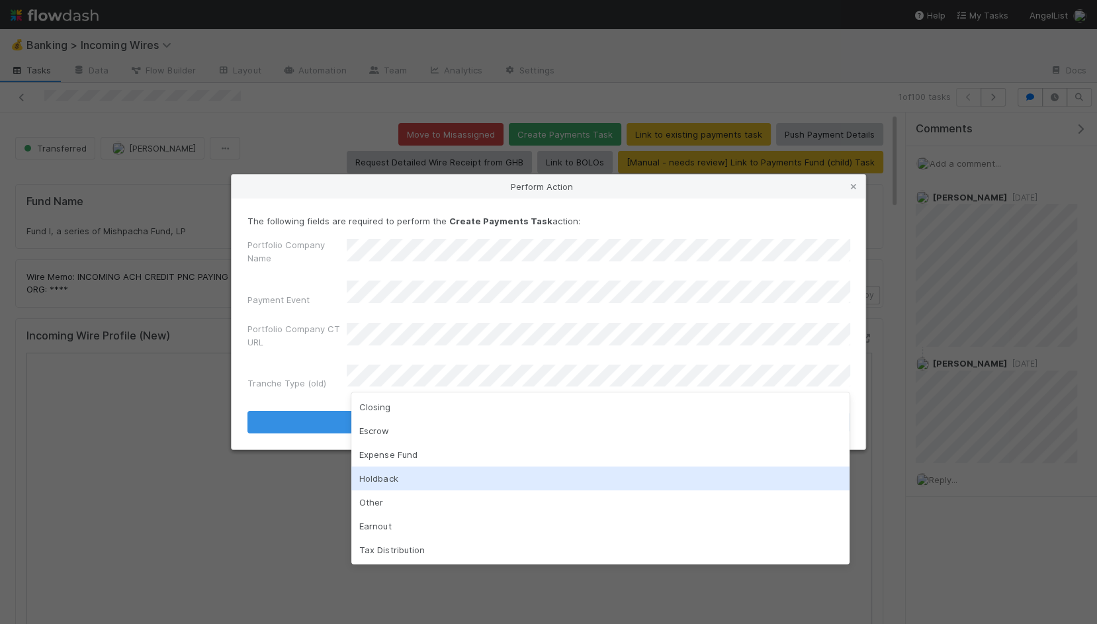
click at [388, 499] on div "Other" at bounding box center [600, 502] width 498 height 24
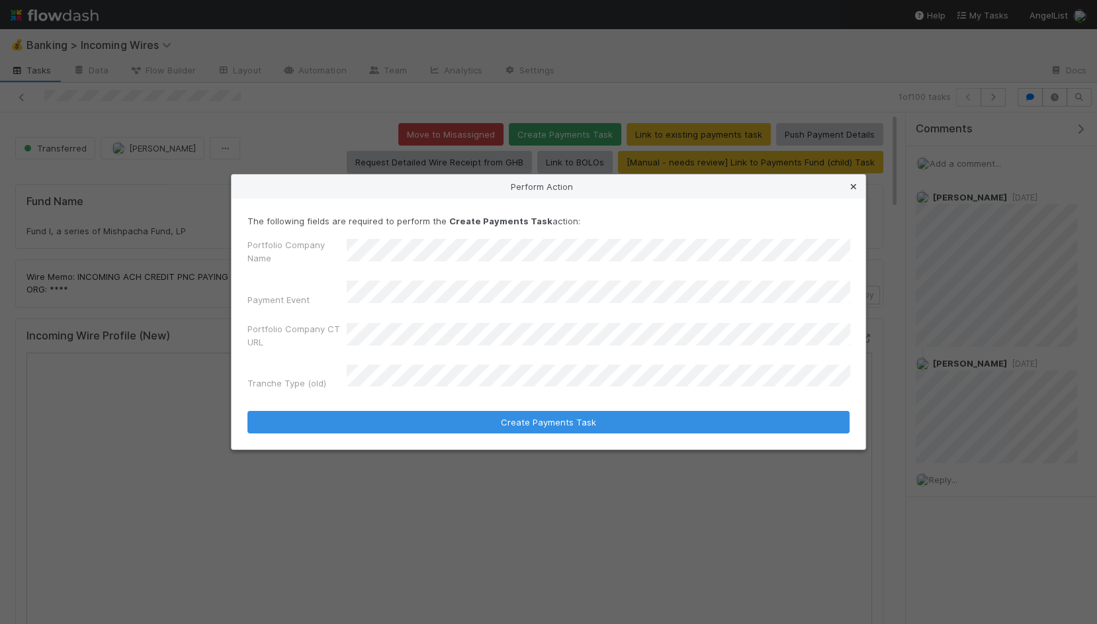
click at [853, 193] on link at bounding box center [853, 186] width 13 height 13
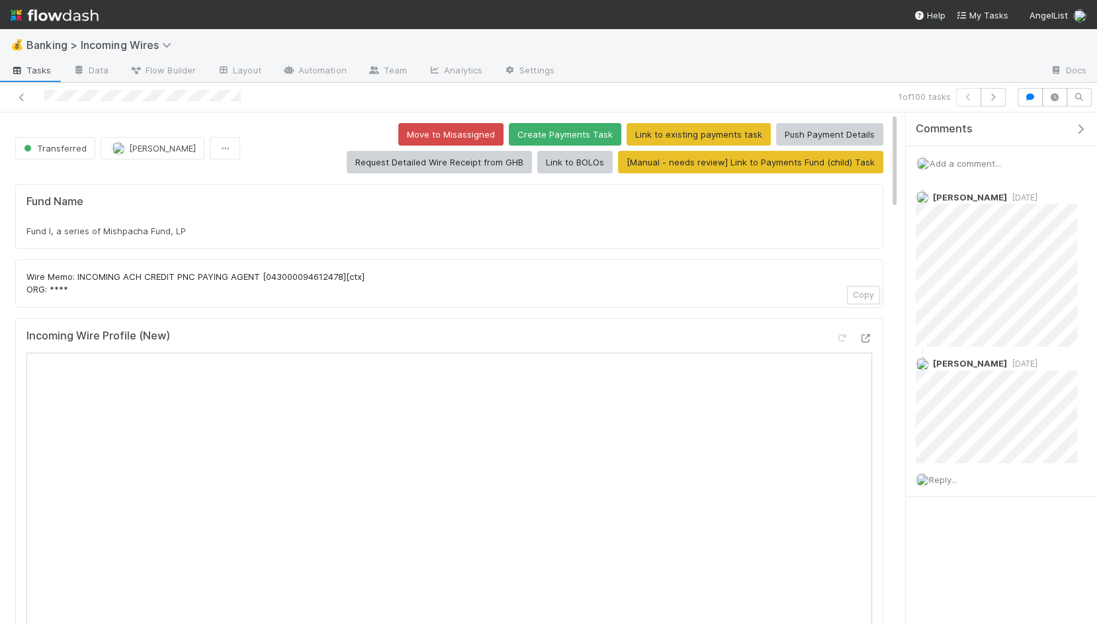
click at [952, 165] on span "Add a comment..." at bounding box center [965, 163] width 71 height 11
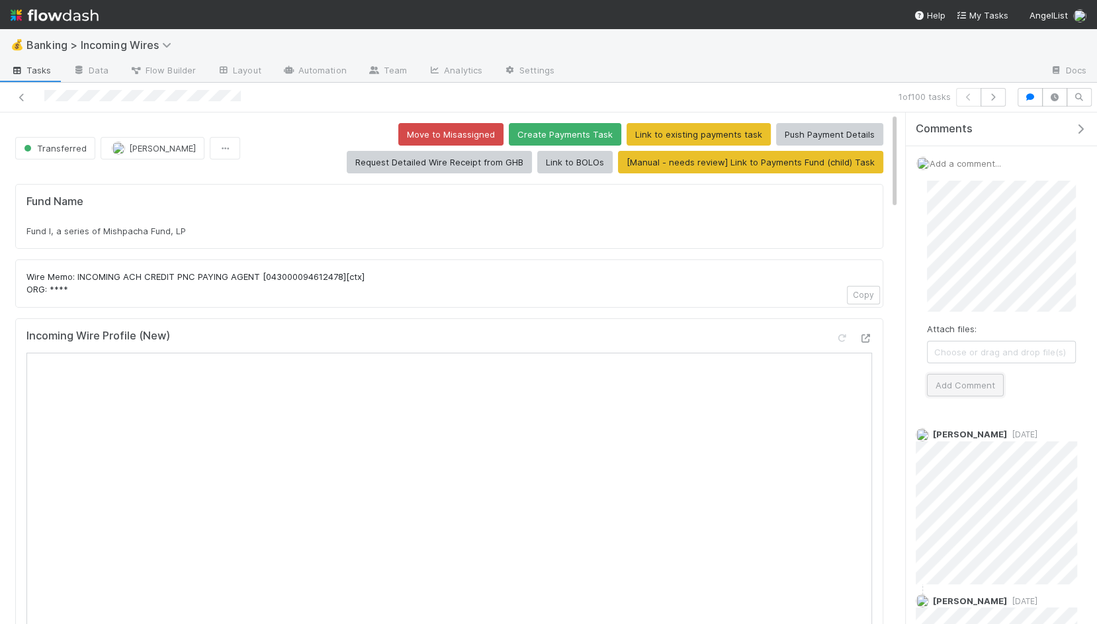
click at [963, 390] on button "Add Comment" at bounding box center [965, 385] width 77 height 22
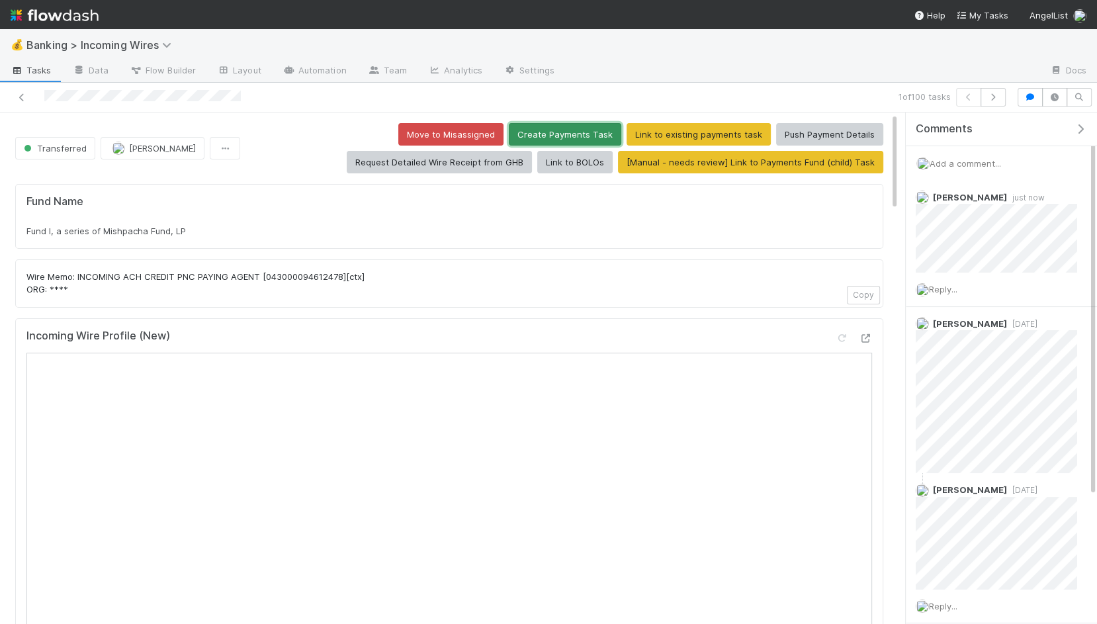
click at [588, 127] on button "Create Payments Task" at bounding box center [565, 134] width 112 height 22
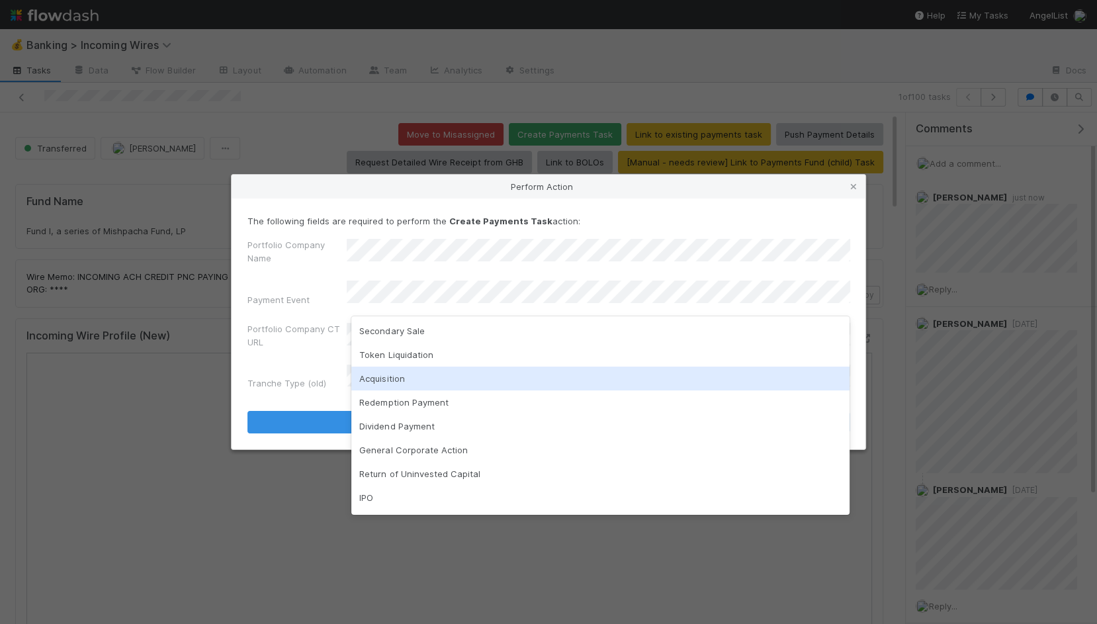
click at [410, 380] on div "Acquisition" at bounding box center [600, 379] width 498 height 24
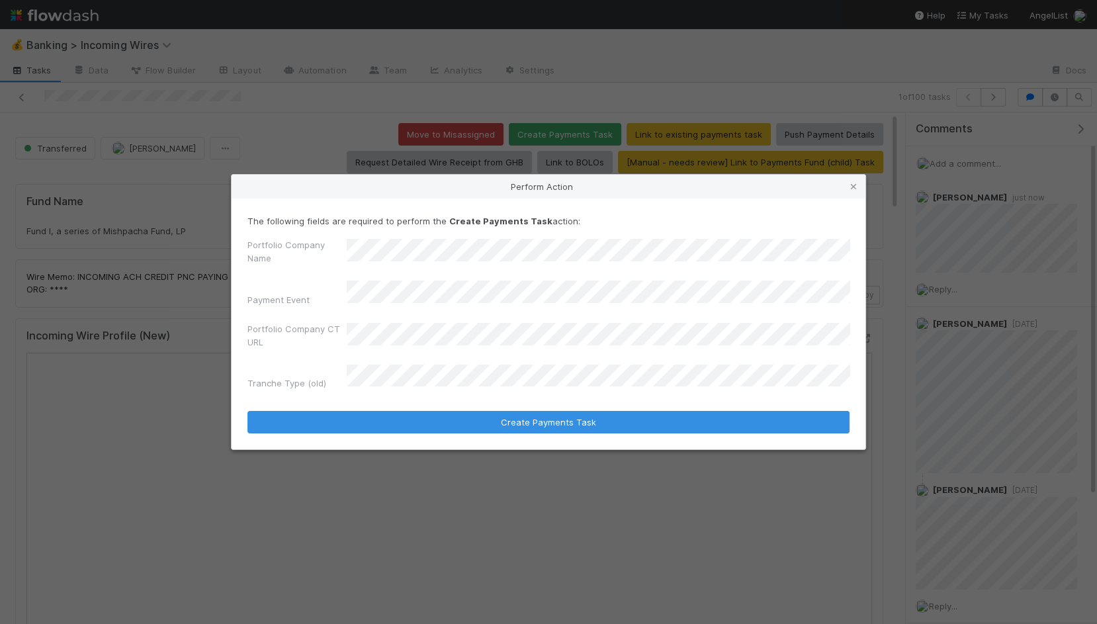
click at [419, 326] on div "Portfolio Company CT URL" at bounding box center [548, 338] width 602 height 32
click at [402, 389] on form "The following fields are required to perform the Create Payments Task action: P…" at bounding box center [548, 324] width 602 height 220
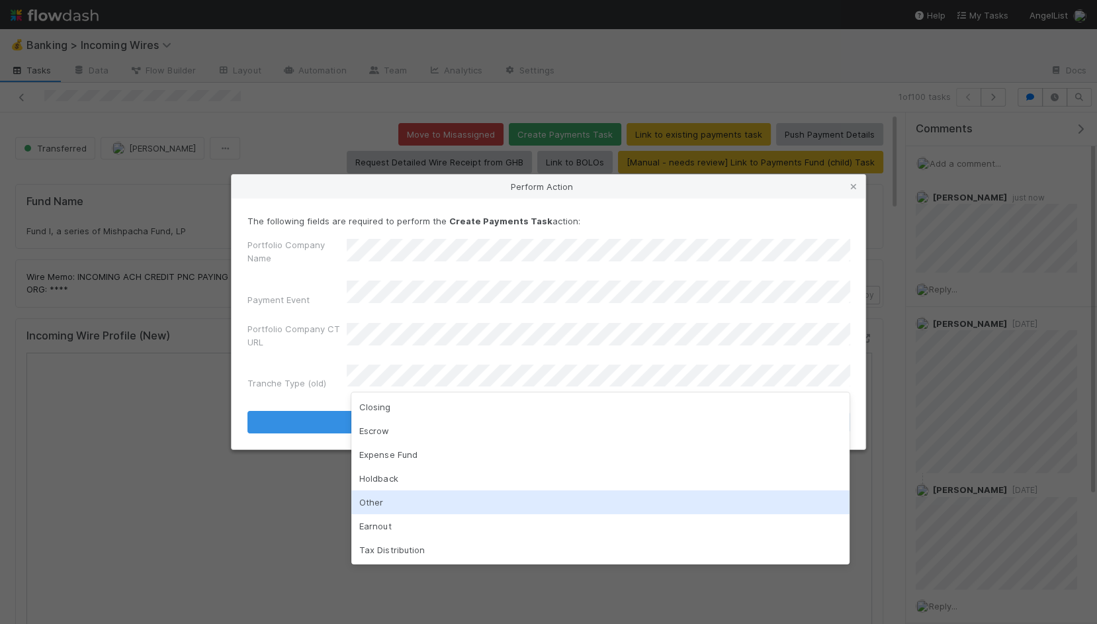
click at [405, 497] on div "Other" at bounding box center [600, 502] width 498 height 24
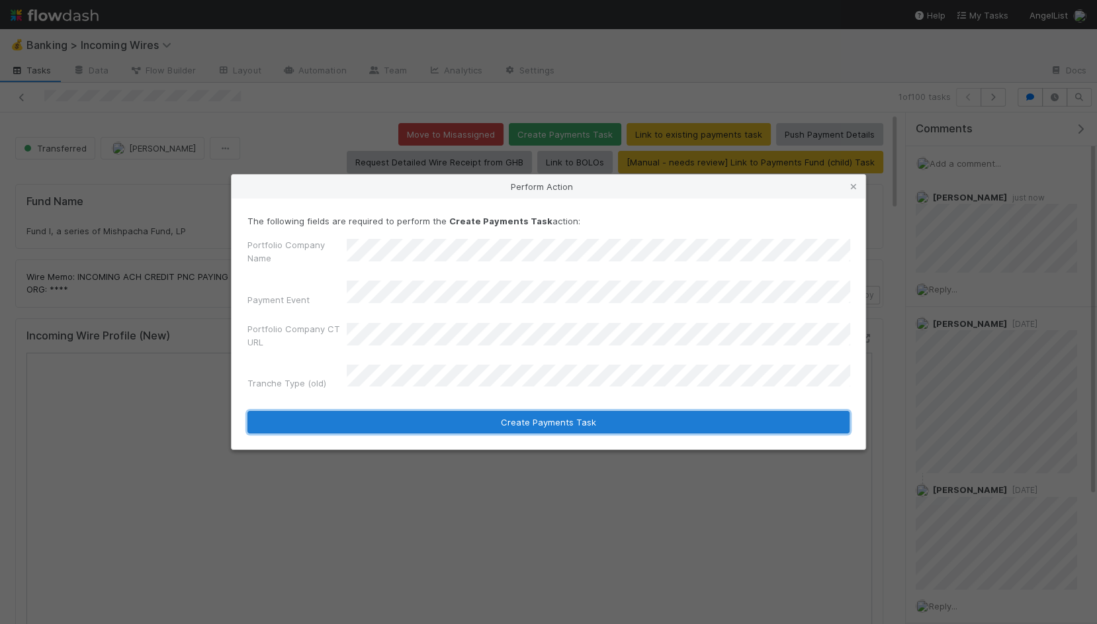
click at [489, 414] on button "Create Payments Task" at bounding box center [548, 422] width 602 height 22
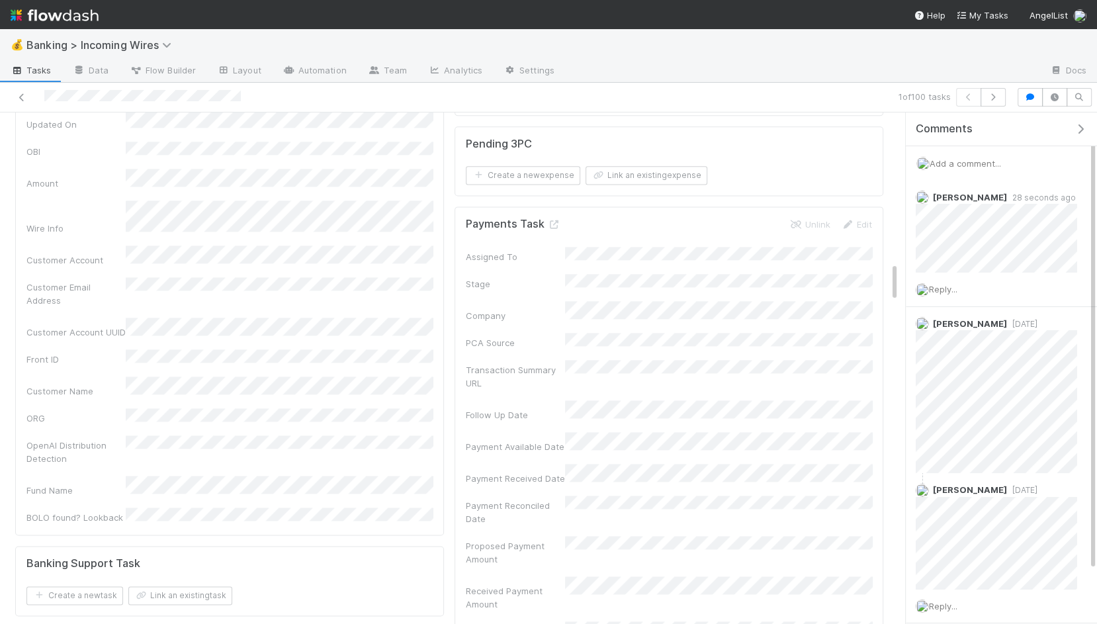
scroll to position [1734, 0]
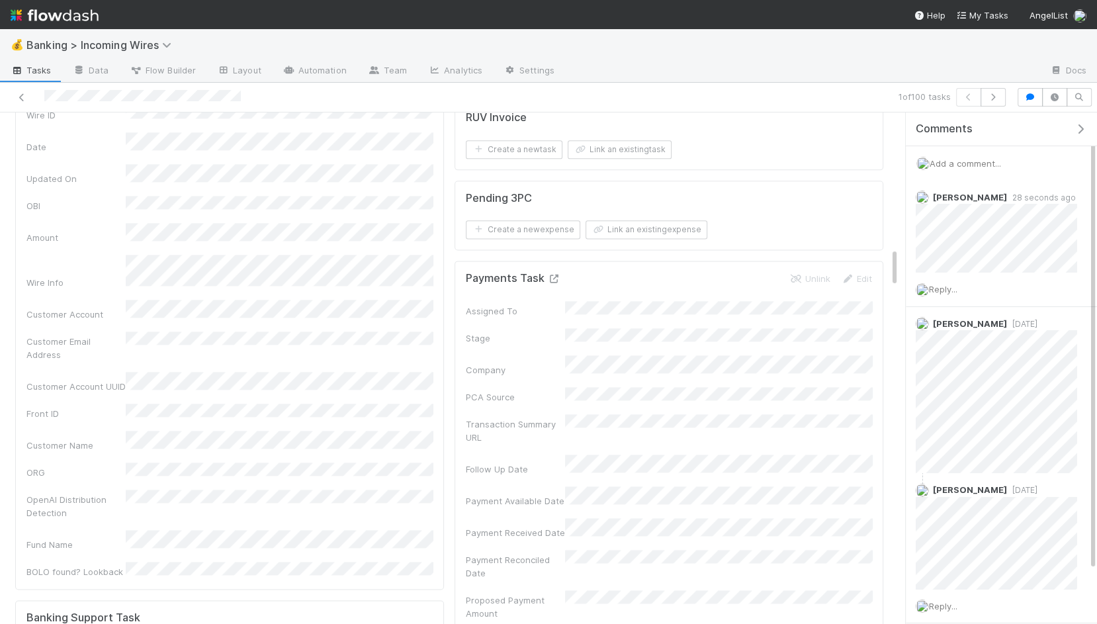
click at [553, 275] on icon at bounding box center [553, 279] width 13 height 9
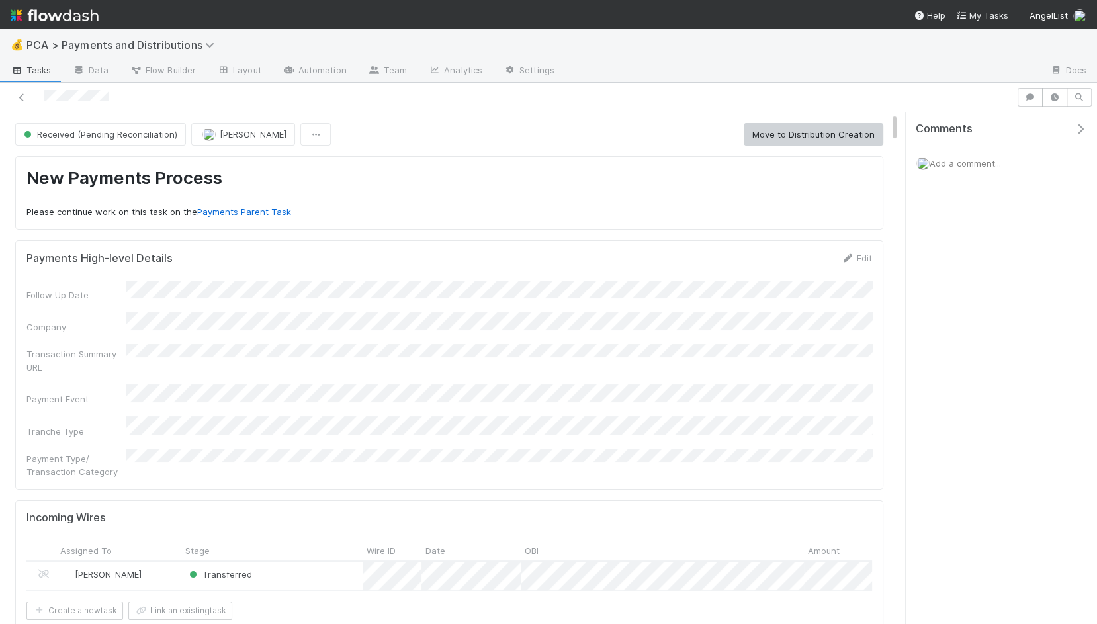
click at [977, 160] on span "Add a comment..." at bounding box center [965, 163] width 71 height 11
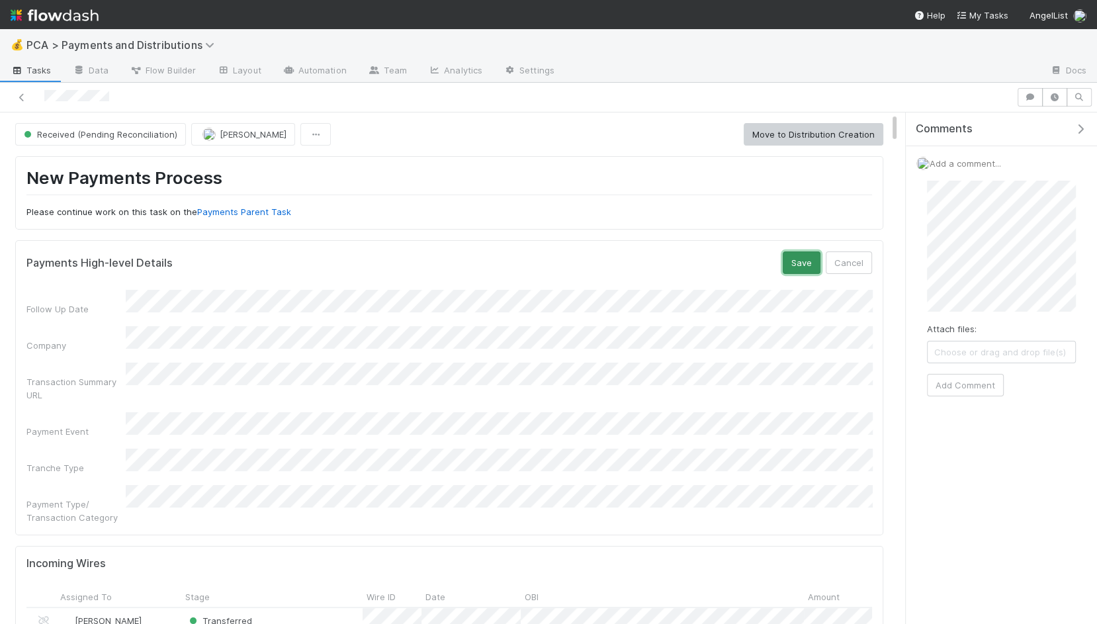
click at [813, 261] on button "Save" at bounding box center [802, 262] width 38 height 22
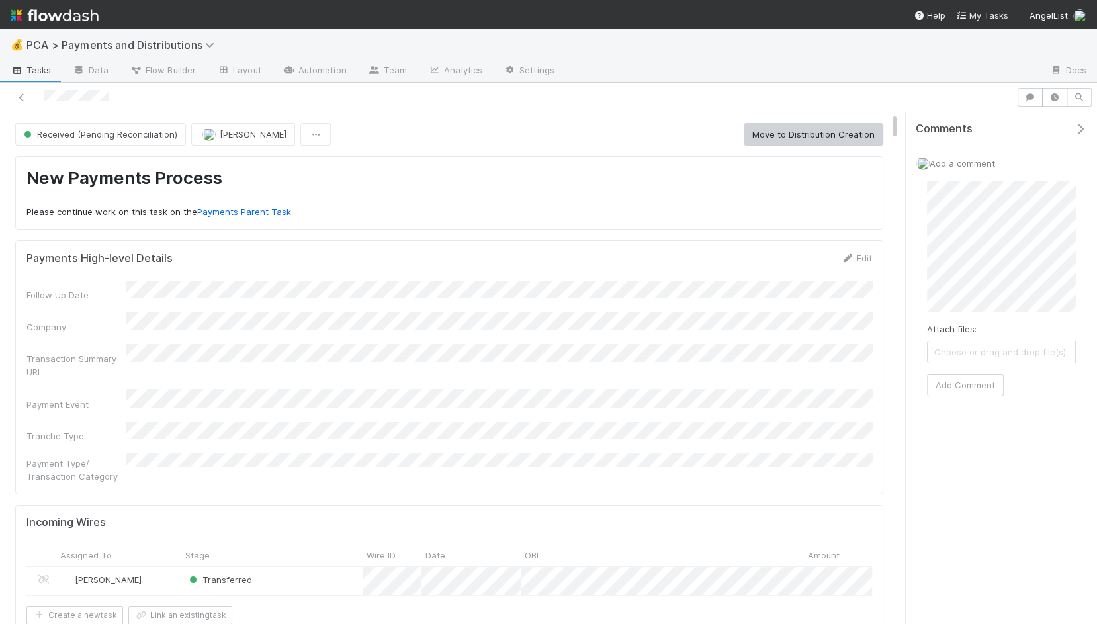
click at [892, 229] on div "Received (Pending Reconciliation) [PERSON_NAME] Move to Distribution Creation N…" at bounding box center [548, 368] width 1097 height 513
click at [970, 359] on span "Choose or drag and drop file(s)" at bounding box center [1002, 351] width 148 height 21
click at [983, 402] on button "Add Comment" at bounding box center [965, 399] width 77 height 22
click at [214, 606] on button "Link an existing task" at bounding box center [180, 615] width 104 height 19
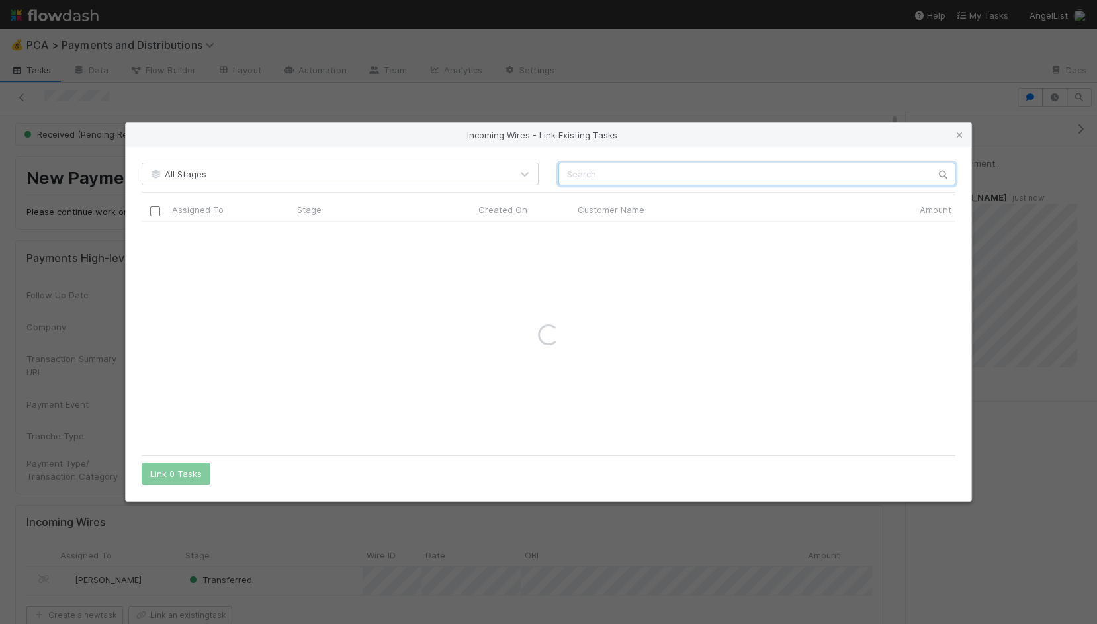
click at [750, 181] on input "text" at bounding box center [756, 174] width 397 height 22
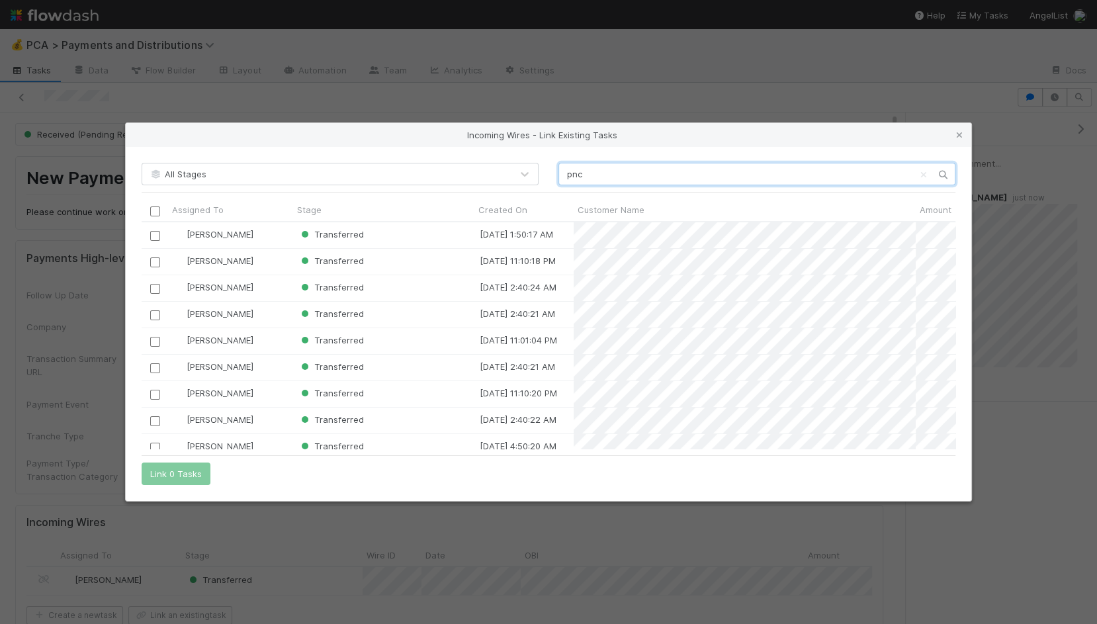
scroll to position [226, 814]
type input "pnc"
click at [154, 232] on input "checkbox" at bounding box center [155, 236] width 10 height 10
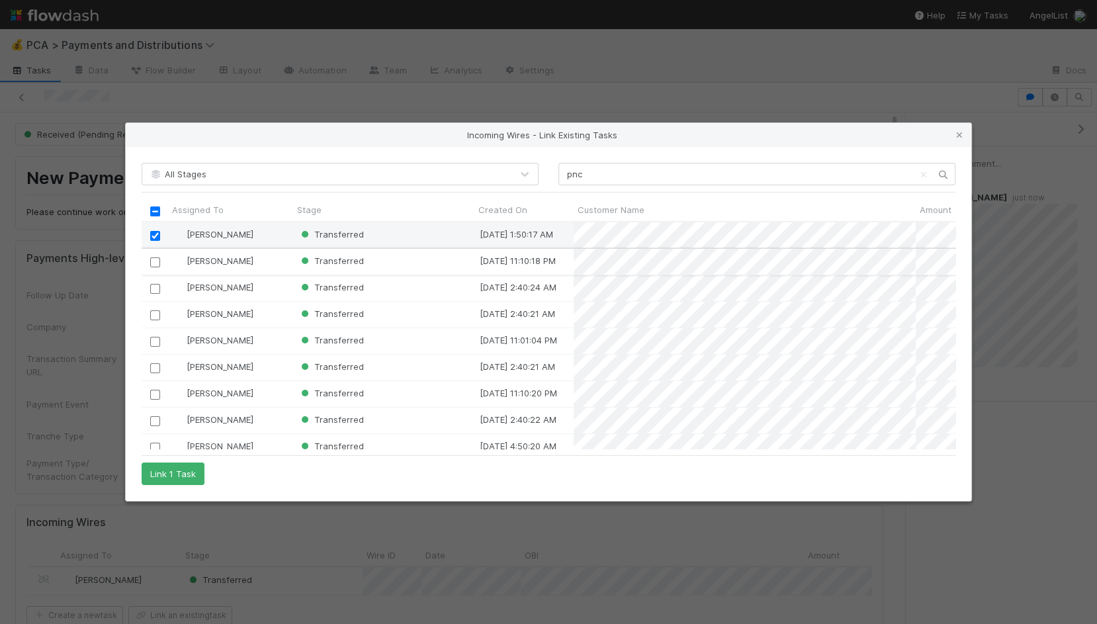
click at [154, 263] on input "checkbox" at bounding box center [155, 262] width 10 height 10
click at [187, 479] on button "Link 2 Tasks" at bounding box center [176, 474] width 69 height 22
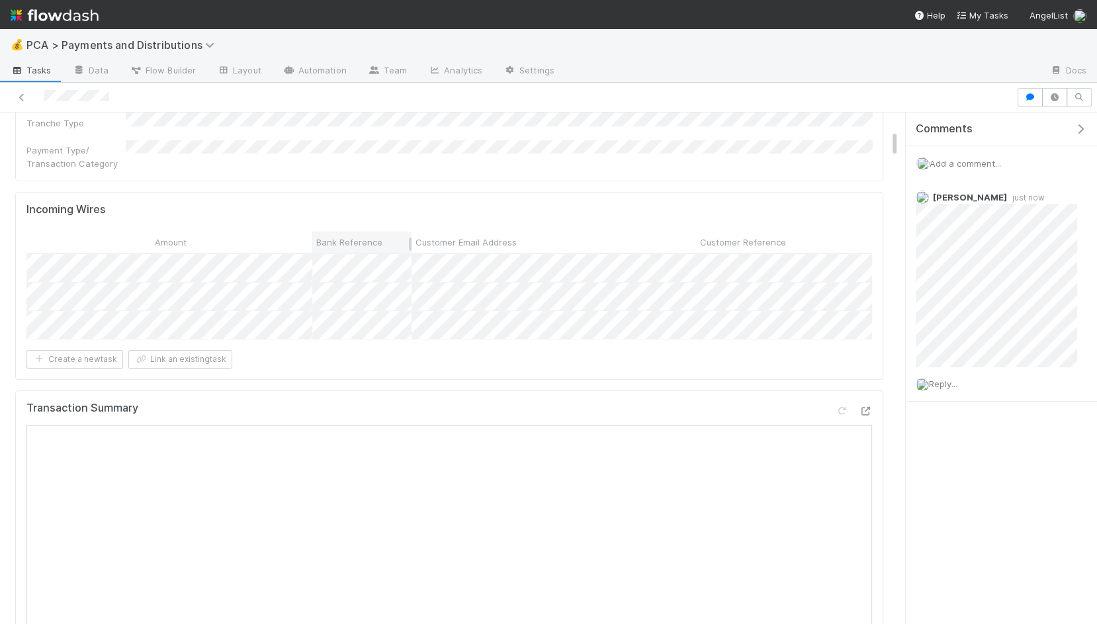
scroll to position [0, 0]
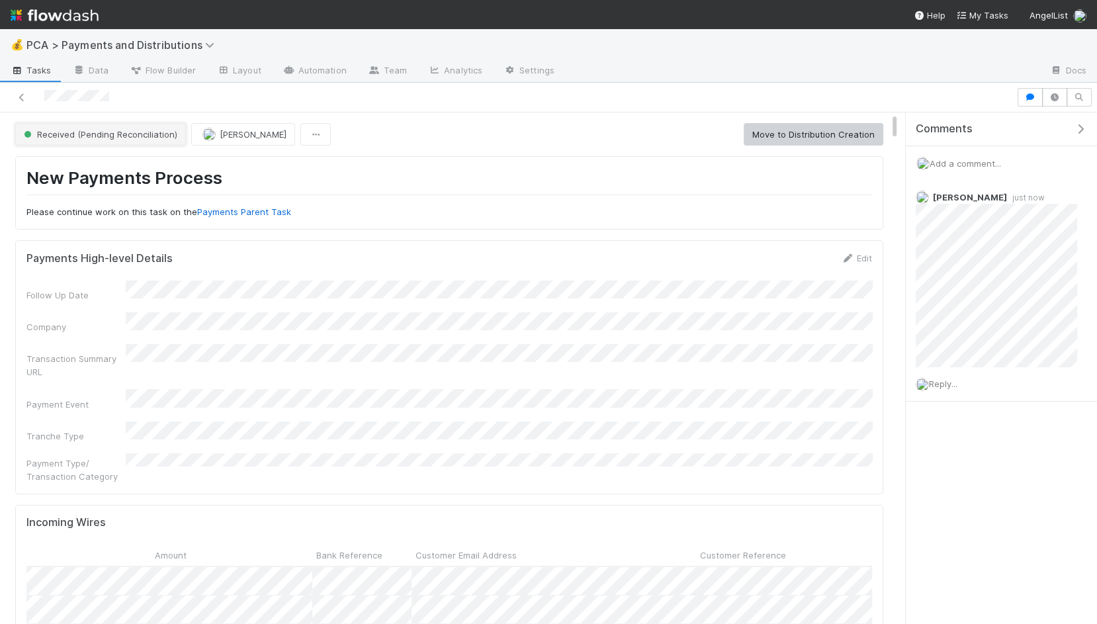
click at [125, 140] on button "Received (Pending Reconciliation)" at bounding box center [100, 134] width 171 height 22
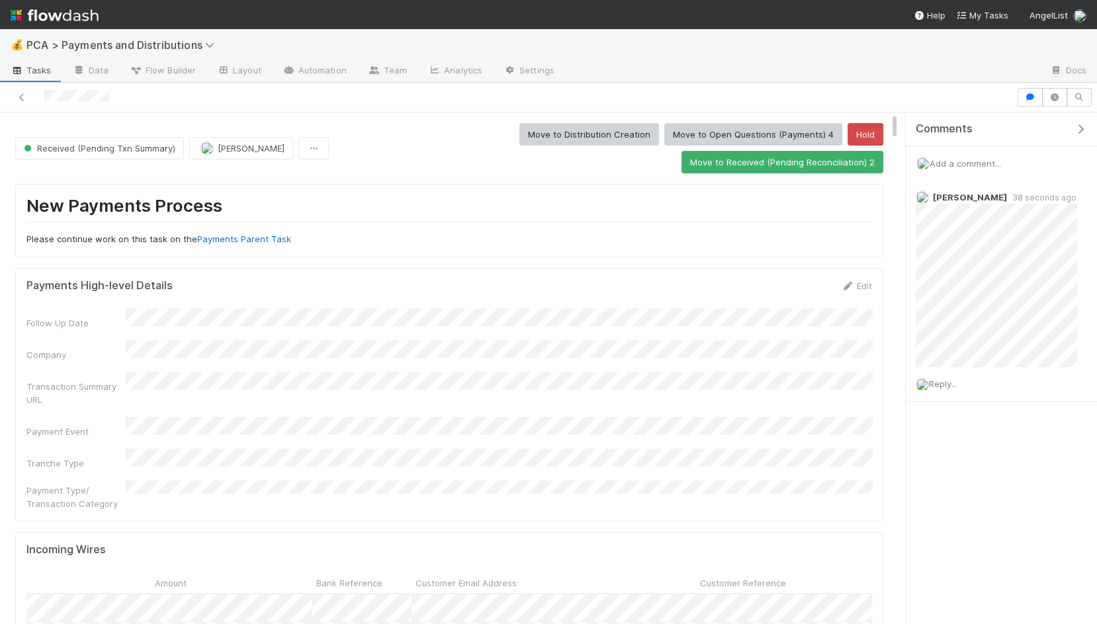
click at [978, 160] on span "Add a comment..." at bounding box center [965, 163] width 71 height 11
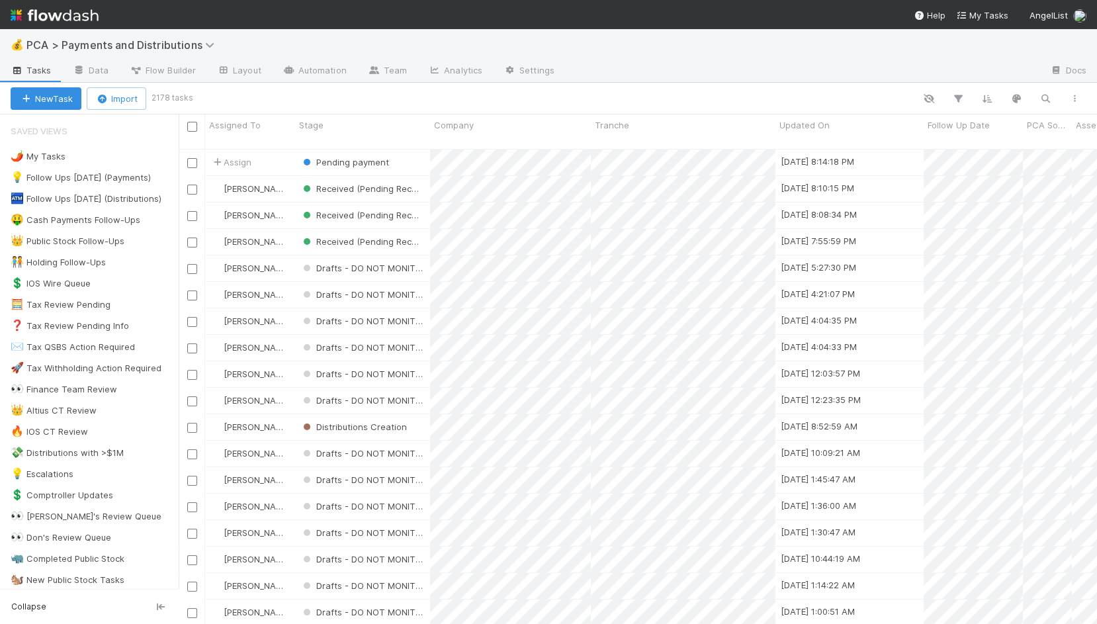
scroll to position [486, 918]
click at [1044, 98] on icon "button" at bounding box center [1045, 99] width 13 height 12
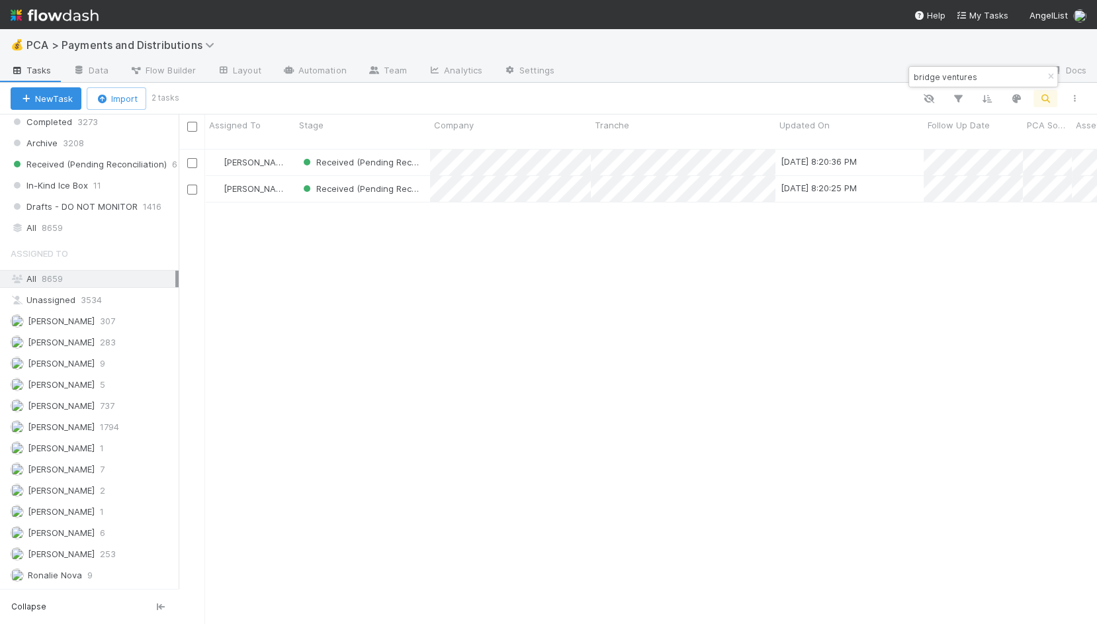
type input "bridge ventures"
click at [91, 206] on div "Saved Views 🌶️ My Tasks 1413 💡 Follow Ups Today (Payments) 20 🏧 Follow Ups Toda…" at bounding box center [89, 351] width 179 height 474
click at [97, 220] on div "All 8659" at bounding box center [93, 228] width 165 height 17
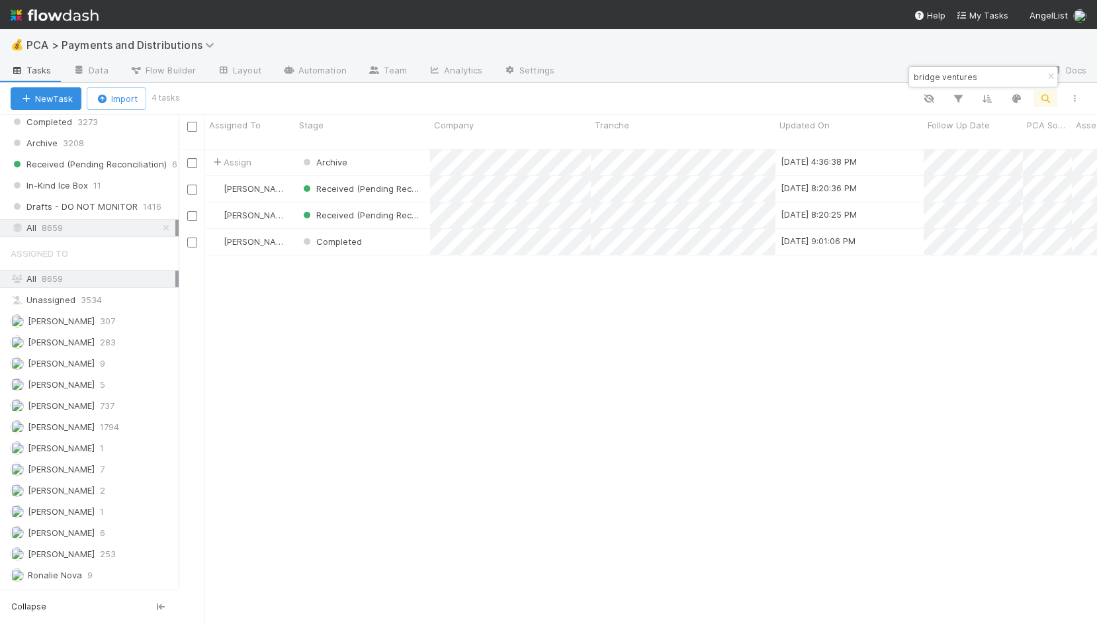
scroll to position [486, 918]
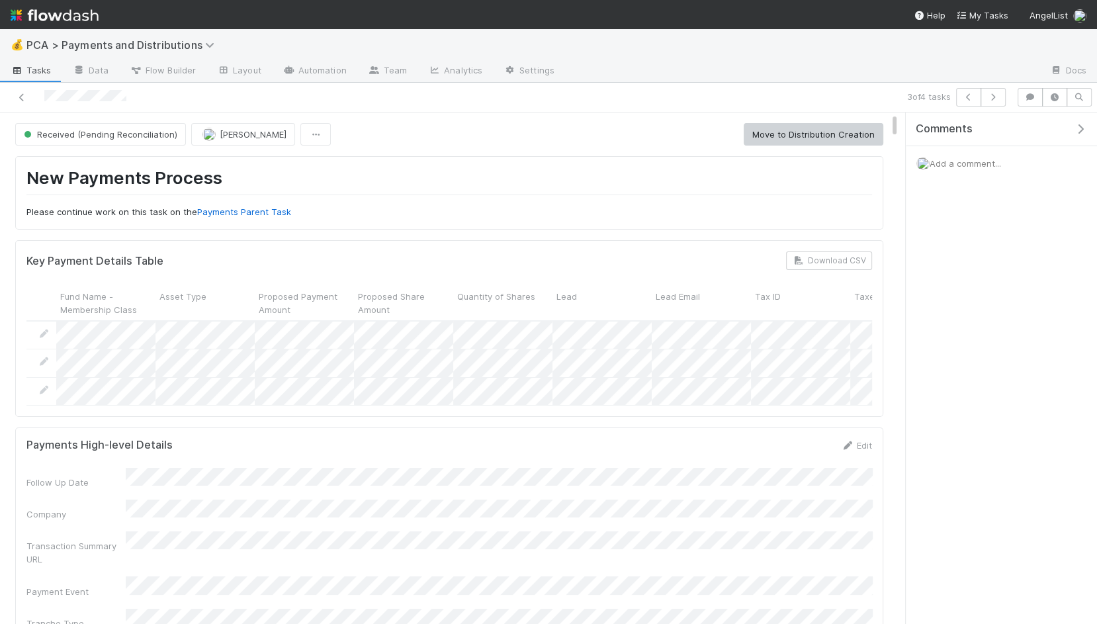
click at [962, 150] on div "Add a comment..." at bounding box center [1001, 163] width 191 height 34
click at [961, 158] on span "Add a comment..." at bounding box center [965, 163] width 71 height 11
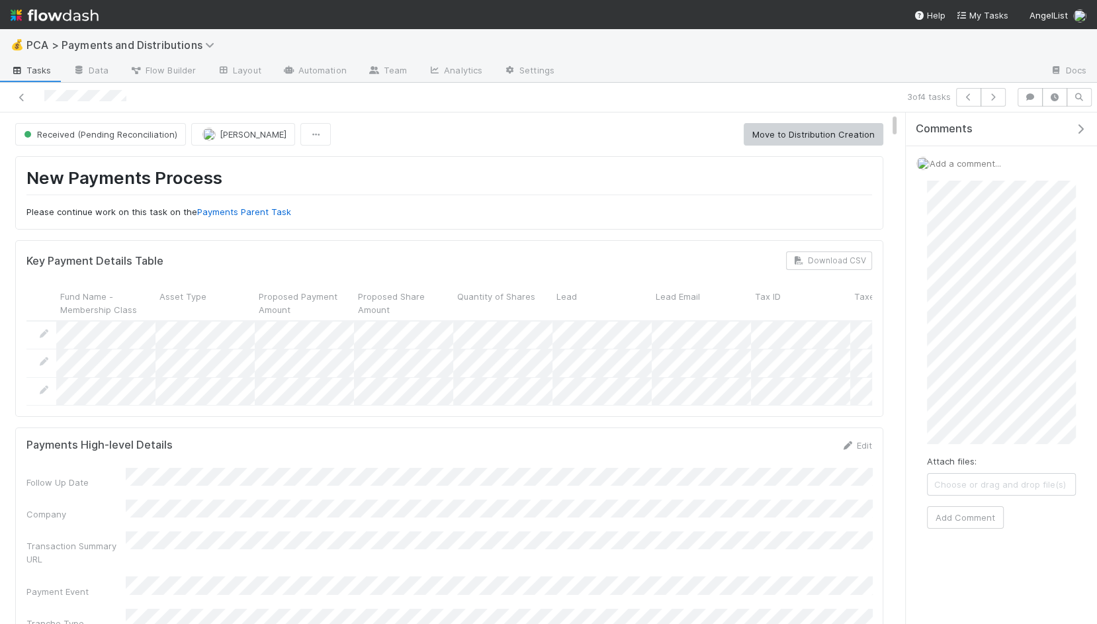
click at [987, 486] on span "Choose or drag and drop file(s)" at bounding box center [1002, 484] width 148 height 21
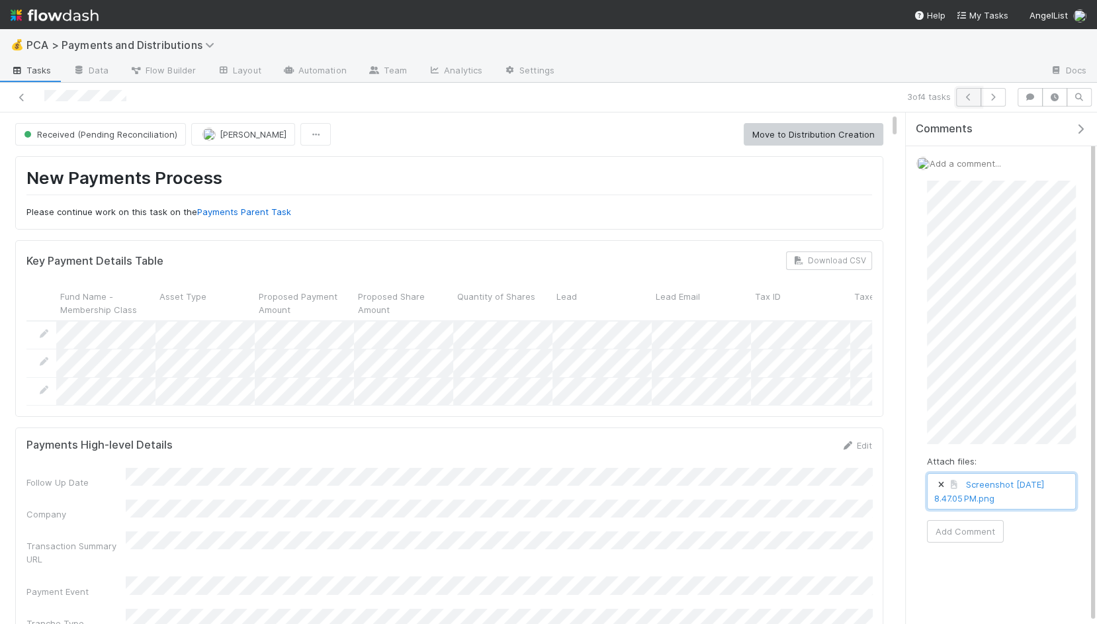
click at [974, 97] on icon "button" at bounding box center [968, 97] width 13 height 8
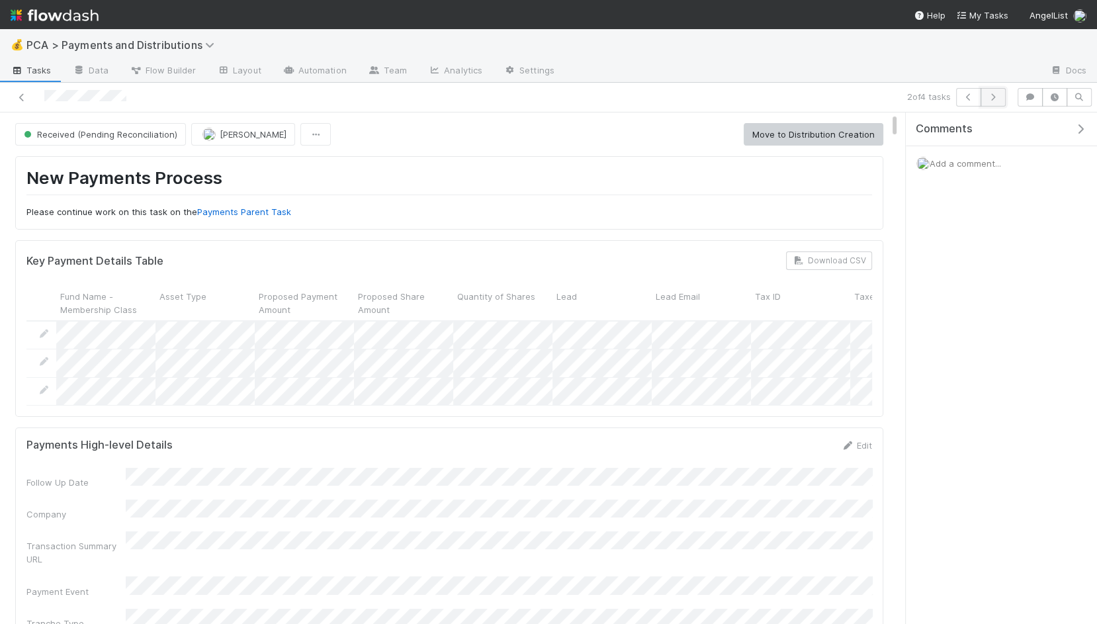
click at [1002, 95] on button "button" at bounding box center [993, 97] width 25 height 19
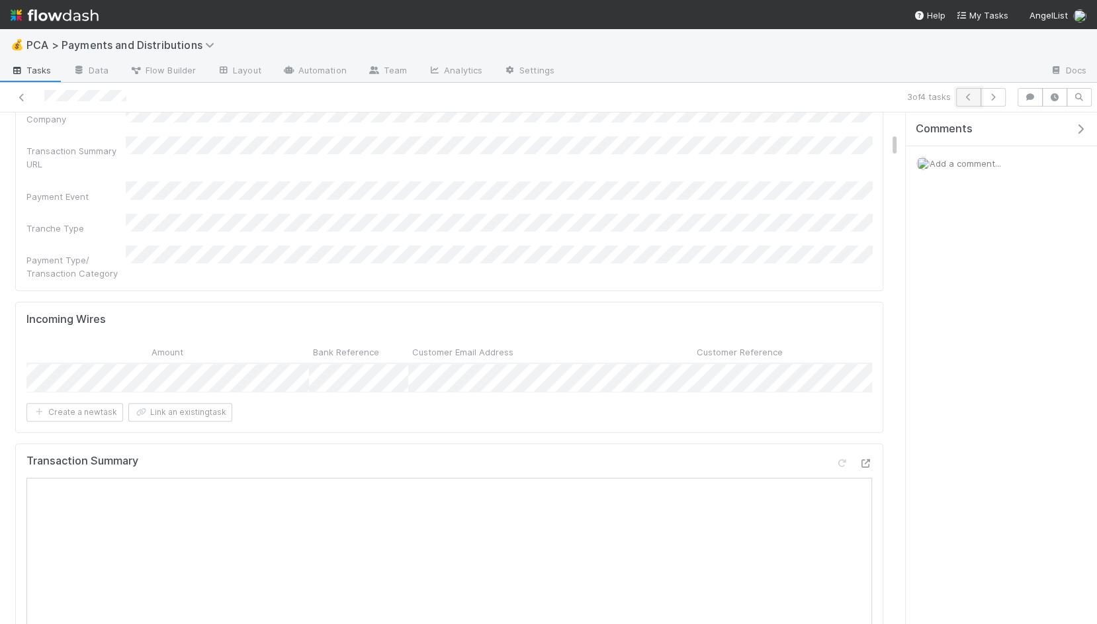
click at [975, 98] on icon "button" at bounding box center [968, 97] width 13 height 8
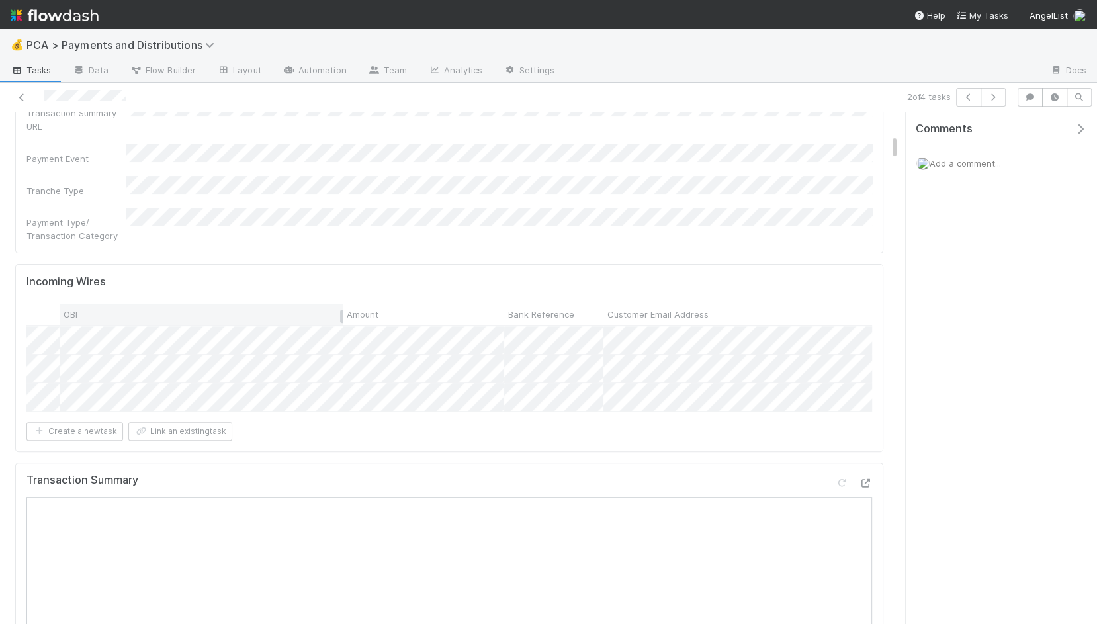
scroll to position [0, 764]
click at [967, 103] on button "button" at bounding box center [968, 97] width 25 height 19
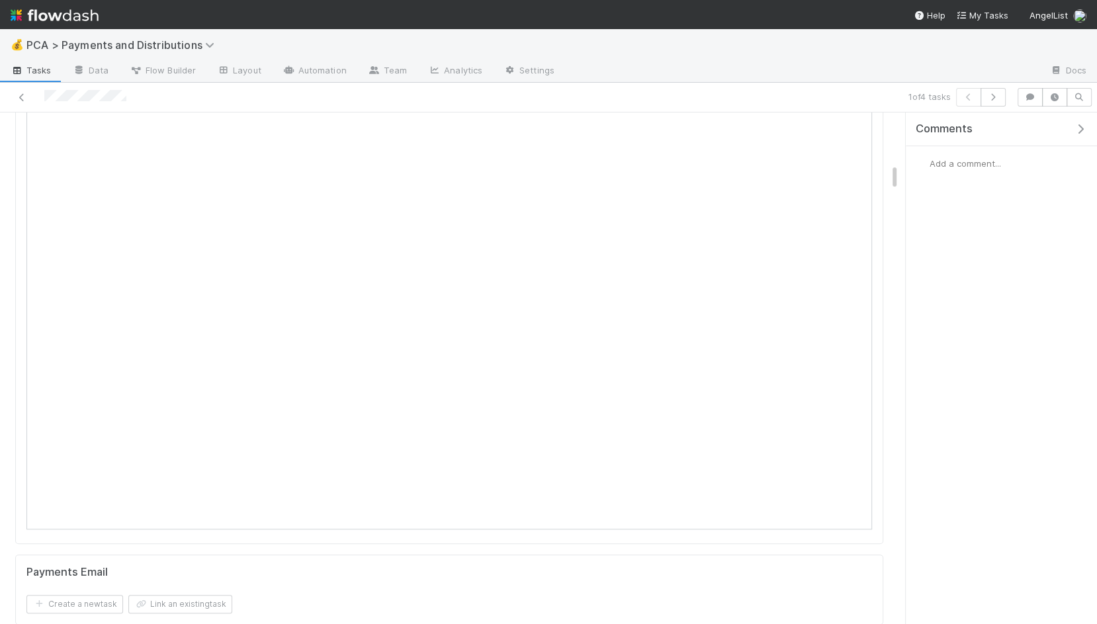
scroll to position [928, 0]
click at [981, 165] on span "Add a comment..." at bounding box center [965, 163] width 71 height 11
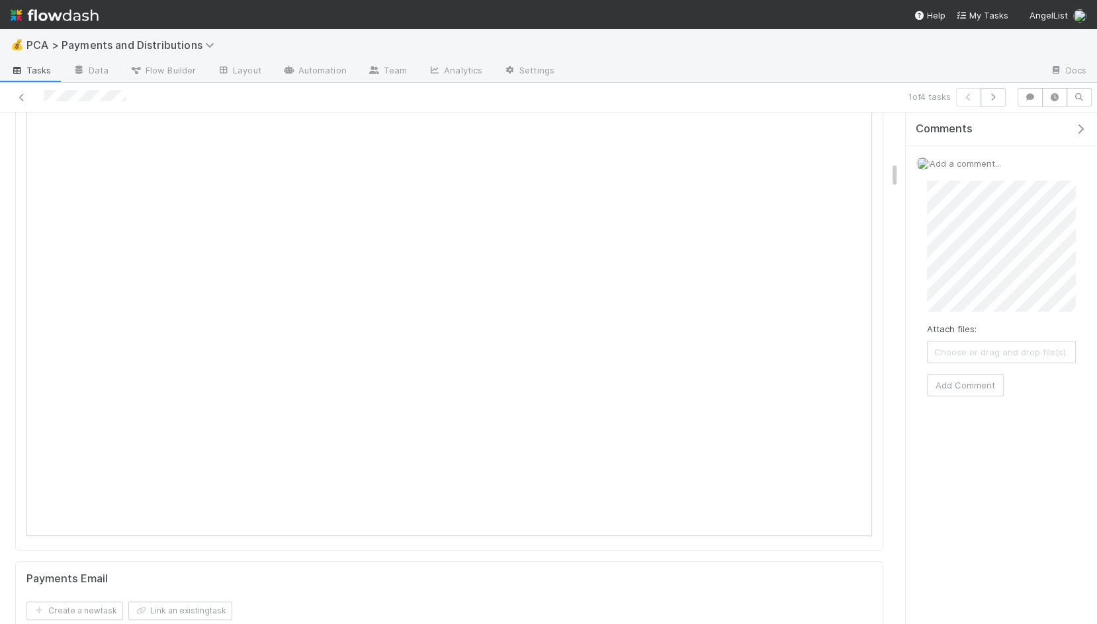
click at [1008, 357] on span "Choose or drag and drop file(s)" at bounding box center [1002, 351] width 148 height 21
click at [954, 392] on button "Add Comment" at bounding box center [965, 399] width 77 height 22
click at [958, 158] on span "Add a comment..." at bounding box center [965, 163] width 71 height 11
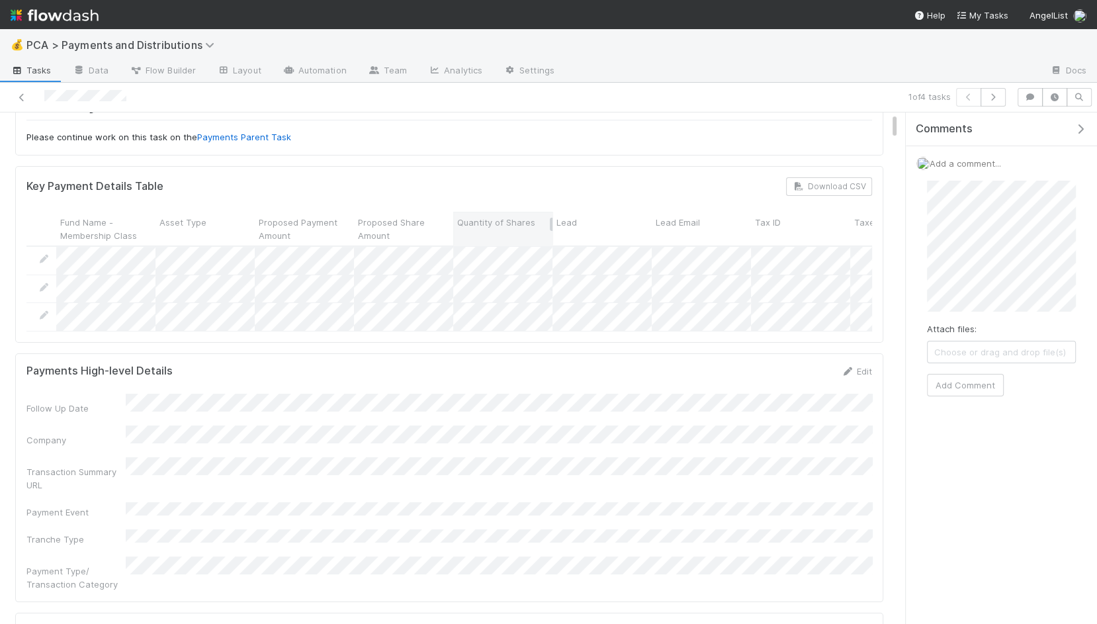
scroll to position [0, 0]
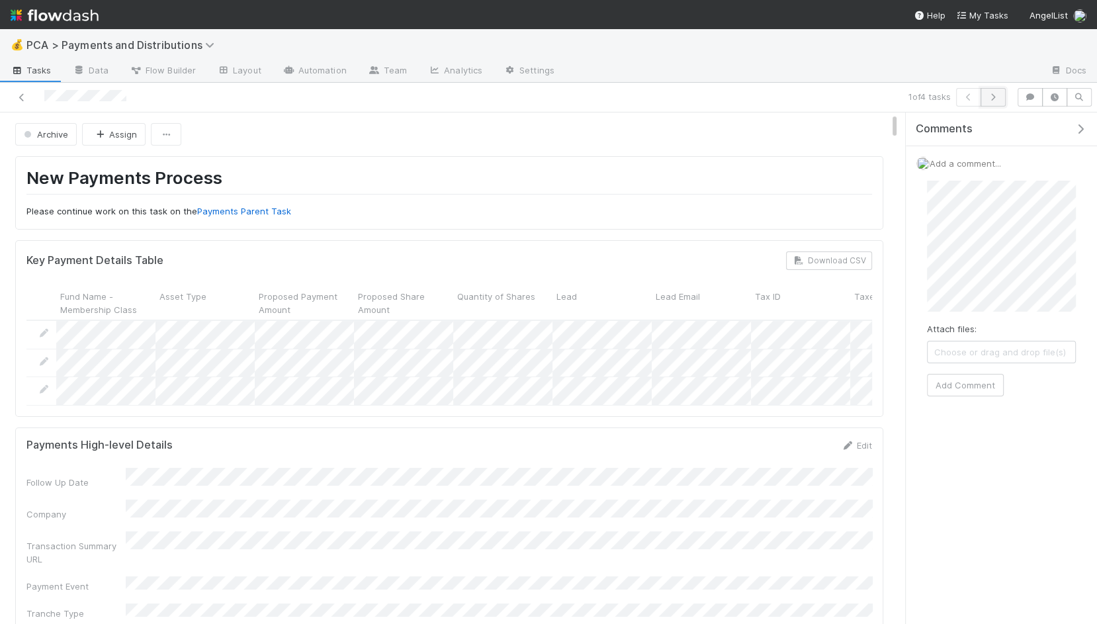
click at [999, 99] on icon "button" at bounding box center [993, 97] width 13 height 8
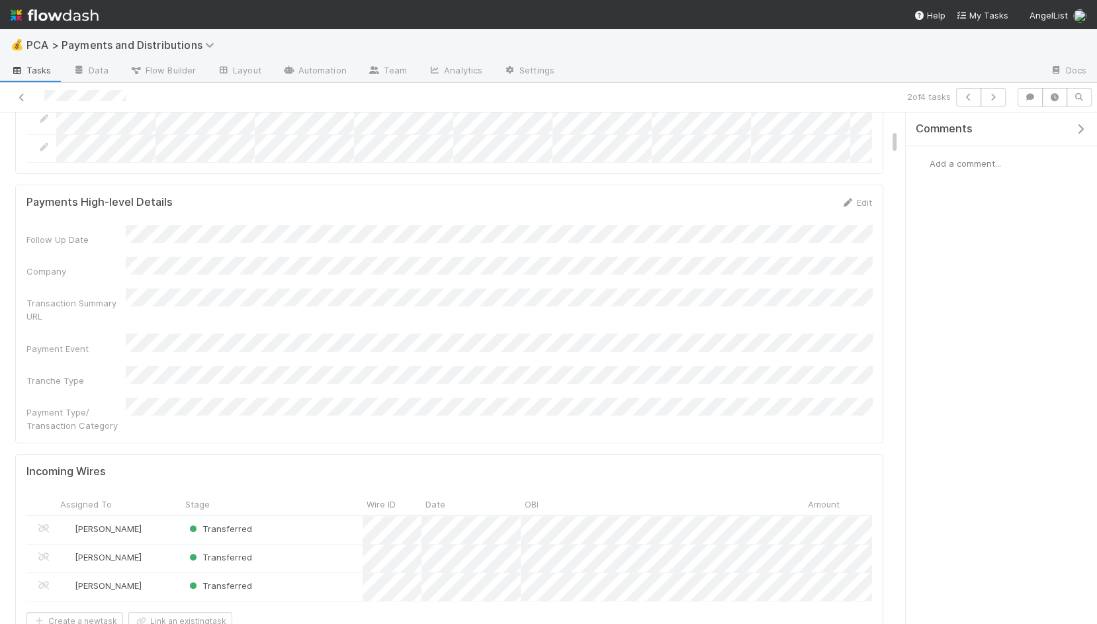
scroll to position [324, 0]
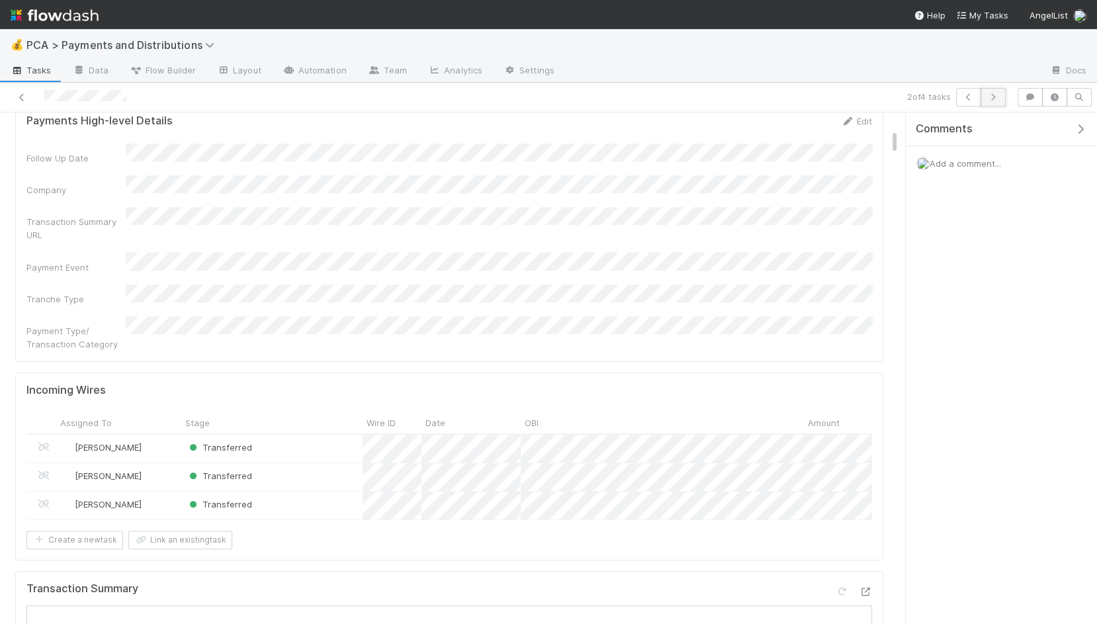
click at [999, 91] on button "button" at bounding box center [993, 97] width 25 height 19
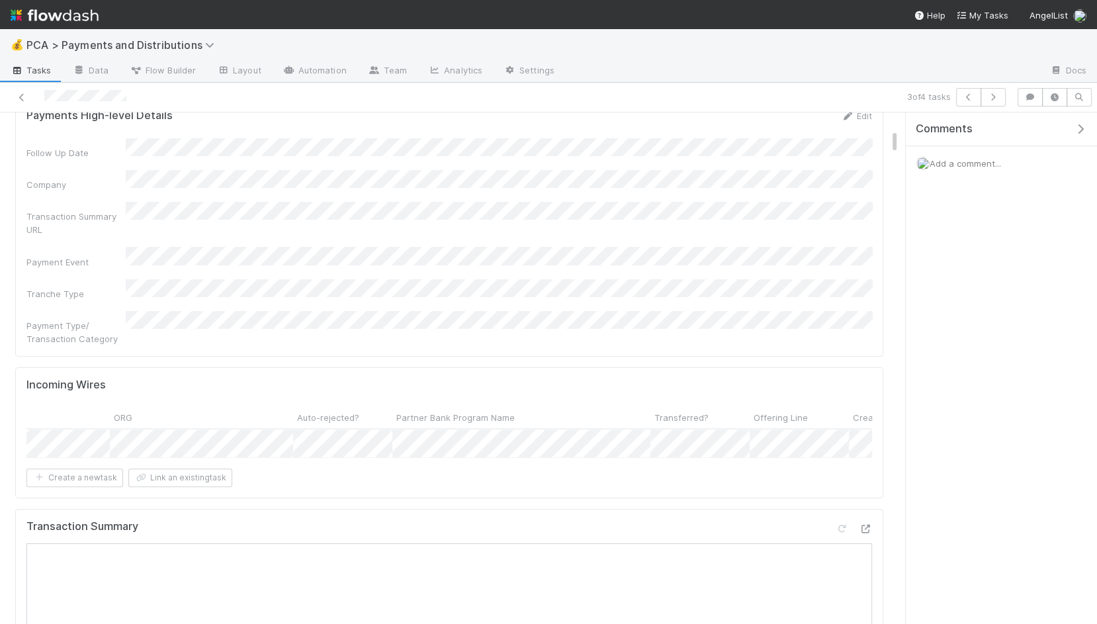
scroll to position [0, 3401]
click at [975, 99] on icon "button" at bounding box center [968, 97] width 13 height 8
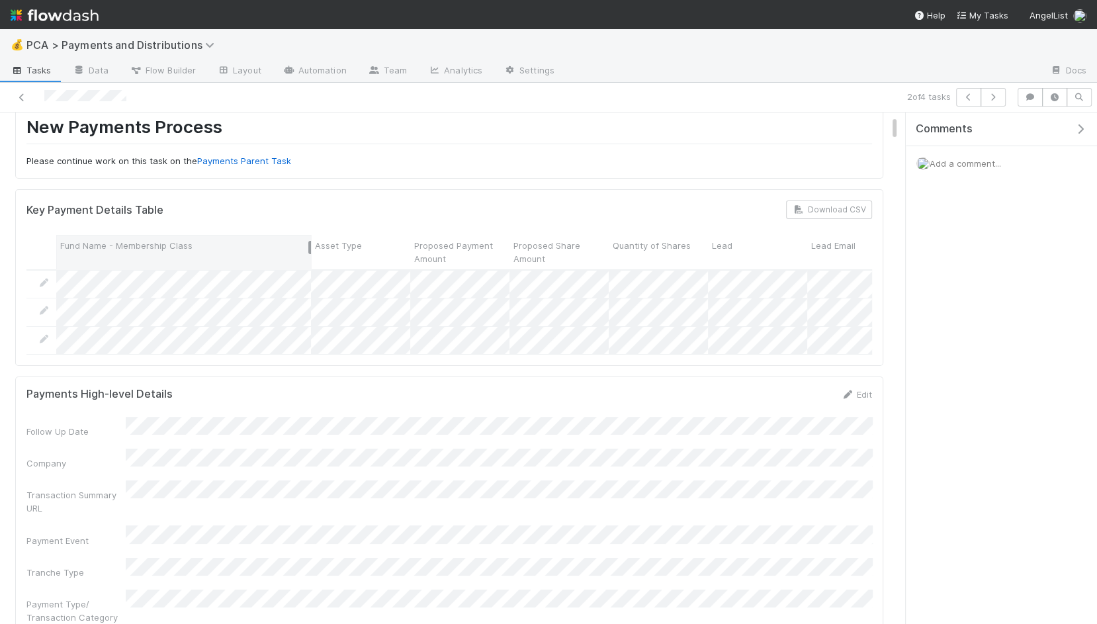
drag, startPoint x: 152, startPoint y: 245, endPoint x: 308, endPoint y: 244, distance: 155.5
click at [308, 244] on div at bounding box center [309, 247] width 3 height 13
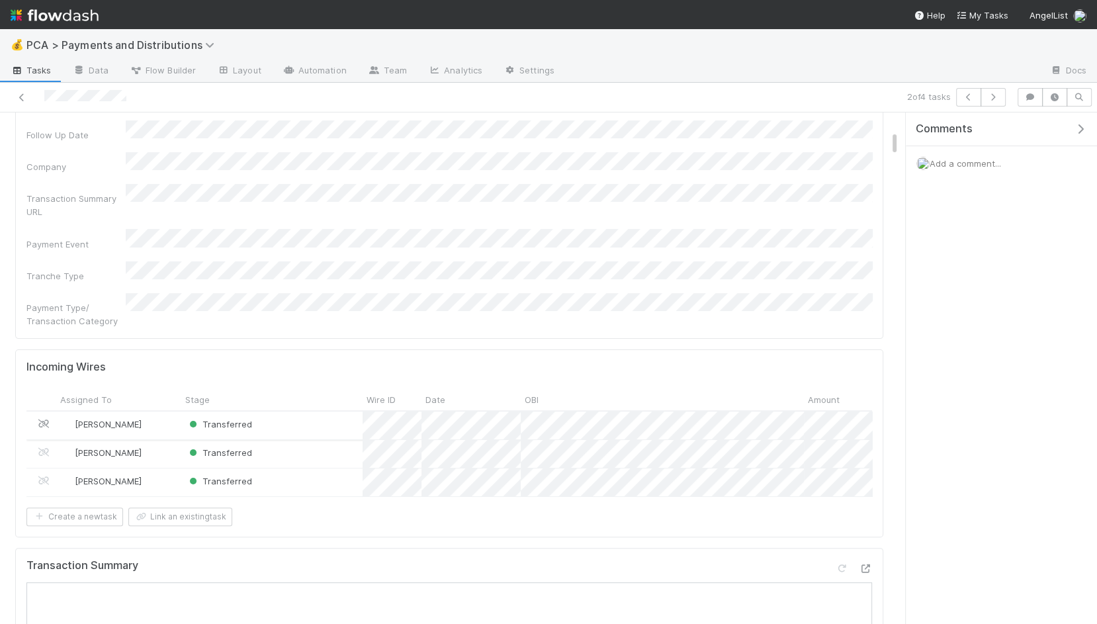
click at [44, 420] on icon at bounding box center [43, 424] width 13 height 9
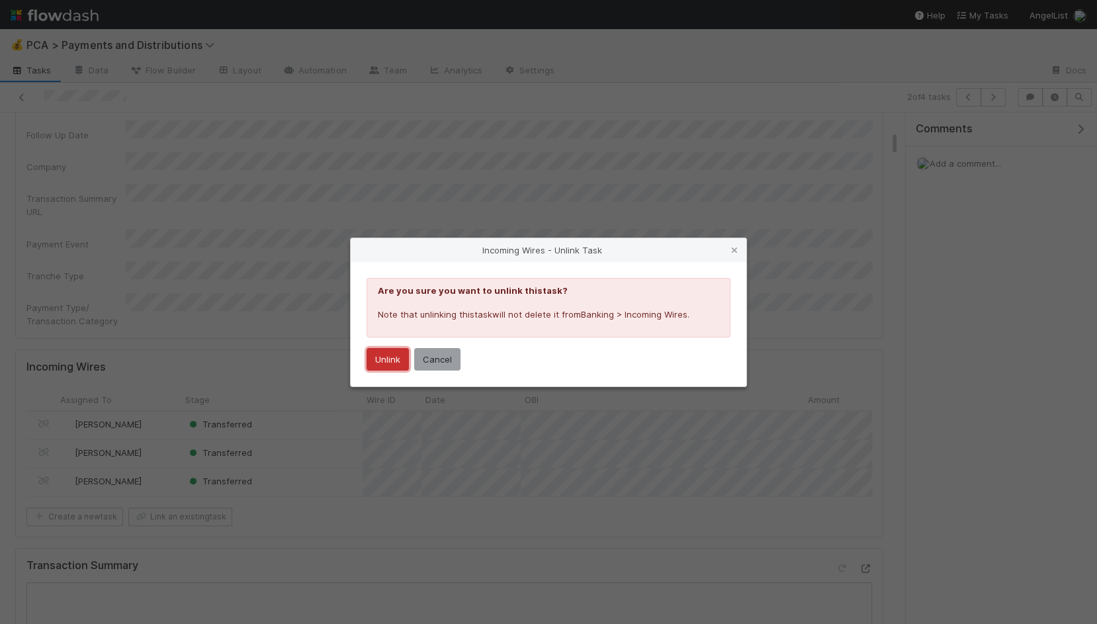
click at [384, 357] on button "Unlink" at bounding box center [388, 359] width 42 height 22
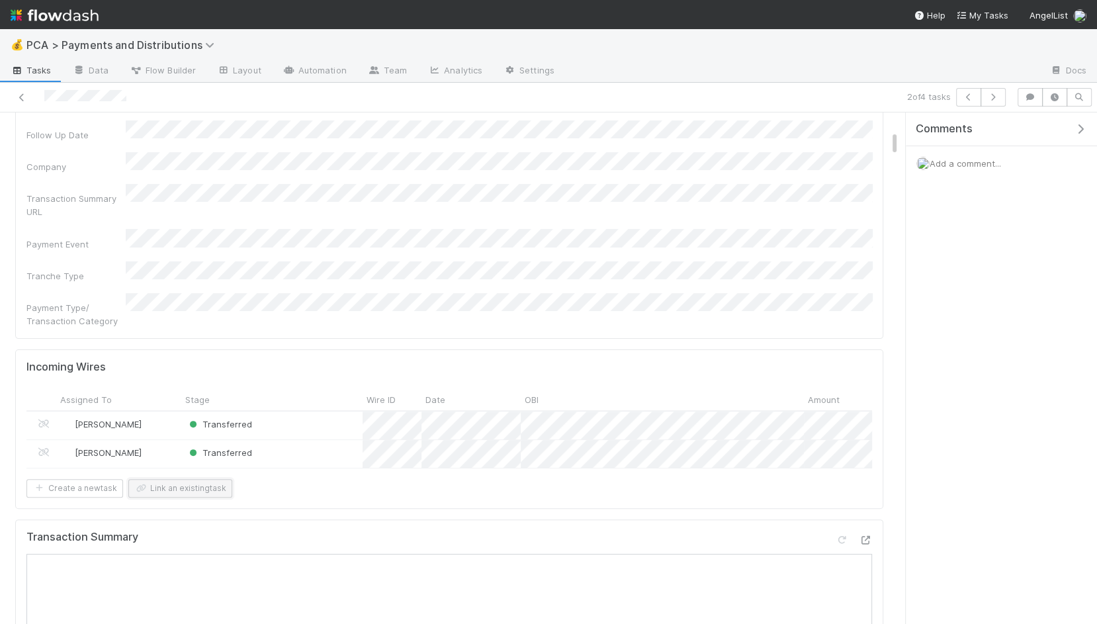
click at [195, 479] on button "Link an existing task" at bounding box center [180, 488] width 104 height 19
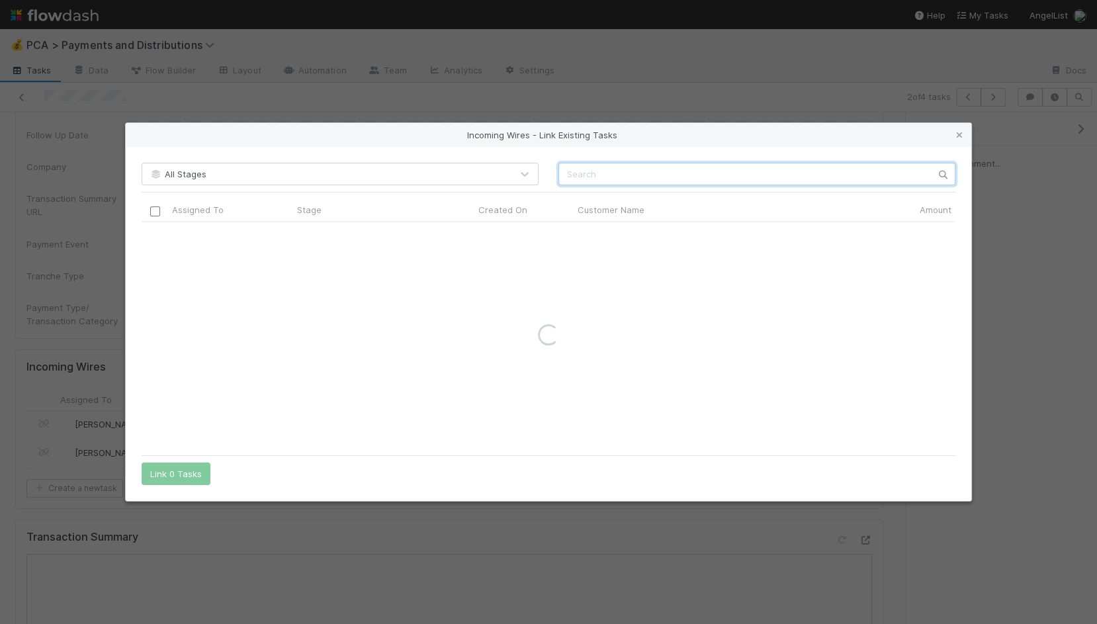
click at [706, 178] on input "text" at bounding box center [756, 174] width 397 height 22
type input "not boring"
click at [960, 134] on icon at bounding box center [959, 135] width 13 height 9
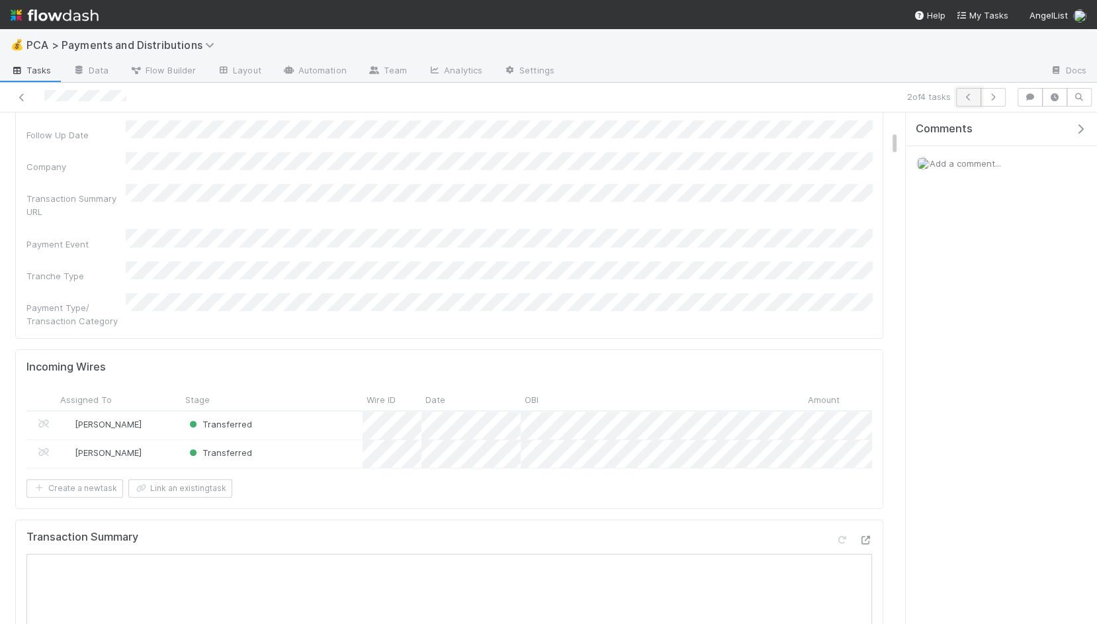
click at [967, 102] on button "button" at bounding box center [968, 97] width 25 height 19
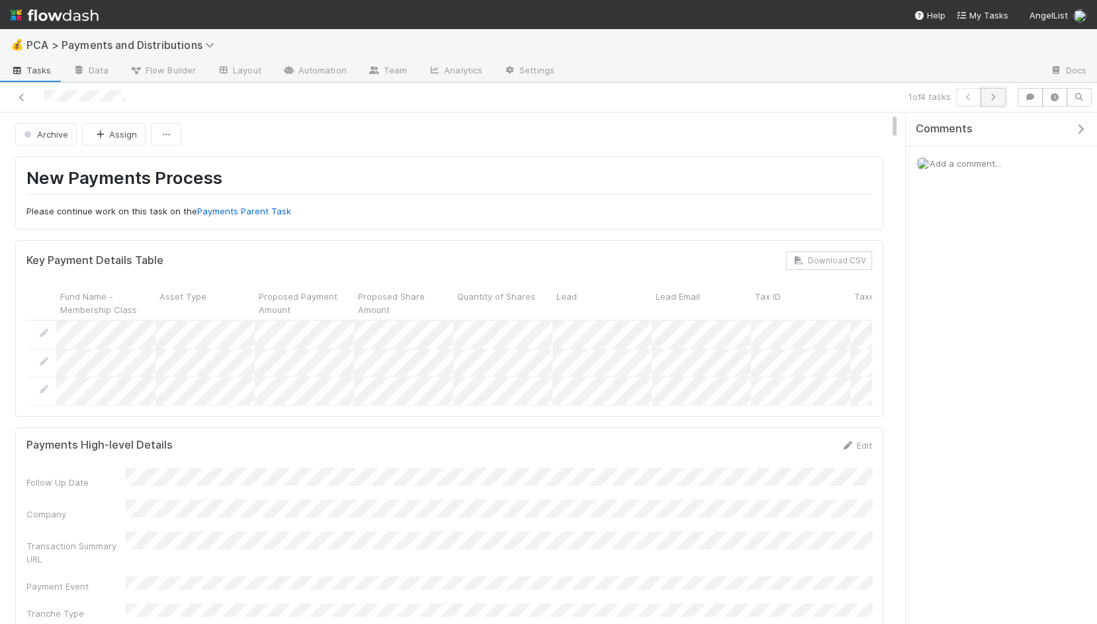
click at [994, 88] on button "button" at bounding box center [993, 97] width 25 height 19
click at [999, 93] on icon "button" at bounding box center [993, 97] width 13 height 8
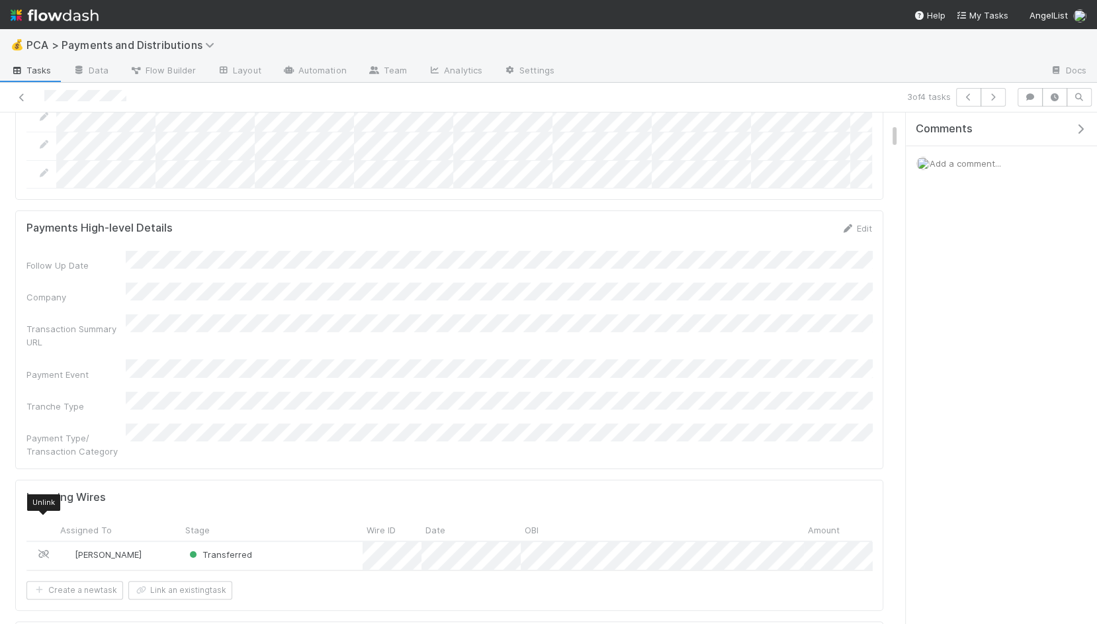
click at [40, 550] on icon at bounding box center [43, 554] width 13 height 9
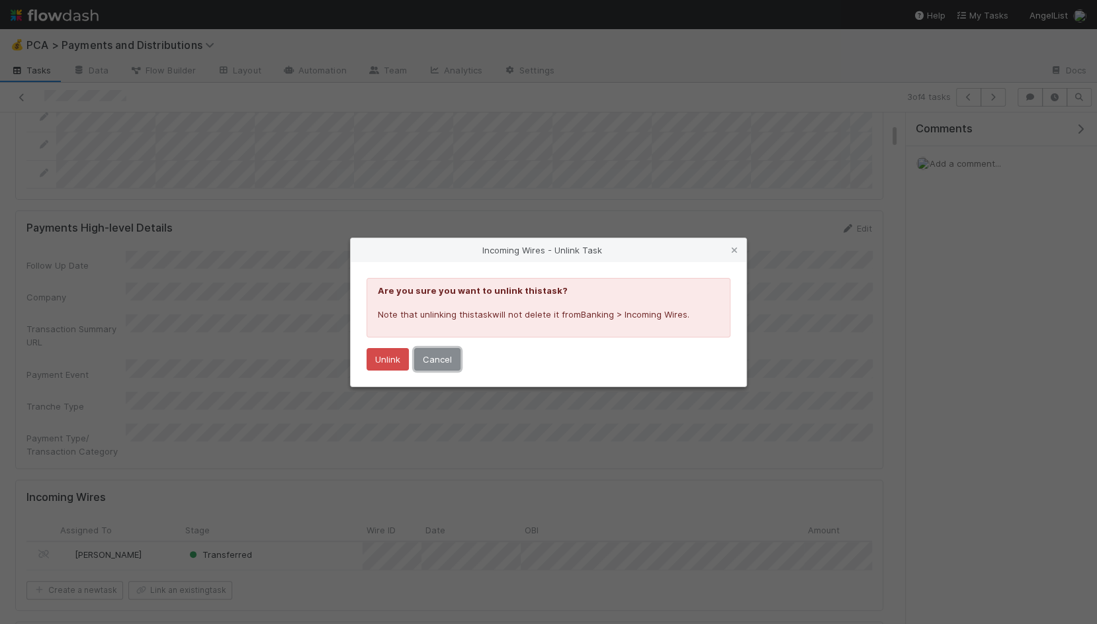
click at [443, 350] on button "Cancel" at bounding box center [437, 359] width 46 height 22
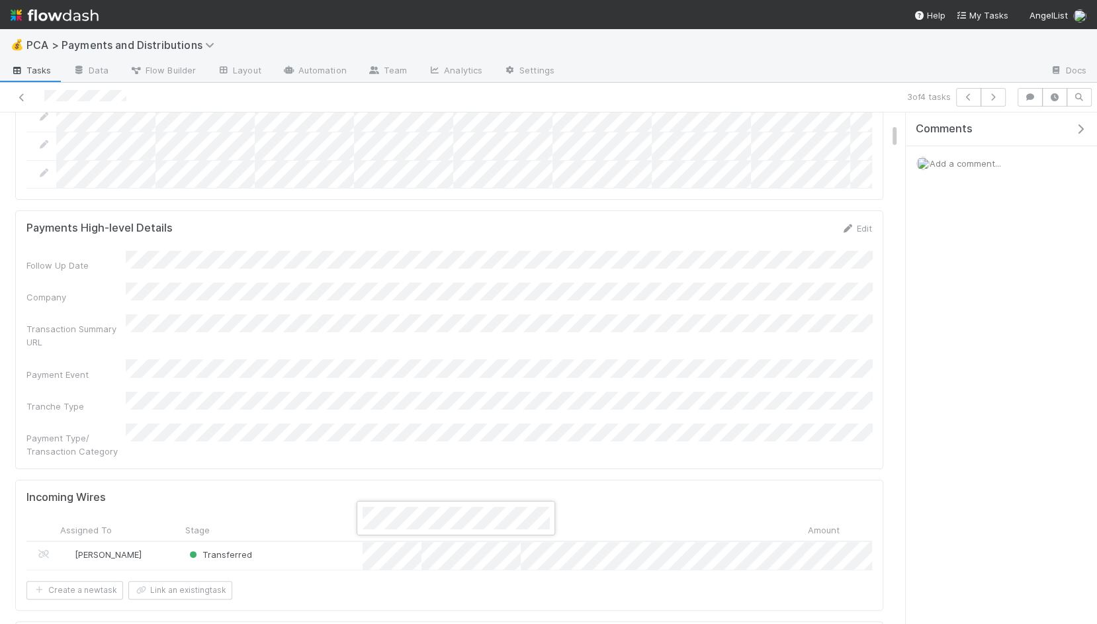
click at [234, 425] on div at bounding box center [548, 312] width 1097 height 624
click at [47, 550] on icon at bounding box center [43, 554] width 13 height 9
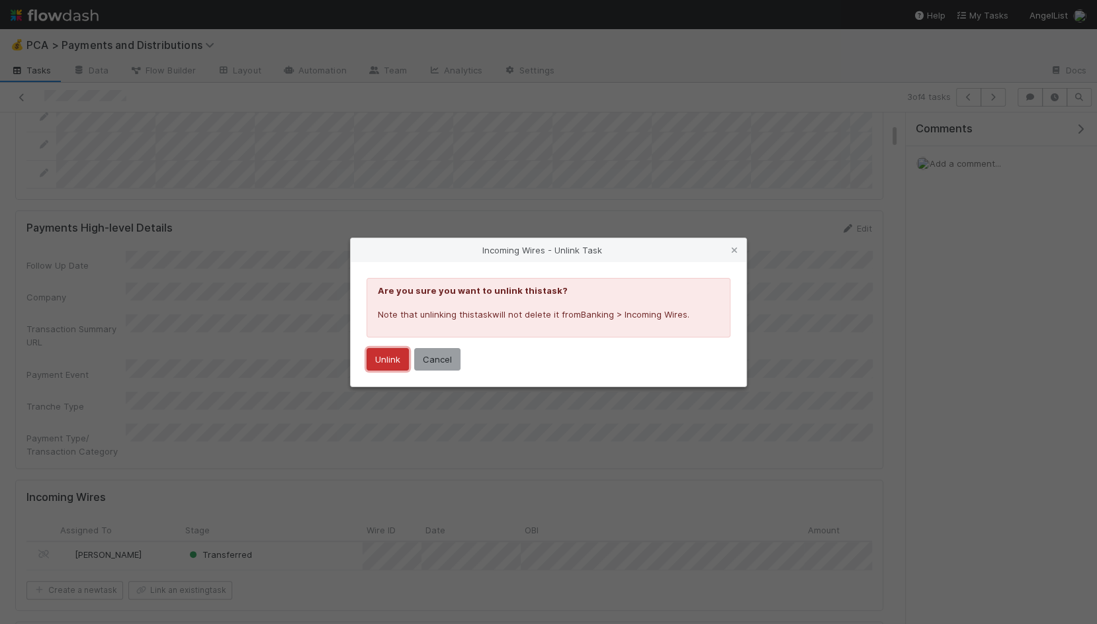
click at [384, 363] on button "Unlink" at bounding box center [388, 359] width 42 height 22
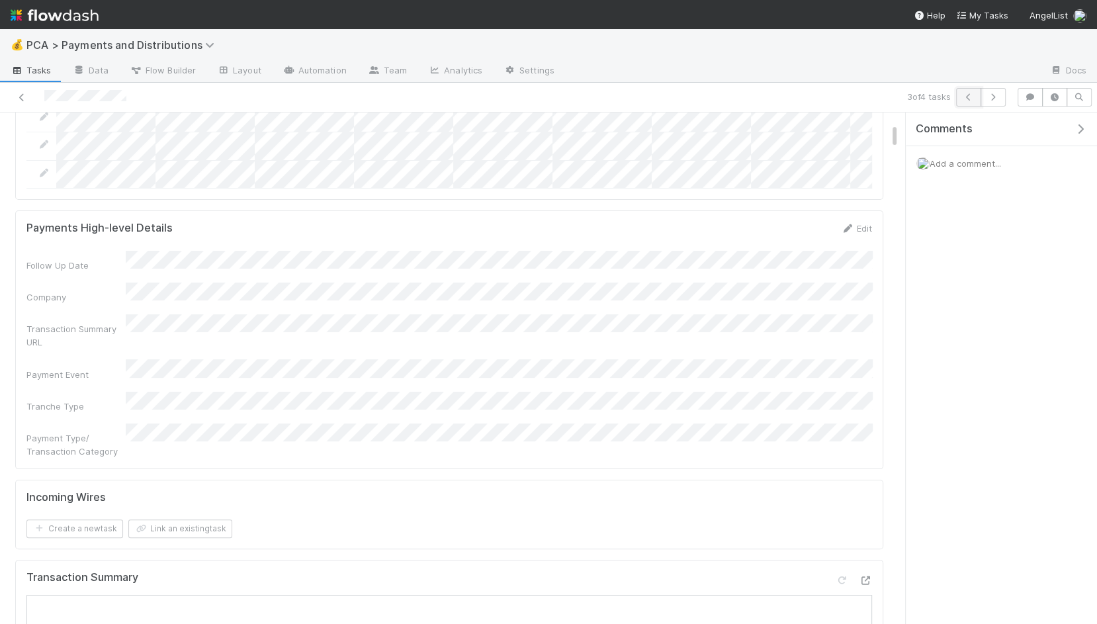
click at [972, 98] on icon "button" at bounding box center [968, 97] width 13 height 8
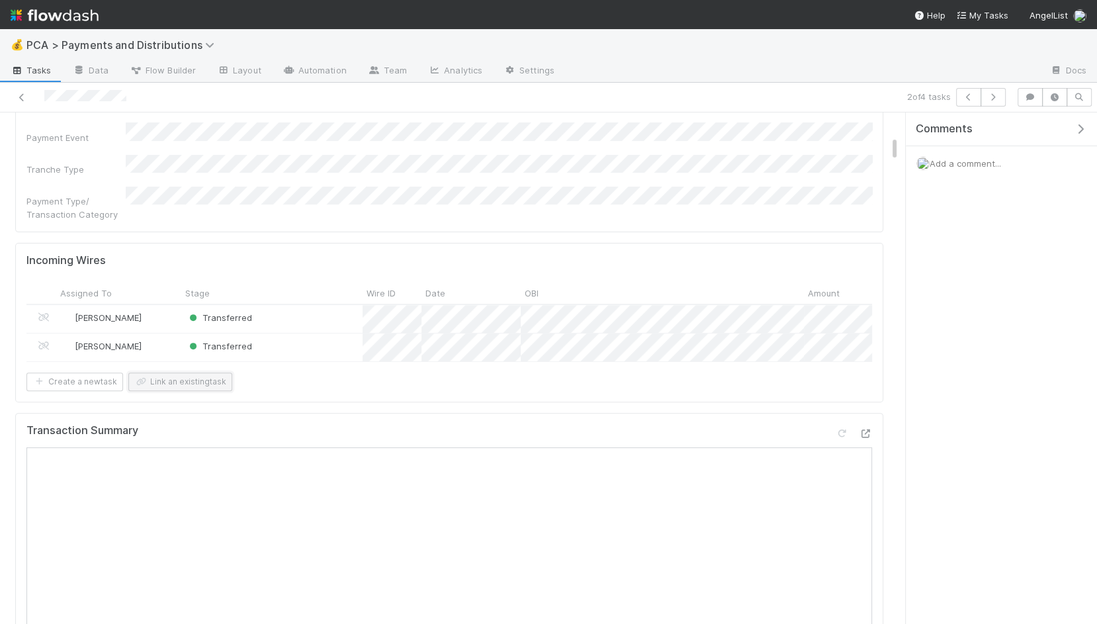
click at [201, 373] on button "Link an existing task" at bounding box center [180, 382] width 104 height 19
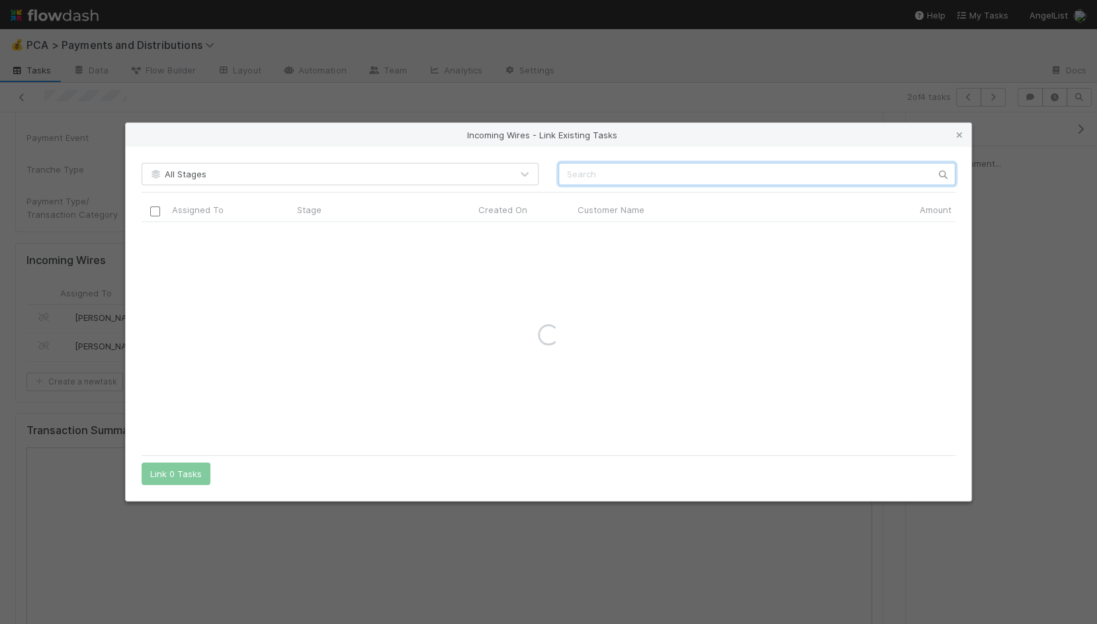
click at [664, 183] on input "text" at bounding box center [756, 174] width 397 height 22
paste input "273077"
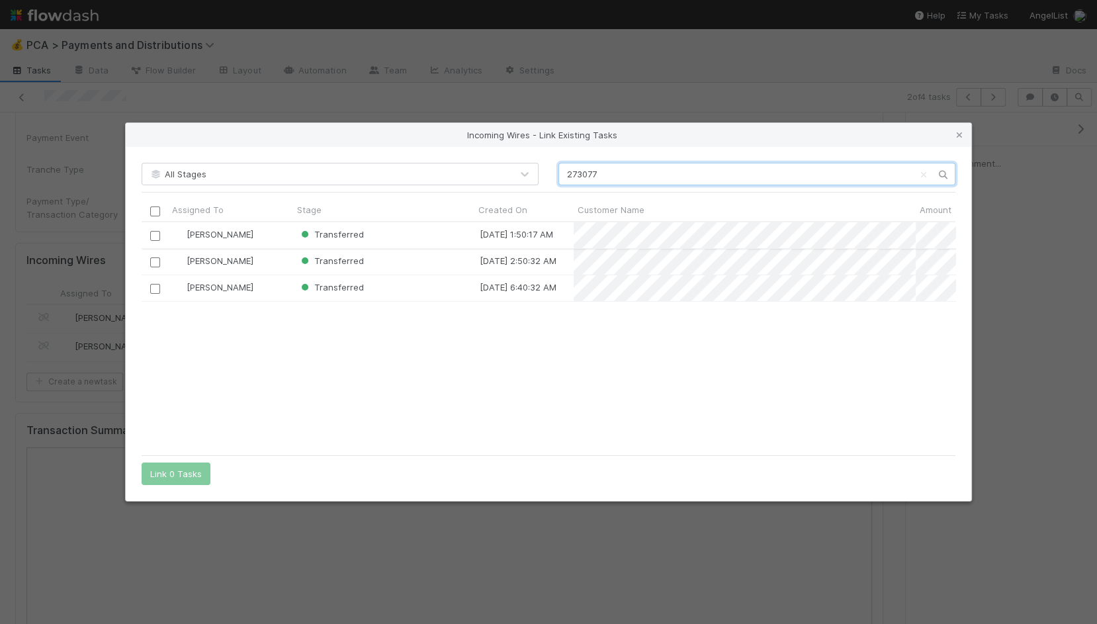
type input "273077"
click at [152, 237] on input "checkbox" at bounding box center [155, 236] width 10 height 10
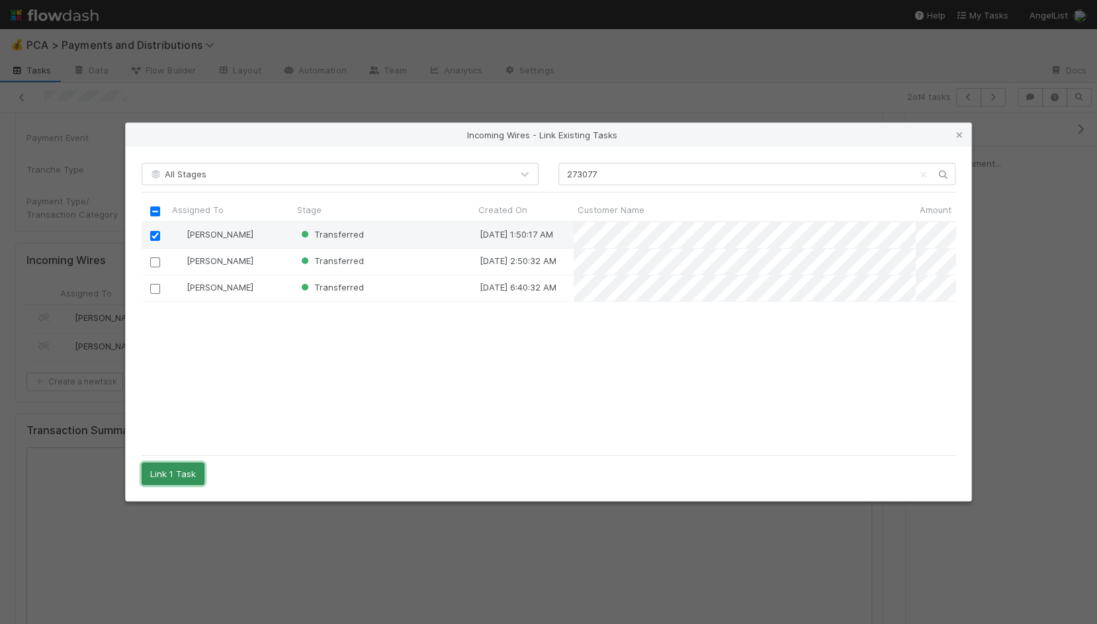
click at [192, 478] on button "Link 1 Task" at bounding box center [173, 474] width 63 height 22
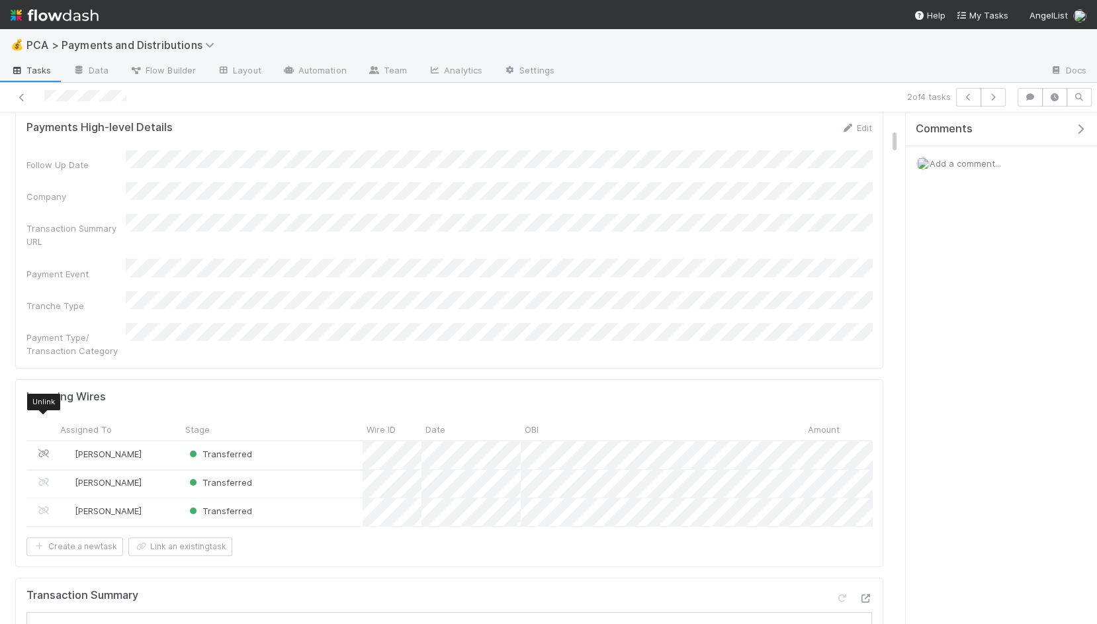
click at [37, 449] on icon at bounding box center [43, 453] width 13 height 9
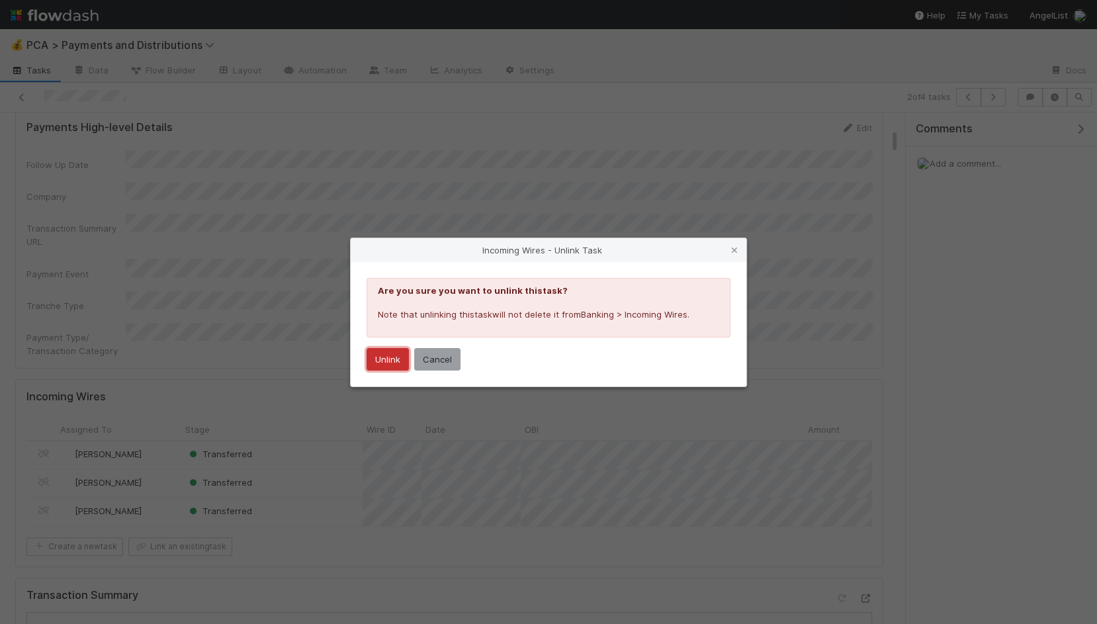
click at [405, 361] on button "Unlink" at bounding box center [388, 359] width 42 height 22
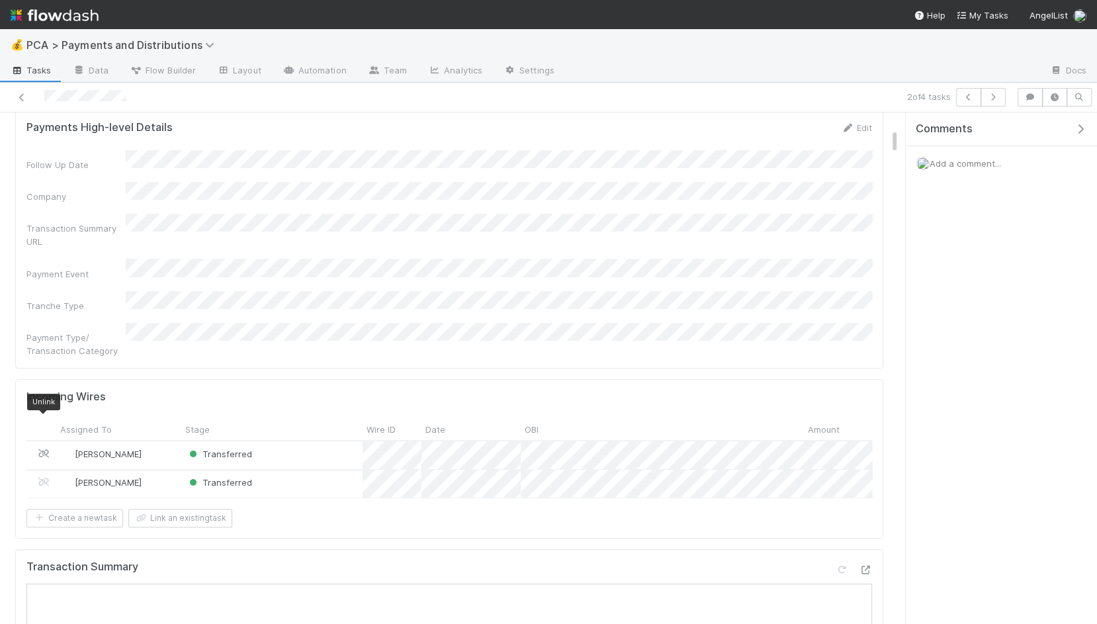
click at [47, 449] on icon at bounding box center [43, 453] width 13 height 9
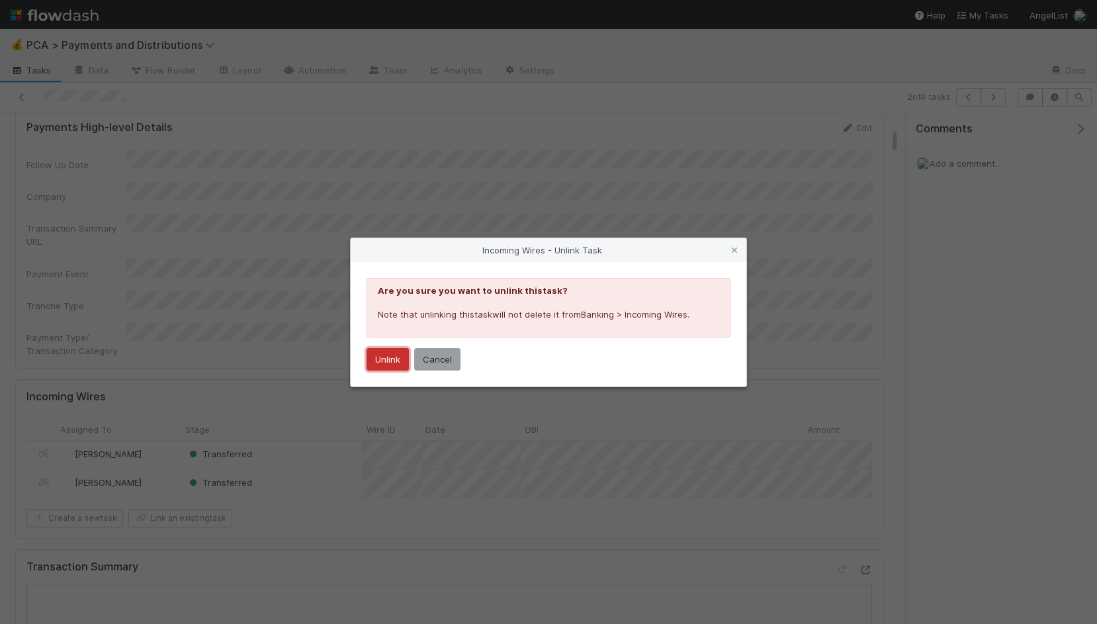
click at [380, 356] on button "Unlink" at bounding box center [388, 359] width 42 height 22
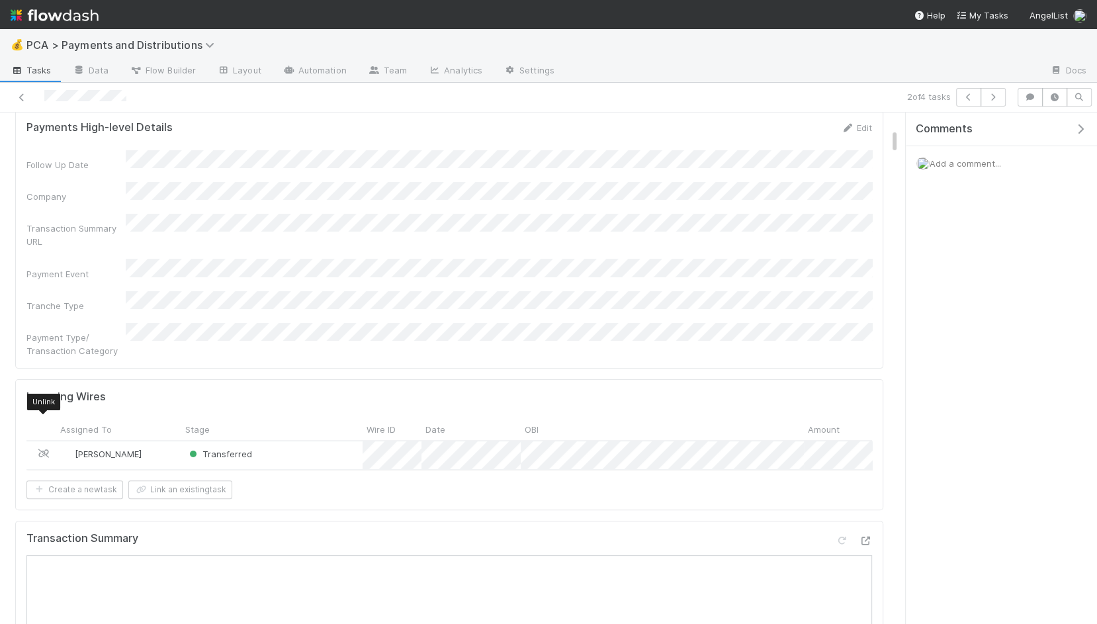
click at [41, 449] on icon at bounding box center [43, 453] width 13 height 9
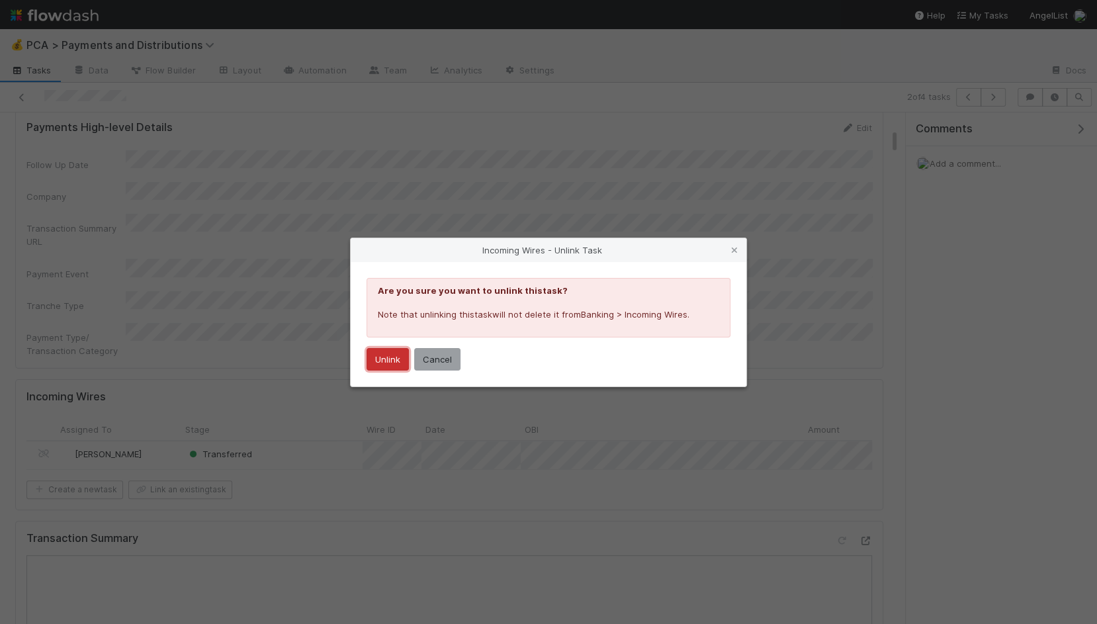
click at [389, 355] on button "Unlink" at bounding box center [388, 359] width 42 height 22
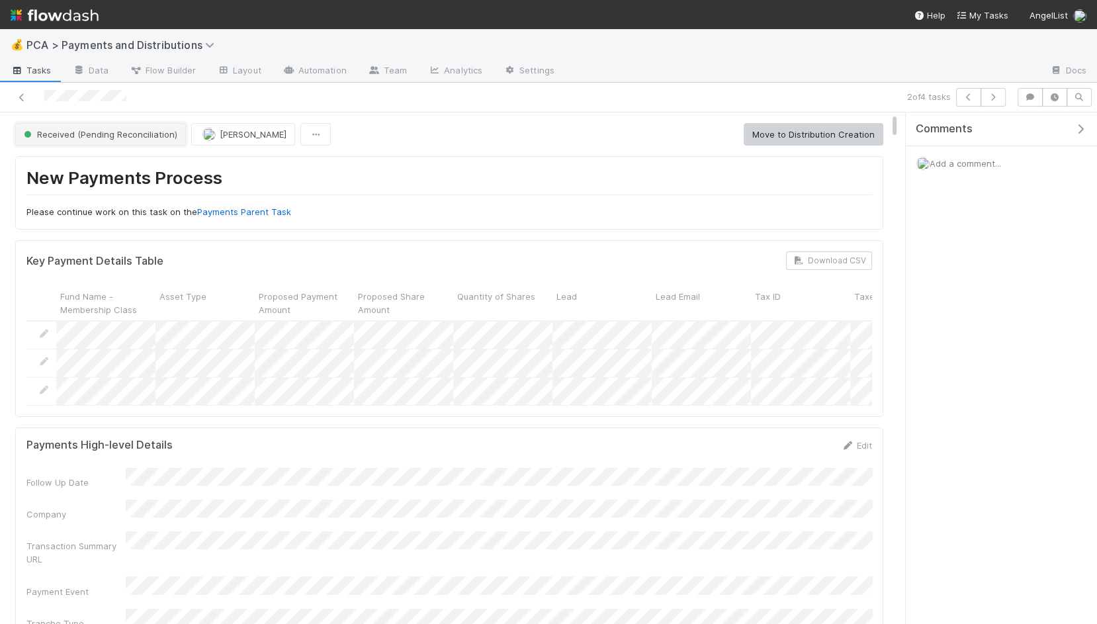
click at [136, 134] on span "Received (Pending Reconciliation)" at bounding box center [99, 134] width 156 height 11
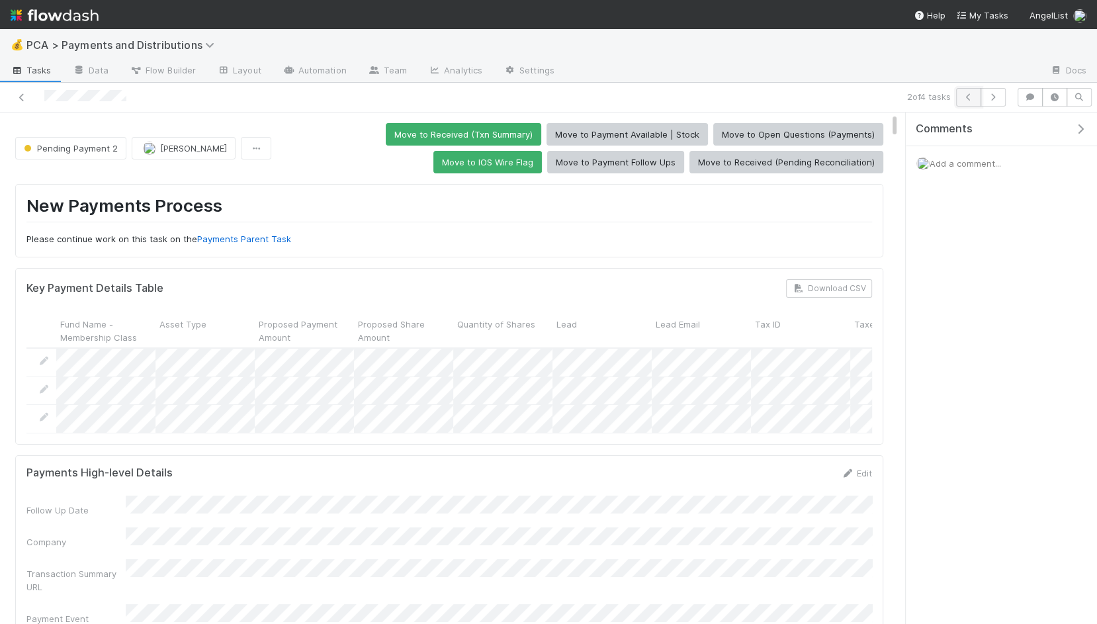
click at [969, 98] on icon "button" at bounding box center [968, 97] width 13 height 8
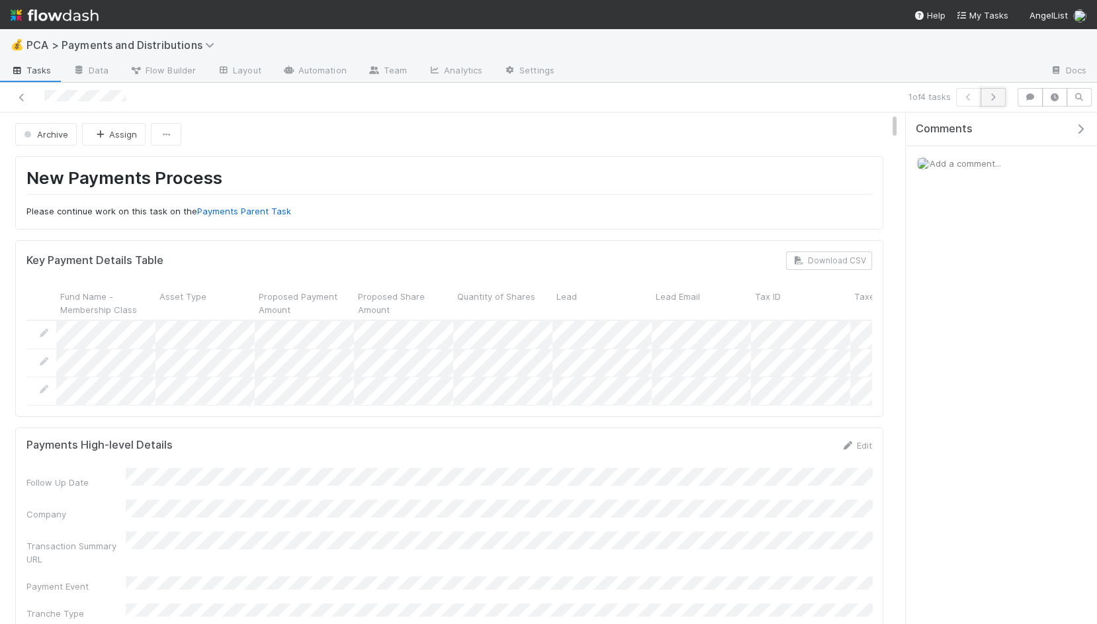
click at [991, 95] on icon "button" at bounding box center [993, 97] width 13 height 8
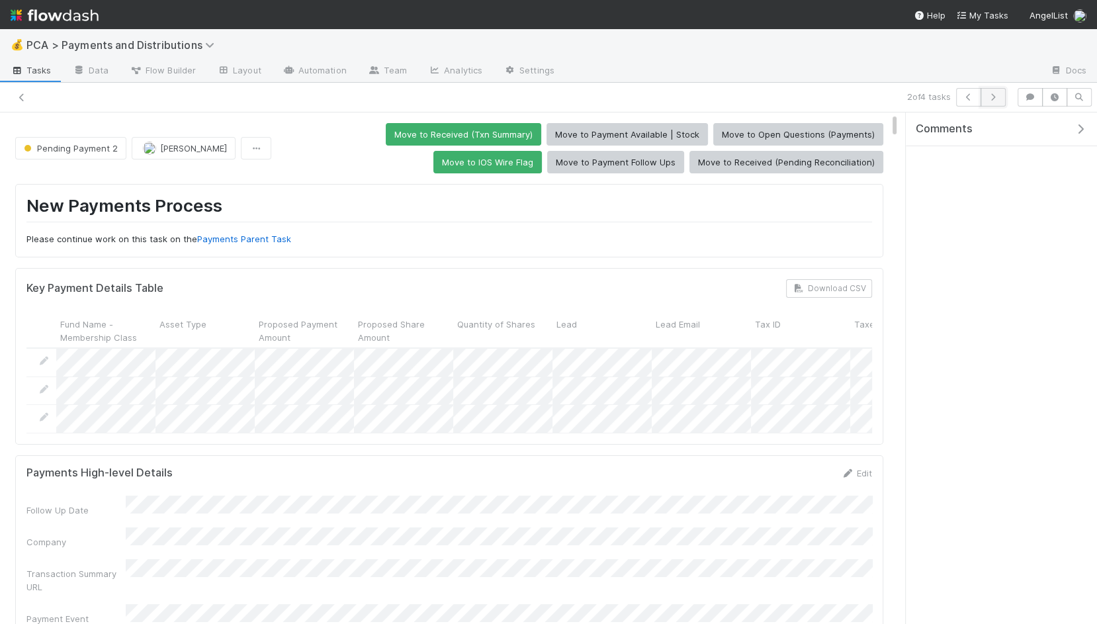
click at [1002, 97] on button "button" at bounding box center [993, 97] width 25 height 19
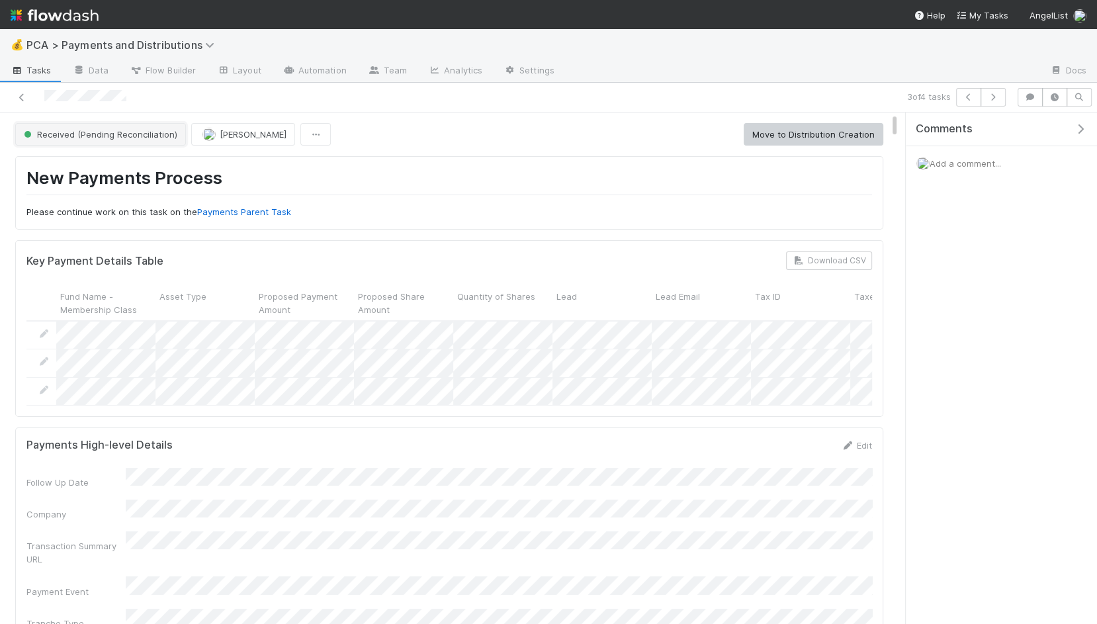
click at [130, 136] on span "Received (Pending Reconciliation)" at bounding box center [99, 134] width 156 height 11
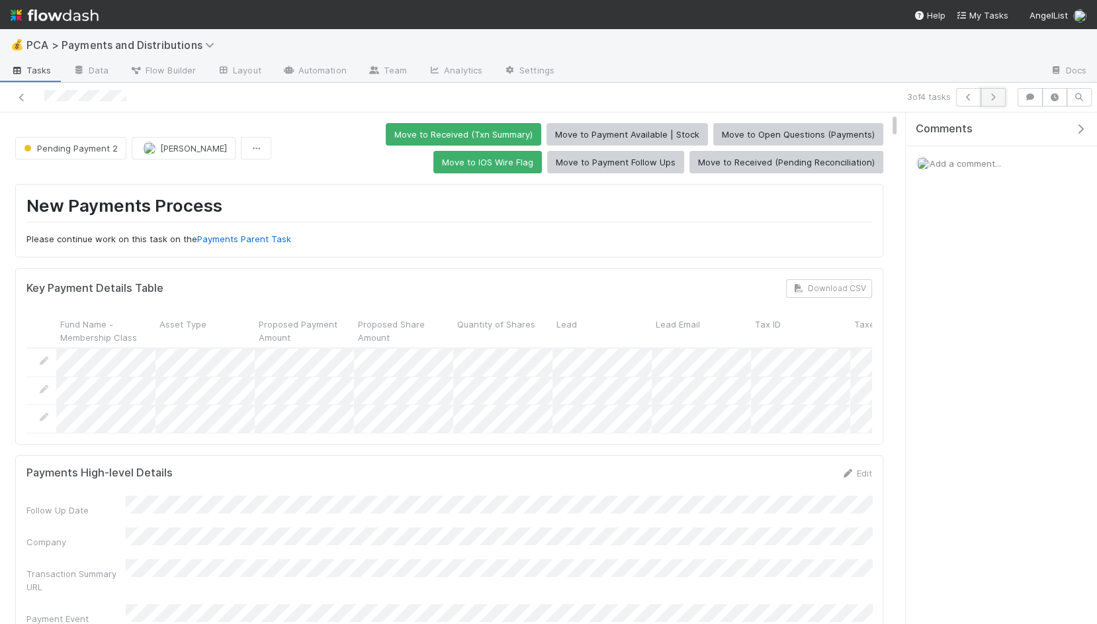
click at [1000, 94] on icon "button" at bounding box center [993, 97] width 13 height 8
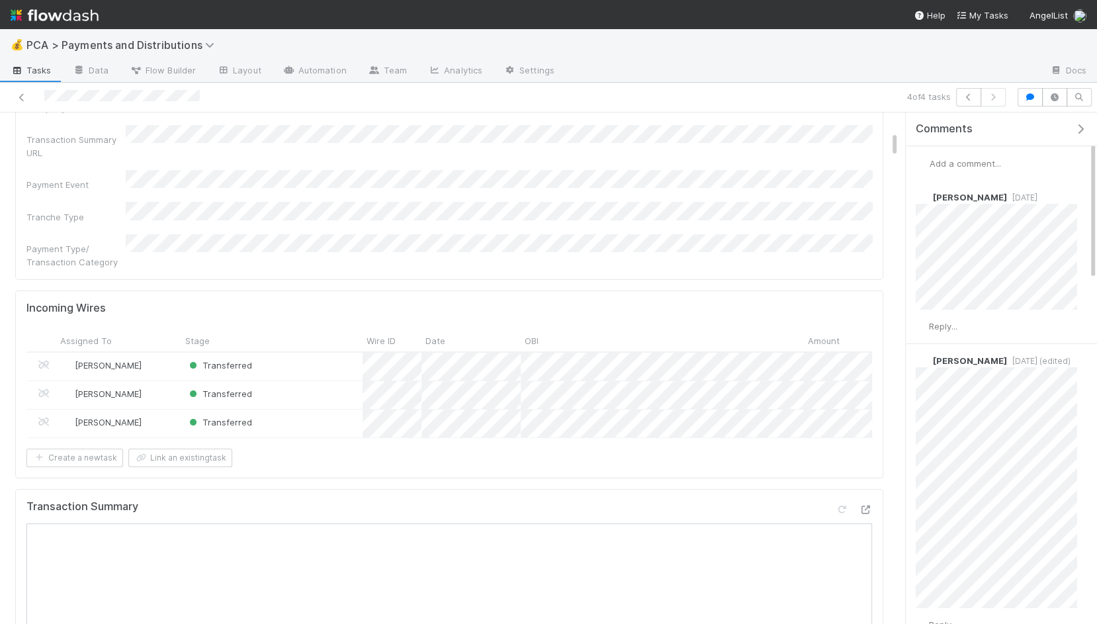
scroll to position [426, 0]
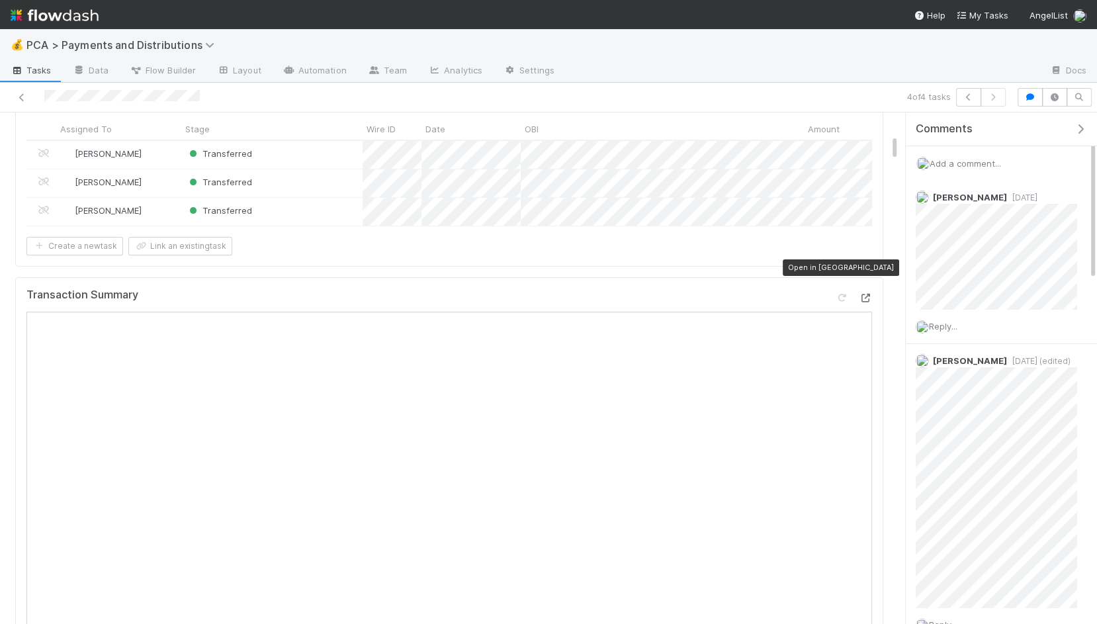
click at [859, 294] on icon at bounding box center [865, 298] width 13 height 9
click at [864, 294] on icon at bounding box center [865, 298] width 13 height 9
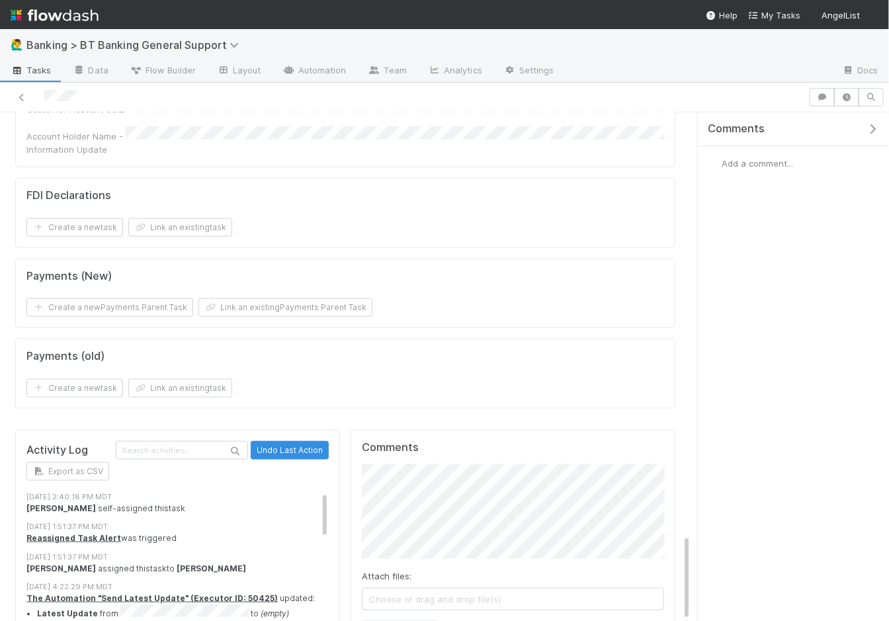
scroll to position [2489, 0]
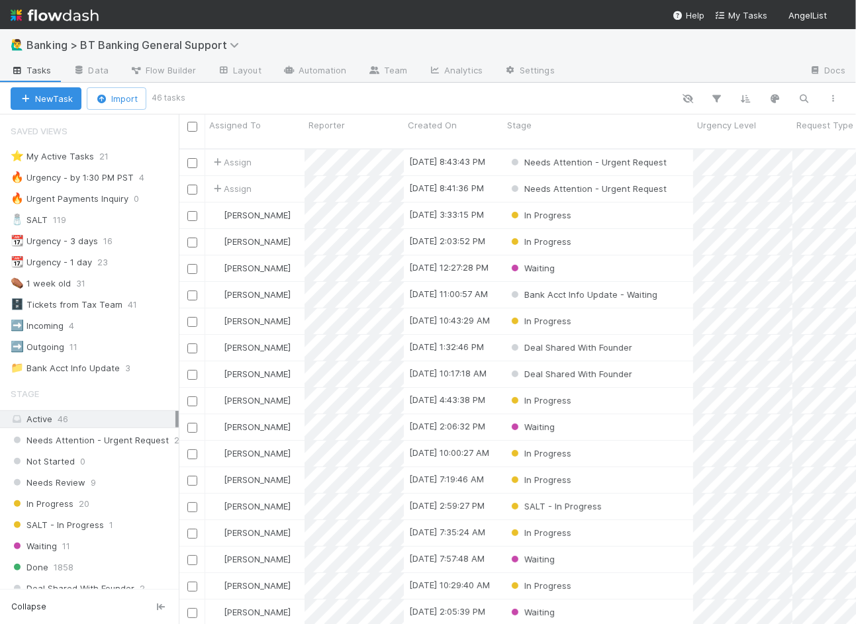
scroll to position [1, 0]
click at [135, 161] on div "⭐ My Active Tasks 21" at bounding box center [95, 156] width 168 height 17
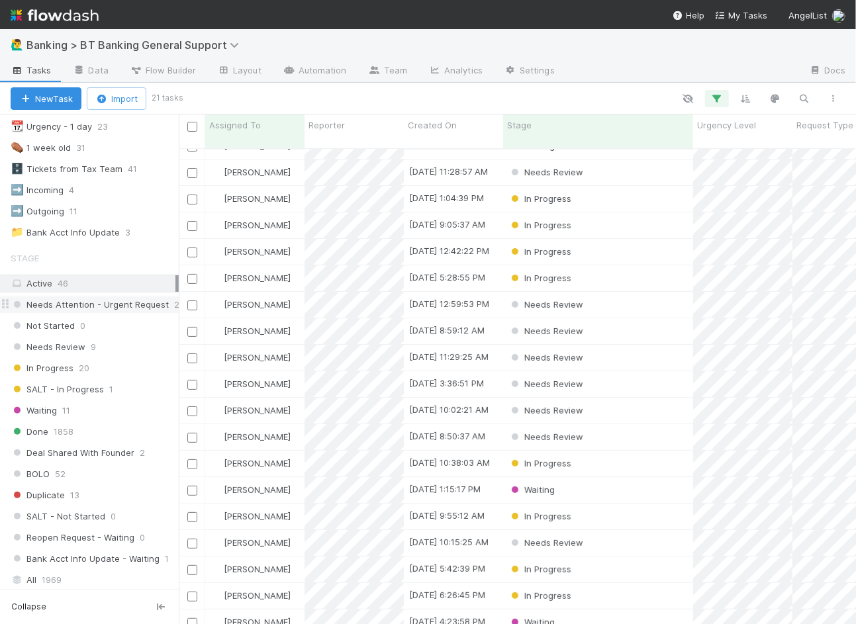
scroll to position [137, 0]
click at [95, 226] on div "📁 Bank Acct Info Update" at bounding box center [65, 231] width 109 height 17
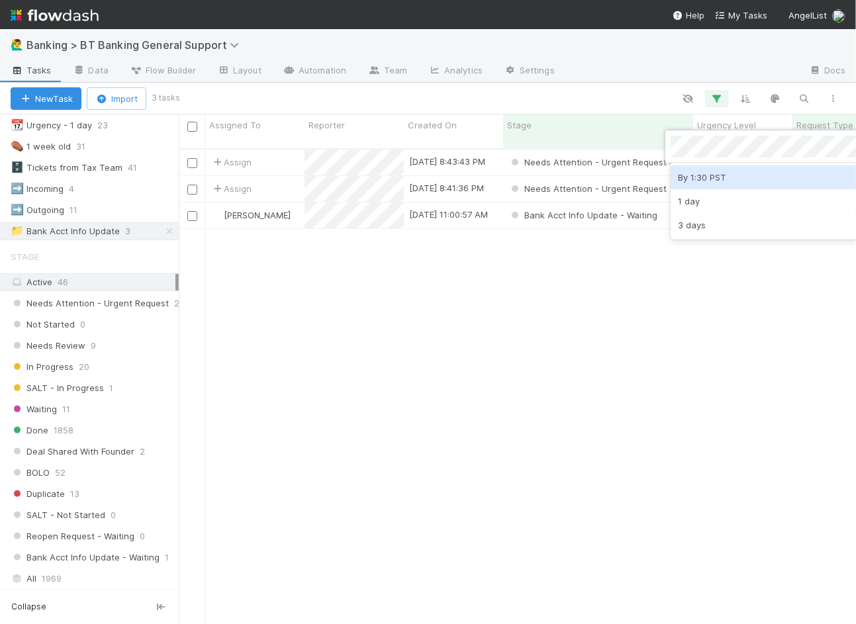
click at [406, 283] on div at bounding box center [428, 312] width 856 height 624
click at [272, 150] on div "Assign" at bounding box center [254, 163] width 99 height 26
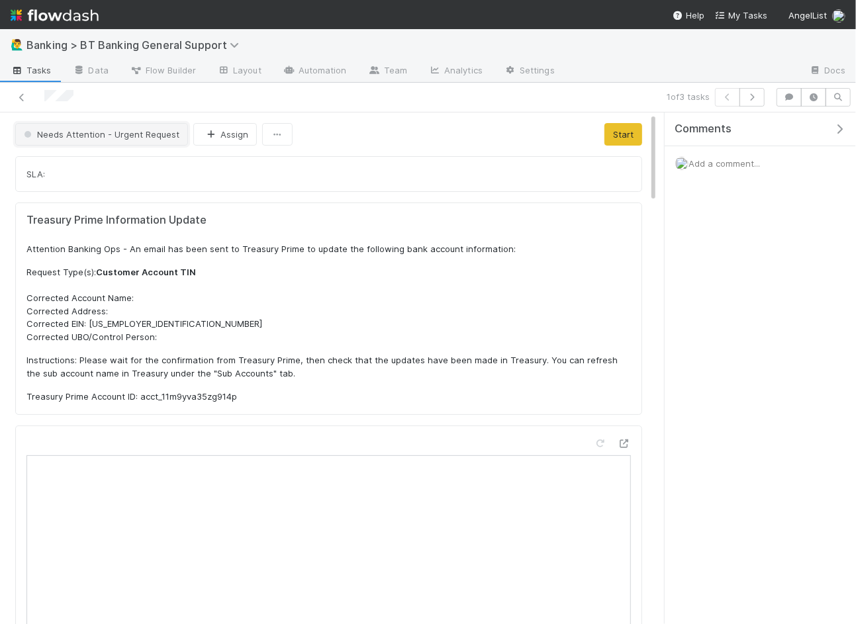
click at [97, 129] on span "Needs Attention - Urgent Request" at bounding box center [100, 134] width 158 height 11
click at [302, 230] on div at bounding box center [428, 312] width 856 height 624
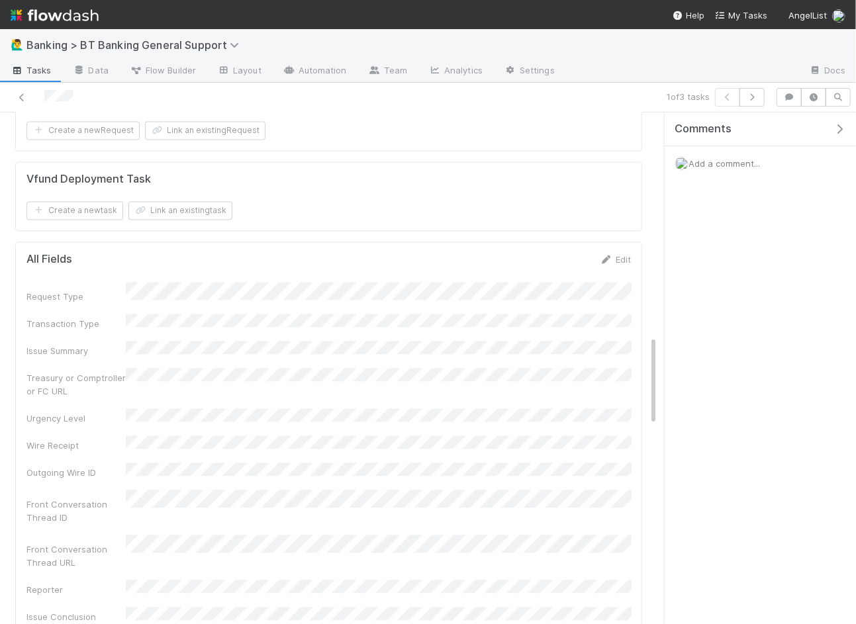
scroll to position [1272, 0]
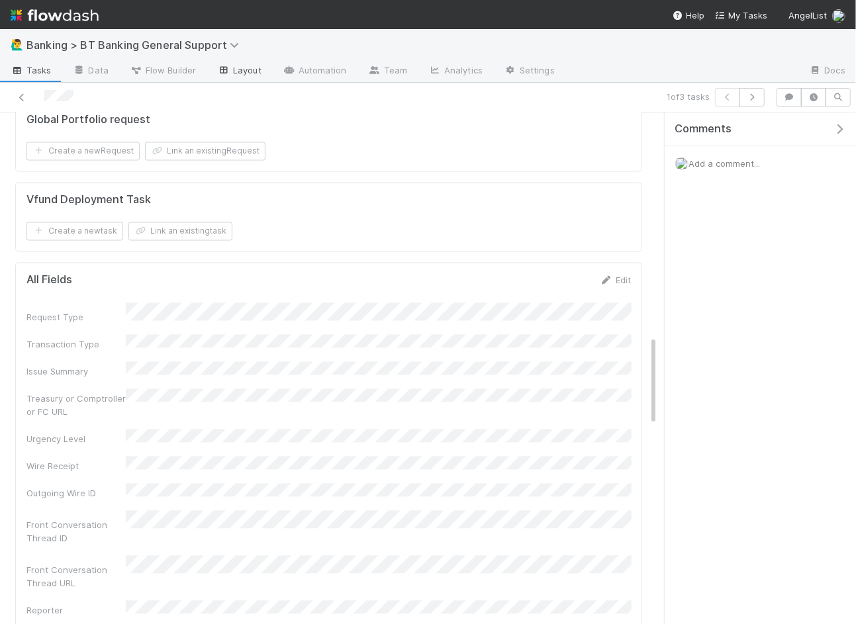
click at [253, 73] on link "Layout" at bounding box center [239, 71] width 66 height 21
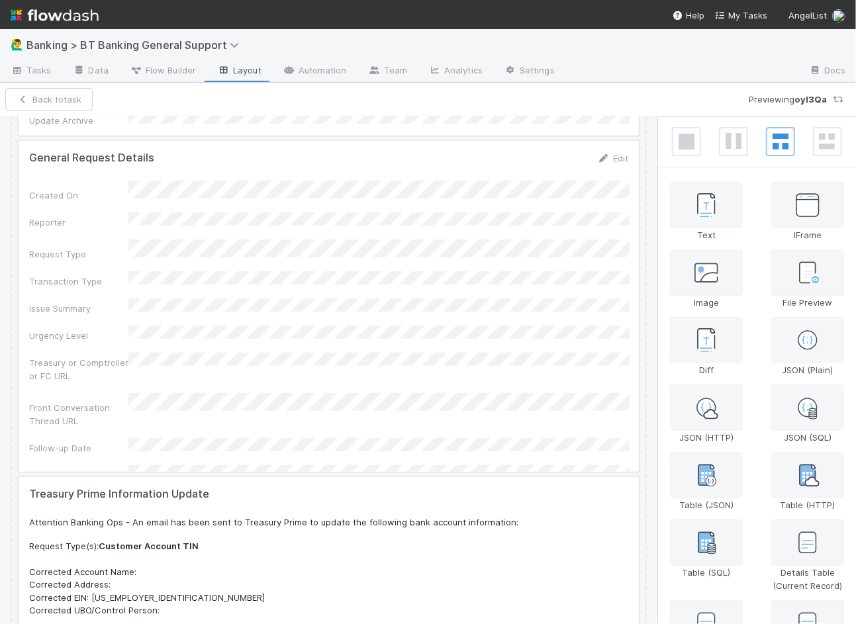
scroll to position [709, 0]
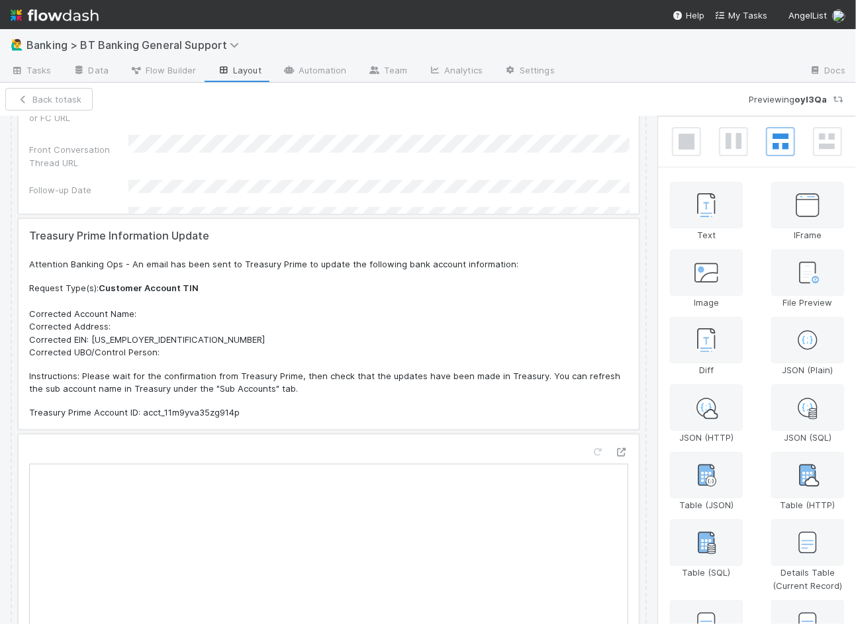
click at [273, 361] on div at bounding box center [329, 324] width 620 height 211
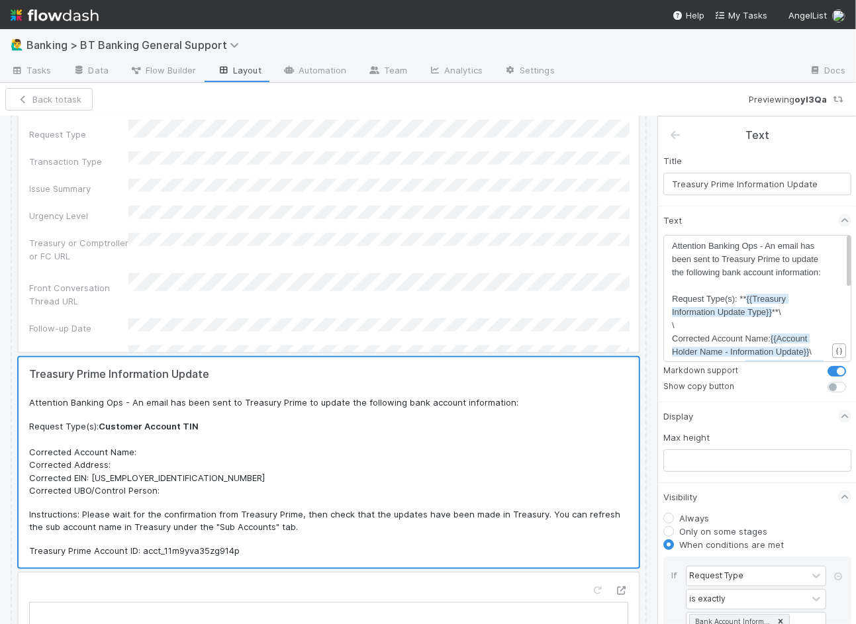
scroll to position [508, 0]
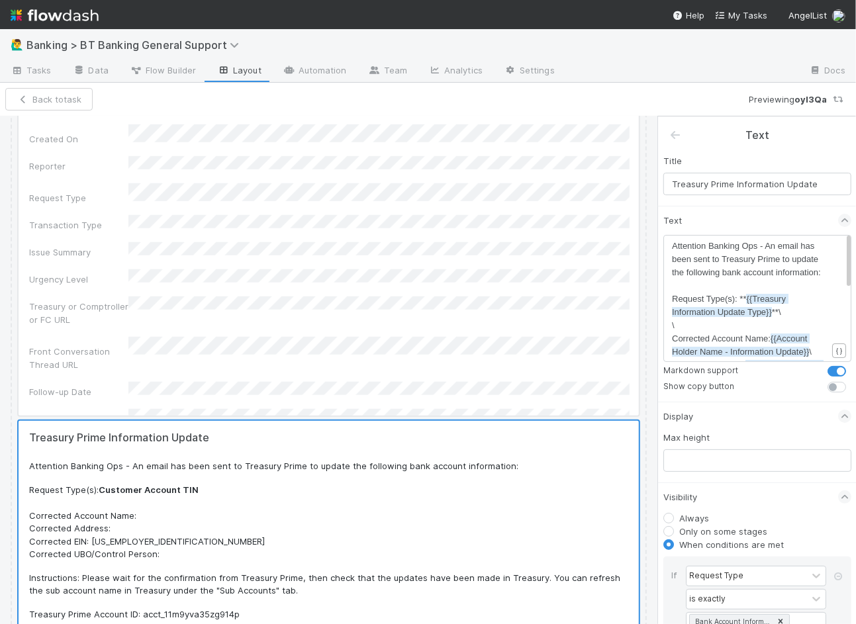
click at [130, 261] on div at bounding box center [329, 250] width 620 height 331
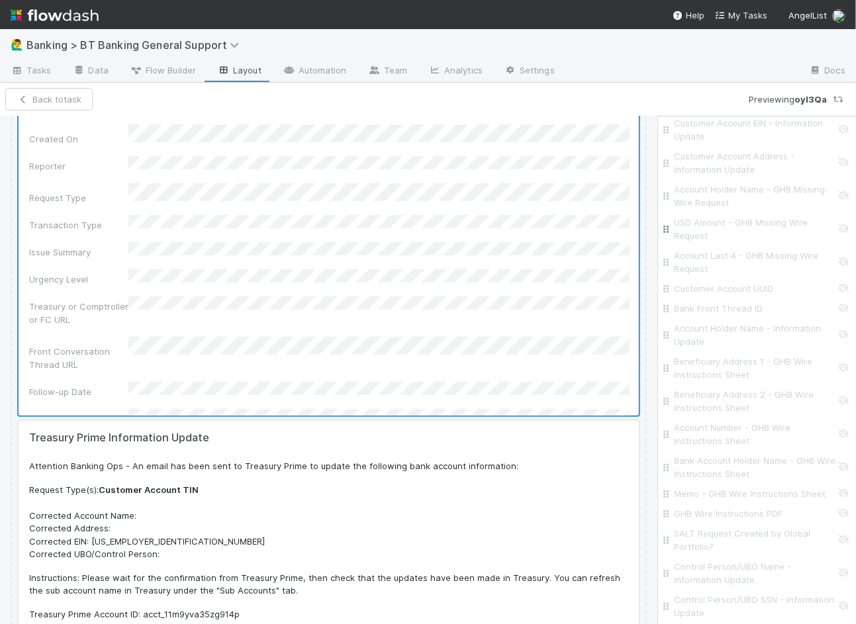
scroll to position [1178, 0]
click at [842, 184] on input "Customer Account EIN - Information Update" at bounding box center [761, 189] width 174 height 26
checkbox input "true"
click at [116, 91] on button "Save Changes" at bounding box center [98, 99] width 83 height 22
click at [59, 71] on link "Tasks" at bounding box center [31, 71] width 62 height 21
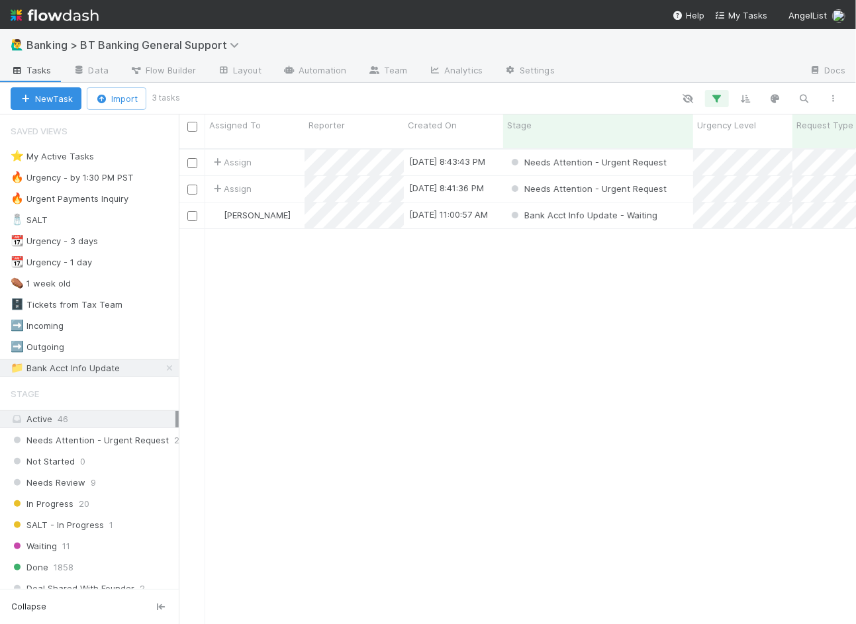
scroll to position [1, 0]
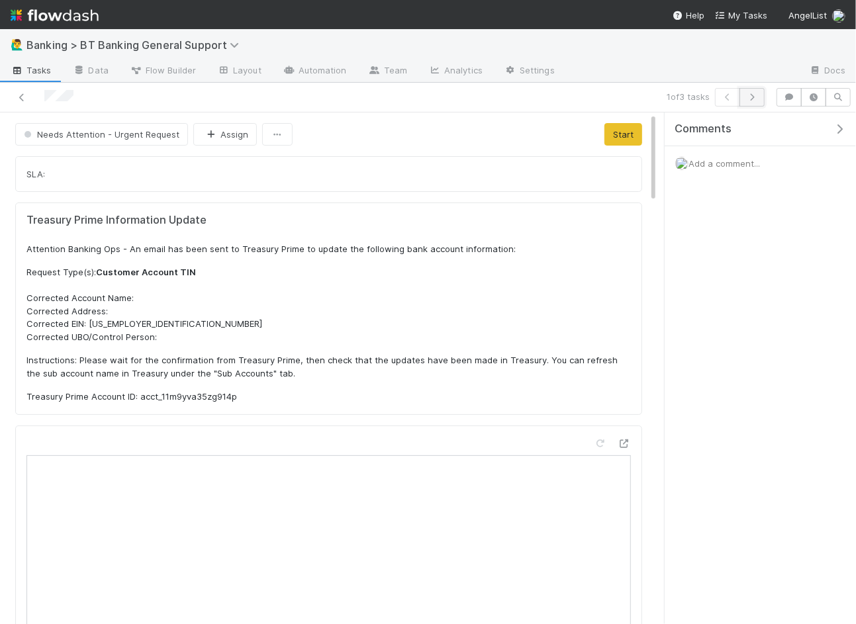
click at [758, 94] on icon "button" at bounding box center [751, 97] width 13 height 8
click at [737, 98] on button "button" at bounding box center [727, 97] width 25 height 19
click at [224, 76] on link "Layout" at bounding box center [239, 71] width 66 height 21
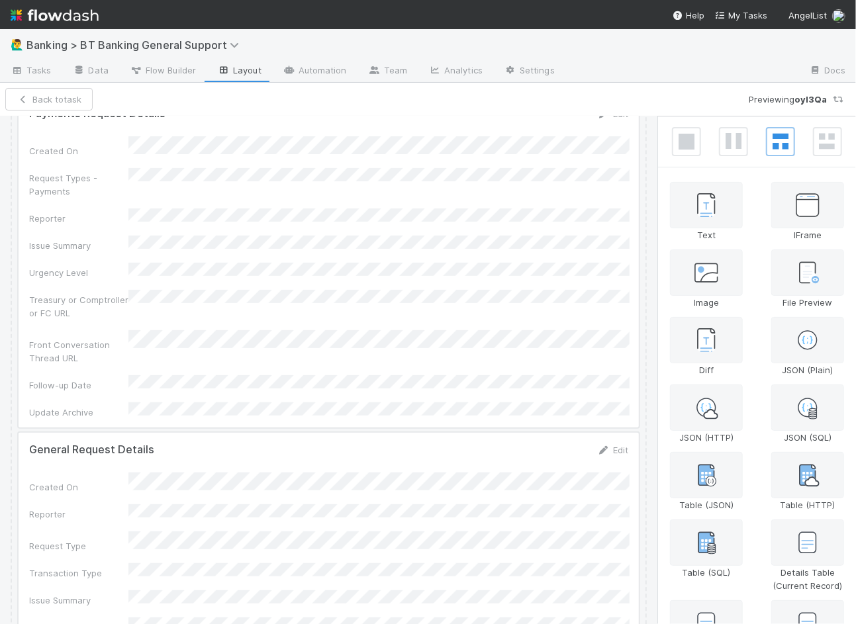
scroll to position [116, 0]
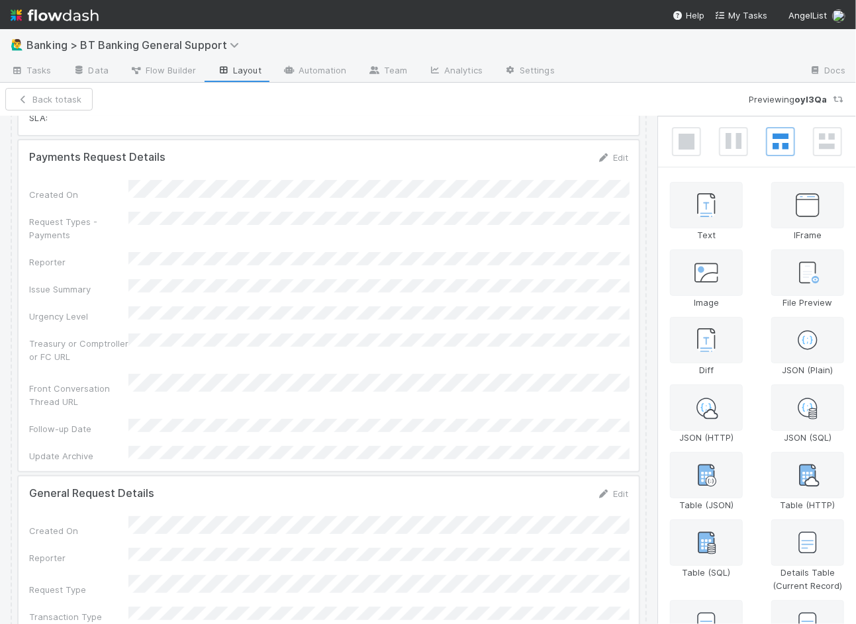
click at [381, 279] on div at bounding box center [329, 305] width 620 height 331
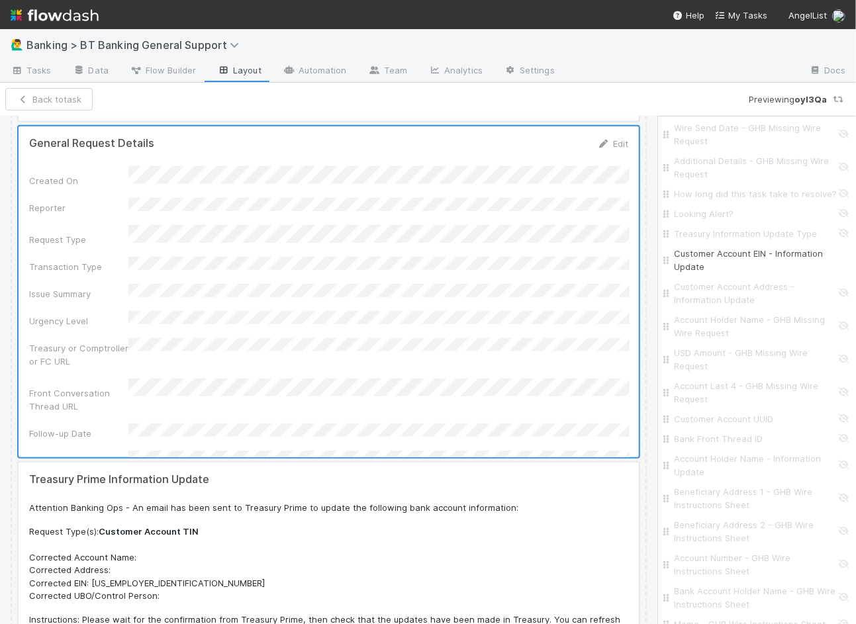
scroll to position [428, 0]
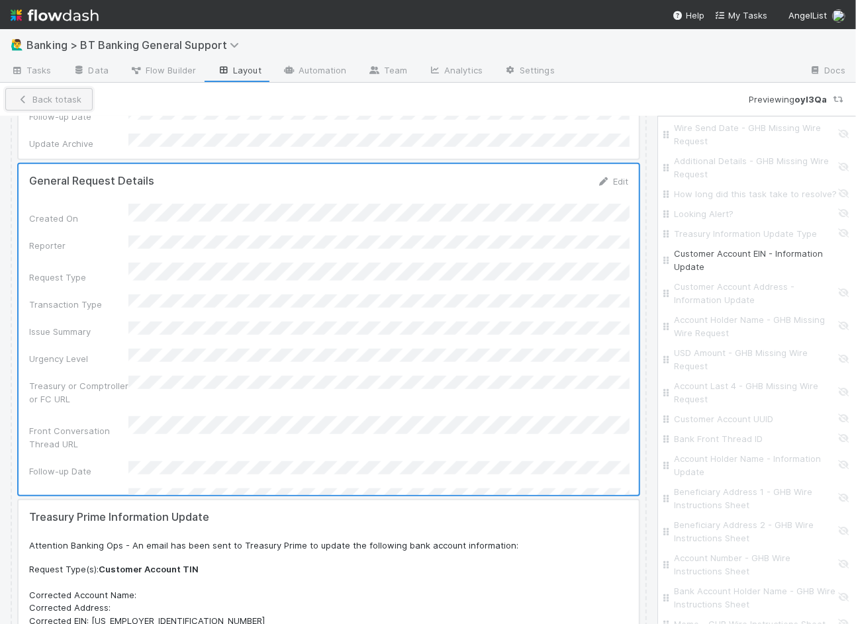
click at [67, 97] on button "Back to task" at bounding box center [48, 99] width 87 height 22
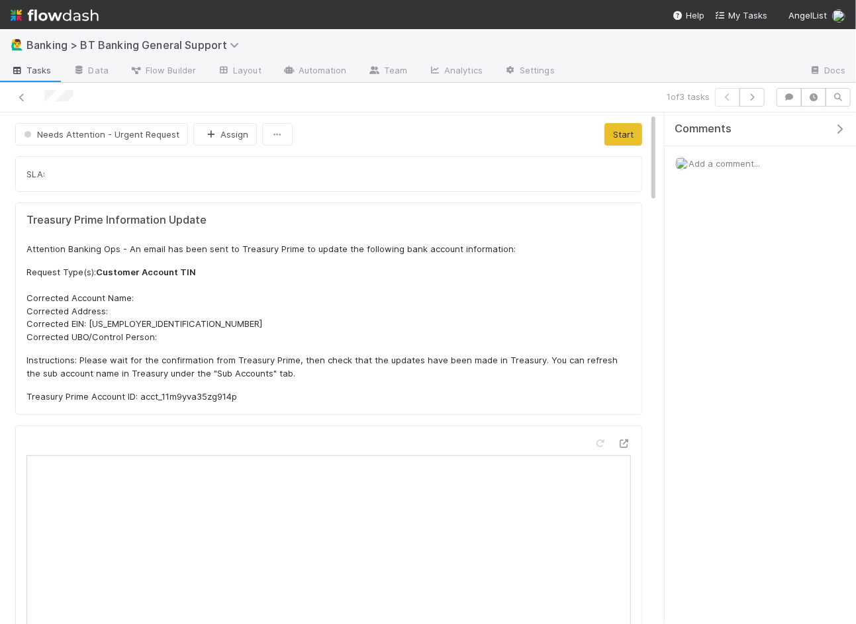
click at [249, 86] on div "1 of 3 tasks" at bounding box center [428, 98] width 856 height 30
click at [249, 70] on link "Layout" at bounding box center [239, 71] width 66 height 21
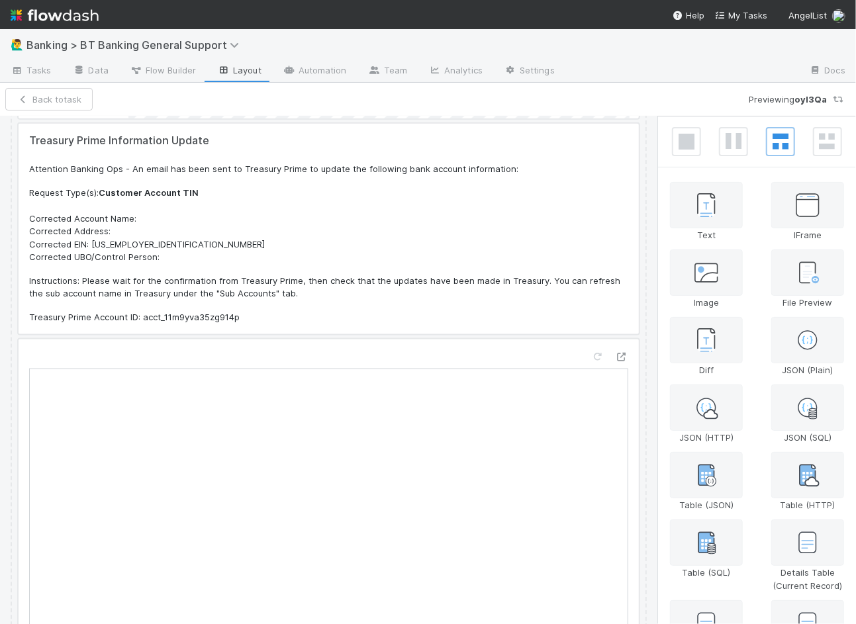
scroll to position [832, 0]
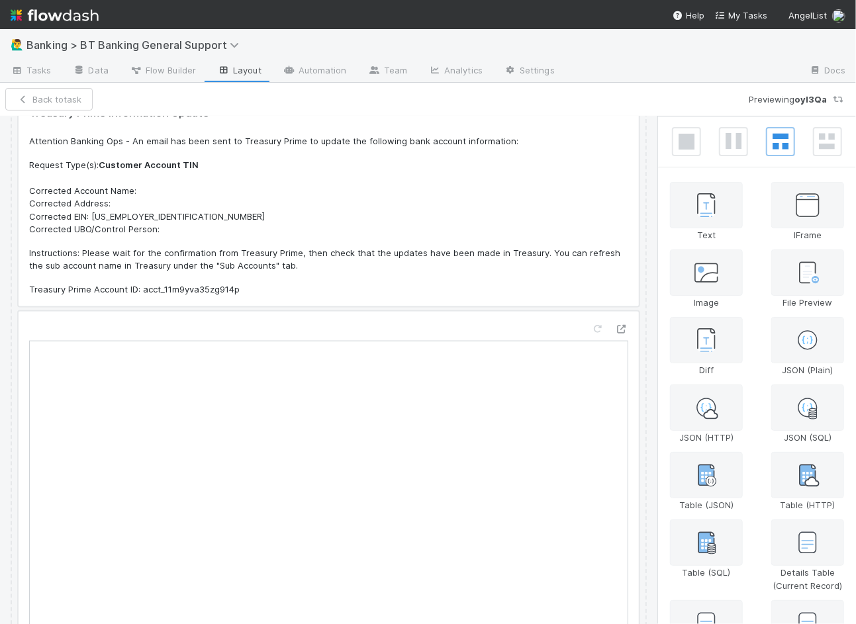
click at [273, 247] on div at bounding box center [329, 201] width 620 height 211
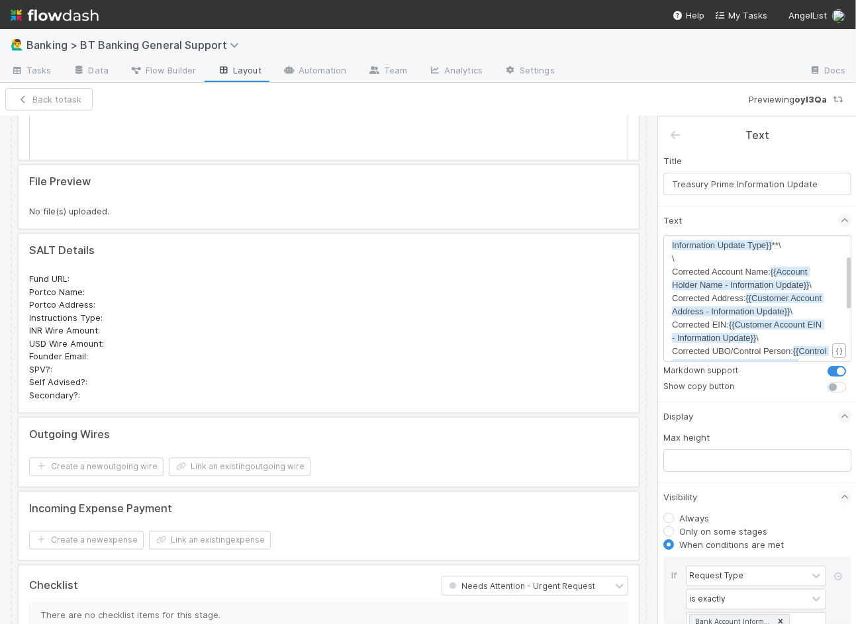
scroll to position [1914, 0]
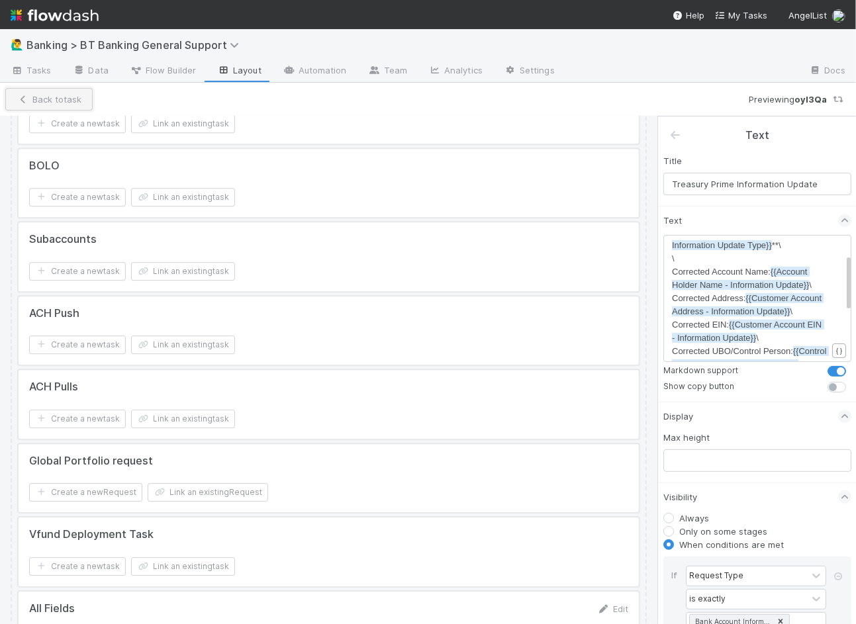
click at [81, 107] on button "Back to task" at bounding box center [48, 99] width 87 height 22
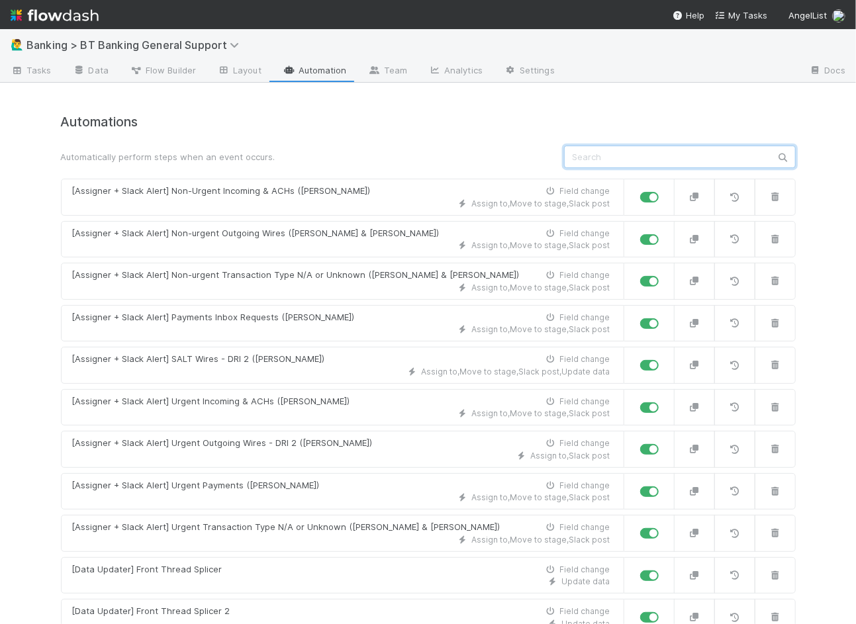
click at [639, 150] on input "text" at bounding box center [680, 157] width 232 height 22
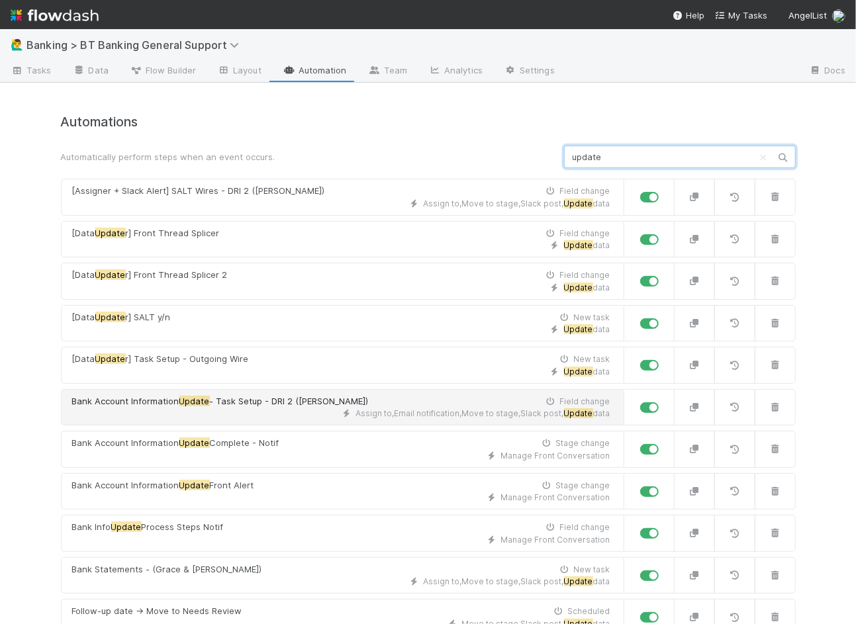
type input "update"
click at [298, 402] on span "- Task Setup - DRI 2 ([PERSON_NAME])" at bounding box center [289, 401] width 159 height 11
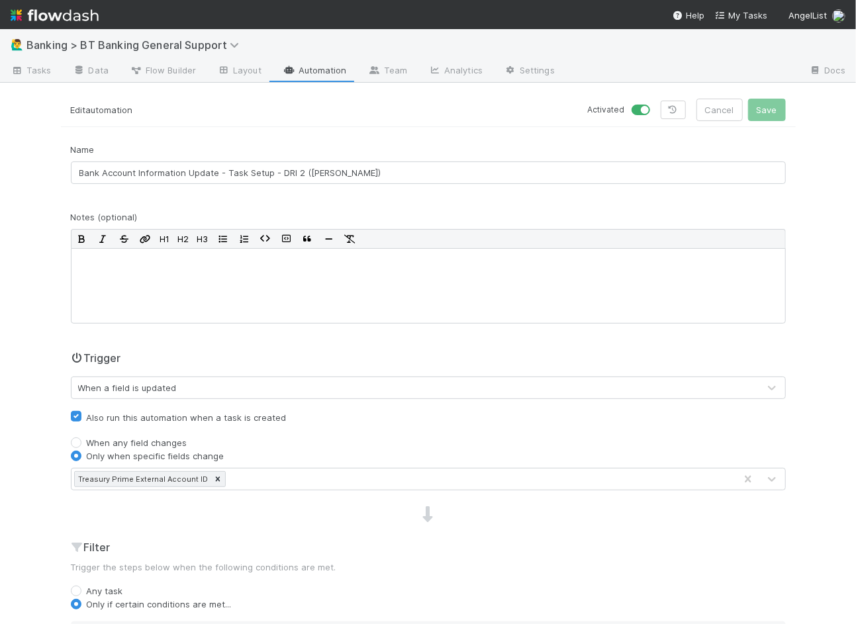
click at [691, 103] on div "Activated Cancel Save" at bounding box center [611, 110] width 347 height 22
click at [675, 110] on icon at bounding box center [672, 110] width 13 height 8
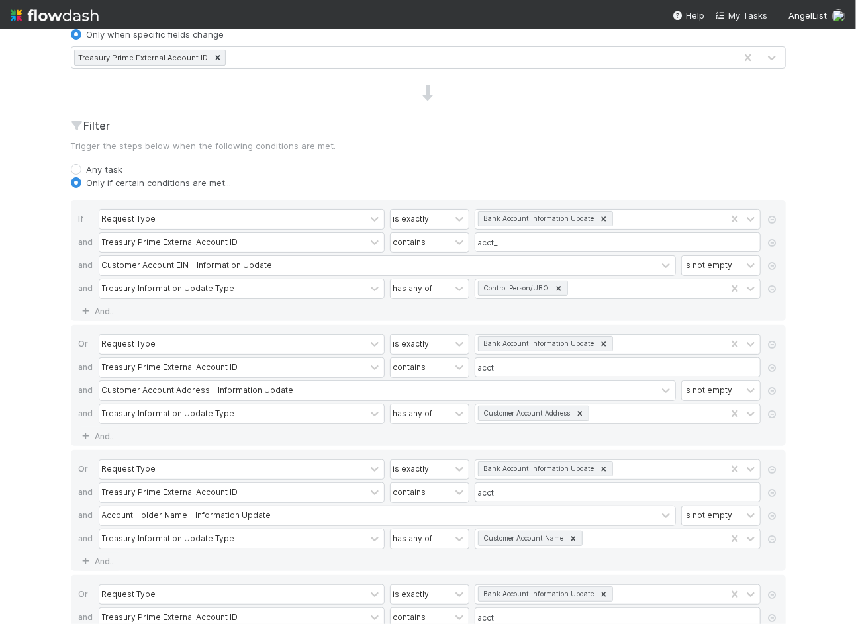
scroll to position [460, 0]
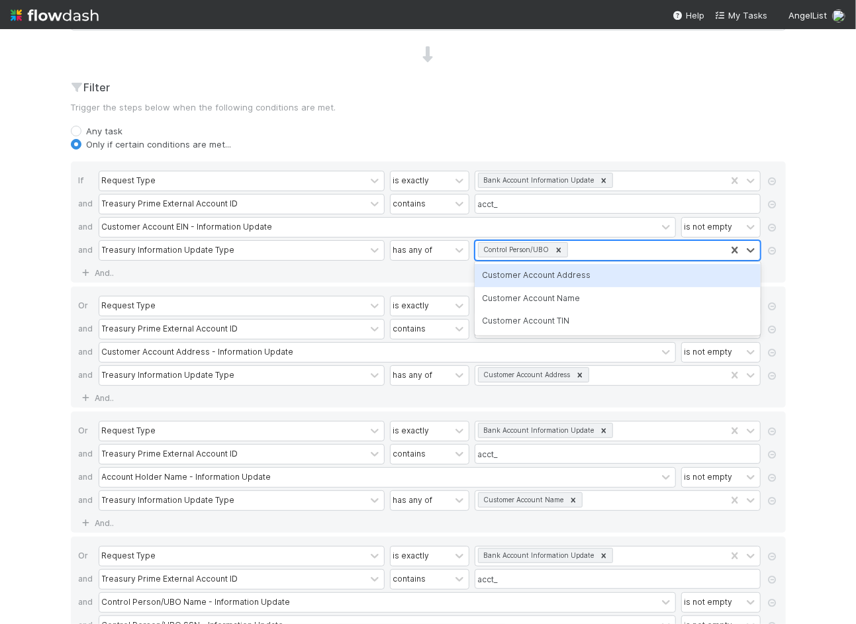
click at [610, 246] on div "Control Person/UBO" at bounding box center [600, 250] width 250 height 19
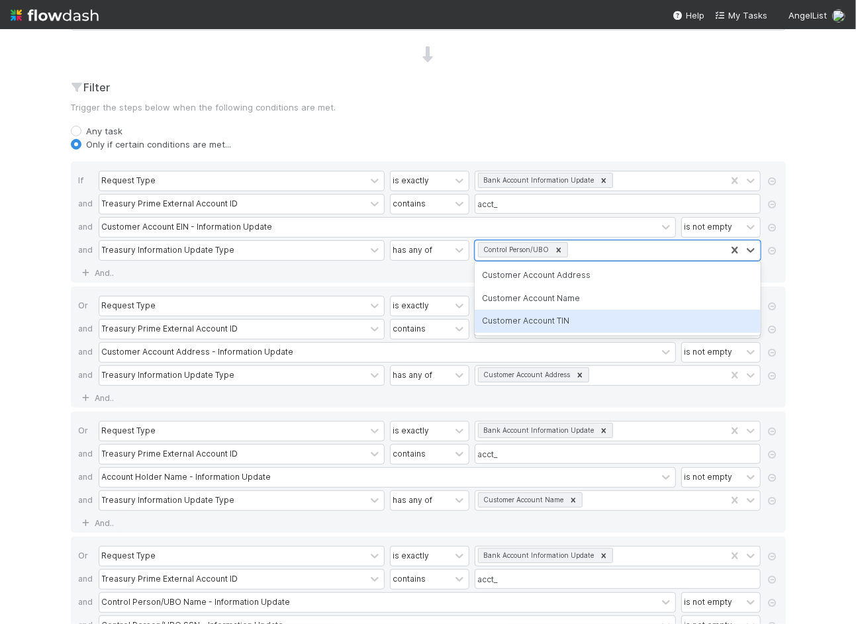
click at [587, 321] on div "Customer Account TIN" at bounding box center [617, 321] width 286 height 22
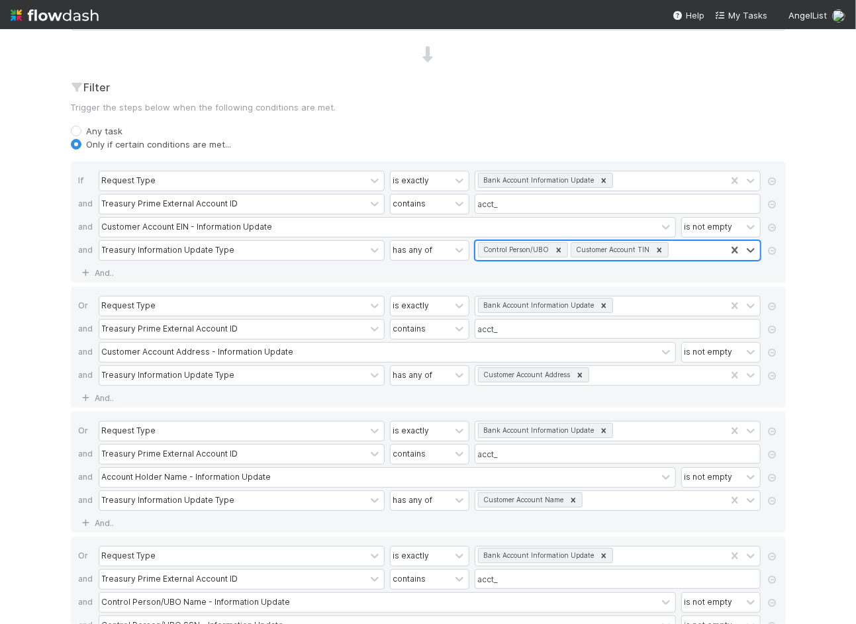
click at [558, 247] on icon at bounding box center [558, 249] width 5 height 5
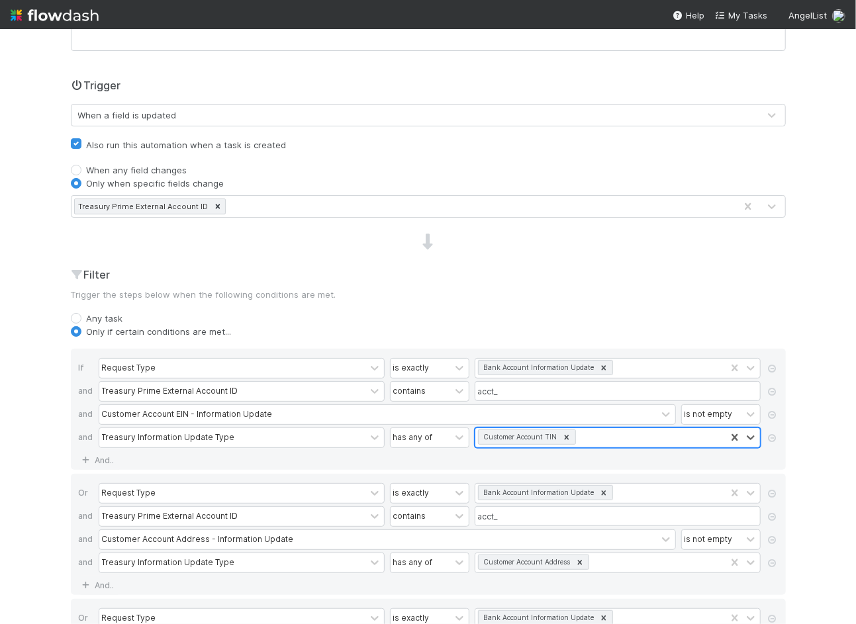
scroll to position [0, 0]
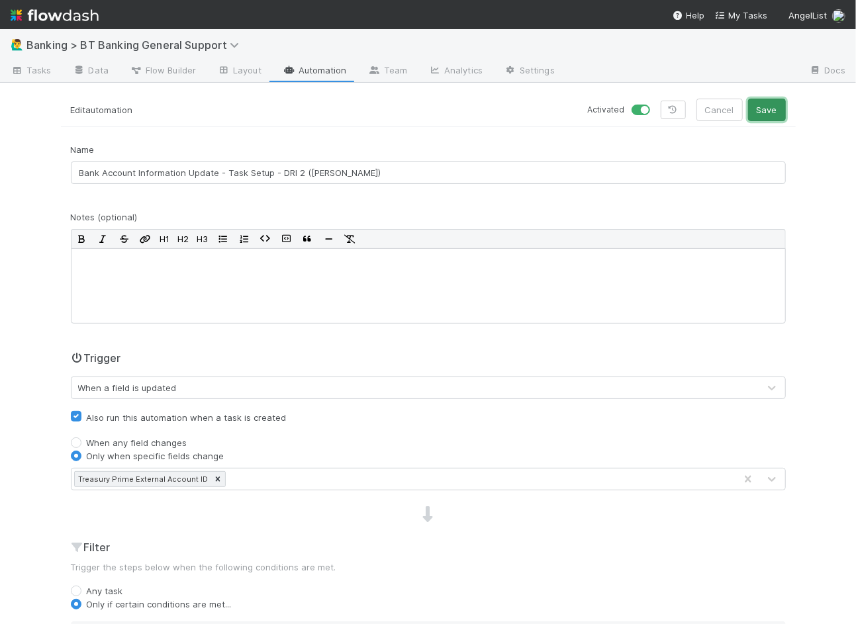
click at [774, 105] on button "Save" at bounding box center [767, 110] width 38 height 22
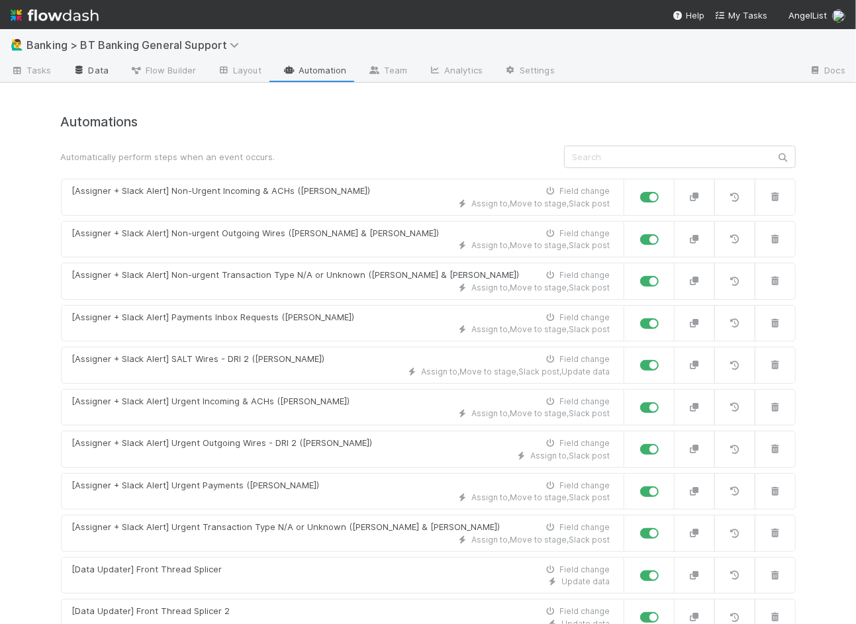
click at [97, 73] on link "Data" at bounding box center [90, 71] width 57 height 21
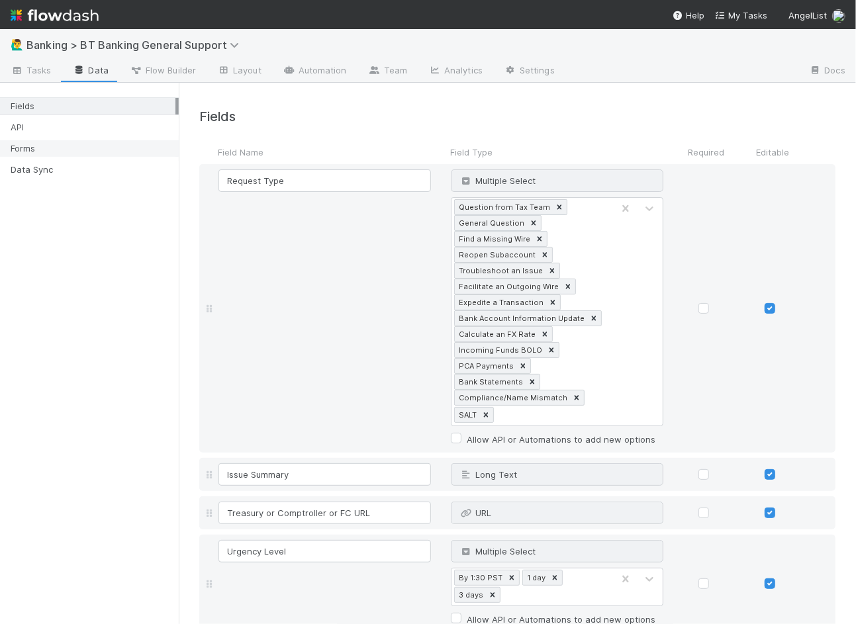
click at [83, 148] on div "Forms" at bounding box center [93, 148] width 165 height 17
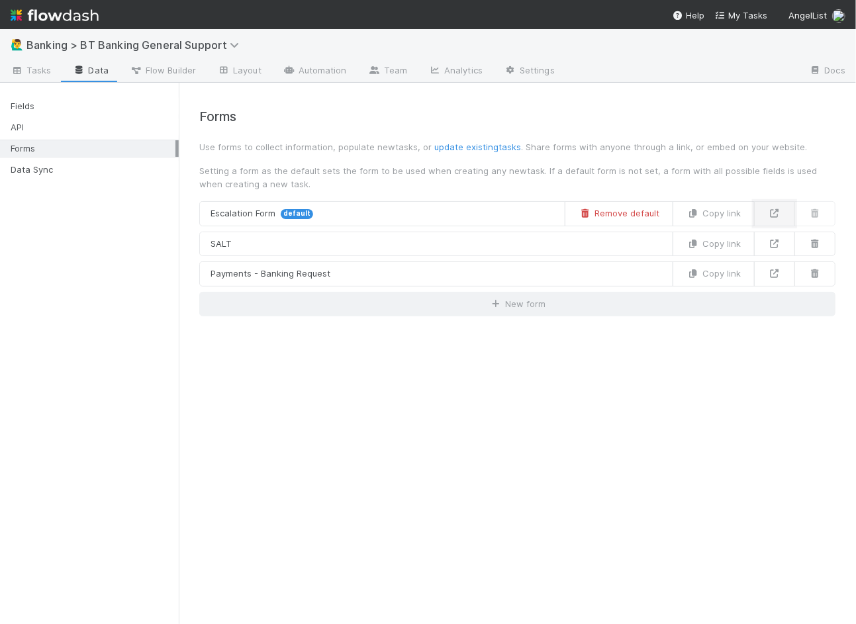
click at [773, 218] on link at bounding box center [774, 213] width 41 height 25
click at [45, 66] on span "Tasks" at bounding box center [31, 70] width 41 height 13
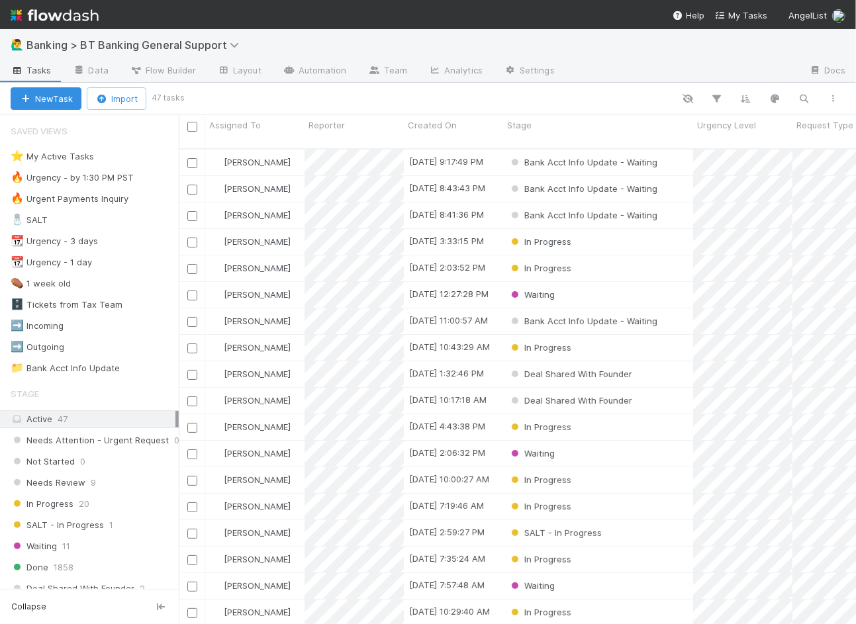
scroll to position [486, 677]
click at [283, 154] on span "[PERSON_NAME]" at bounding box center [250, 162] width 87 height 17
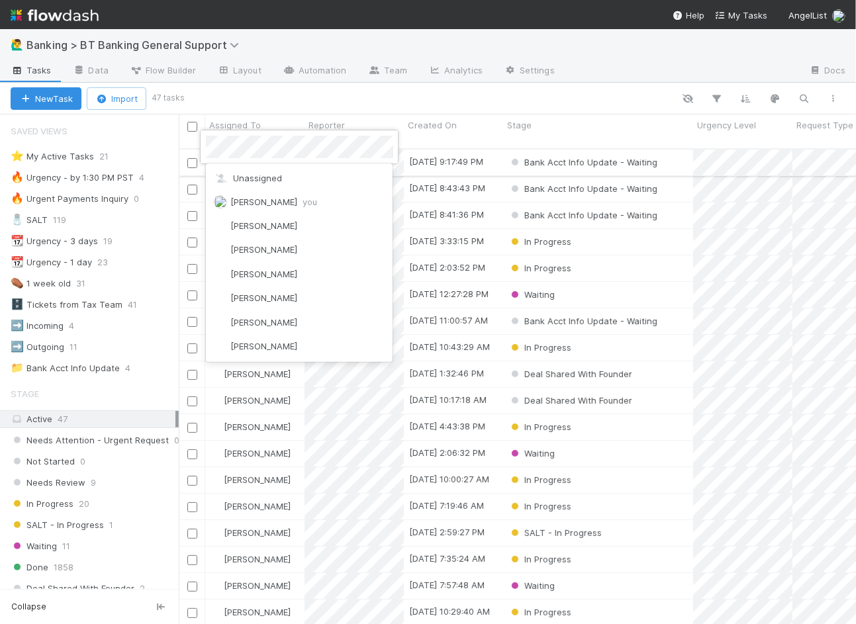
scroll to position [1884, 0]
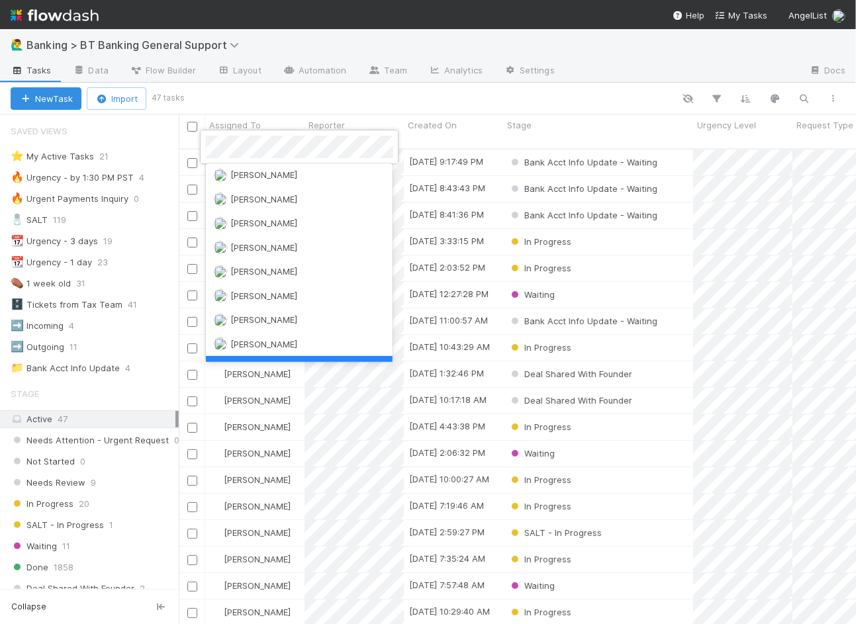
click at [573, 69] on div at bounding box center [428, 312] width 856 height 624
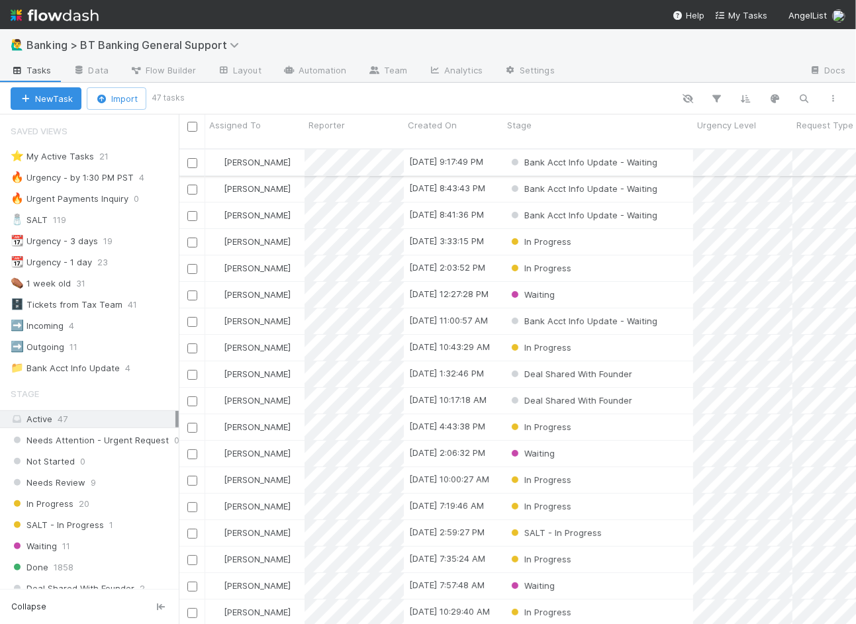
click at [674, 150] on div "Bank Acct Info Update - Waiting" at bounding box center [598, 163] width 190 height 26
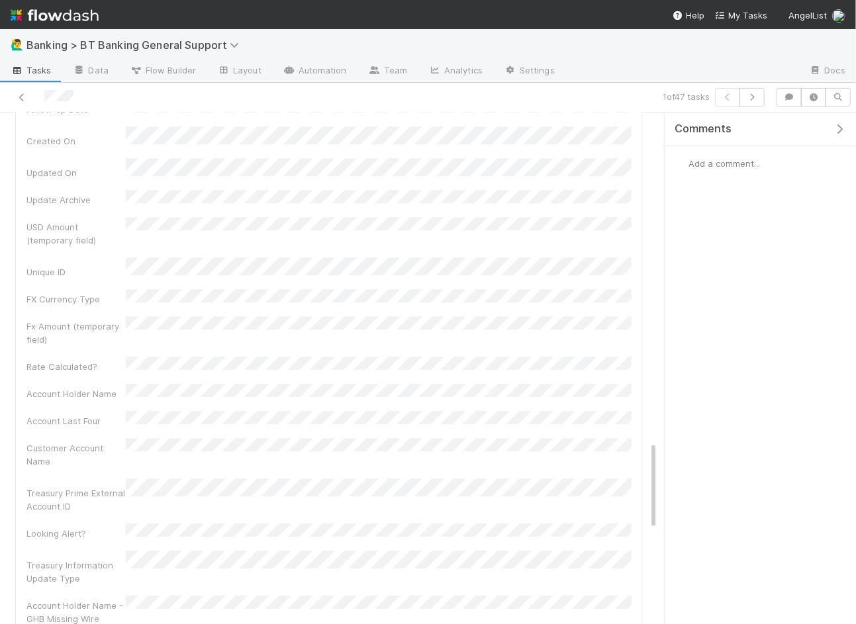
scroll to position [1812, 0]
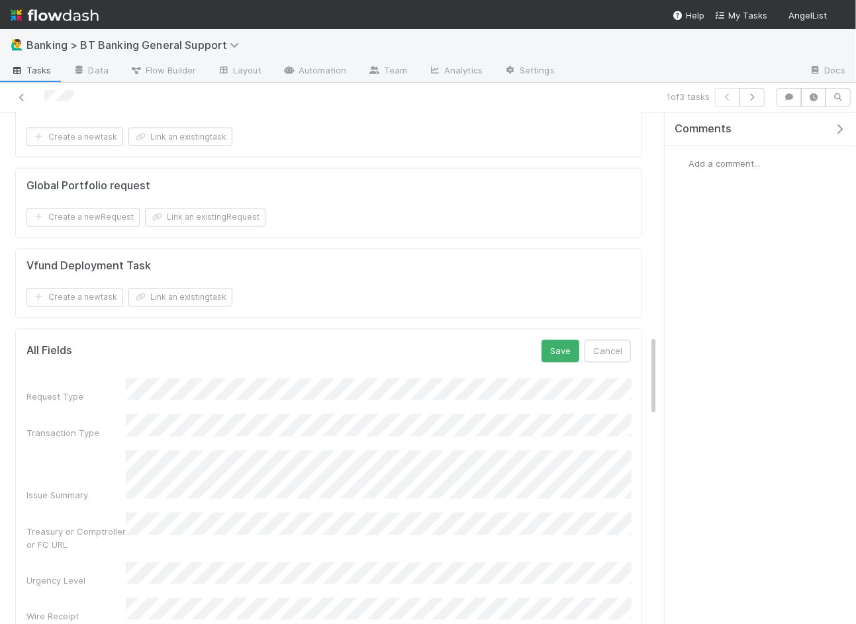
scroll to position [1180, 0]
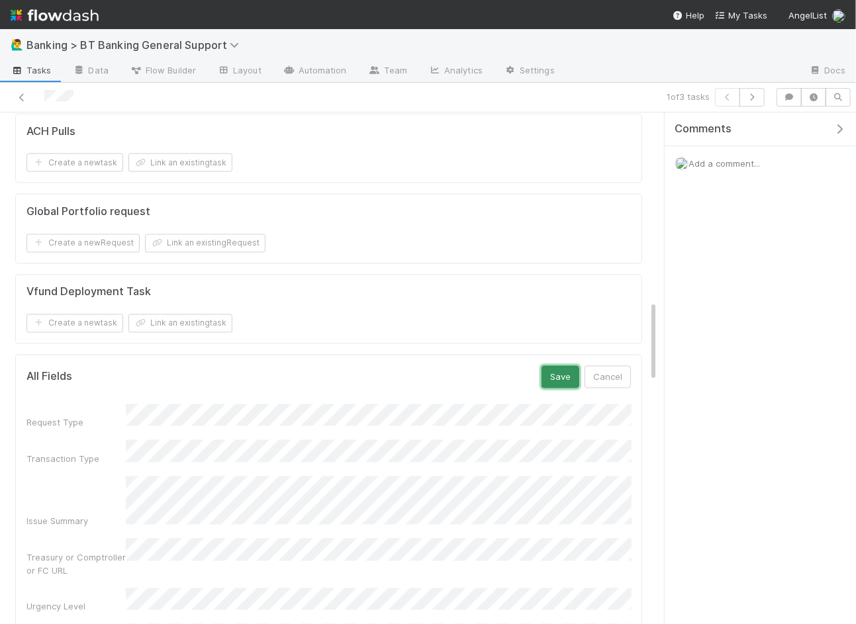
click at [557, 366] on button "Save" at bounding box center [560, 377] width 38 height 22
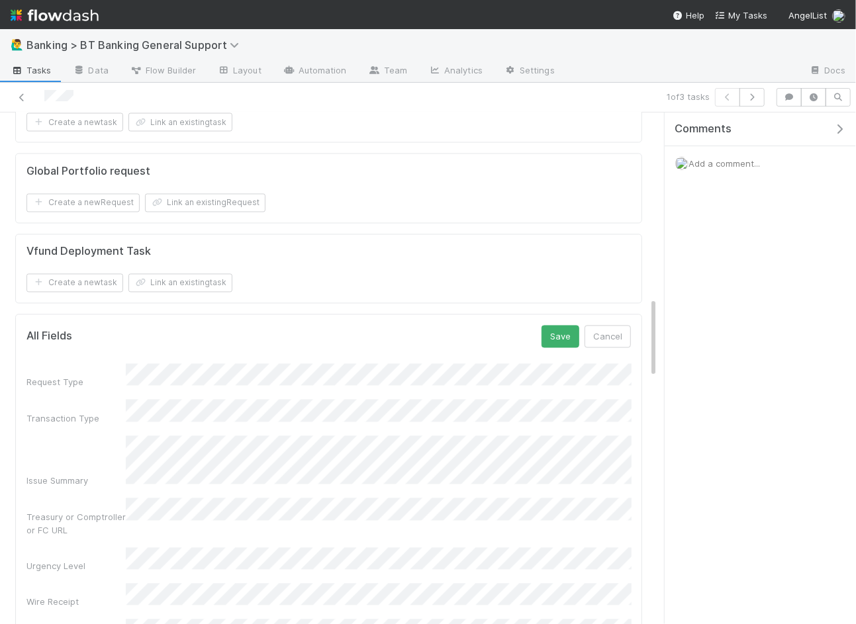
scroll to position [1126, 0]
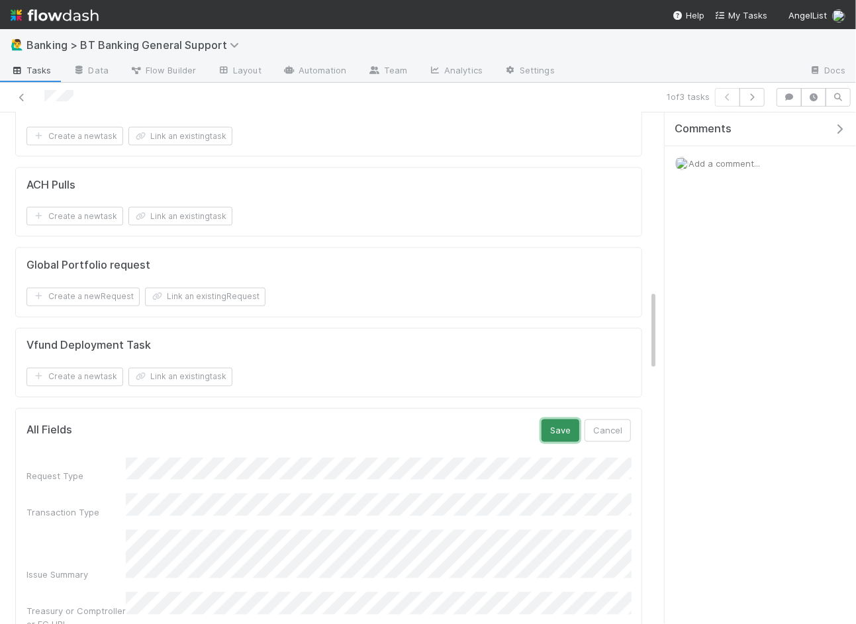
click at [568, 420] on button "Save" at bounding box center [560, 431] width 38 height 22
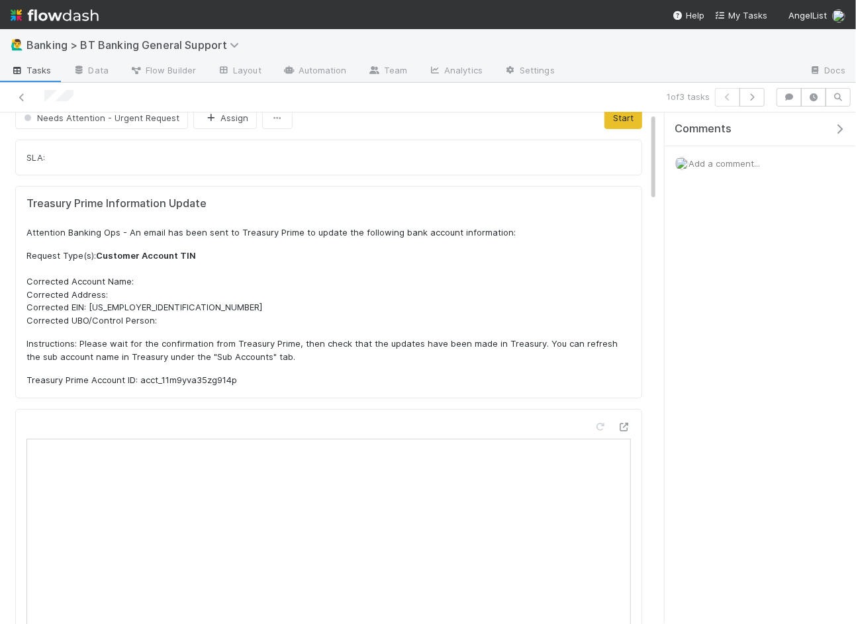
scroll to position [0, 0]
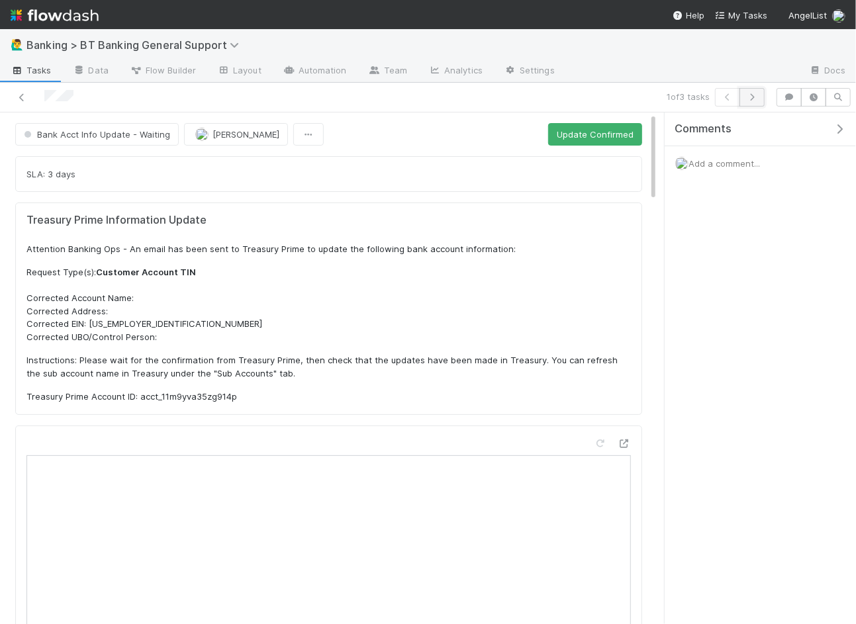
click at [756, 95] on icon "button" at bounding box center [751, 97] width 13 height 8
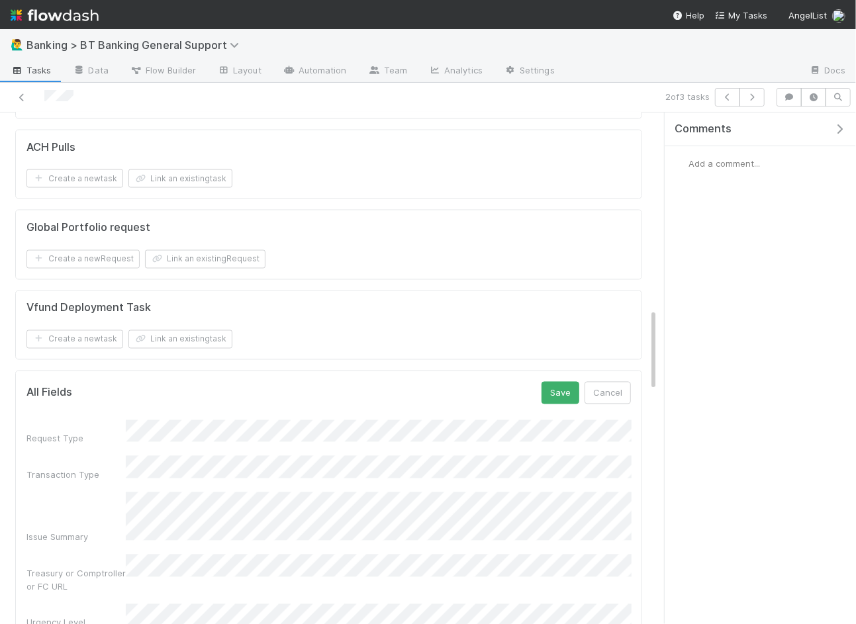
scroll to position [1131, 0]
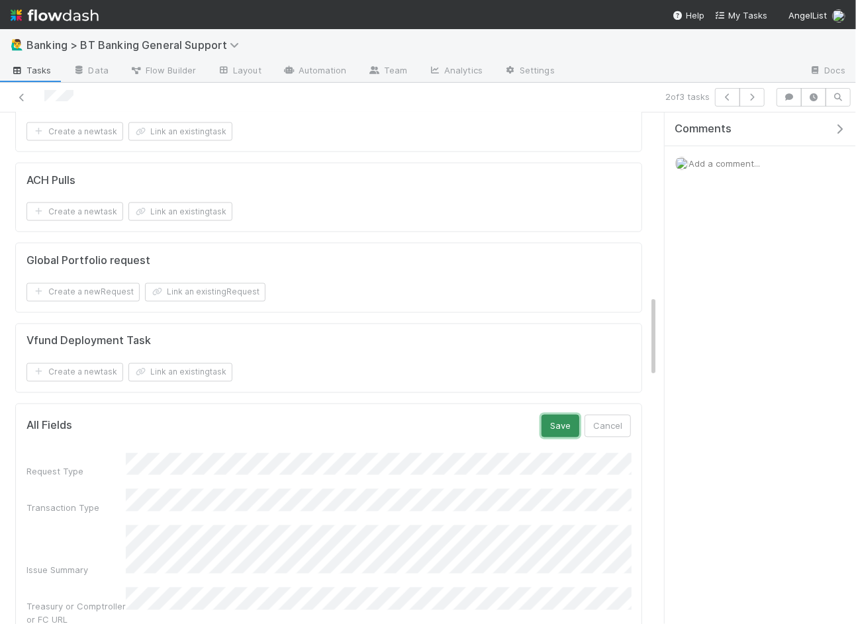
click at [566, 415] on button "Save" at bounding box center [560, 426] width 38 height 22
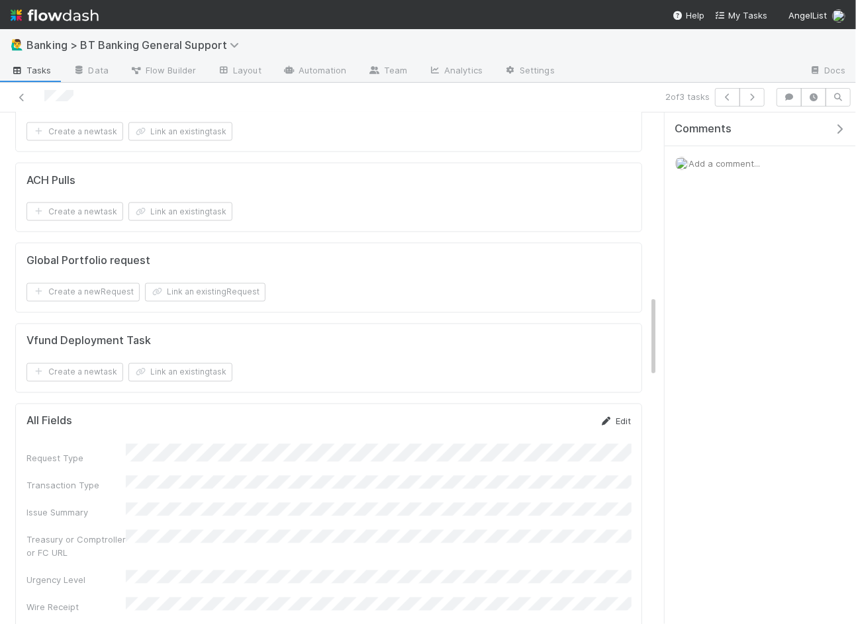
click at [621, 416] on link "Edit" at bounding box center [615, 421] width 31 height 11
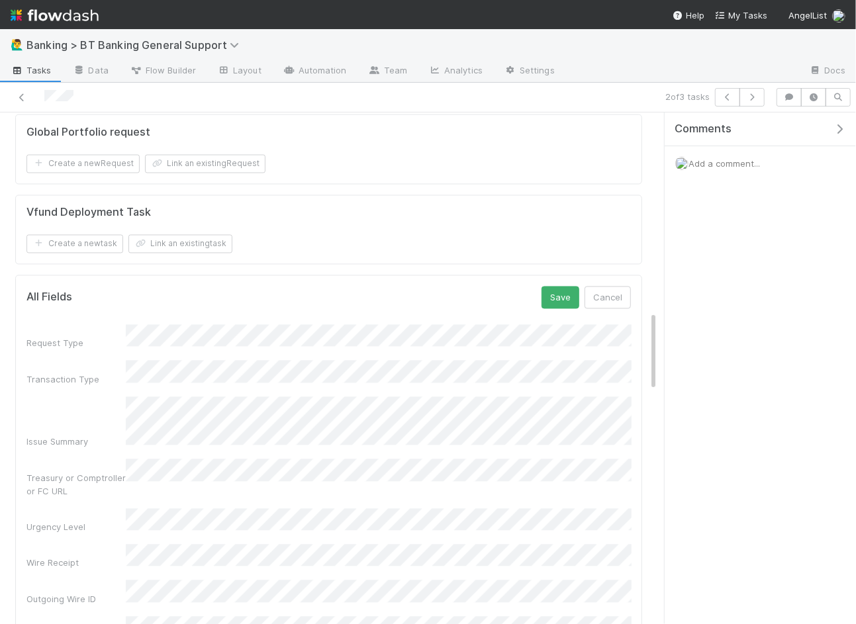
scroll to position [1245, 0]
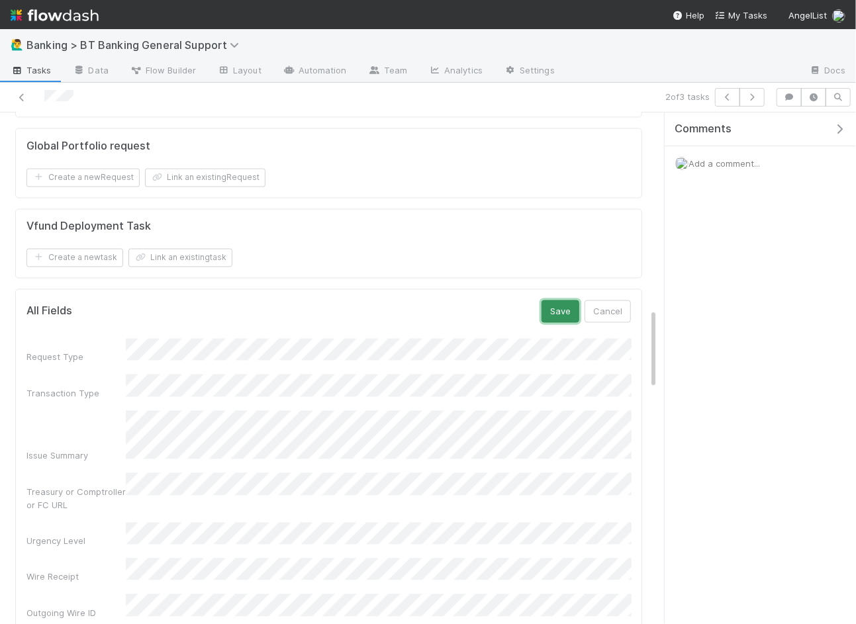
click at [576, 300] on button "Save" at bounding box center [560, 311] width 38 height 22
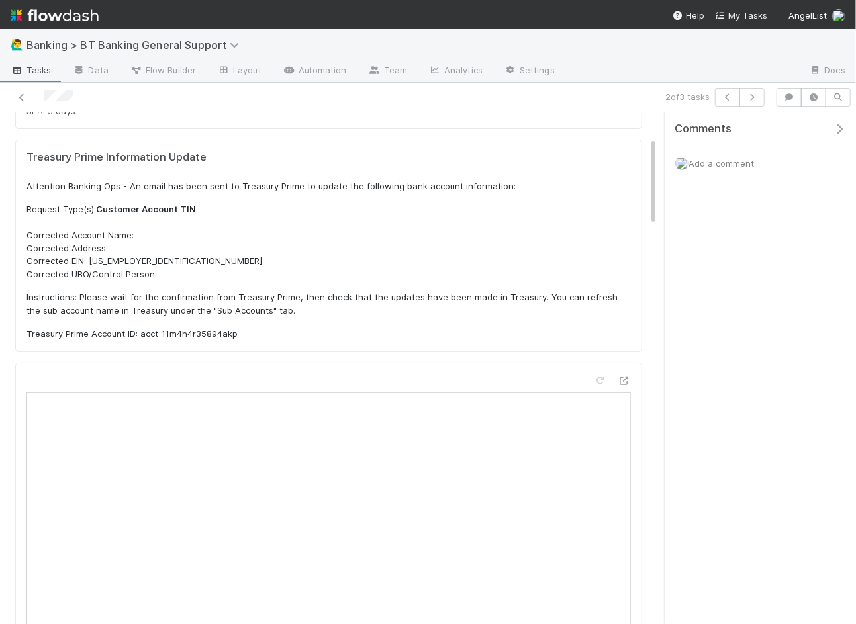
scroll to position [314, 0]
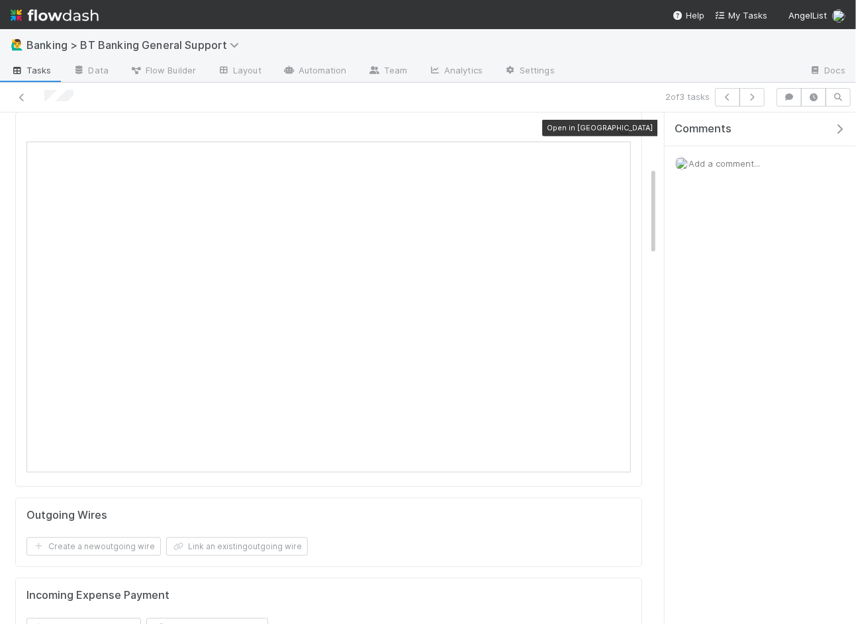
click at [625, 129] on icon at bounding box center [623, 130] width 13 height 9
click at [726, 101] on button "button" at bounding box center [727, 97] width 25 height 19
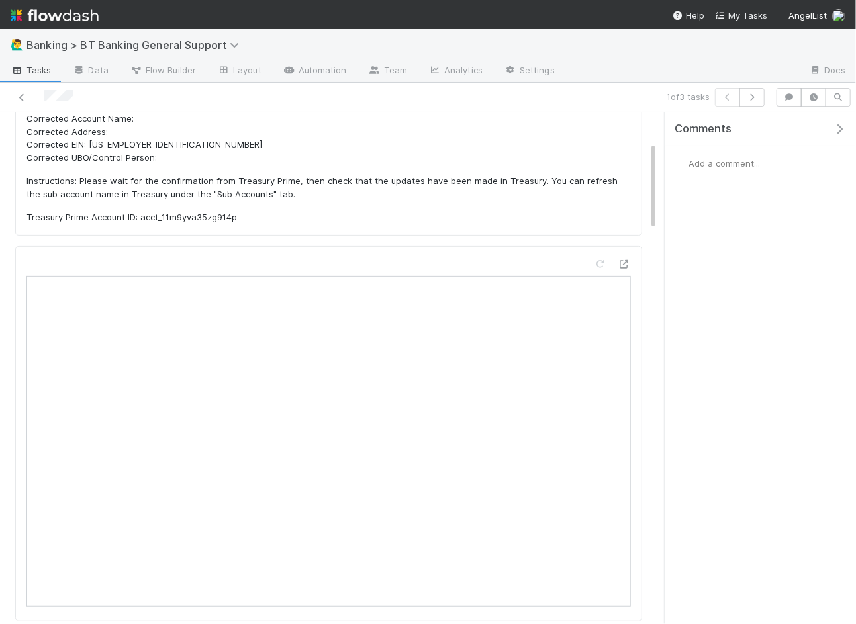
scroll to position [220, 0]
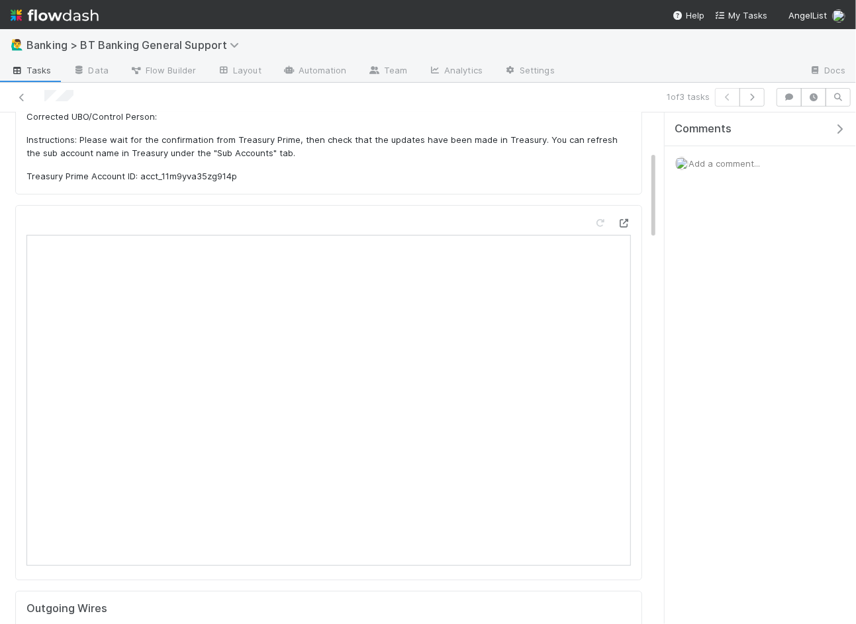
click at [627, 220] on icon at bounding box center [623, 223] width 13 height 9
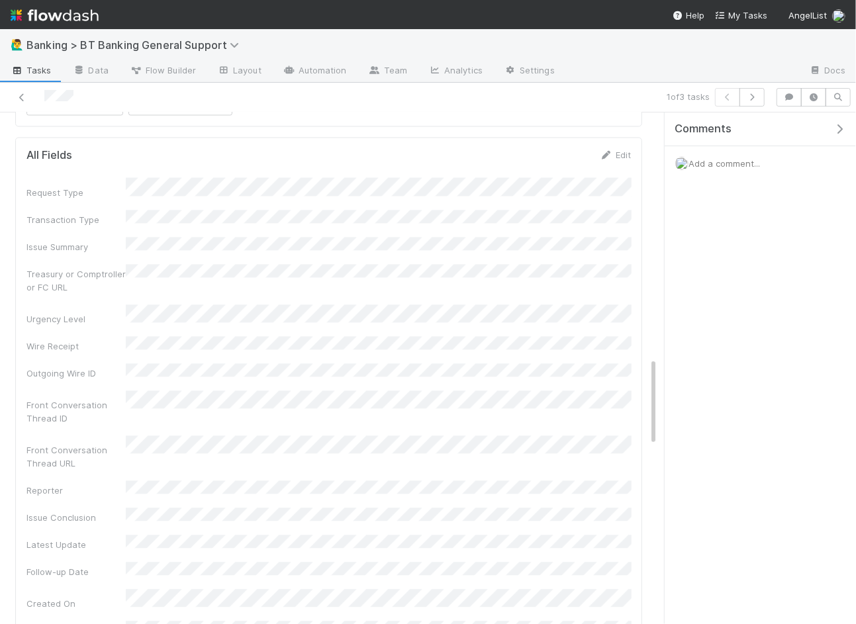
scroll to position [1417, 0]
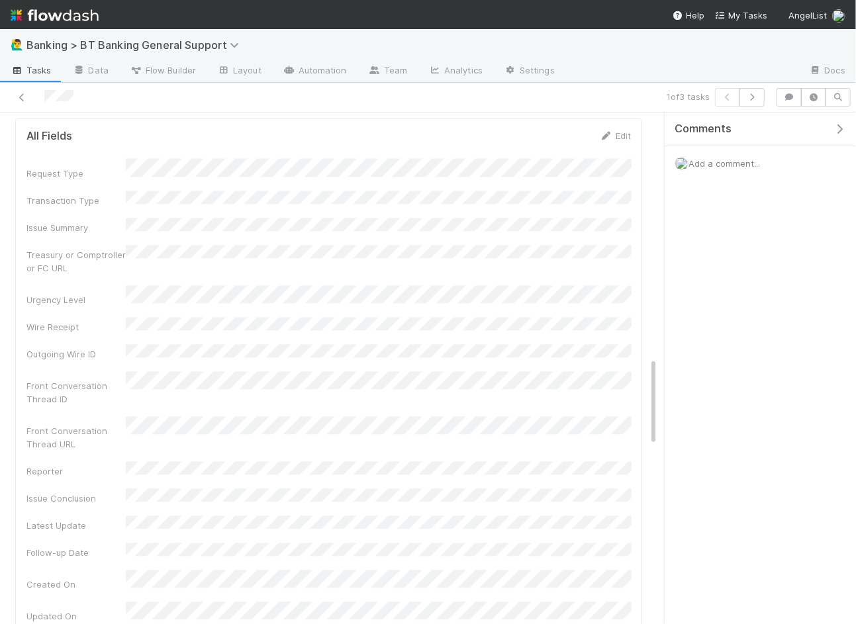
click at [328, 416] on div "Front Conversation Thread URL" at bounding box center [328, 433] width 604 height 34
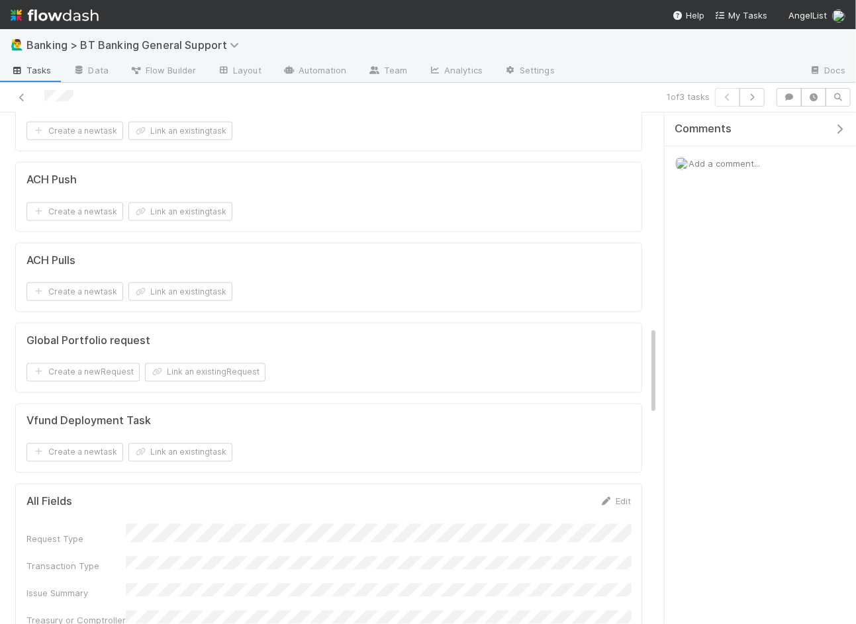
scroll to position [1532, 0]
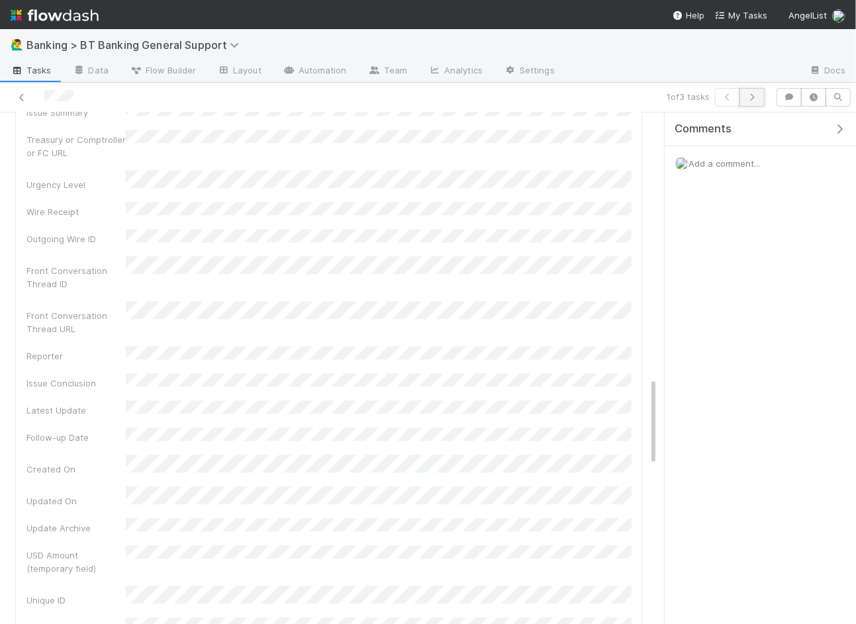
click at [758, 100] on icon "button" at bounding box center [751, 97] width 13 height 8
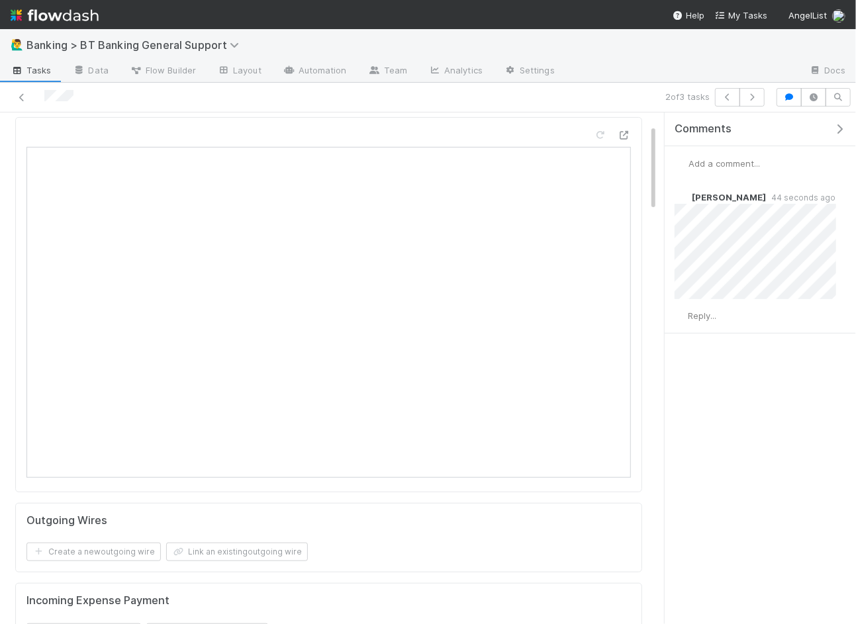
scroll to position [324, 0]
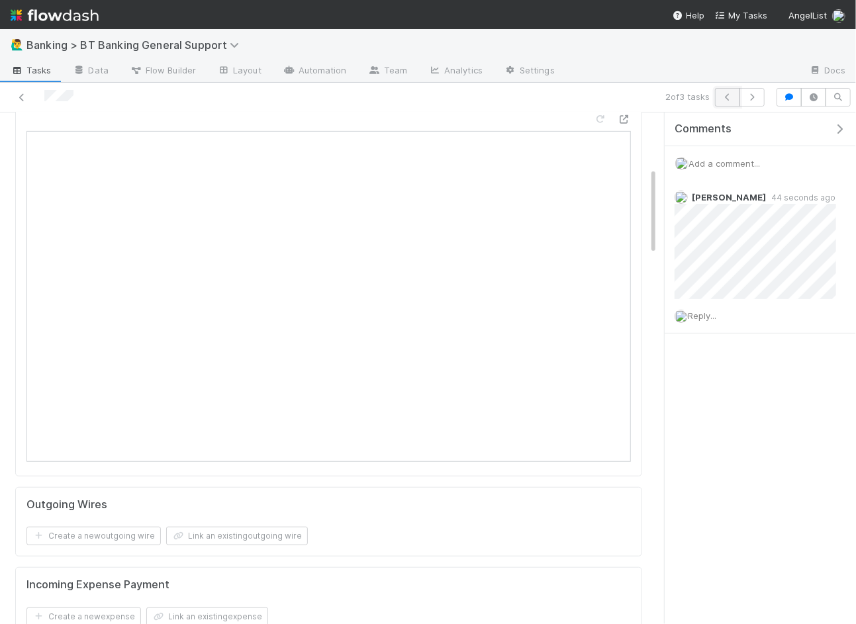
click at [732, 97] on icon "button" at bounding box center [727, 97] width 13 height 8
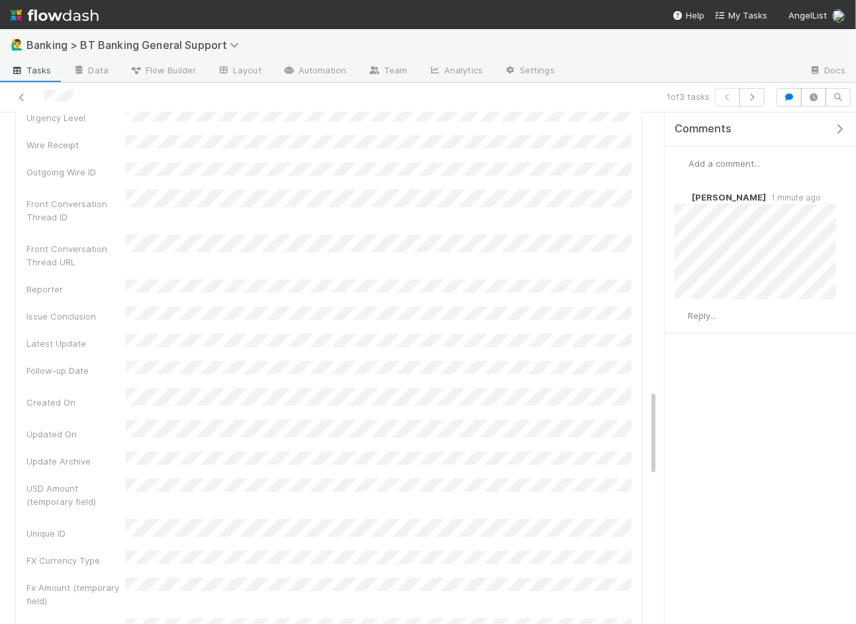
scroll to position [1577, 0]
